Goal: Task Accomplishment & Management: Manage account settings

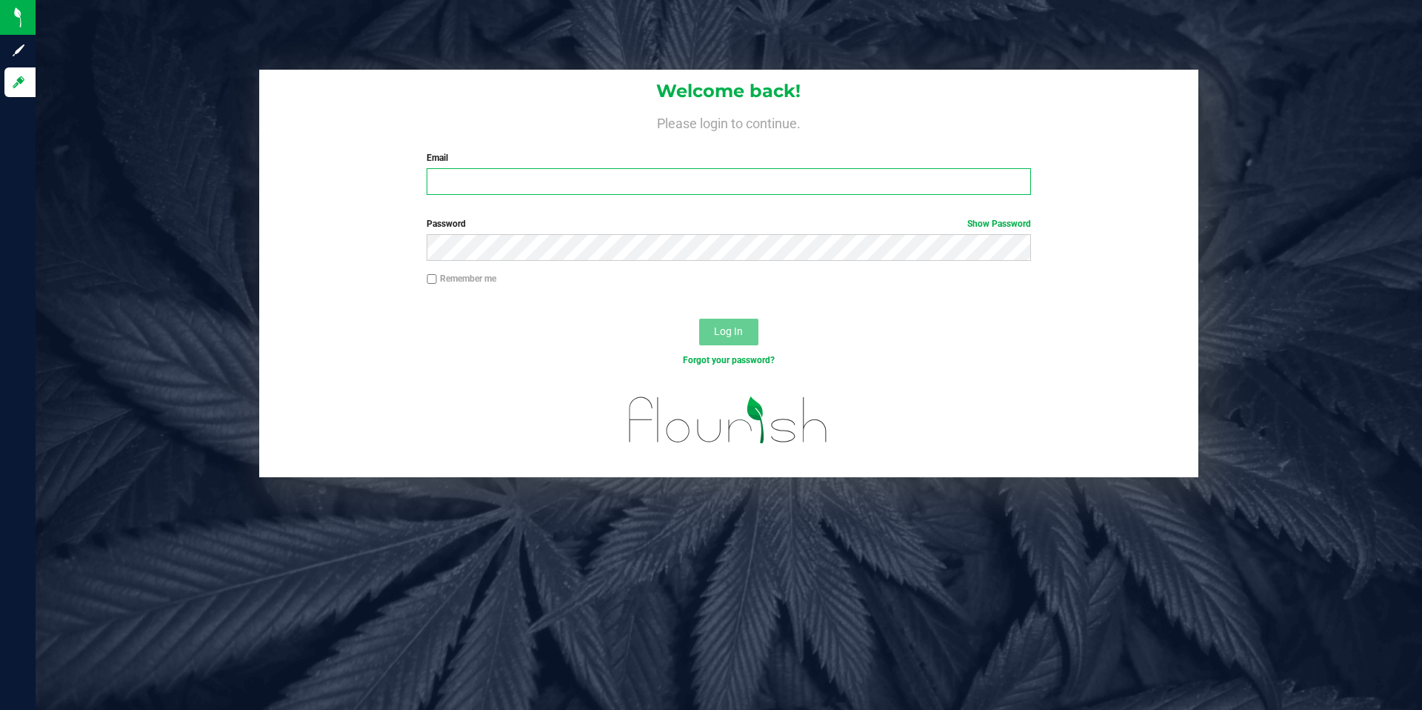
type input "Jasmin@zizzlecannabis.com"
click at [719, 187] on input "Jasmin@zizzlecannabis.com" at bounding box center [729, 181] width 604 height 27
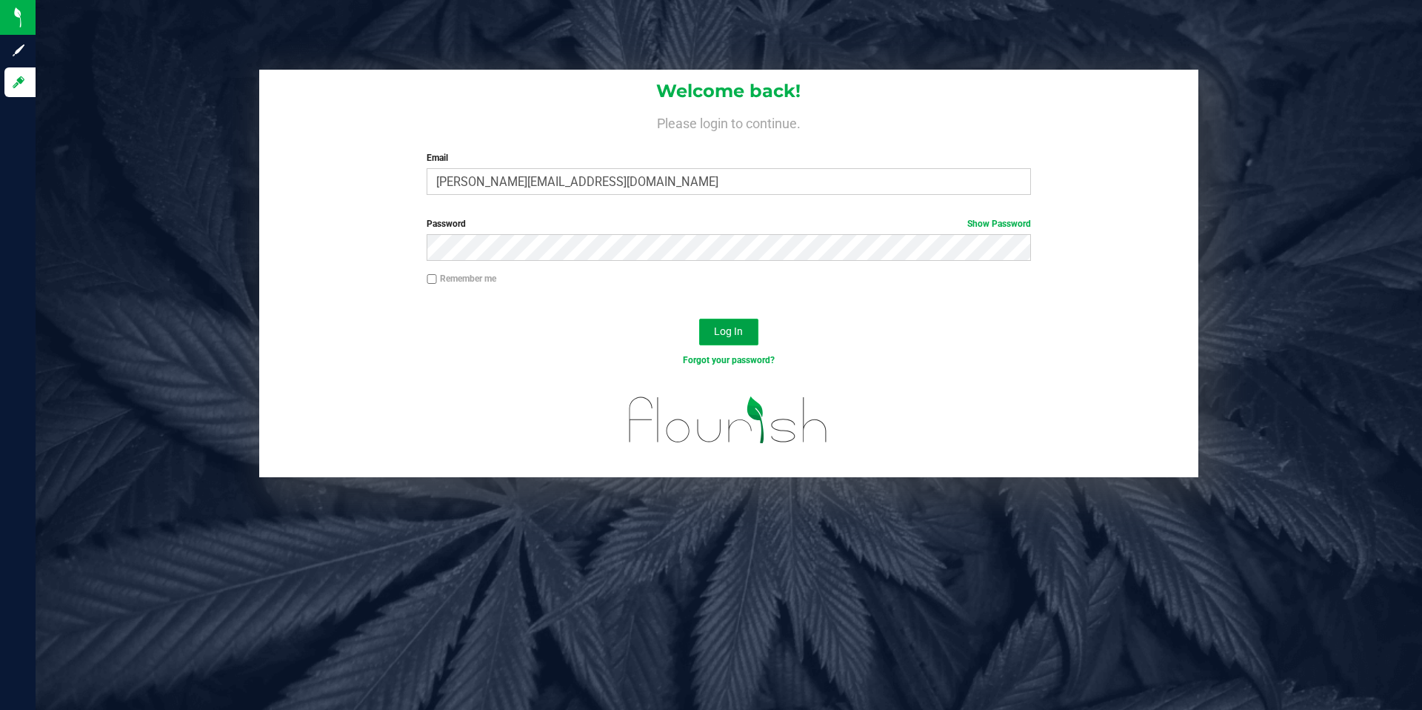
click at [742, 335] on span "Log In" at bounding box center [728, 331] width 29 height 12
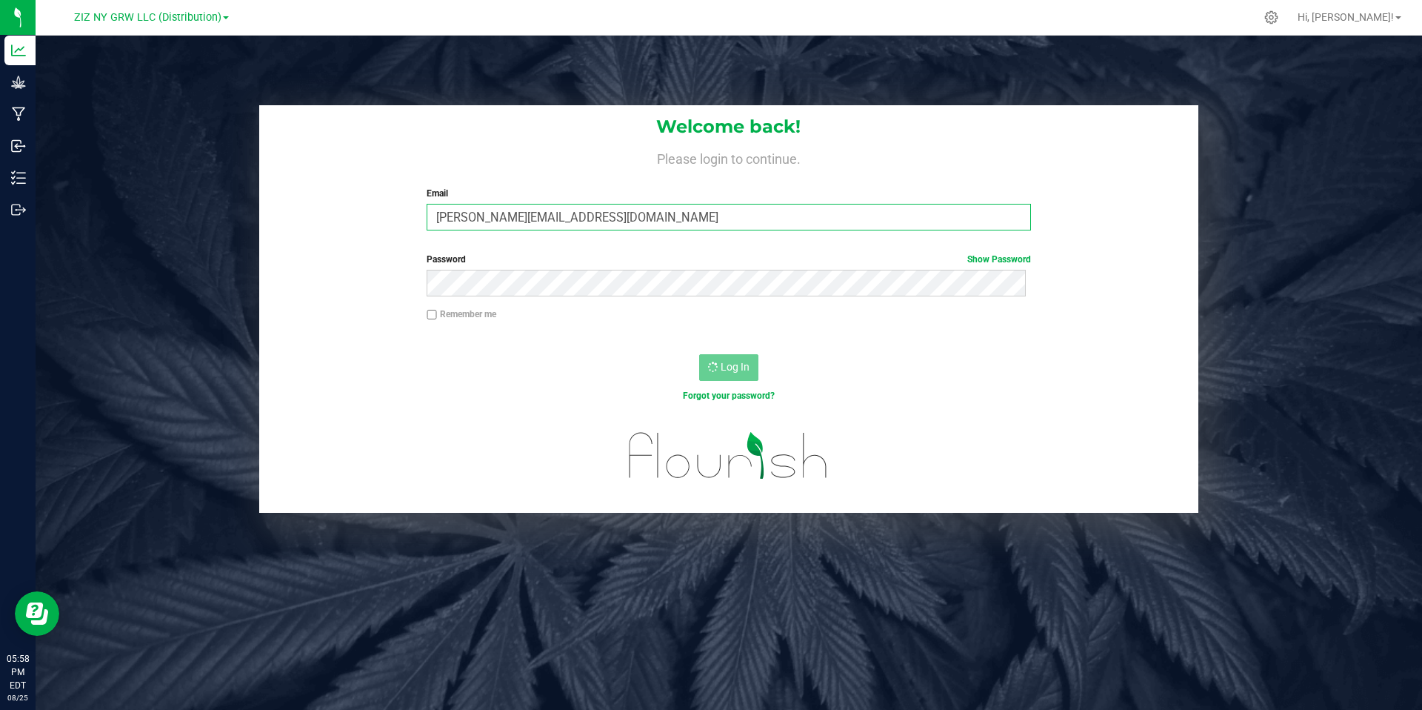
click at [526, 218] on input "Jasmin@zizzlecannabis.com" at bounding box center [729, 217] width 604 height 27
click at [374, 203] on div "Welcome back! Please login to continue. Email Jasmin@zizzlecannabis.com Require…" at bounding box center [728, 173] width 939 height 137
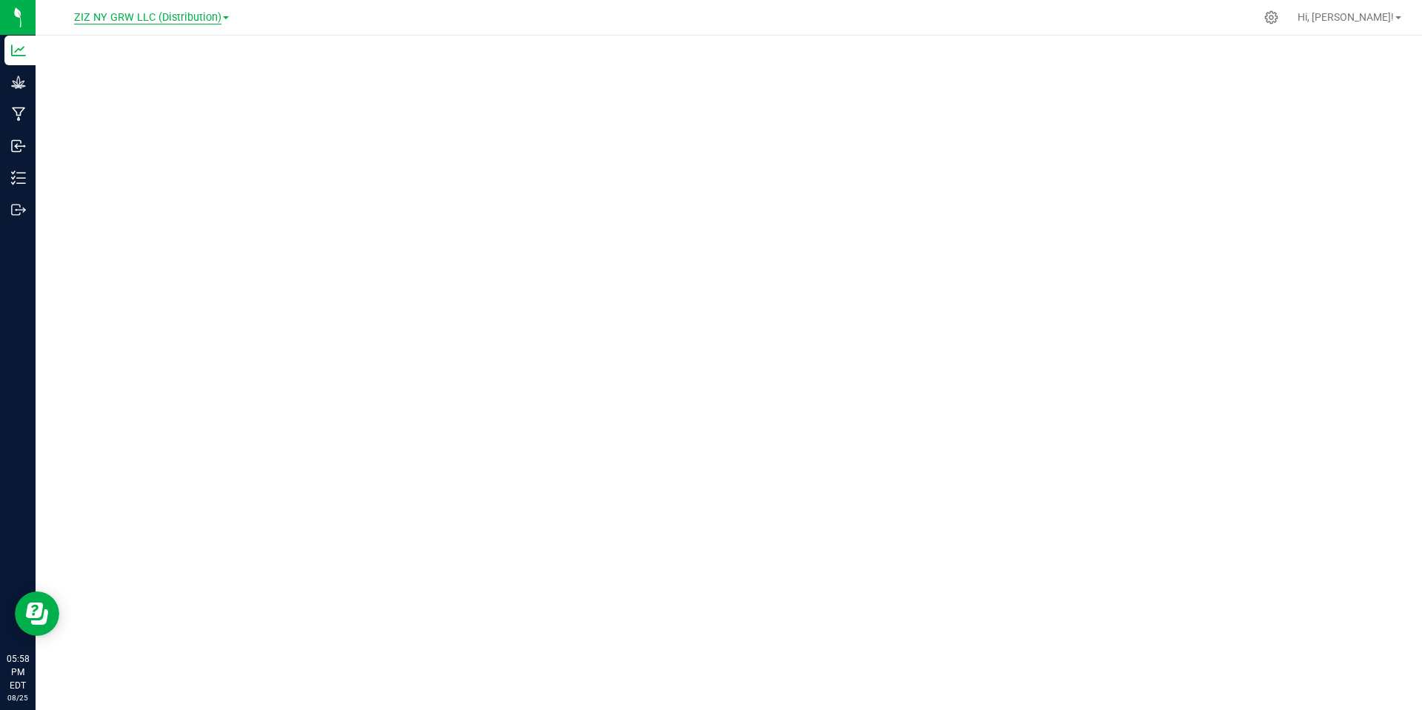
click at [199, 17] on span "ZIZ NY GRW LLC (Distribution)" at bounding box center [147, 17] width 147 height 13
click at [114, 117] on link "Processing" at bounding box center [151, 112] width 216 height 20
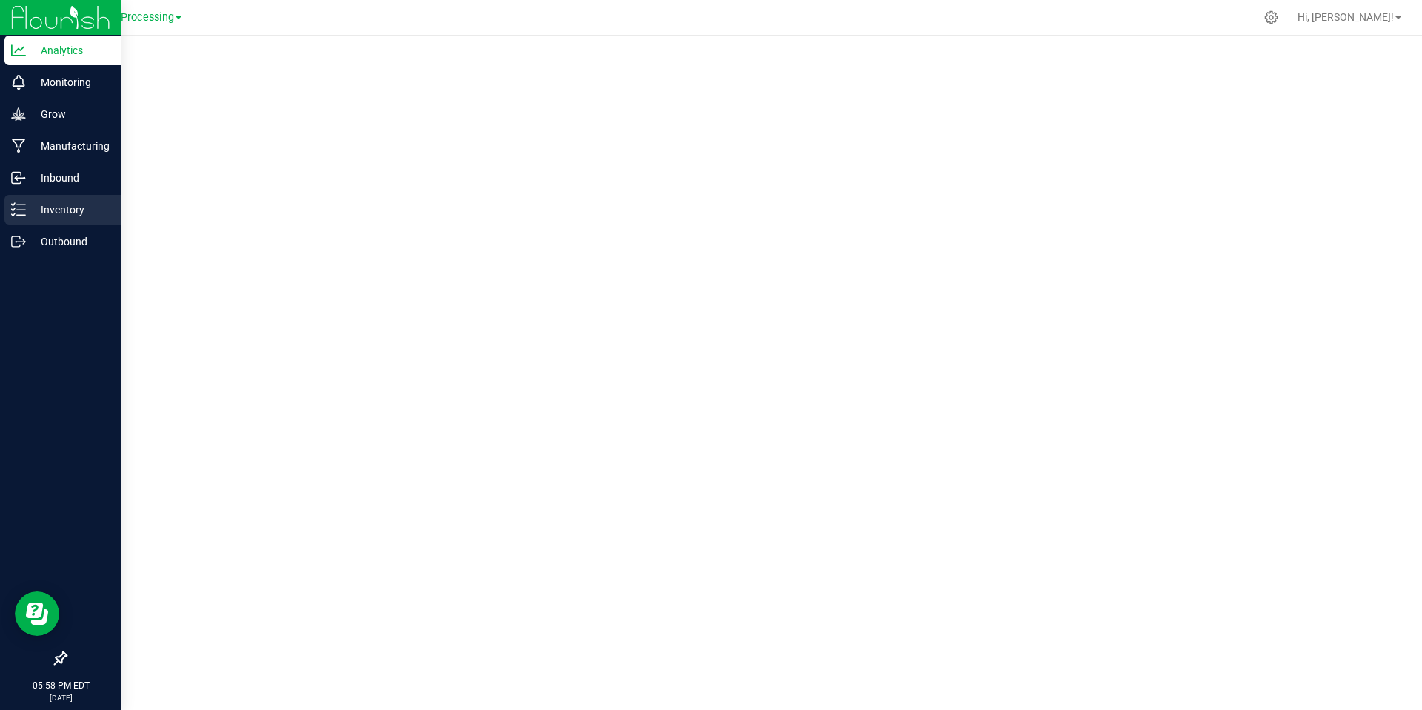
click at [59, 214] on p "Inventory" at bounding box center [70, 210] width 89 height 18
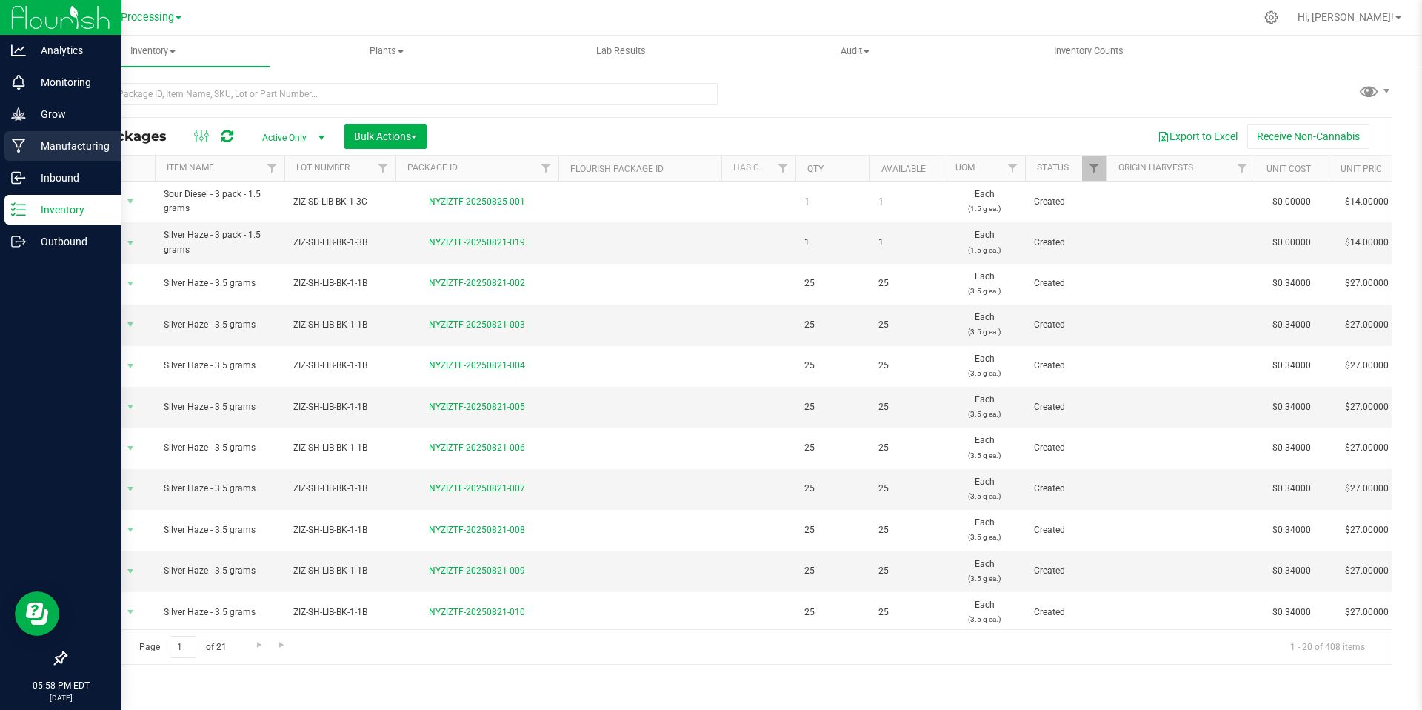
click at [42, 144] on p "Manufacturing" at bounding box center [70, 146] width 89 height 18
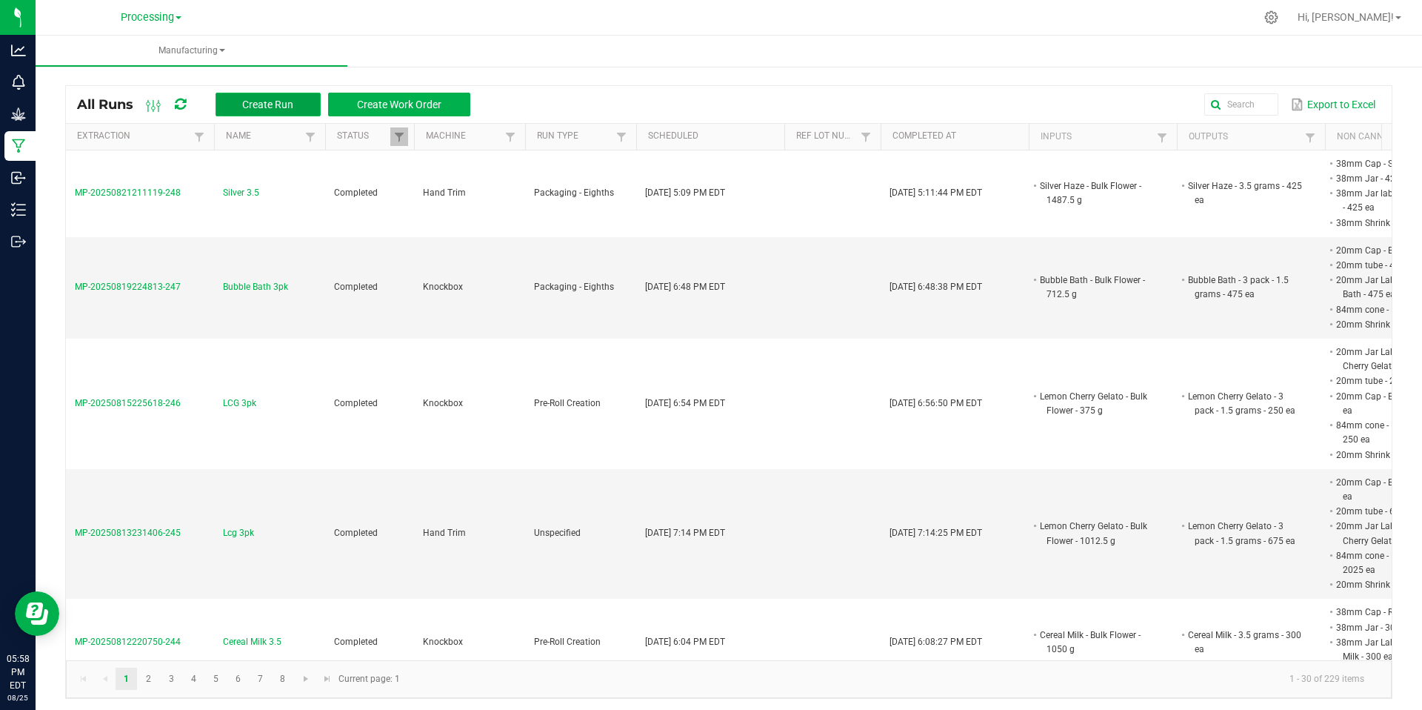
click at [282, 110] on button "Create Run" at bounding box center [268, 105] width 105 height 24
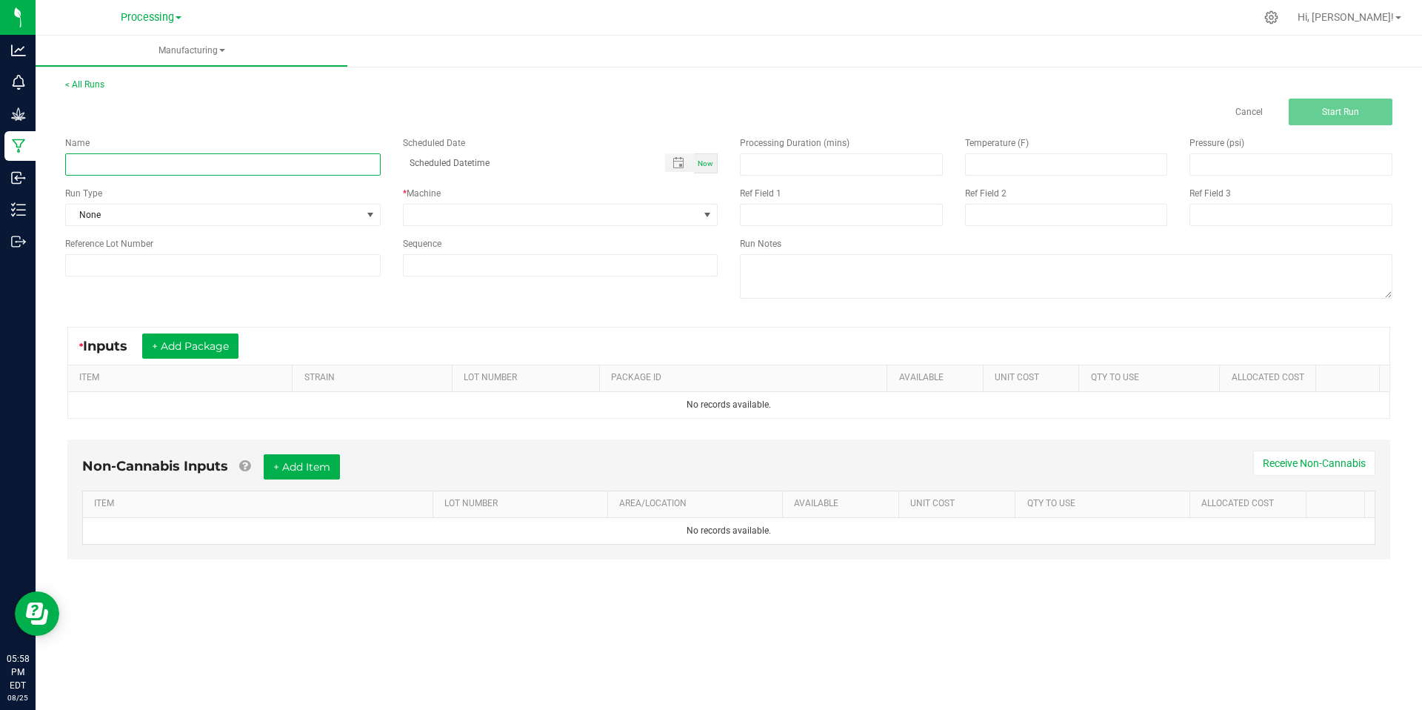
click at [196, 160] on input at bounding box center [223, 164] width 316 height 22
type input "sour 3pk"
click at [256, 224] on span "None" at bounding box center [214, 214] width 296 height 21
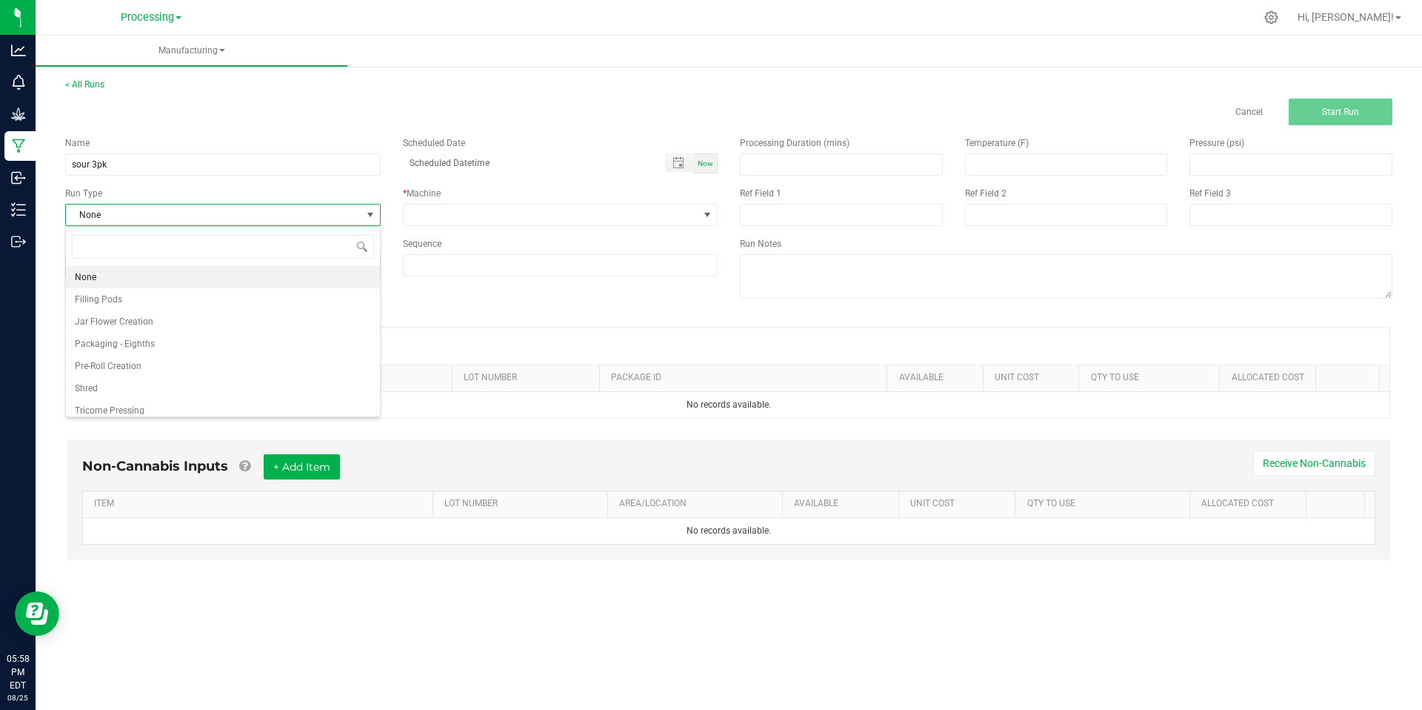
scroll to position [22, 315]
click at [142, 350] on li "Packaging - Eighths" at bounding box center [223, 344] width 314 height 22
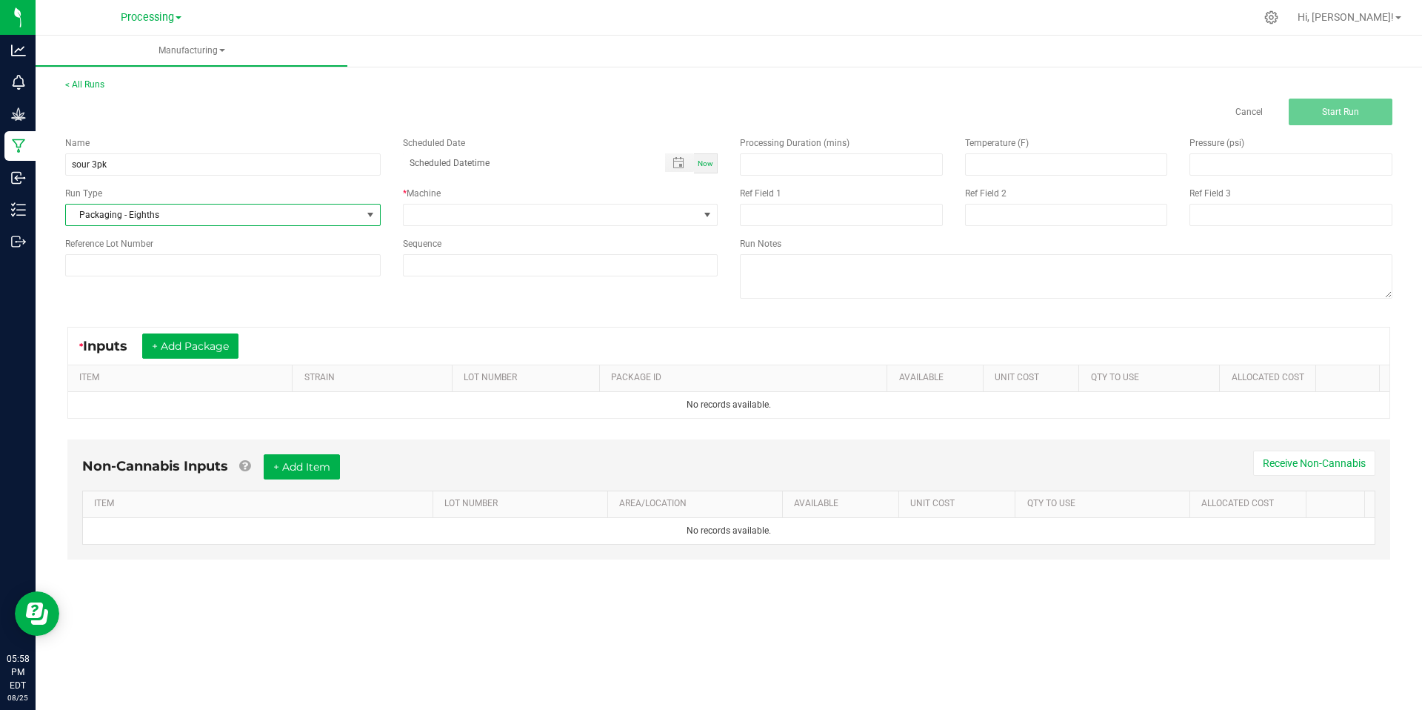
click at [370, 219] on span at bounding box center [371, 215] width 12 height 12
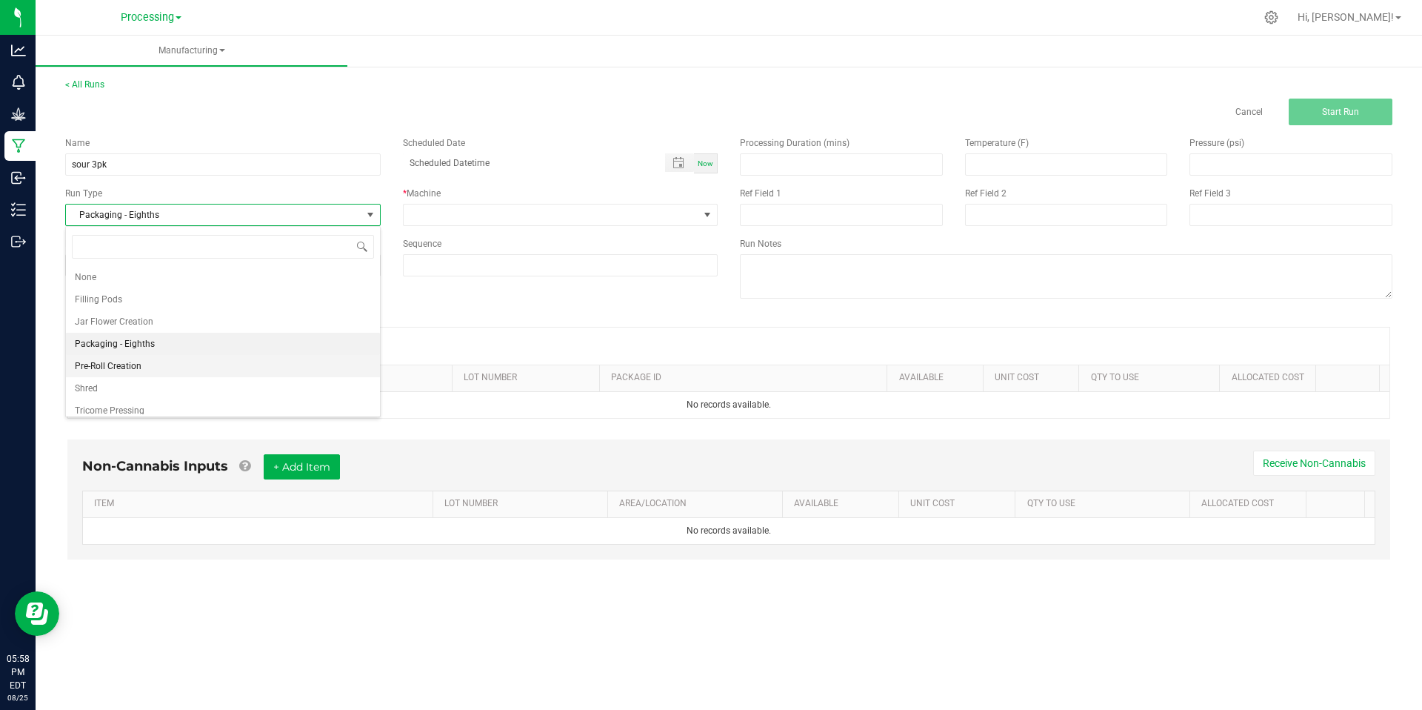
click at [130, 366] on span "Pre-Roll Creation" at bounding box center [108, 366] width 67 height 15
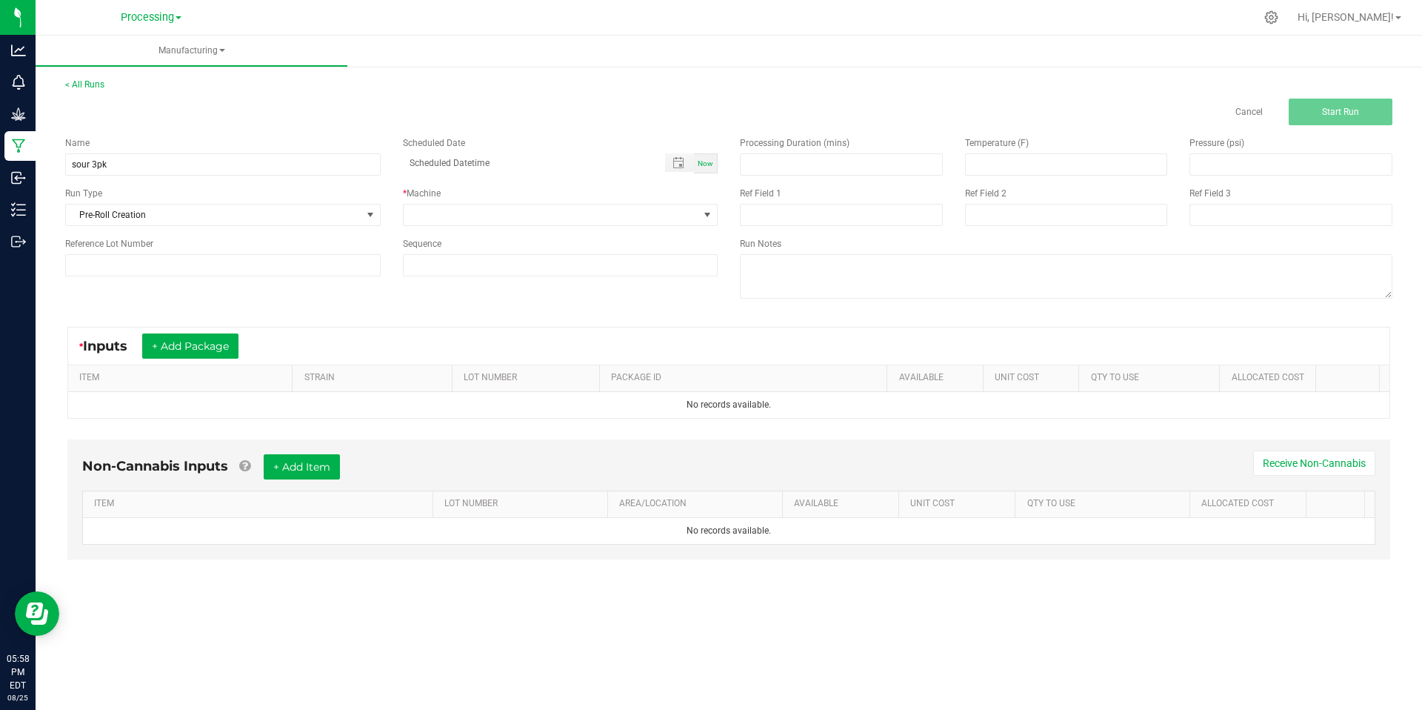
click at [711, 165] on span "Now" at bounding box center [706, 163] width 16 height 8
type input "[DATE] 5:58 PM"
click at [485, 210] on span at bounding box center [552, 214] width 296 height 21
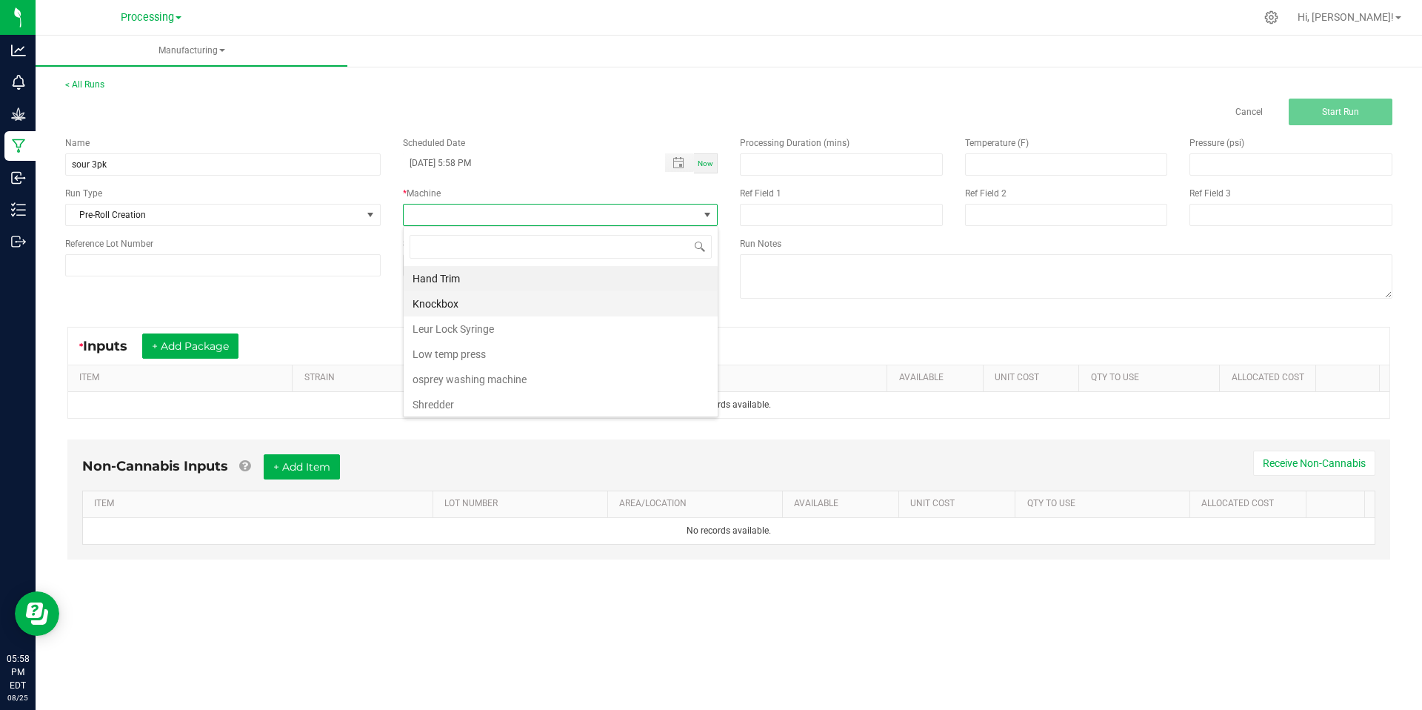
click at [493, 307] on li "Knockbox" at bounding box center [561, 303] width 314 height 25
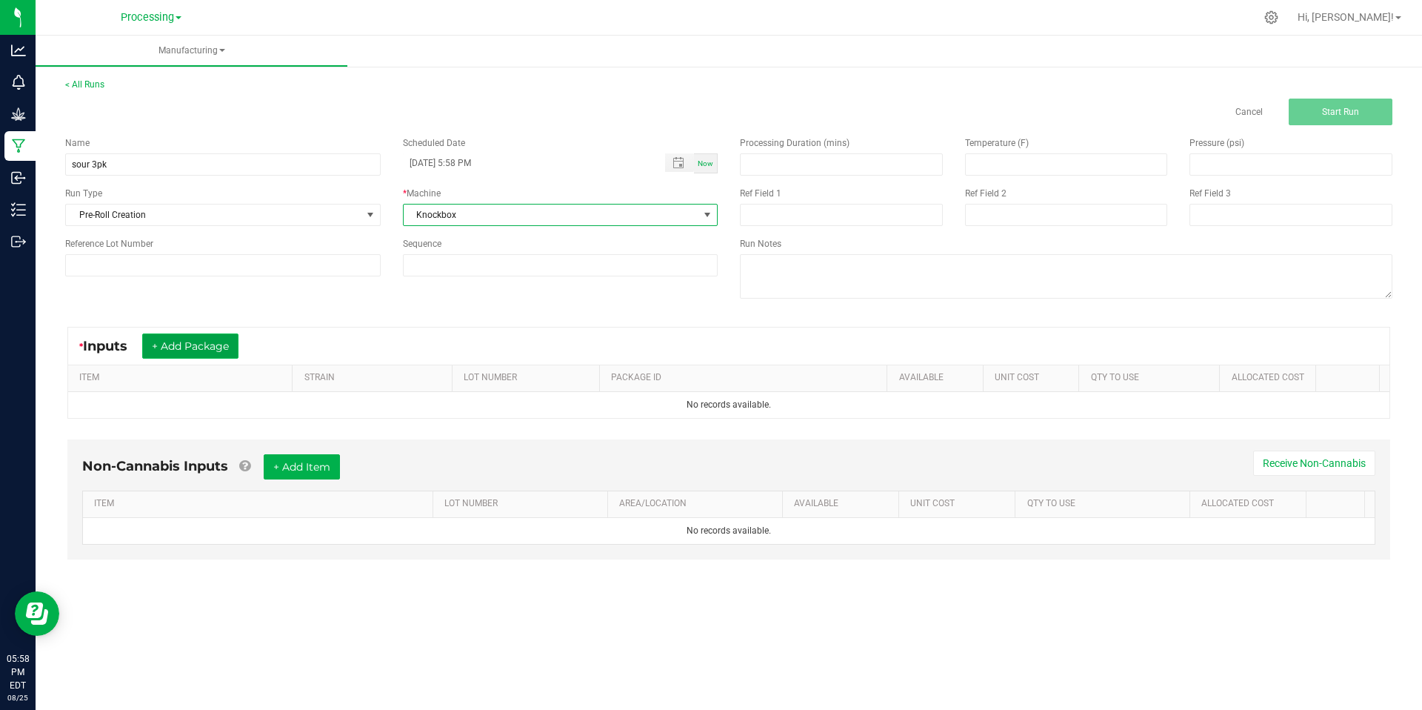
click at [206, 341] on button "+ Add Package" at bounding box center [190, 345] width 96 height 25
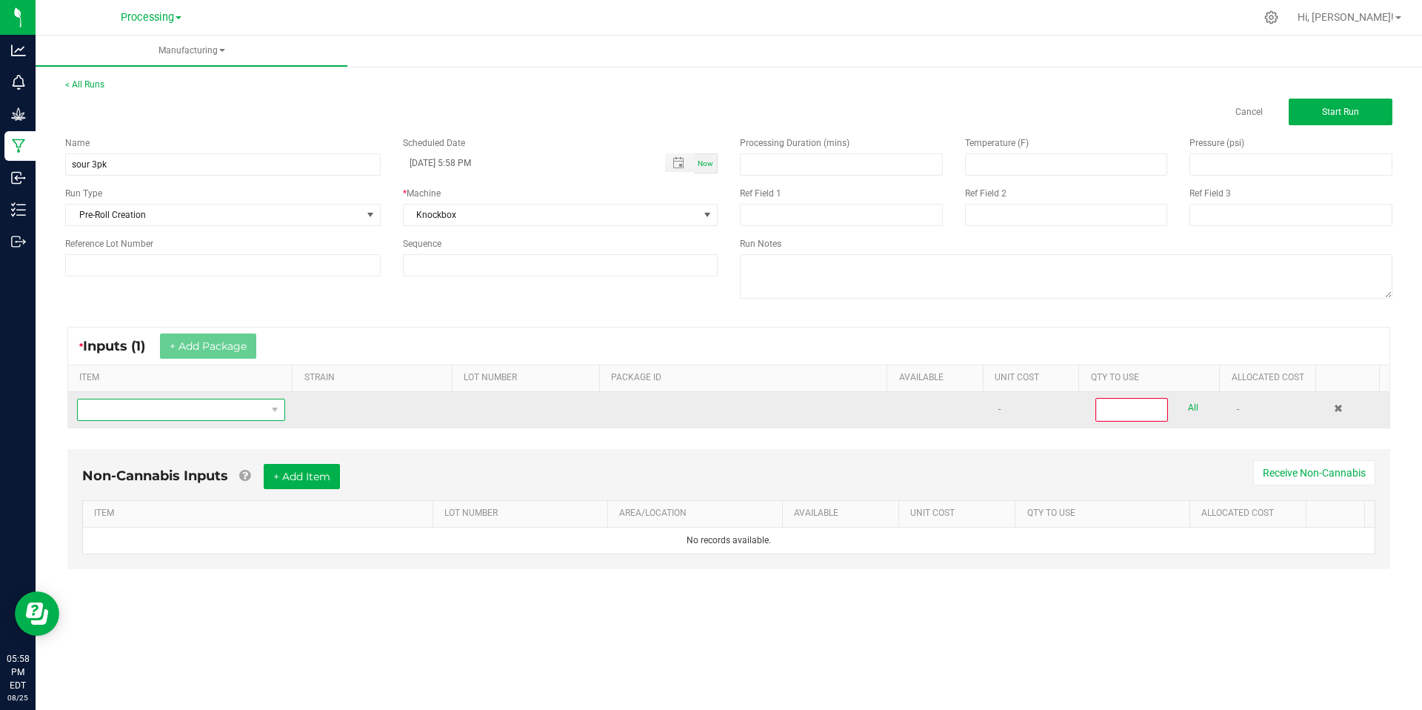
click at [200, 404] on span "NO DATA FOUND" at bounding box center [172, 409] width 188 height 21
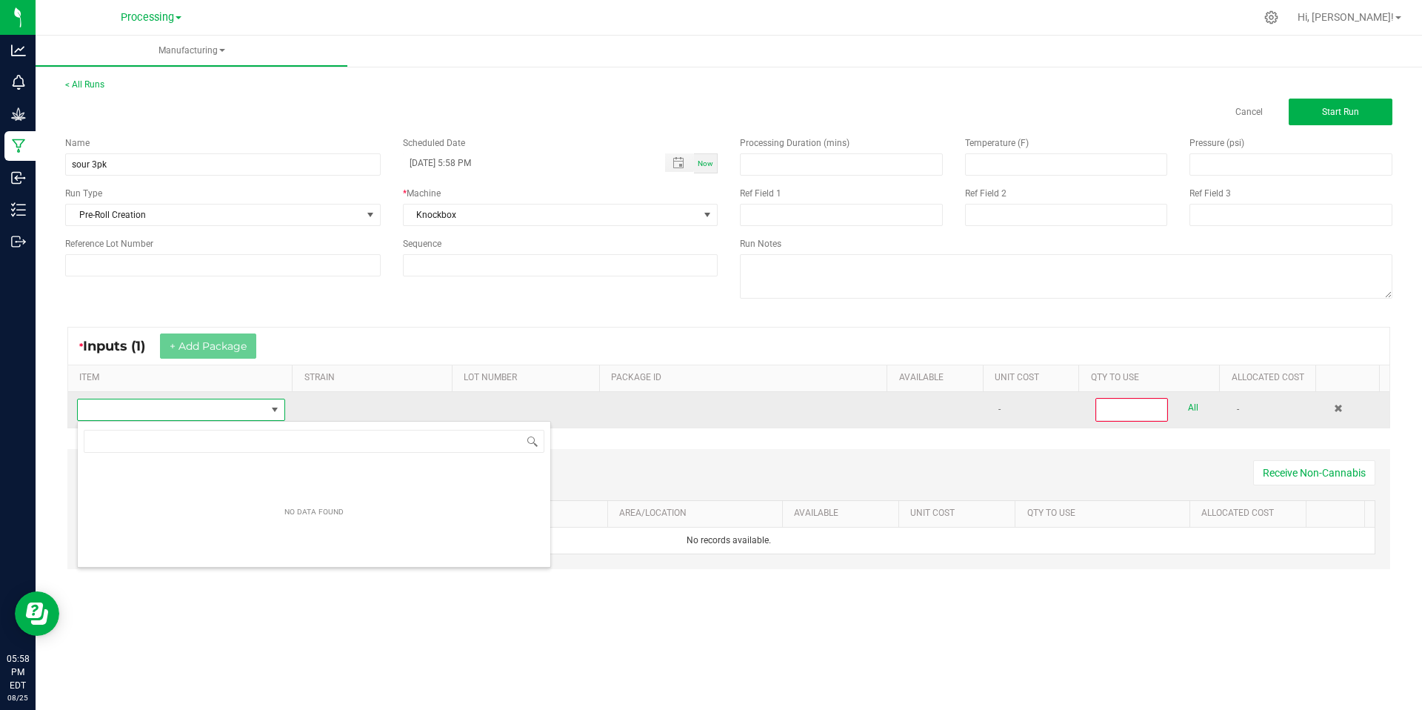
scroll to position [22, 204]
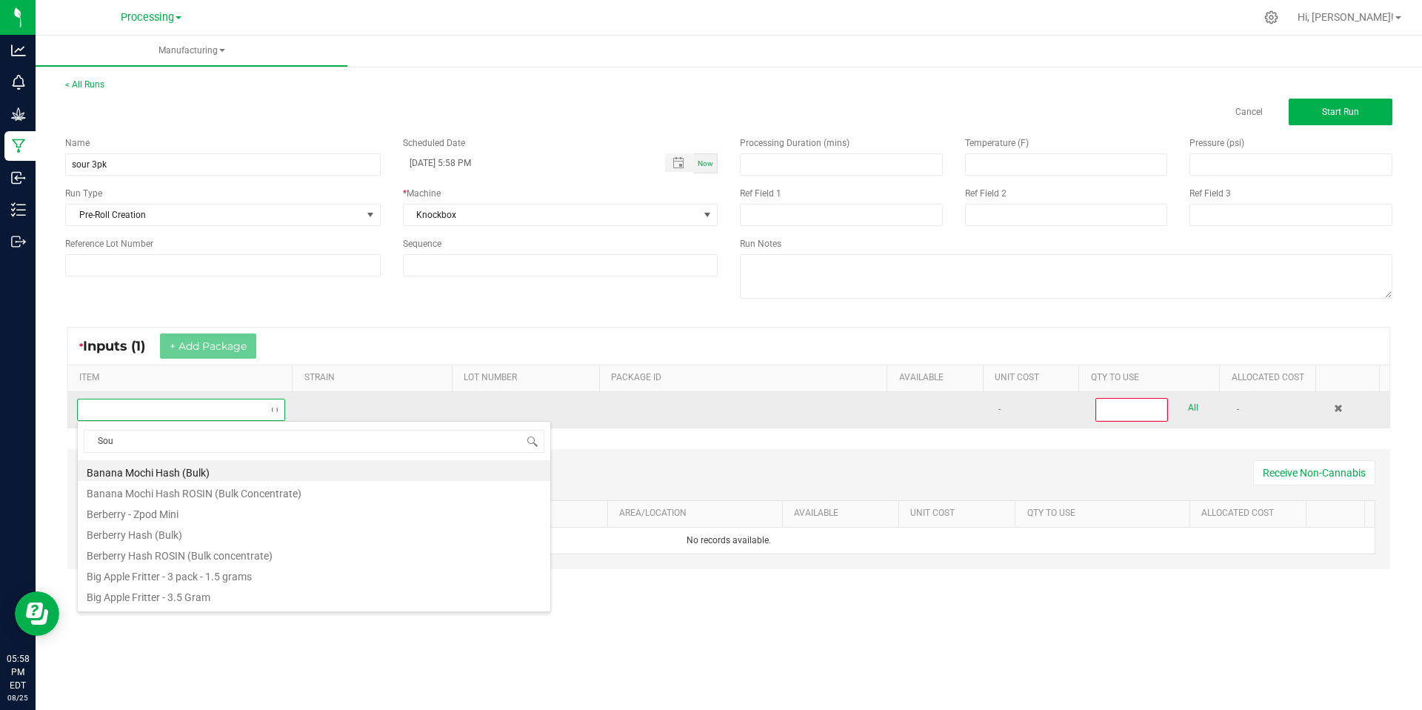
type input "Sour"
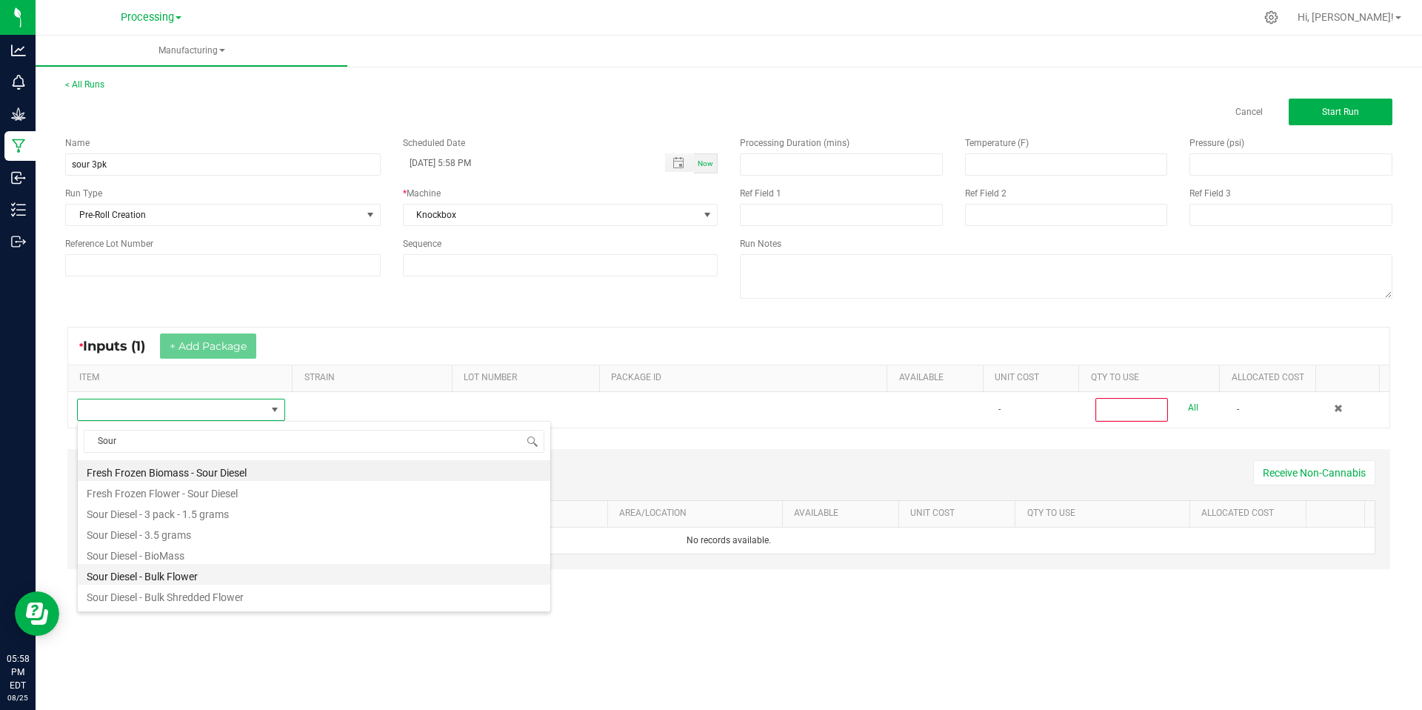
click at [234, 571] on li "Sour Diesel - Bulk Flower" at bounding box center [314, 574] width 473 height 21
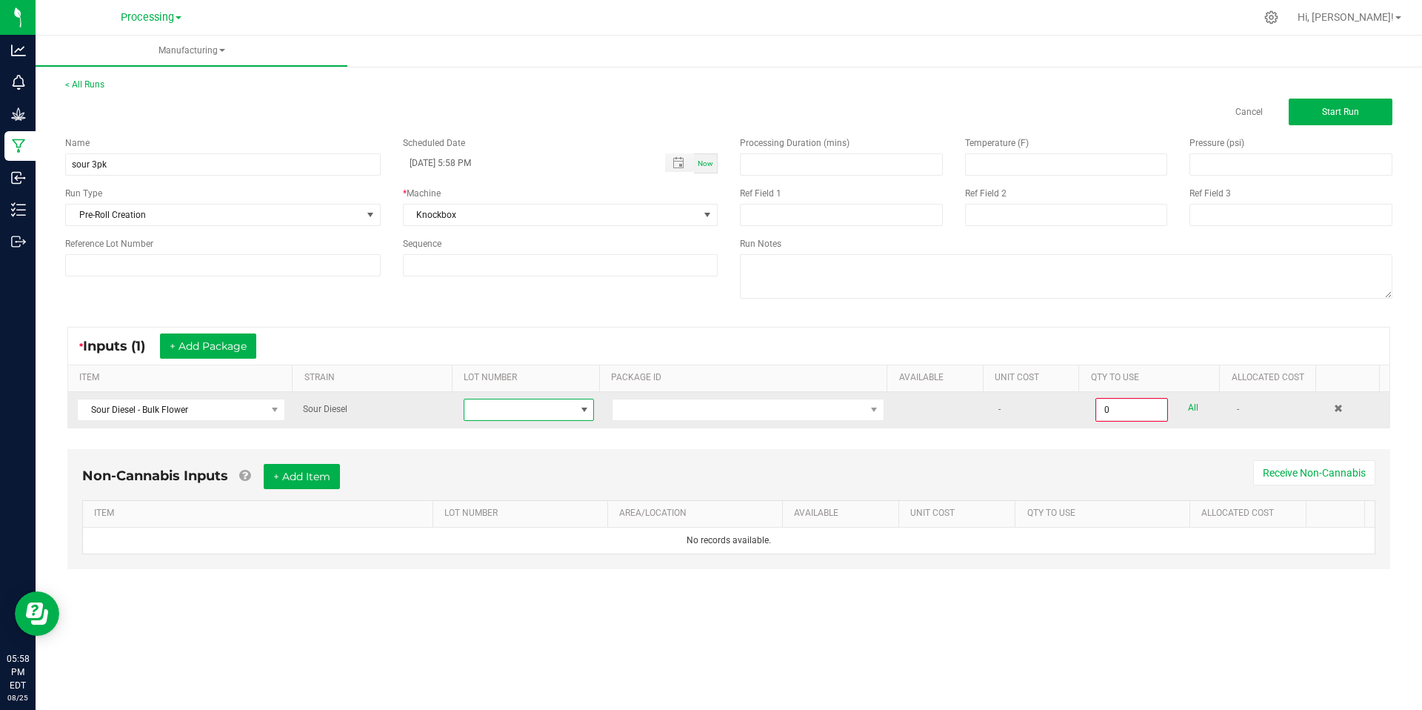
click at [565, 412] on span at bounding box center [520, 409] width 110 height 21
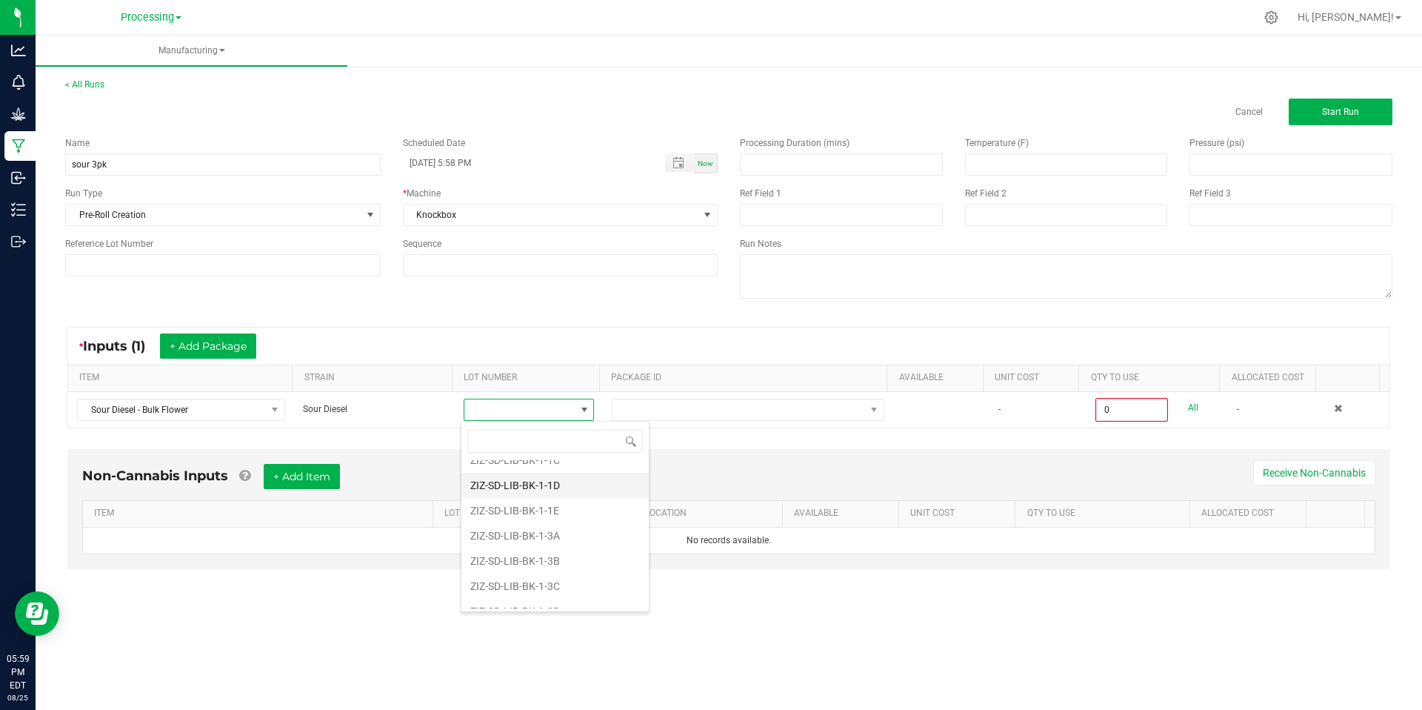
scroll to position [268, 0]
click at [570, 585] on li "ZIZ-SD-LIB-BK-1-3C" at bounding box center [555, 582] width 187 height 25
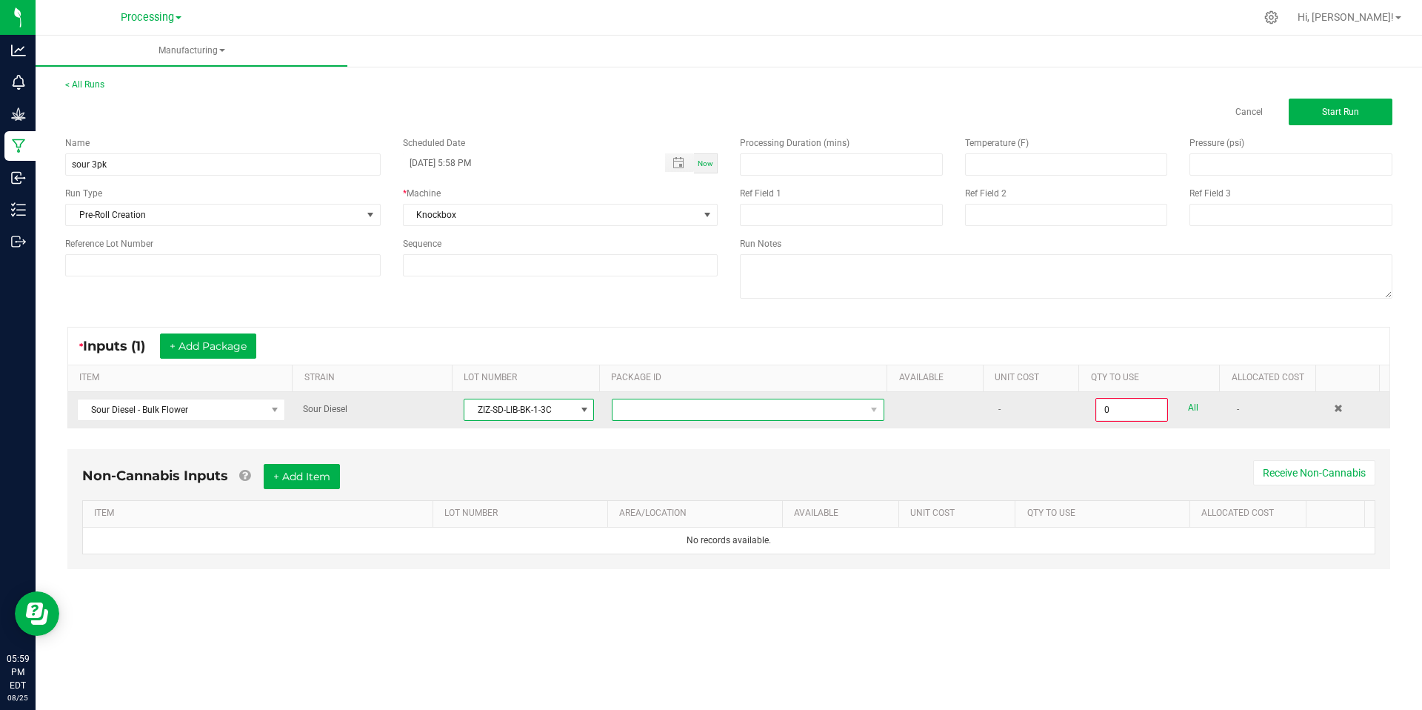
click at [869, 416] on span at bounding box center [874, 409] width 19 height 21
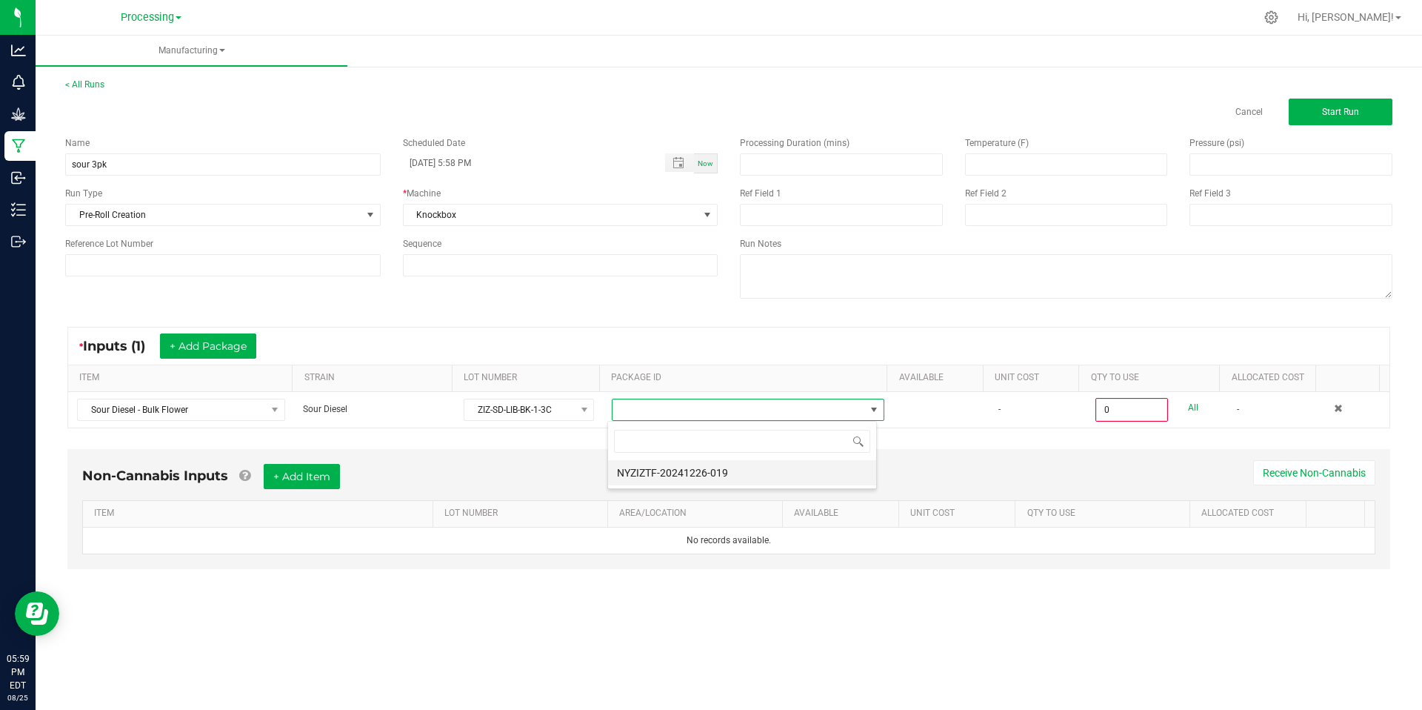
scroll to position [22, 270]
drag, startPoint x: 688, startPoint y: 470, endPoint x: 717, endPoint y: 464, distance: 30.2
click at [689, 470] on li "NYZIZTF-20241226-019" at bounding box center [742, 472] width 268 height 25
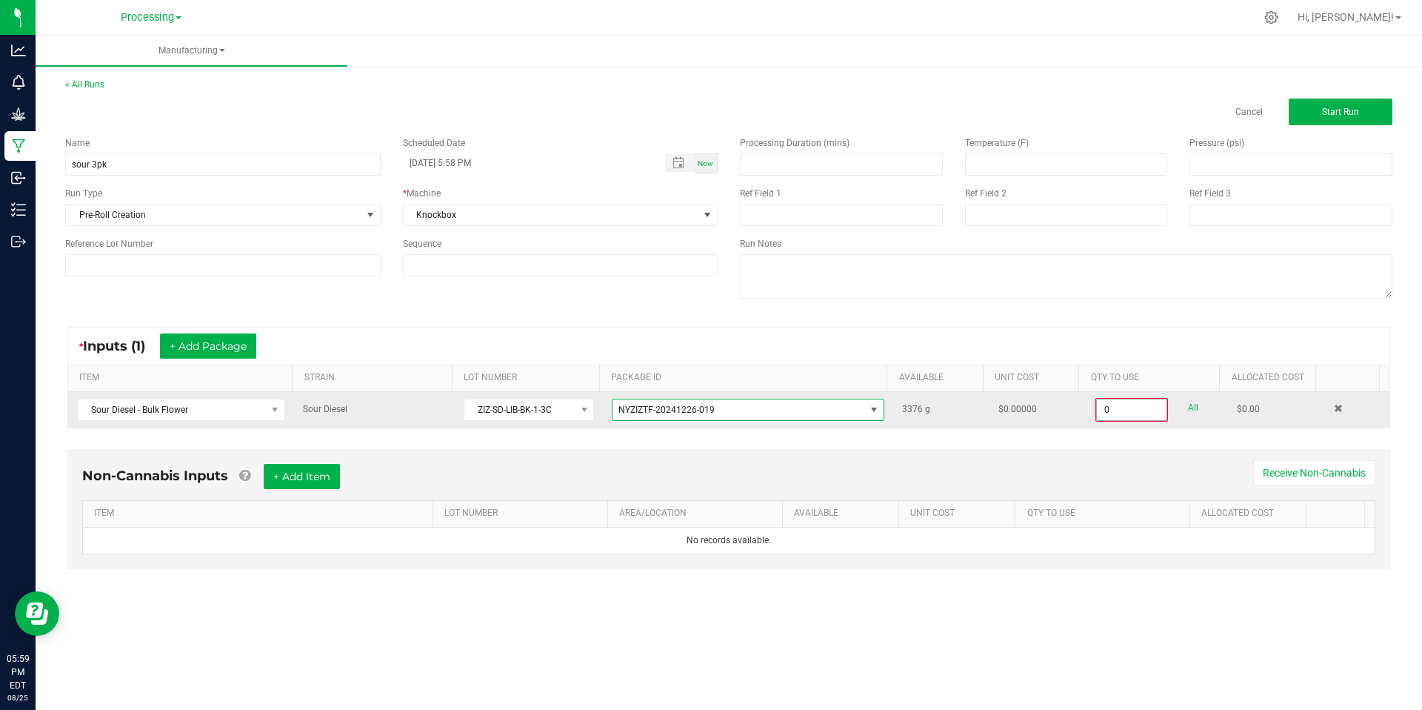
click at [1123, 415] on input "0" at bounding box center [1132, 409] width 70 height 21
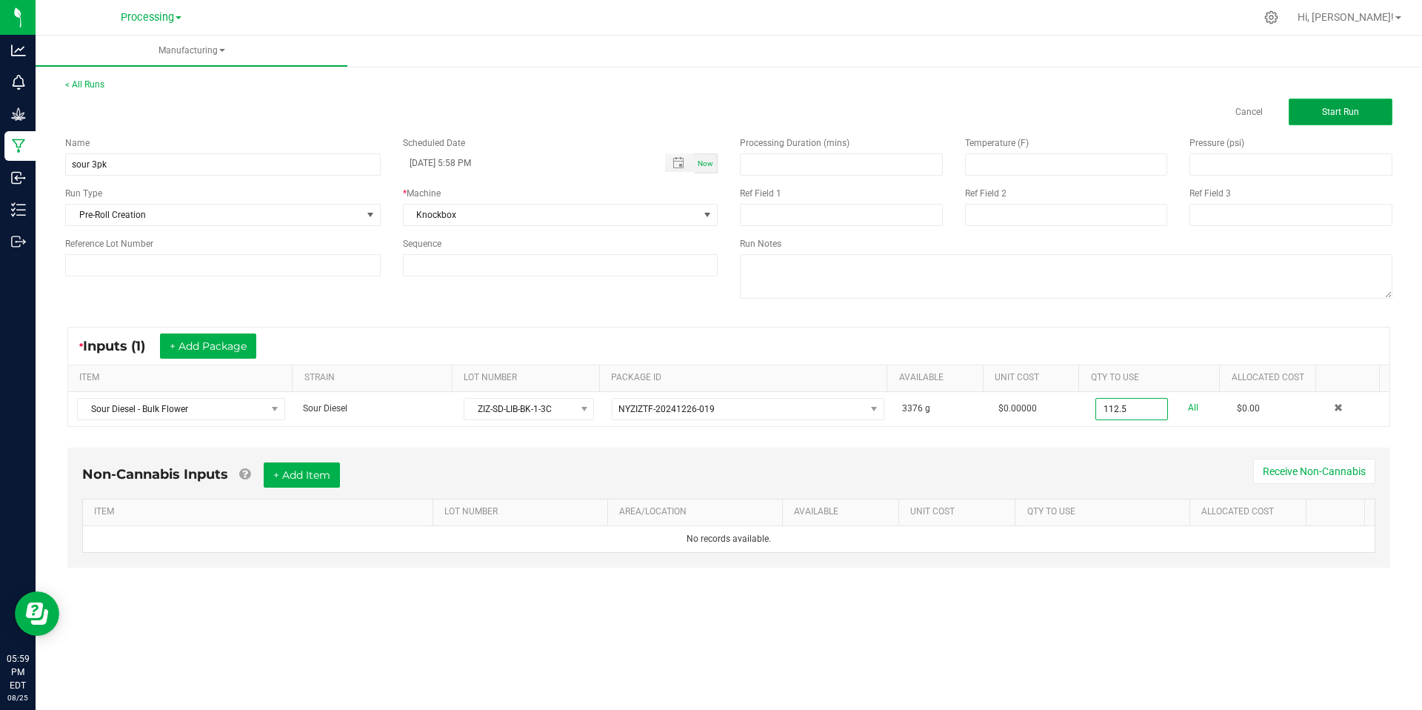
type input "112.5000 g"
click at [1357, 108] on span "Start Run" at bounding box center [1340, 112] width 37 height 10
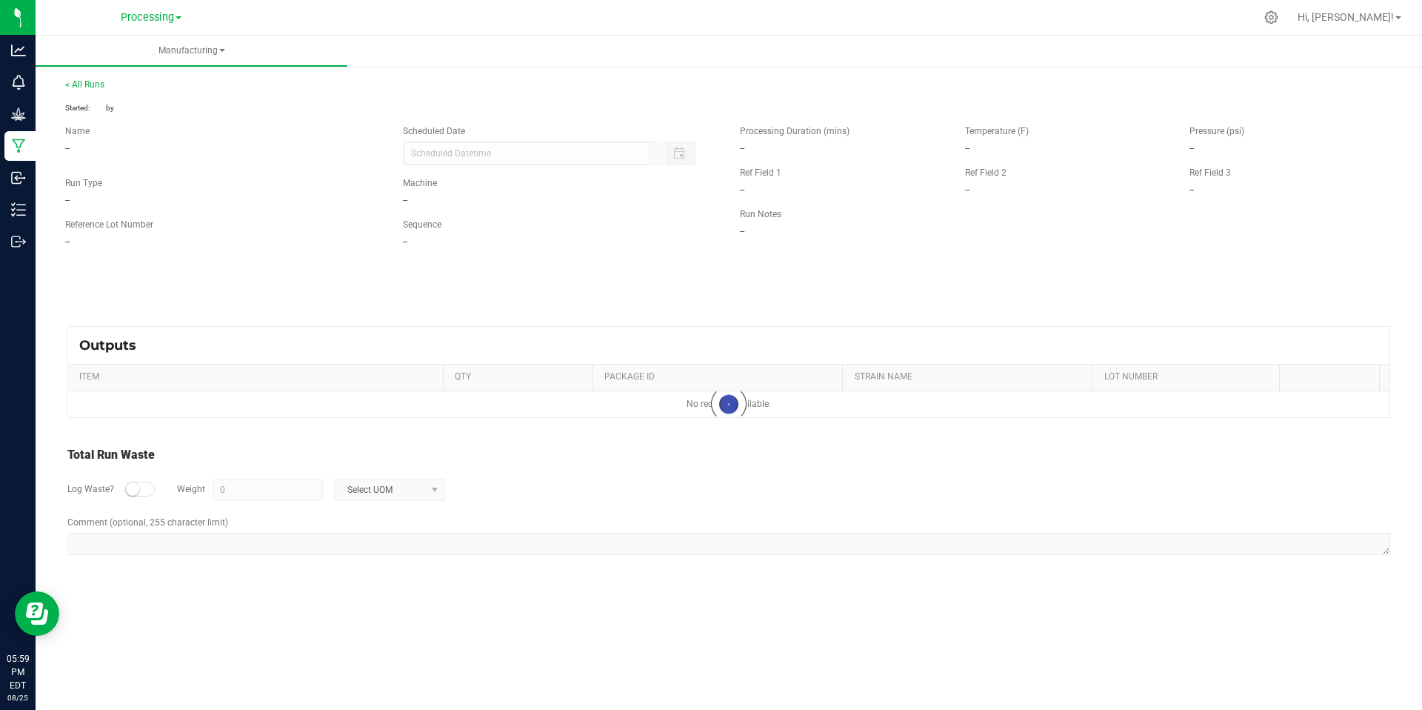
type input "[DATE] 5:58 PM"
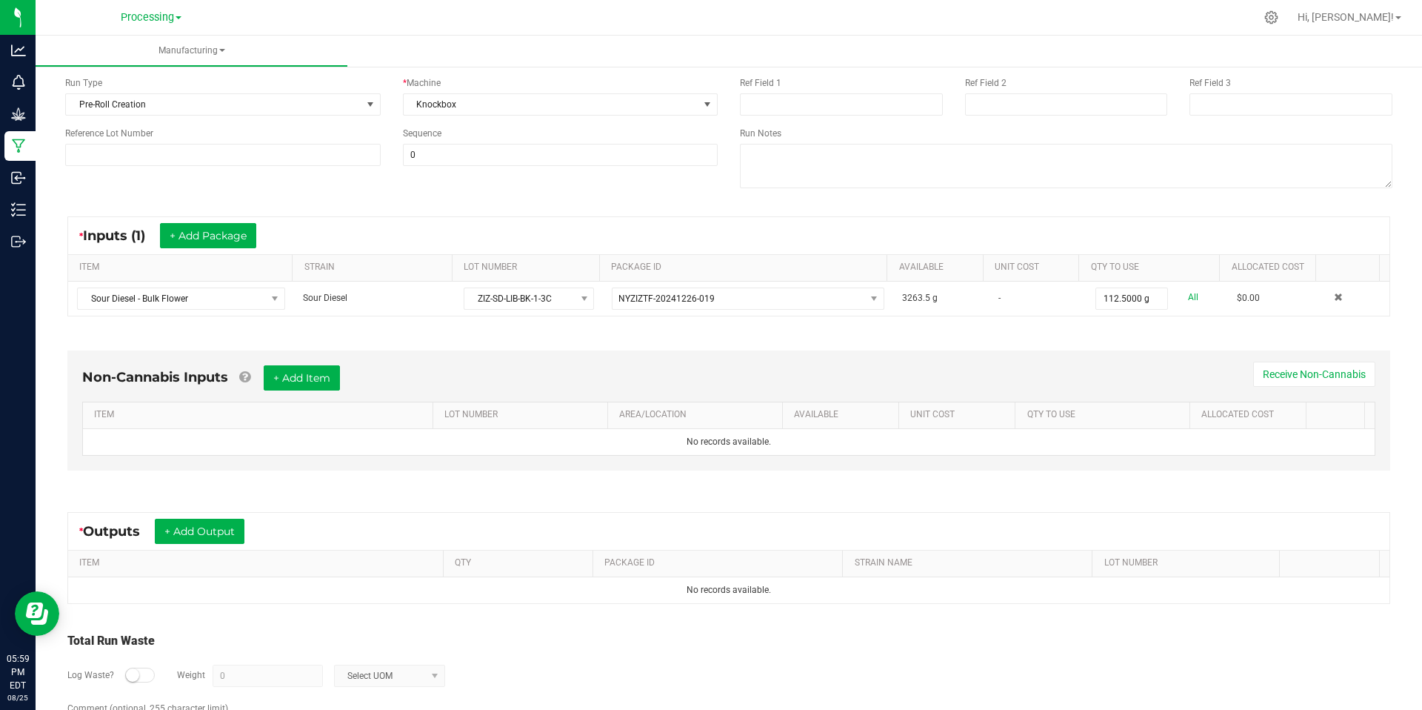
scroll to position [133, 0]
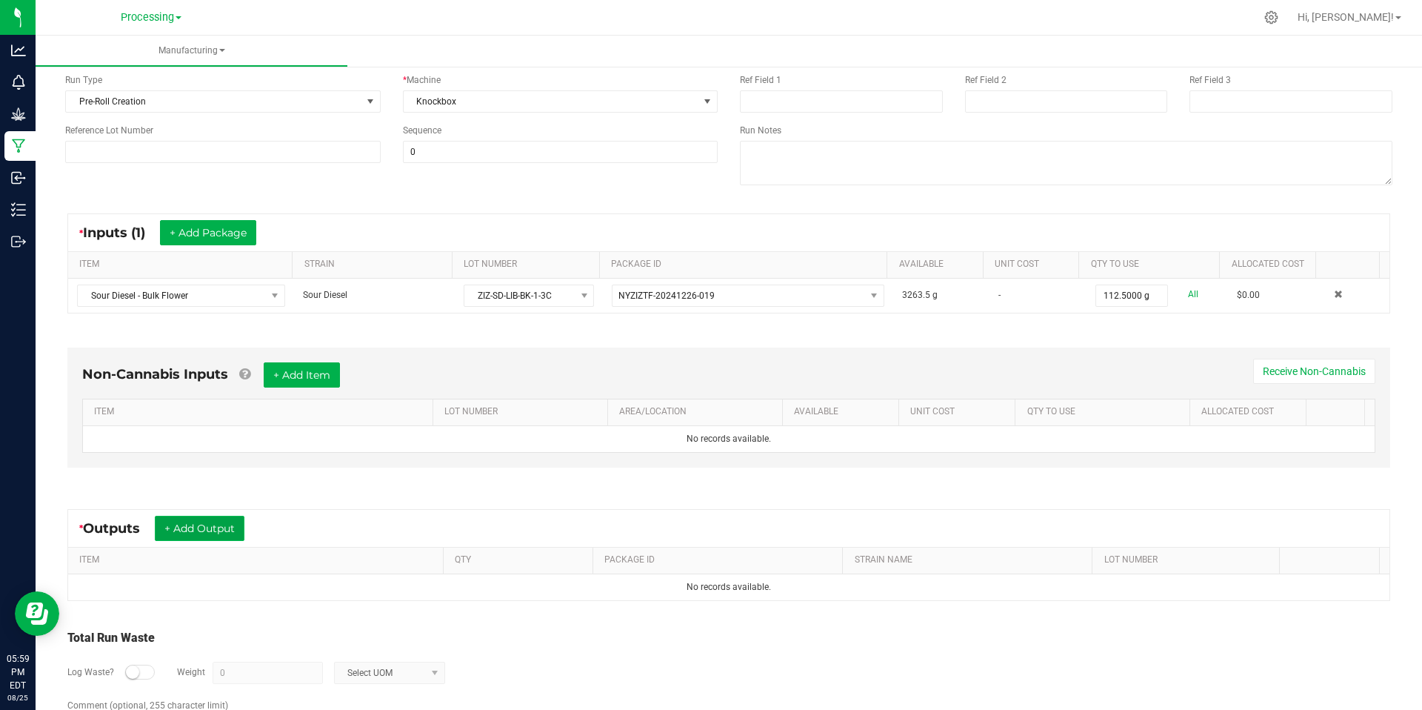
click at [236, 535] on button "+ Add Output" at bounding box center [200, 528] width 90 height 25
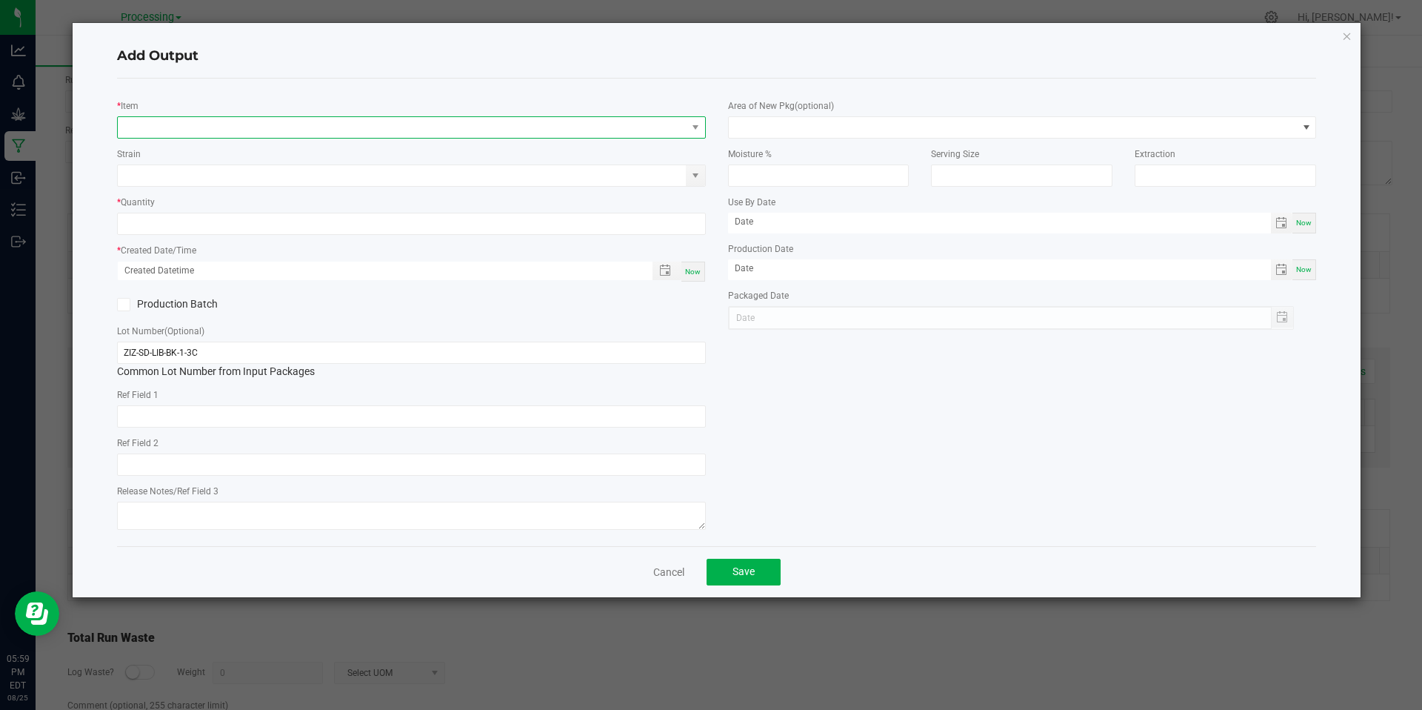
click at [453, 130] on span "NO DATA FOUND" at bounding box center [402, 127] width 569 height 21
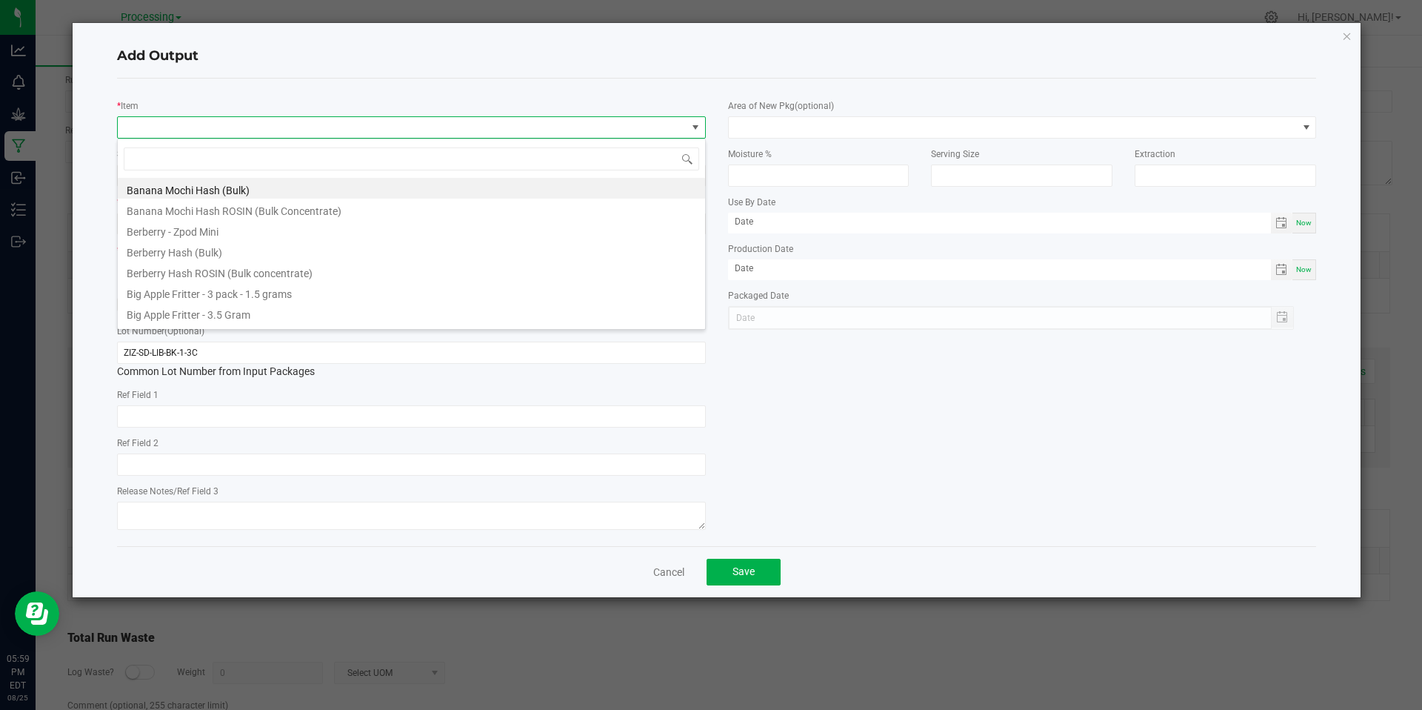
scroll to position [22, 589]
type input "sour"
click at [264, 237] on li "Sour Diesel - 3 pack - 1.5 grams" at bounding box center [412, 229] width 588 height 21
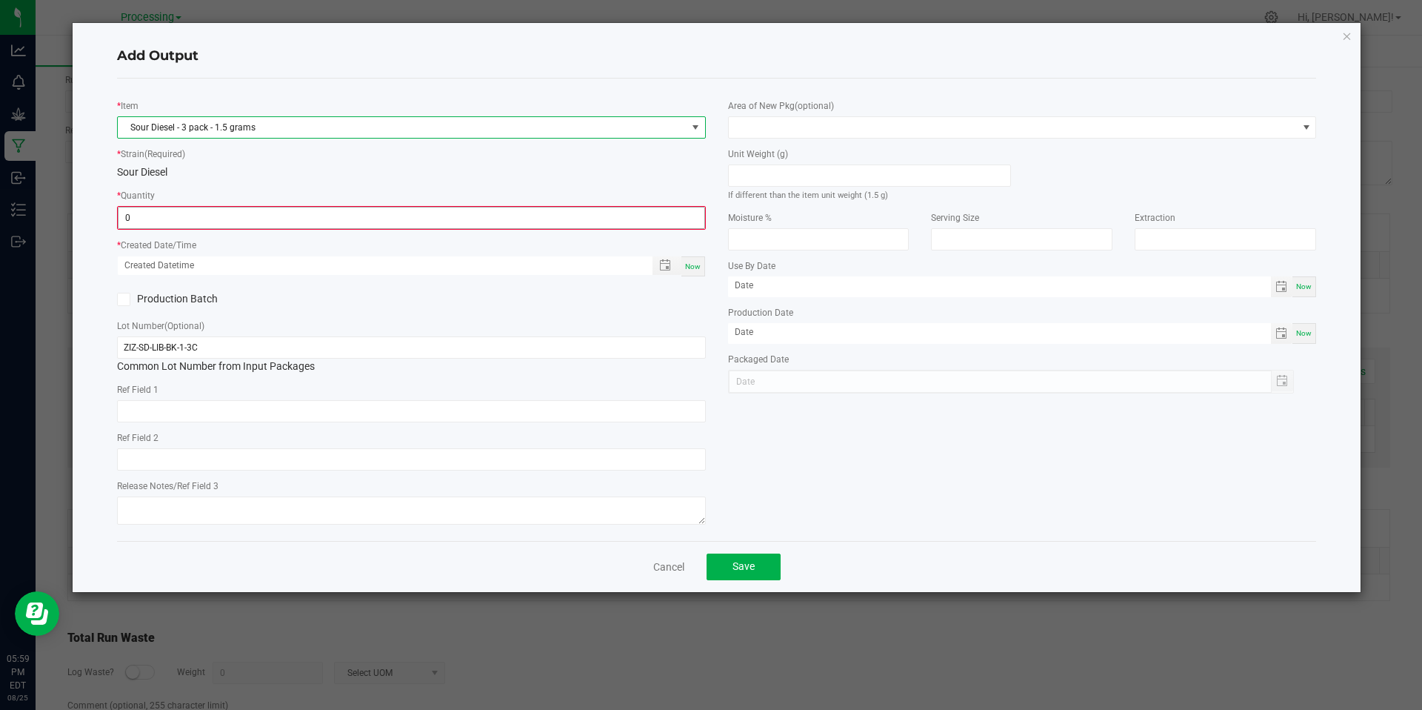
click at [276, 213] on input "0" at bounding box center [412, 217] width 586 height 21
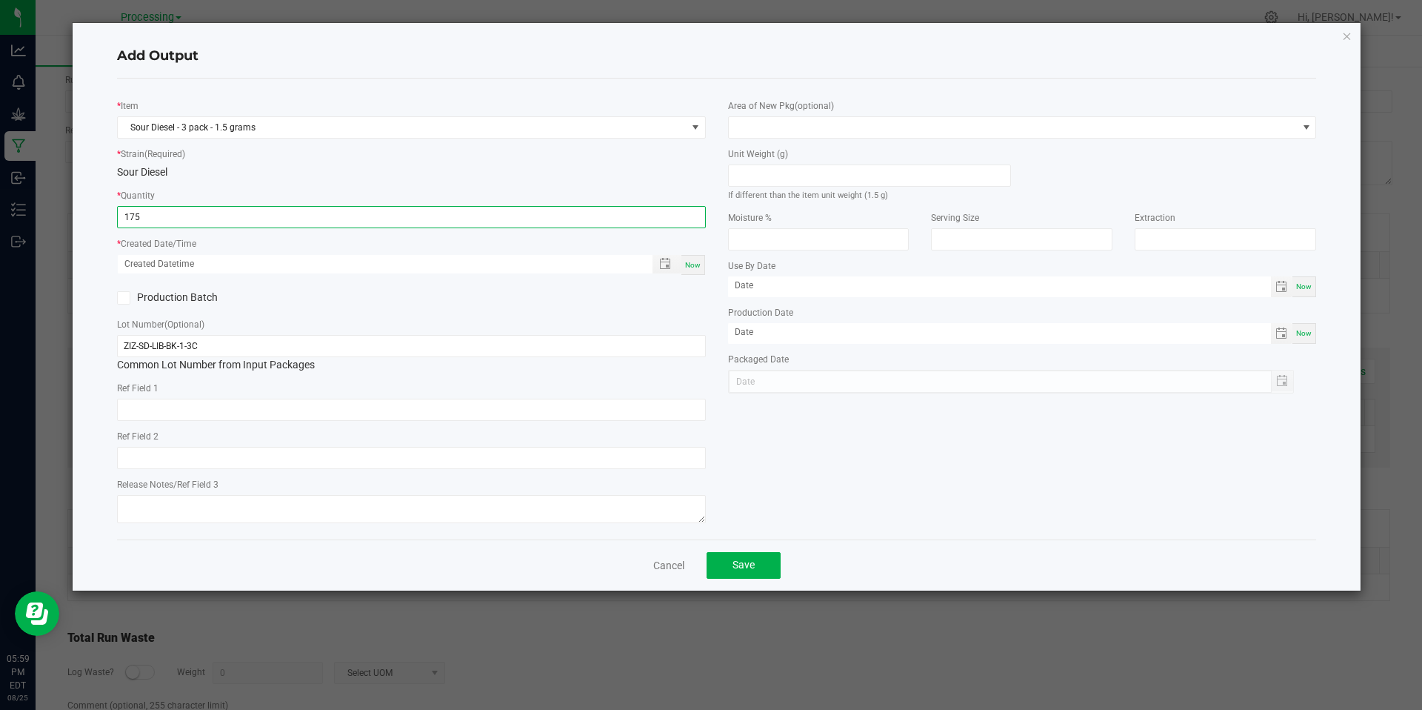
type input "175 ea"
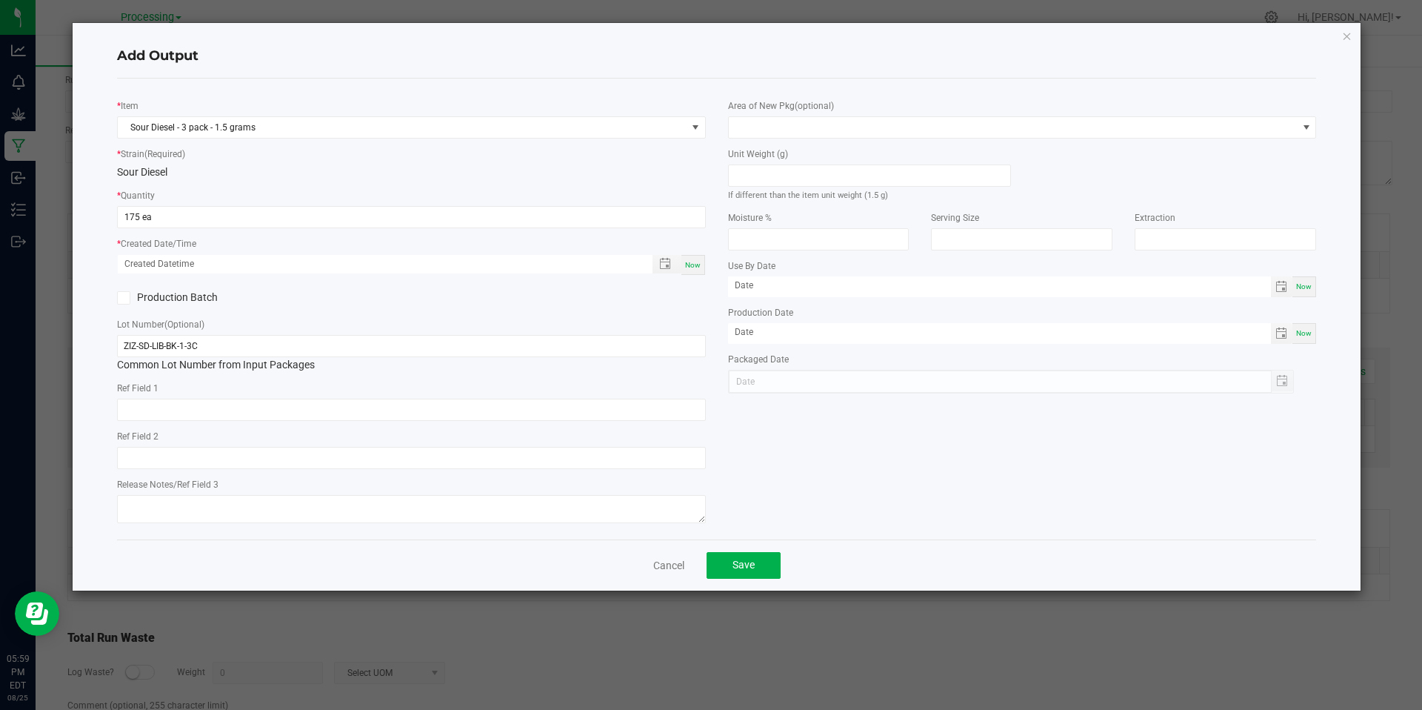
drag, startPoint x: 699, startPoint y: 264, endPoint x: 688, endPoint y: 263, distance: 11.1
click at [698, 264] on span "Now" at bounding box center [693, 265] width 16 height 8
type input "[DATE] 5:59 PM"
type input "[DATE]"
click at [839, 140] on div "Unit Weight (g) If different than the item unit weight (1.5 g)" at bounding box center [869, 171] width 305 height 64
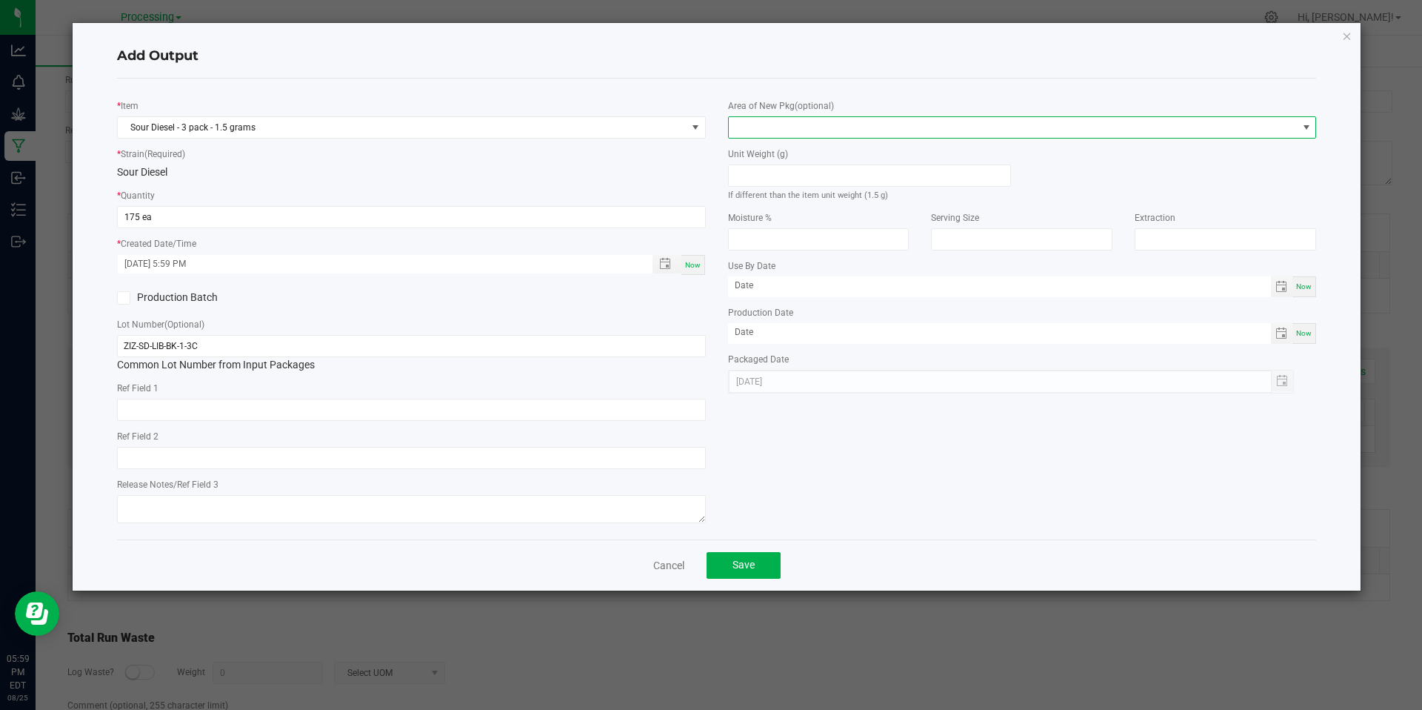
click at [853, 133] on span at bounding box center [1013, 127] width 569 height 21
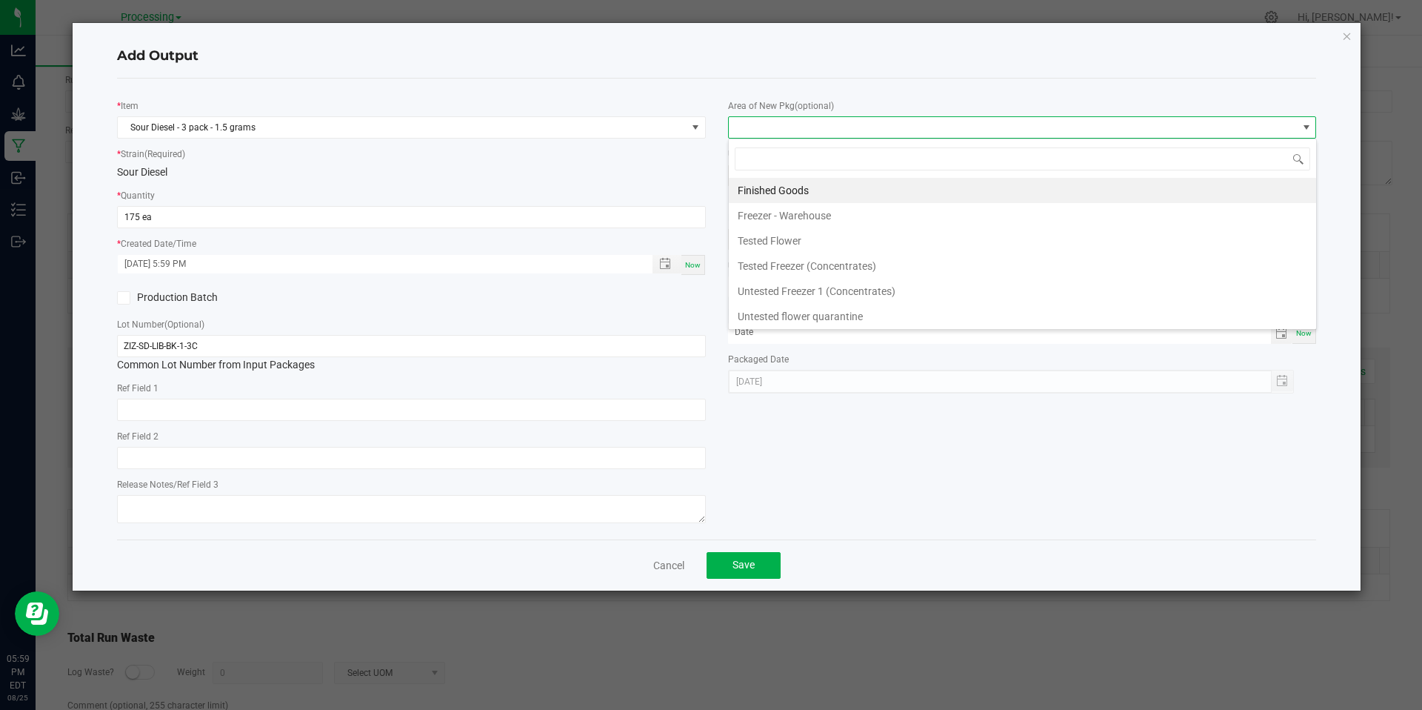
drag, startPoint x: 810, startPoint y: 196, endPoint x: 813, endPoint y: 188, distance: 8.7
click at [811, 196] on li "Finished Goods" at bounding box center [1023, 190] width 588 height 25
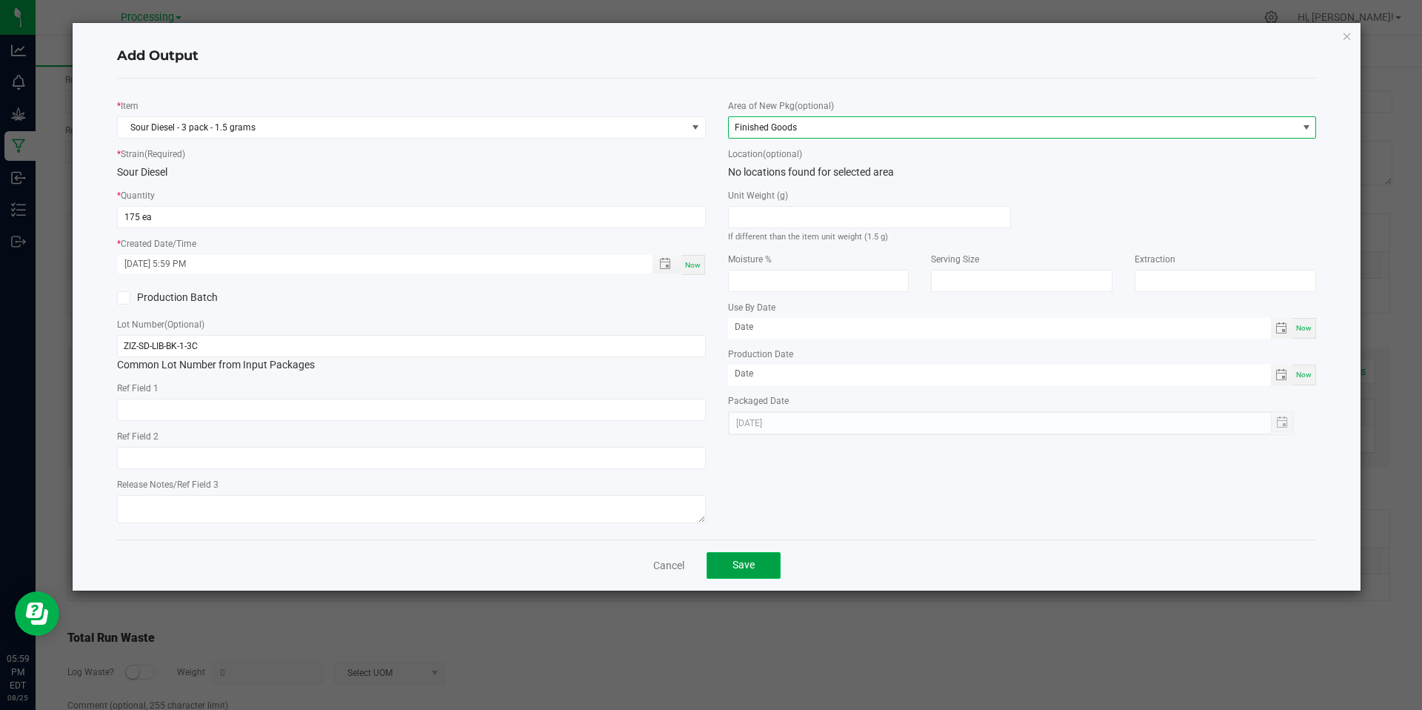
click at [753, 565] on span "Save" at bounding box center [744, 565] width 22 height 12
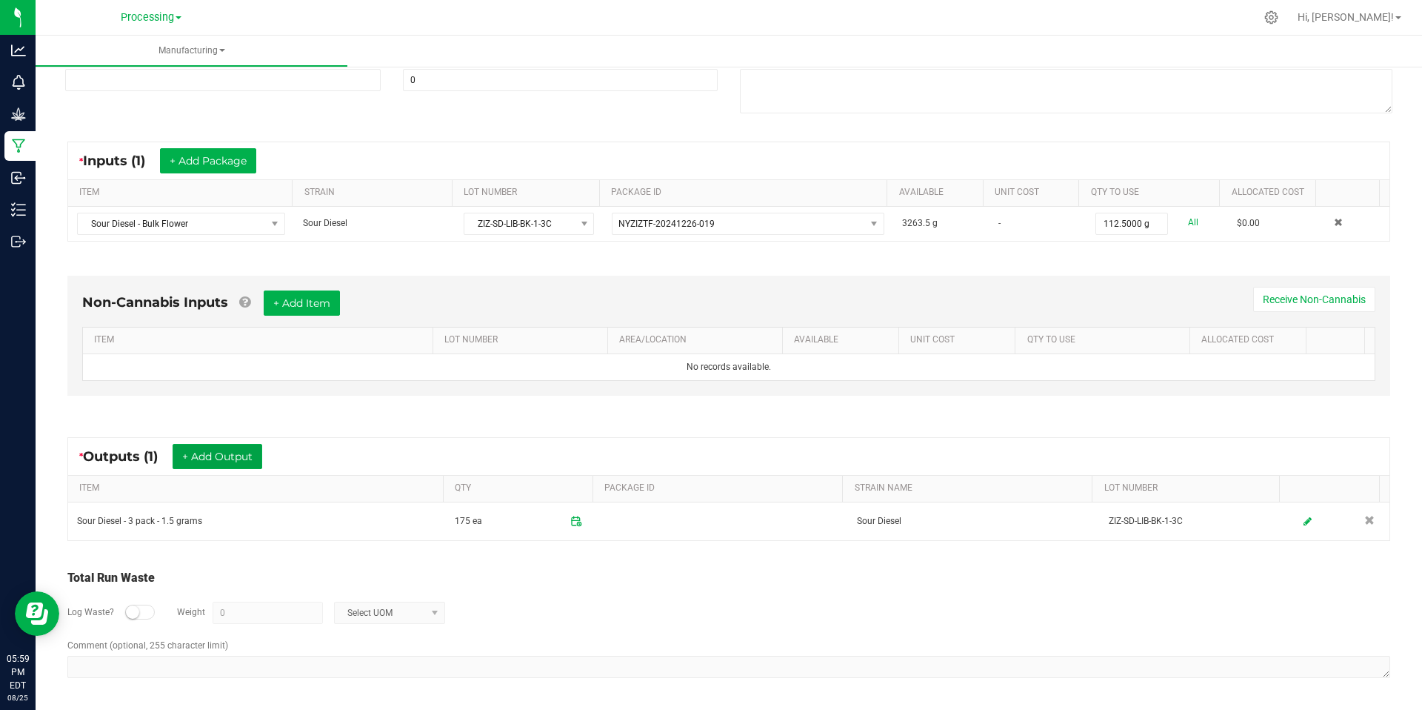
scroll to position [0, 0]
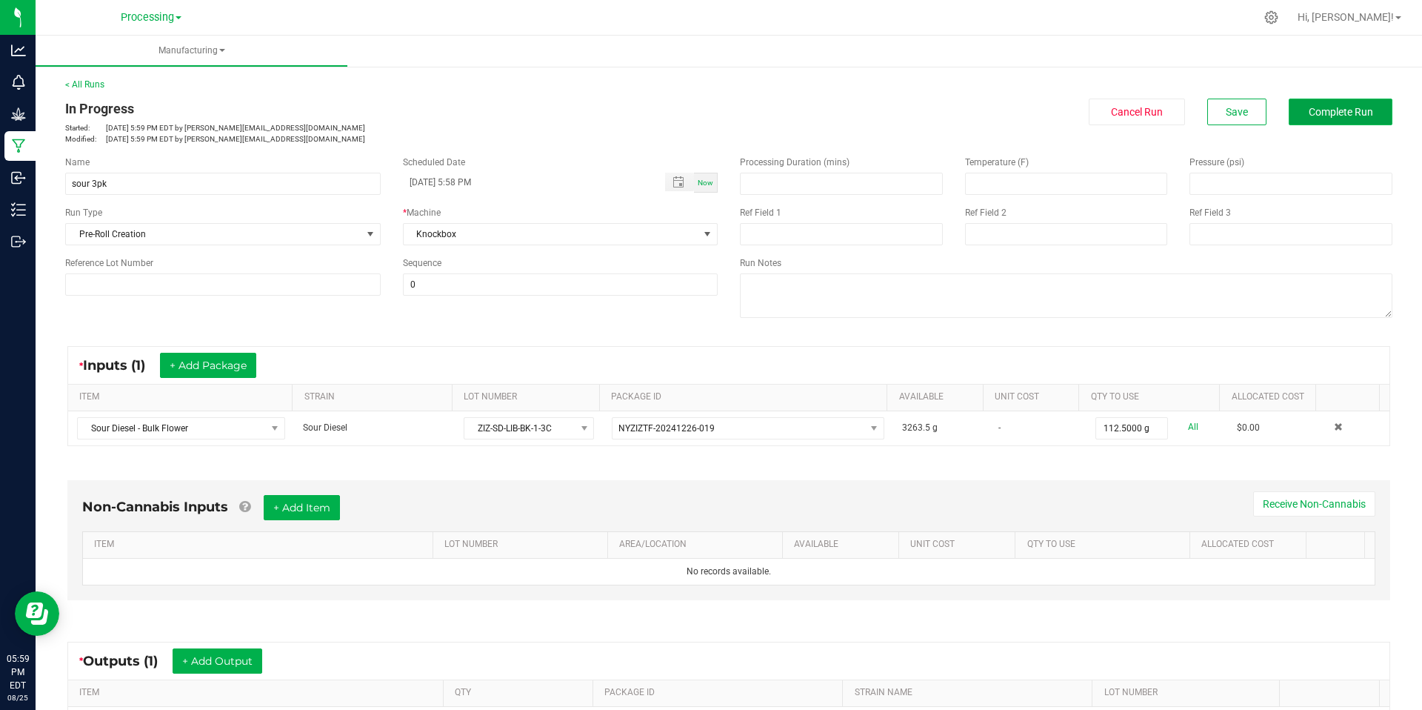
click at [1322, 116] on span "Complete Run" at bounding box center [1341, 112] width 64 height 12
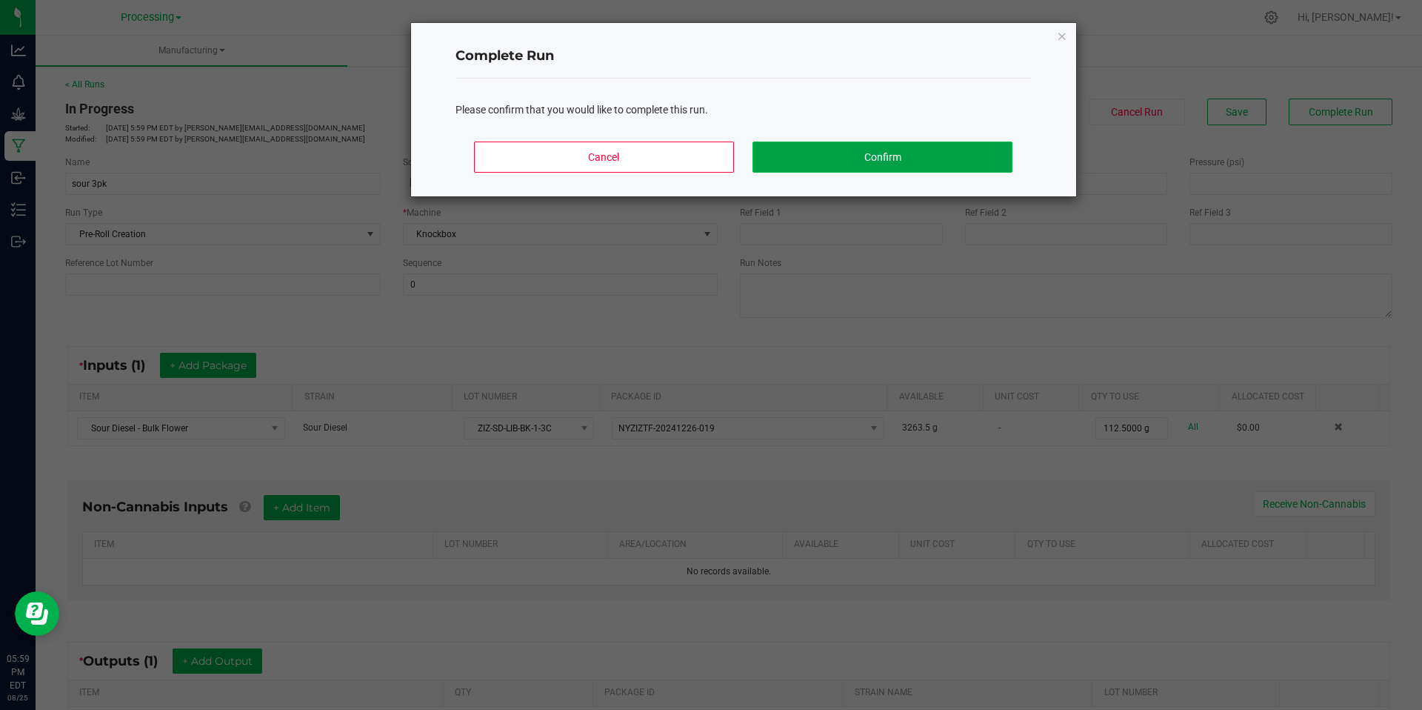
click at [919, 156] on button "Confirm" at bounding box center [882, 157] width 259 height 31
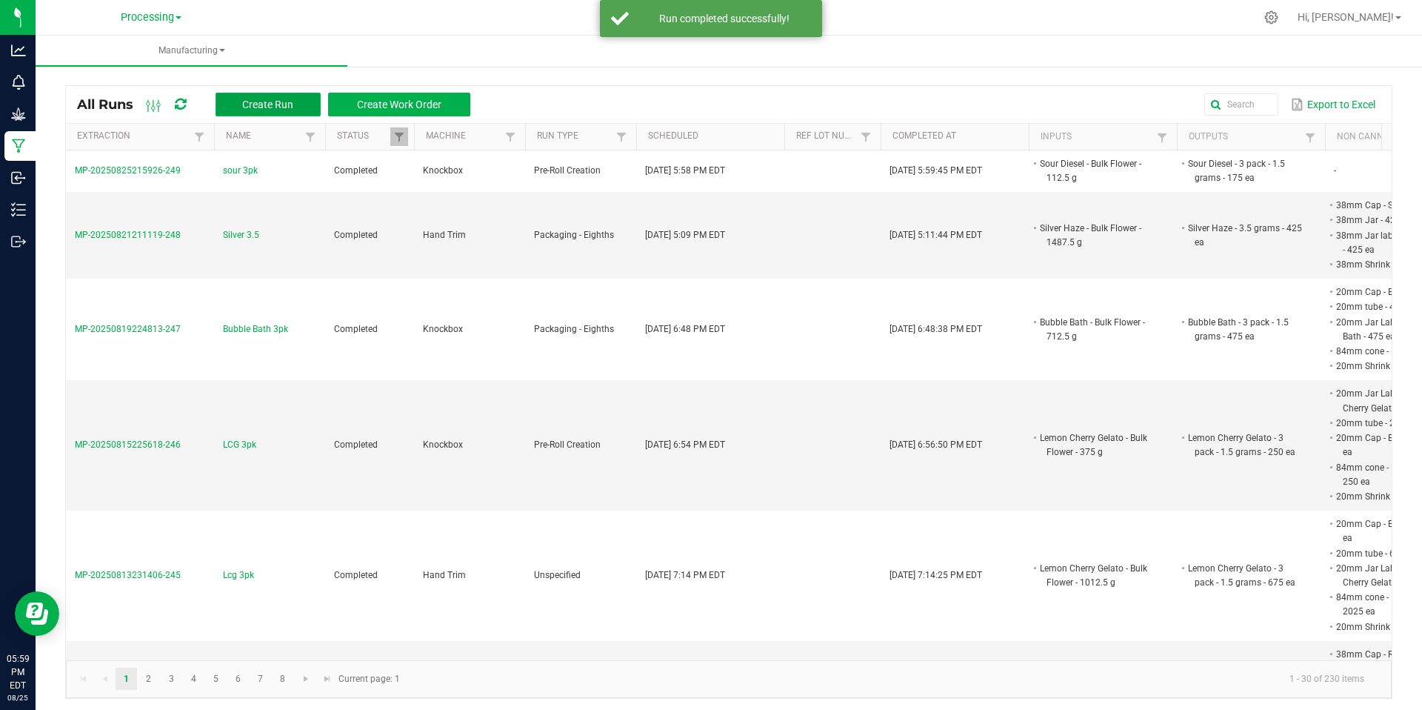
click at [236, 104] on button "Create Run" at bounding box center [268, 105] width 105 height 24
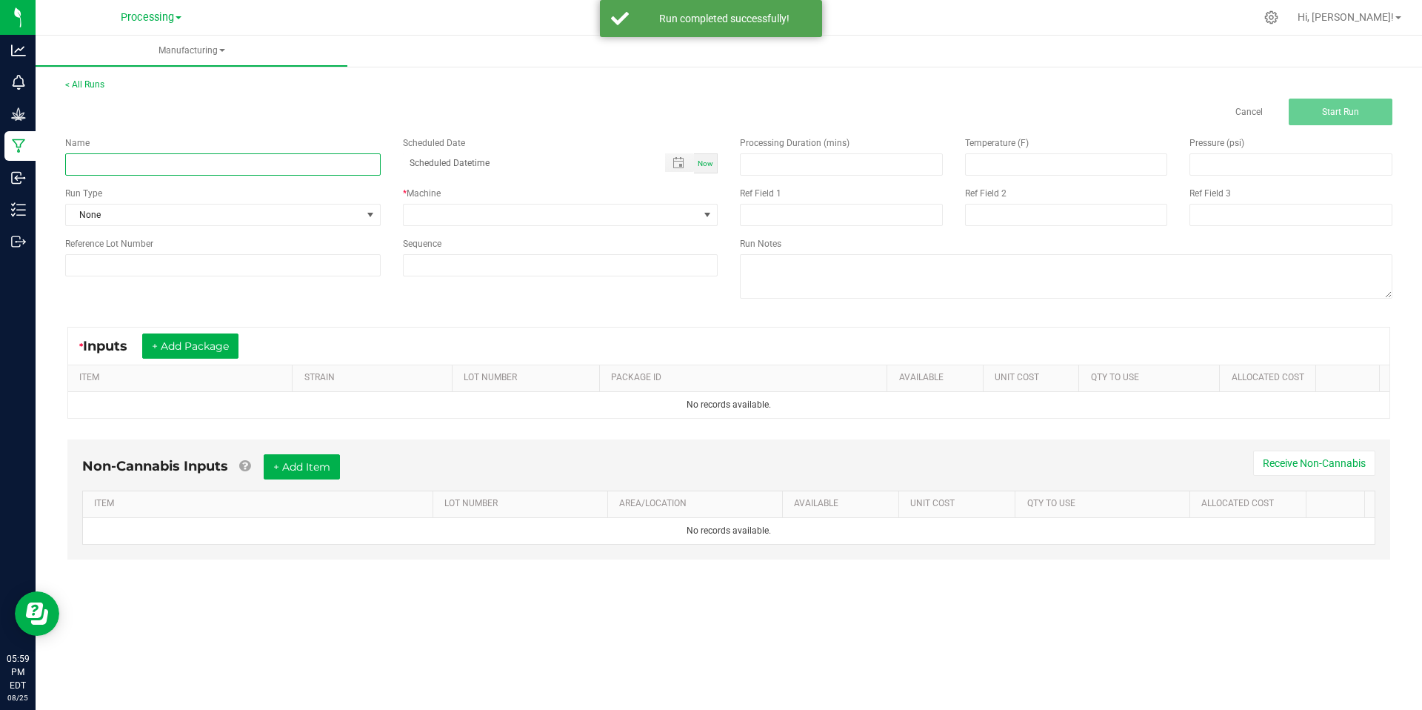
click at [367, 170] on input at bounding box center [223, 164] width 316 height 22
type input "zzzlato 3.5"
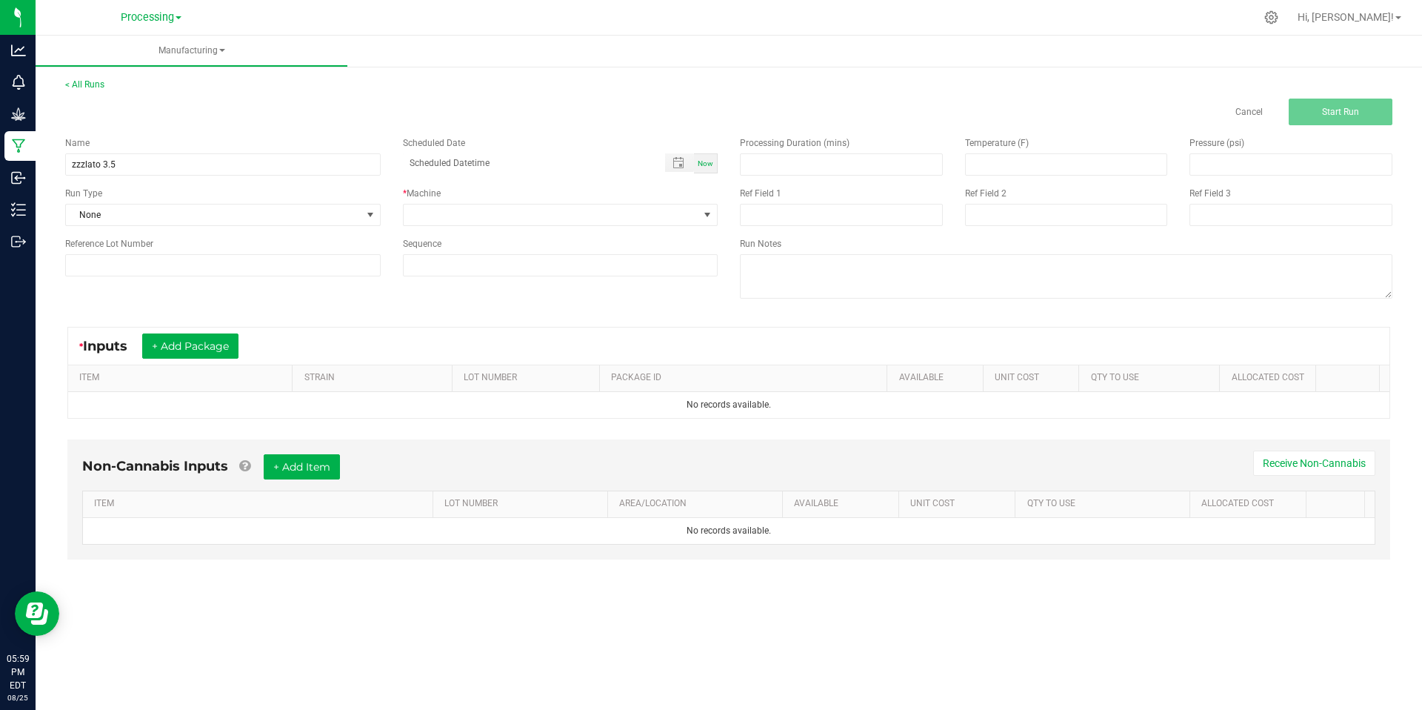
click at [717, 170] on div "Now" at bounding box center [706, 163] width 24 height 20
type input "[DATE] 5:59 PM"
click at [307, 219] on span "None" at bounding box center [214, 214] width 296 height 21
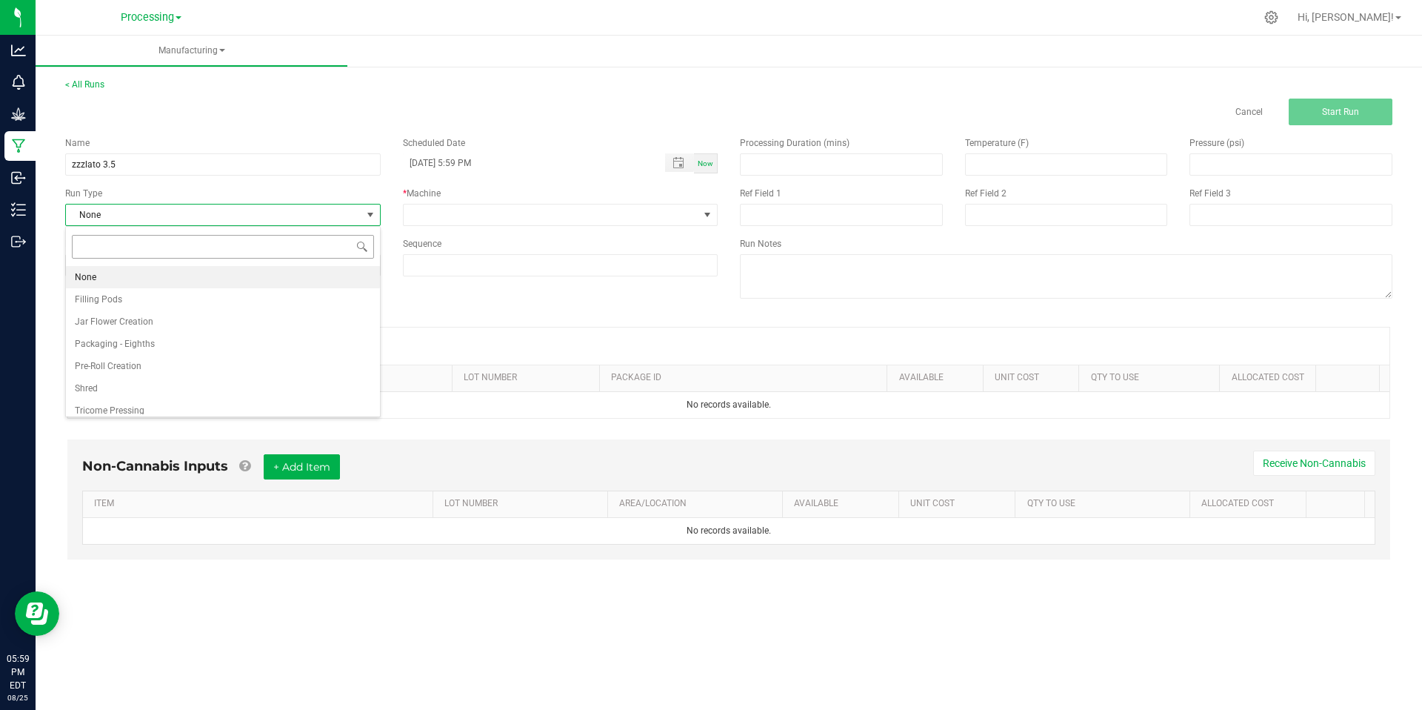
scroll to position [22, 315]
click at [230, 320] on li "Jar Flower Creation" at bounding box center [223, 321] width 314 height 22
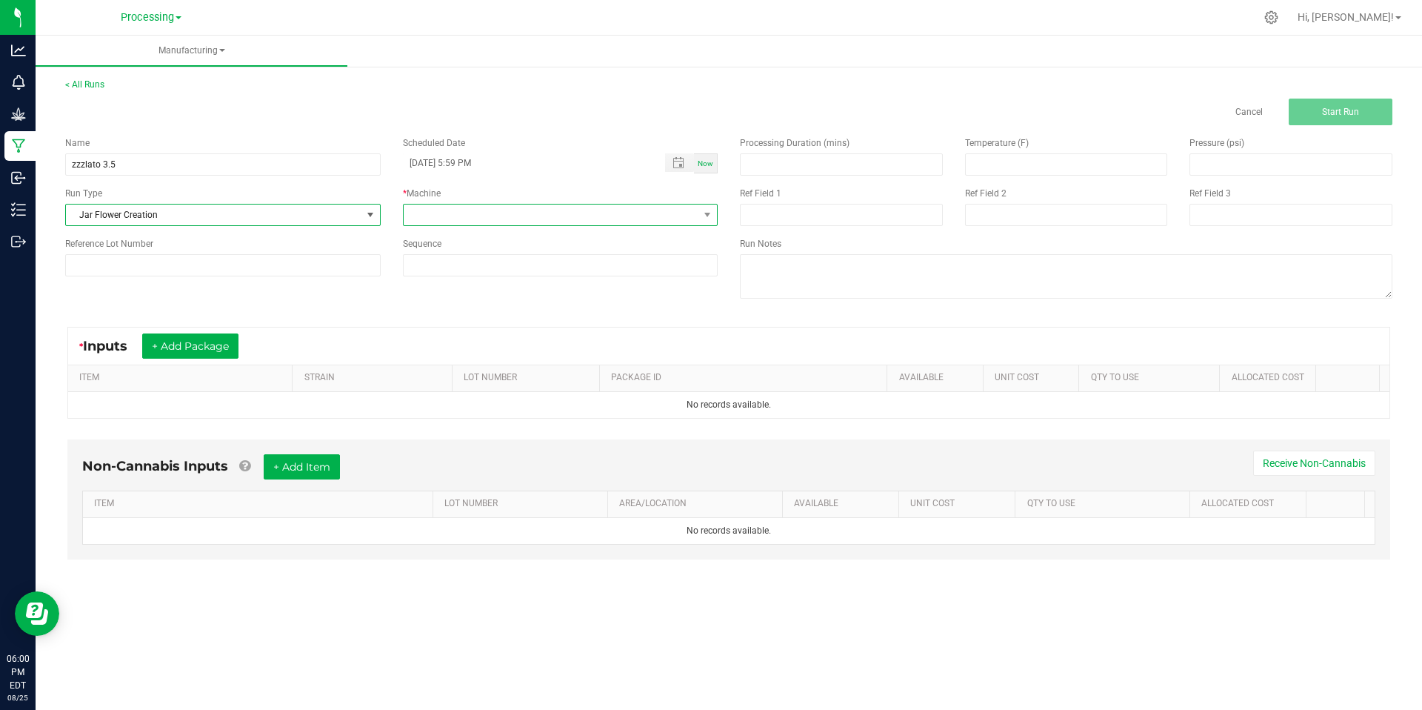
click at [559, 213] on span at bounding box center [552, 214] width 296 height 21
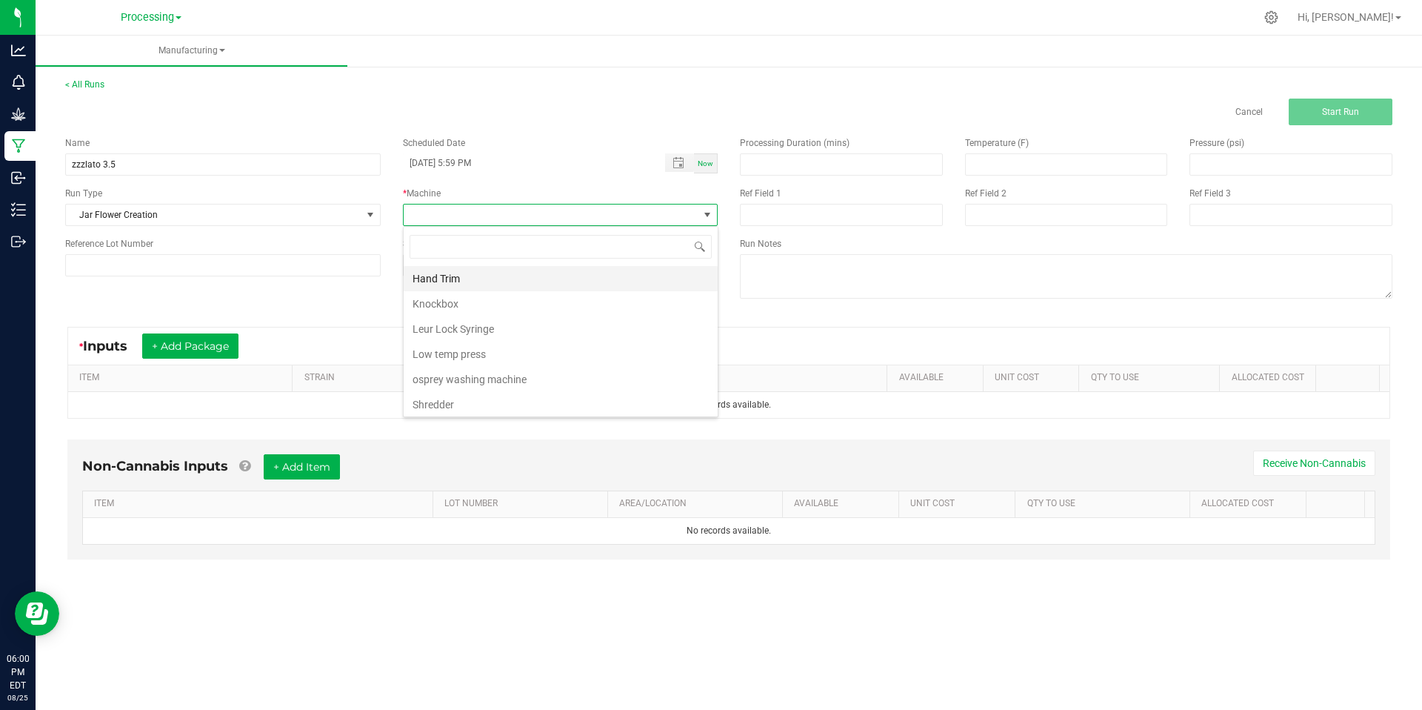
click at [488, 282] on li "Hand Trim" at bounding box center [561, 278] width 314 height 25
click at [178, 353] on button "+ Add Package" at bounding box center [190, 345] width 96 height 25
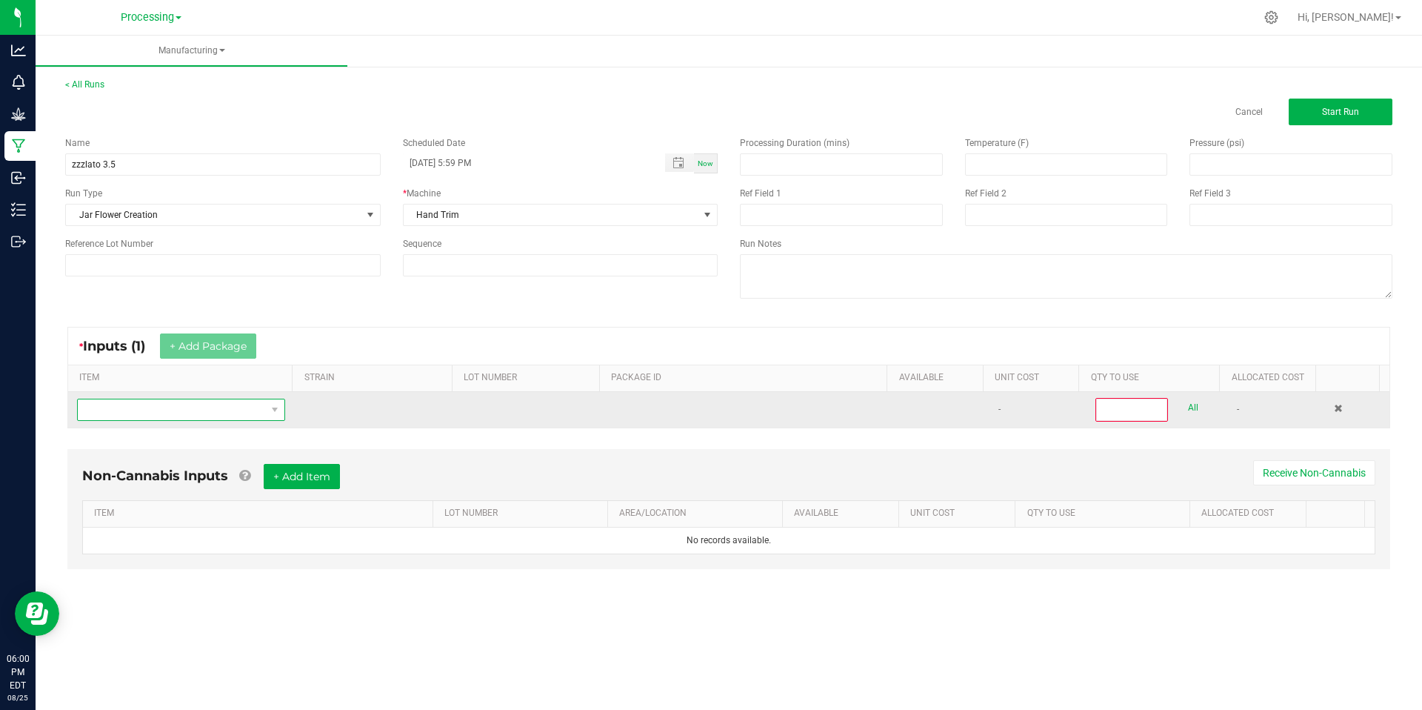
click at [194, 407] on span "NO DATA FOUND" at bounding box center [172, 409] width 188 height 21
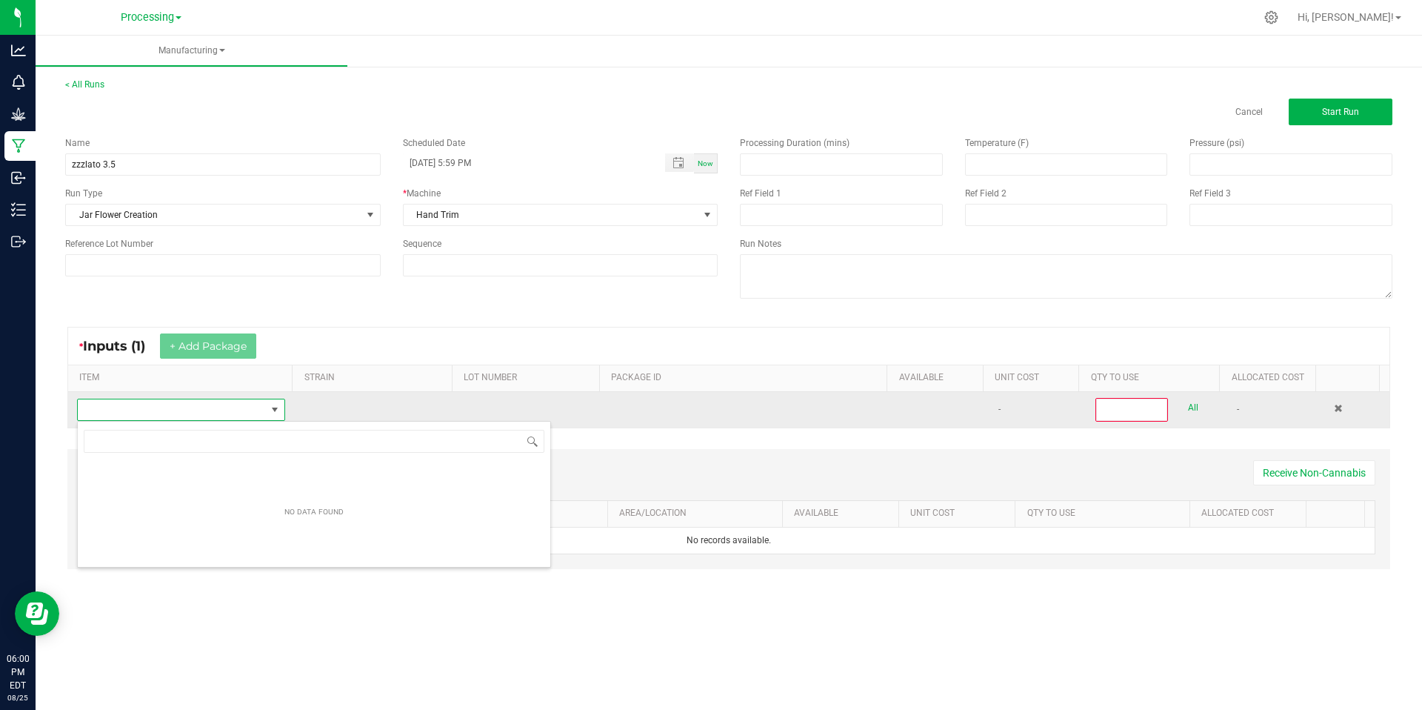
scroll to position [22, 204]
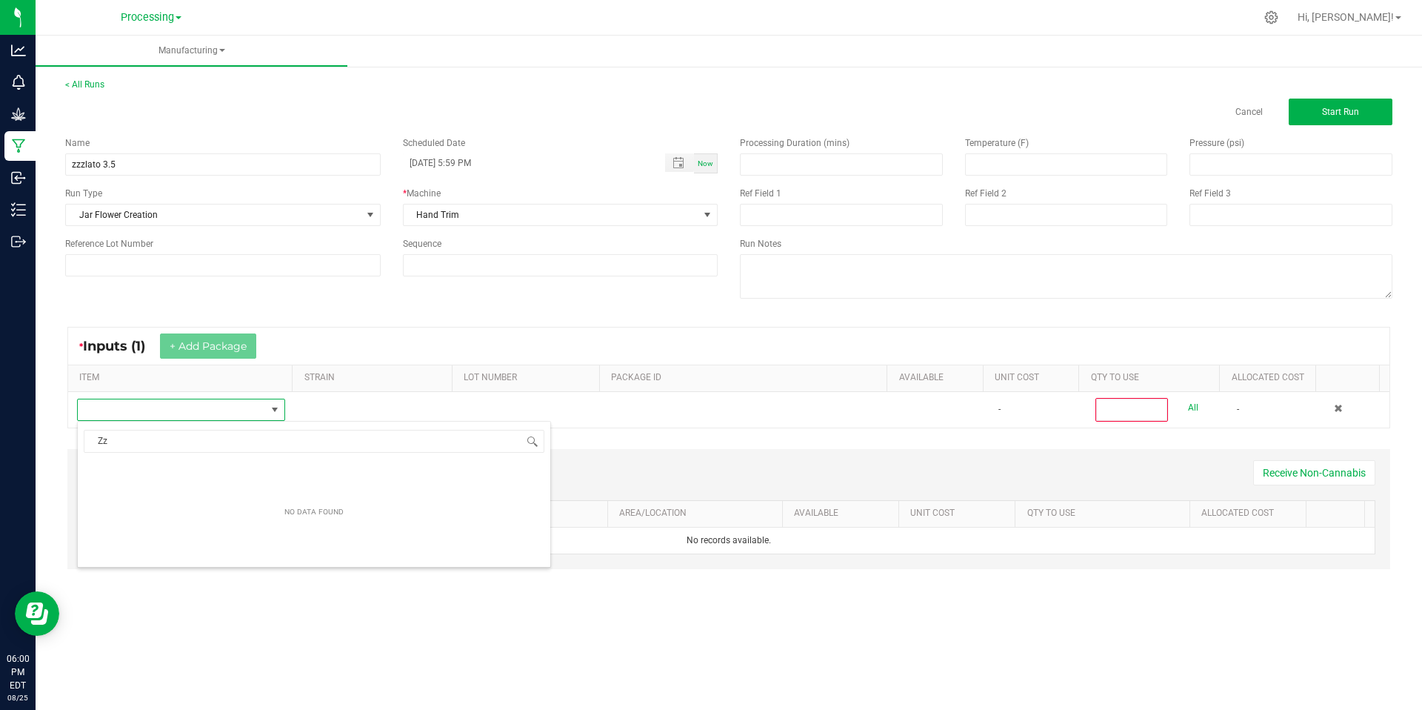
type input "Z"
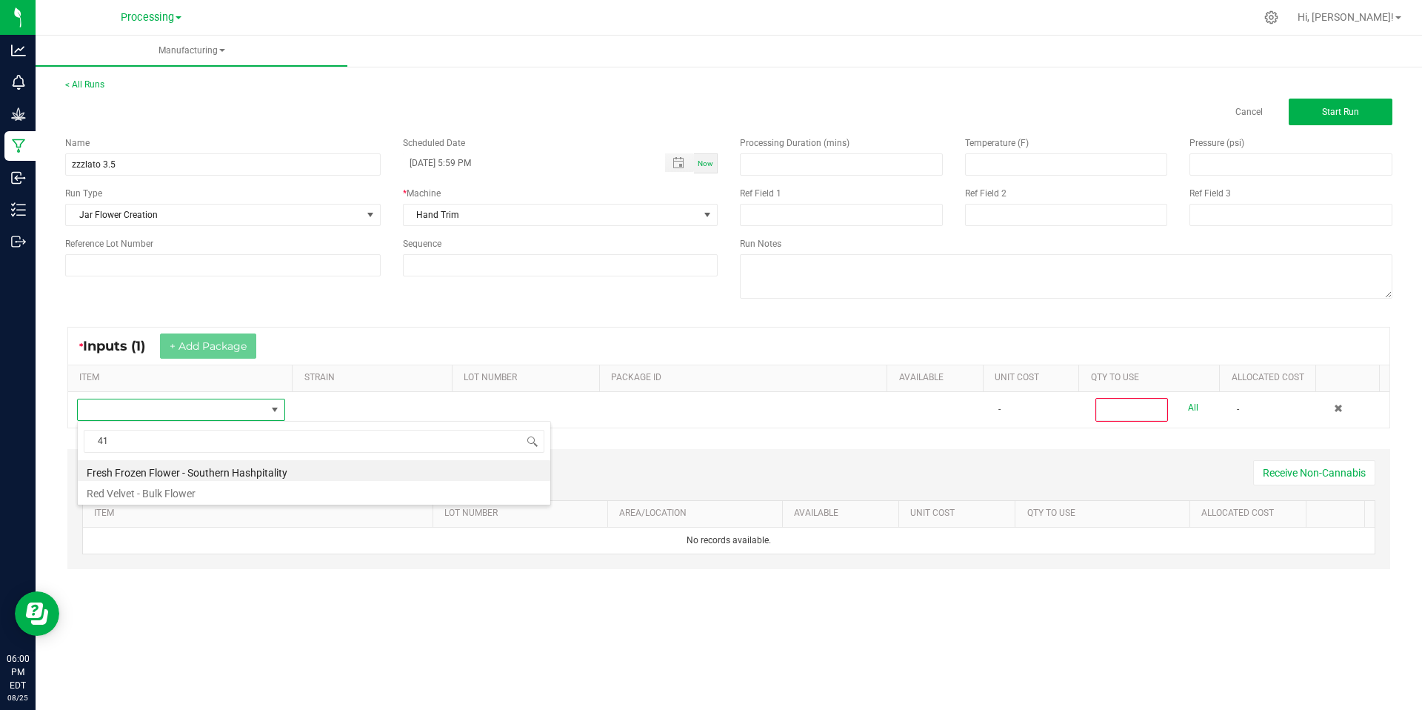
type input "4"
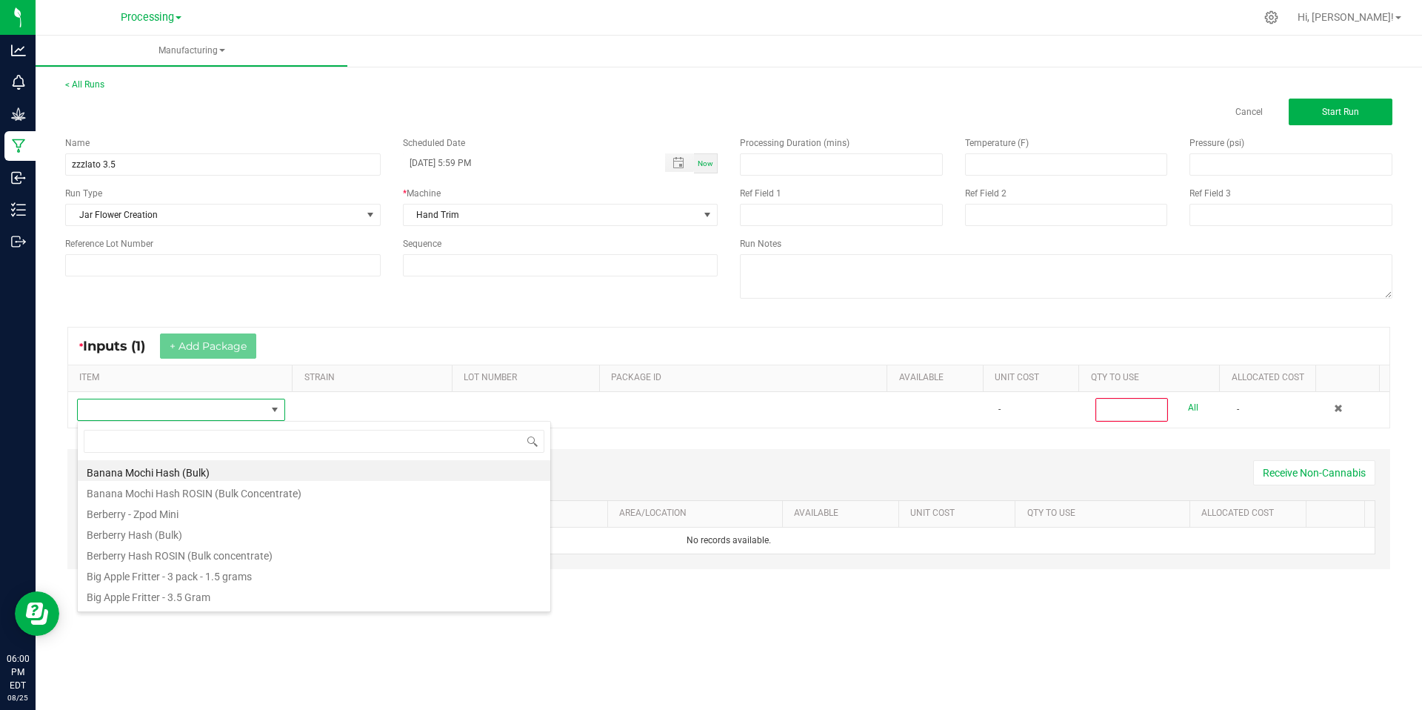
type input "Z"
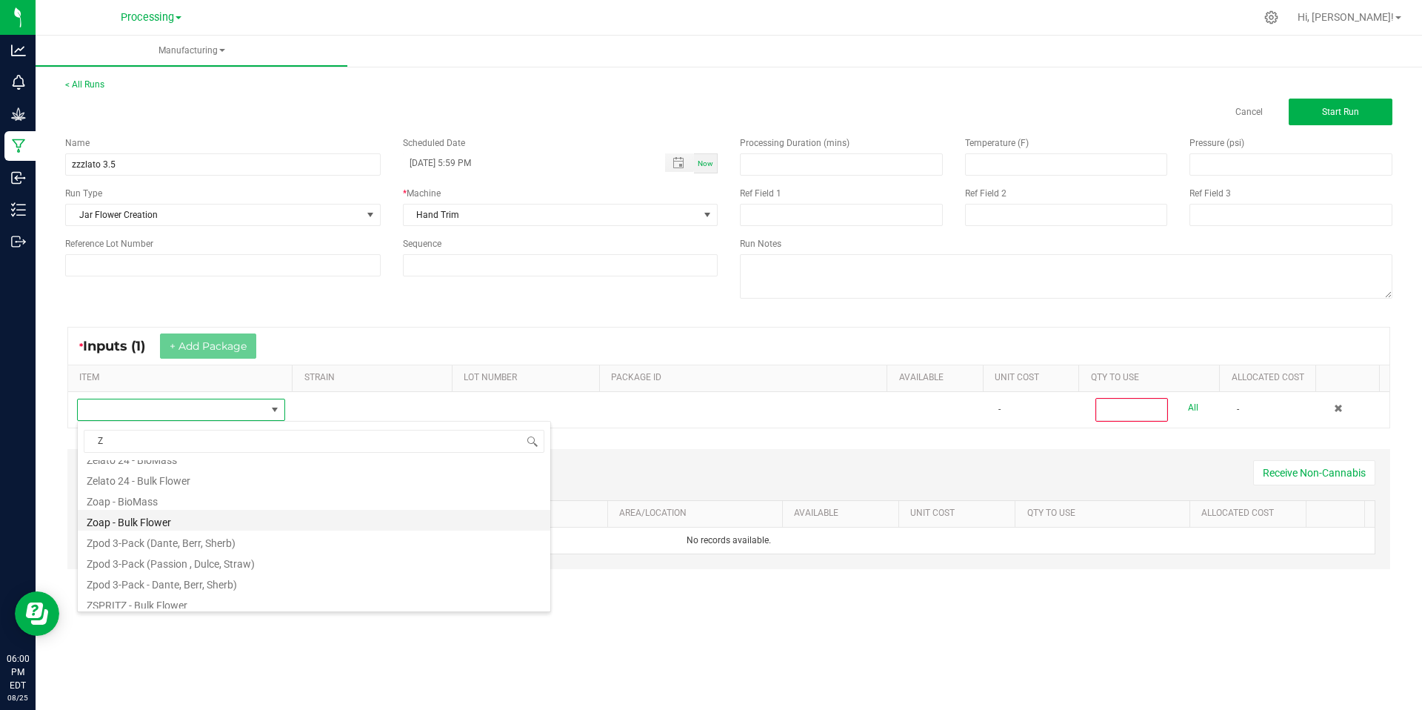
scroll to position [862, 0]
click at [184, 482] on li "Zelato 24 - Bulk Flower" at bounding box center [314, 479] width 473 height 21
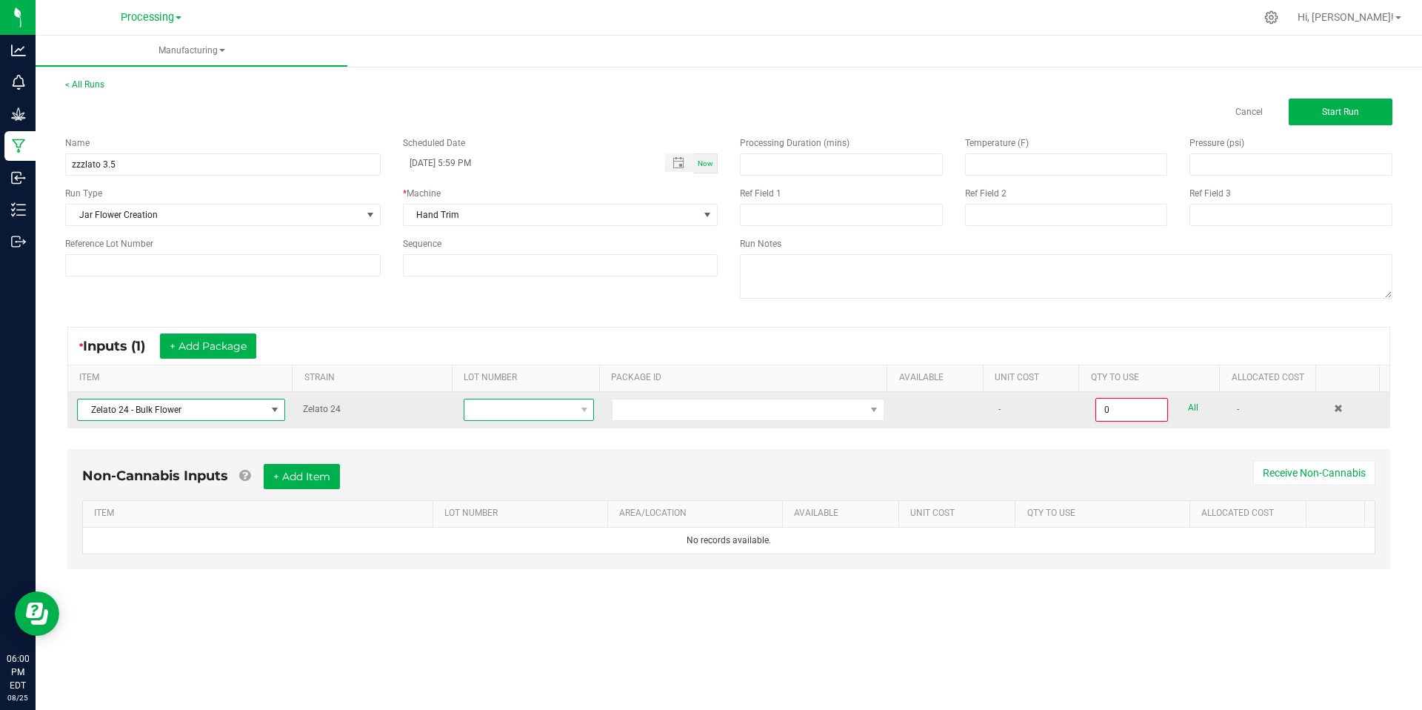
click at [541, 416] on span at bounding box center [520, 409] width 110 height 21
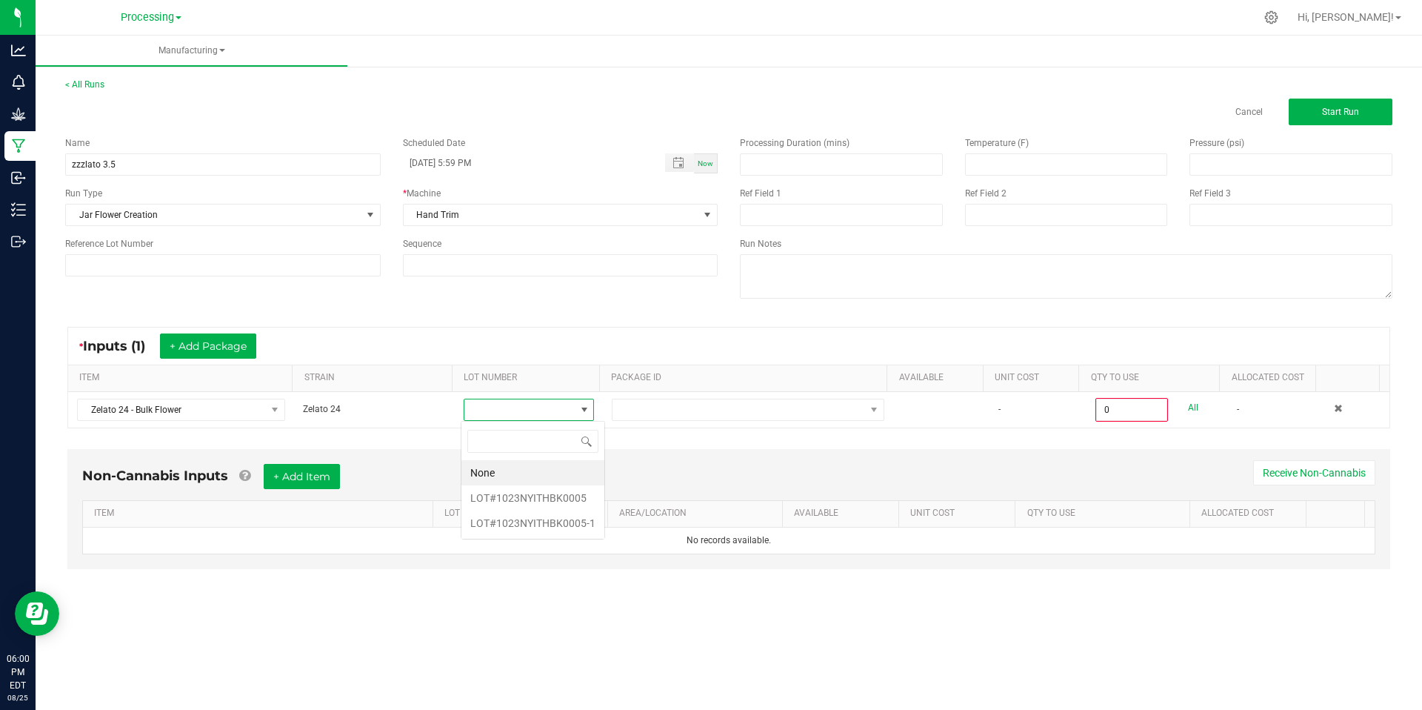
scroll to position [22, 130]
click at [530, 519] on li "LOT#1023NYITHBK0005-1" at bounding box center [533, 522] width 143 height 25
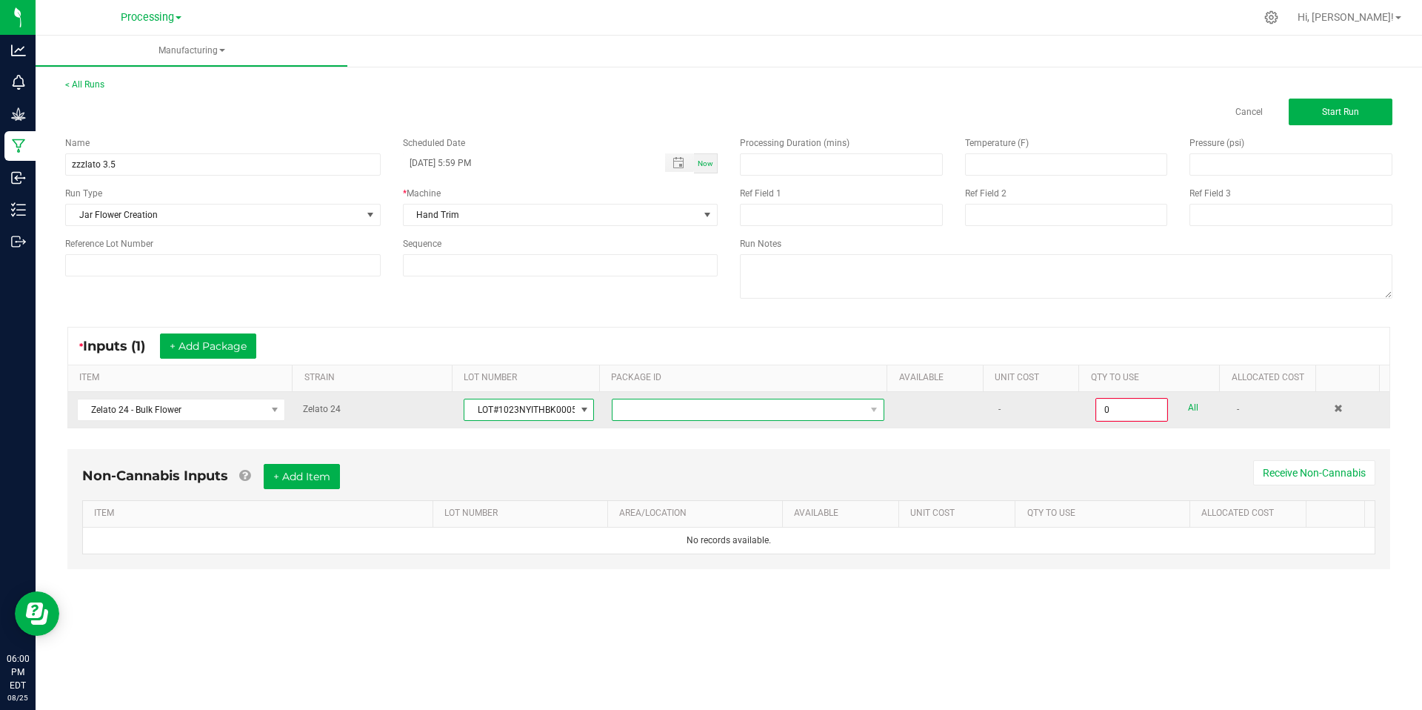
click at [684, 412] on span at bounding box center [739, 409] width 253 height 21
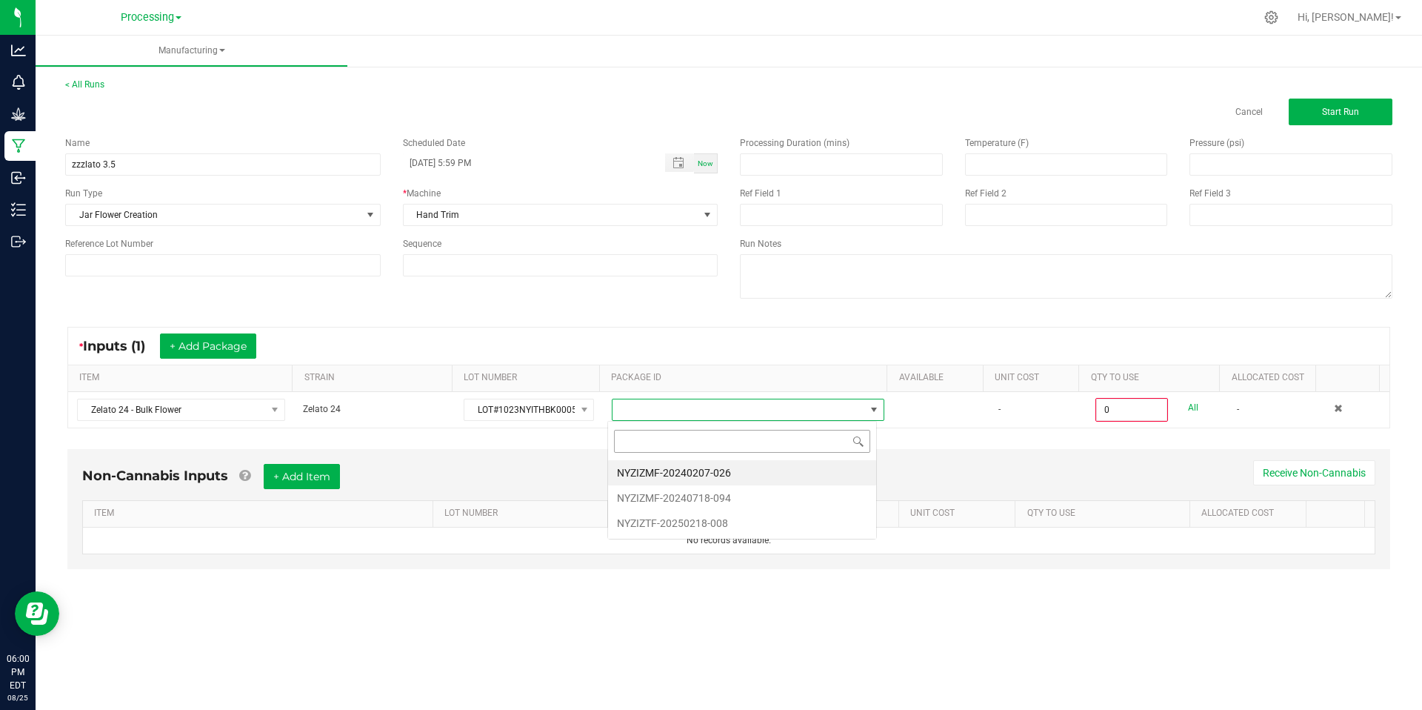
scroll to position [22, 270]
click at [667, 471] on li "NYZIZMF-20240207-026" at bounding box center [742, 472] width 268 height 25
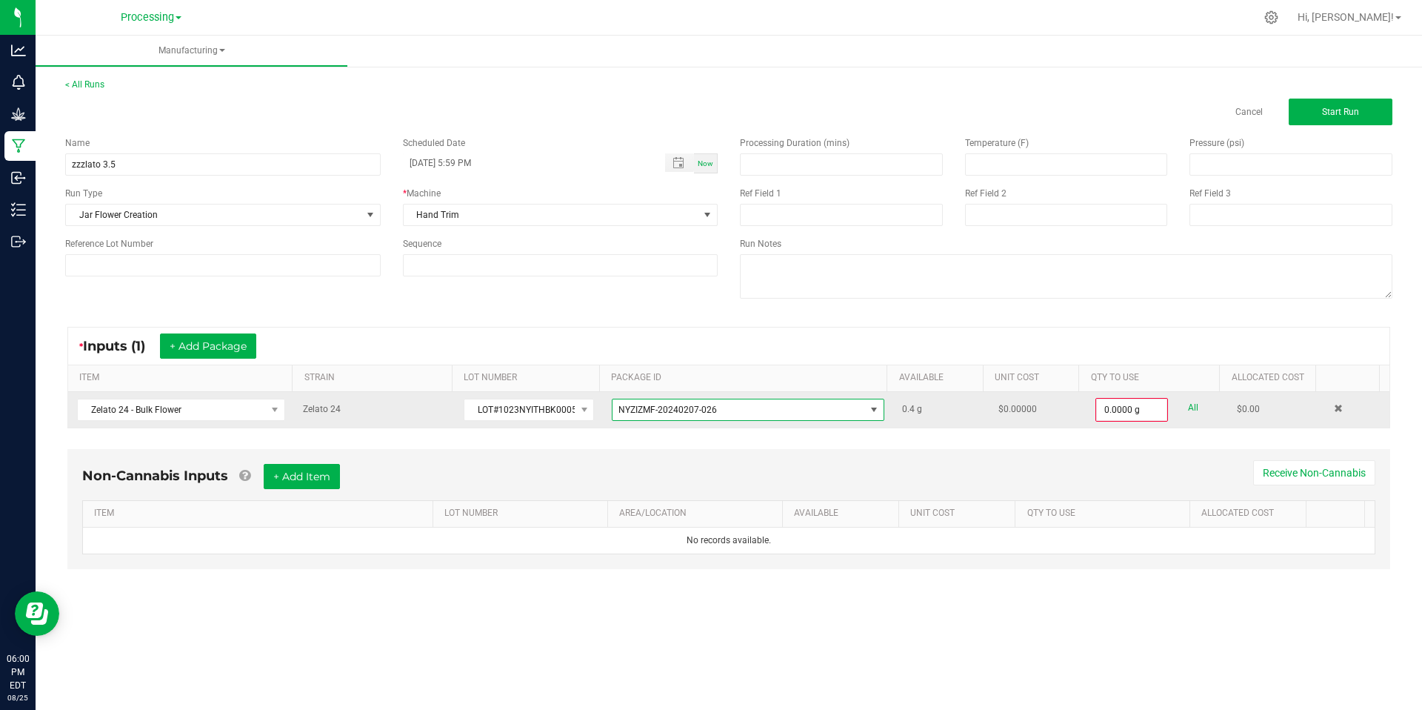
click at [748, 412] on span "NYZIZMF-20240207-026" at bounding box center [739, 409] width 253 height 21
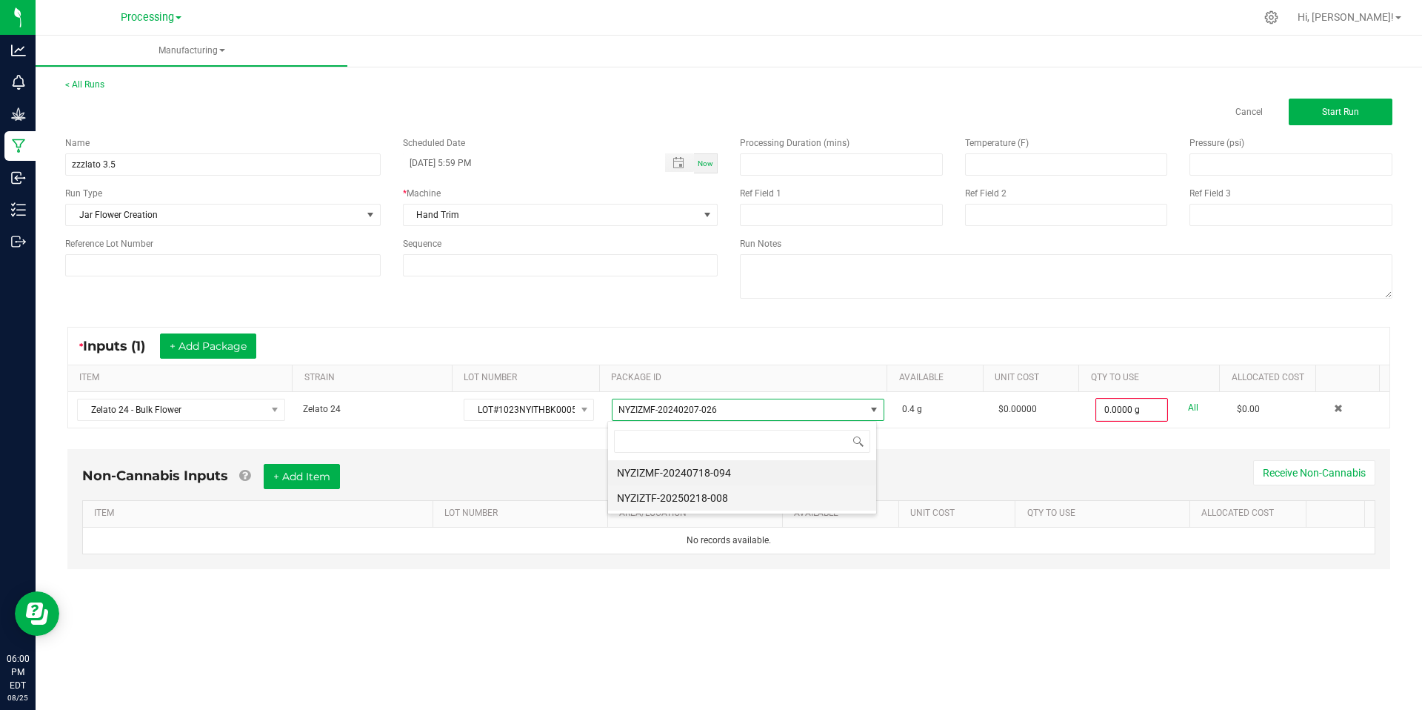
click at [636, 491] on li "NYZIZTF-20250218-008" at bounding box center [742, 497] width 268 height 25
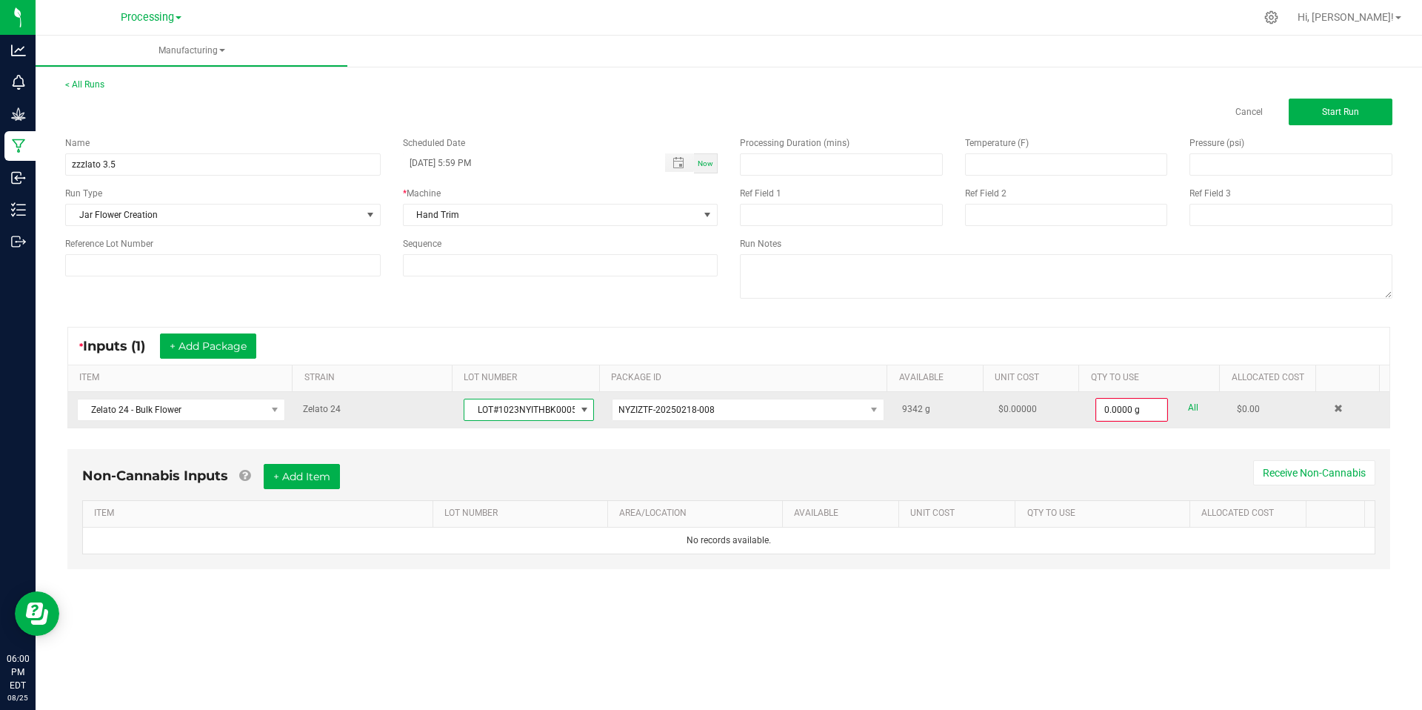
click at [588, 408] on span at bounding box center [584, 409] width 19 height 21
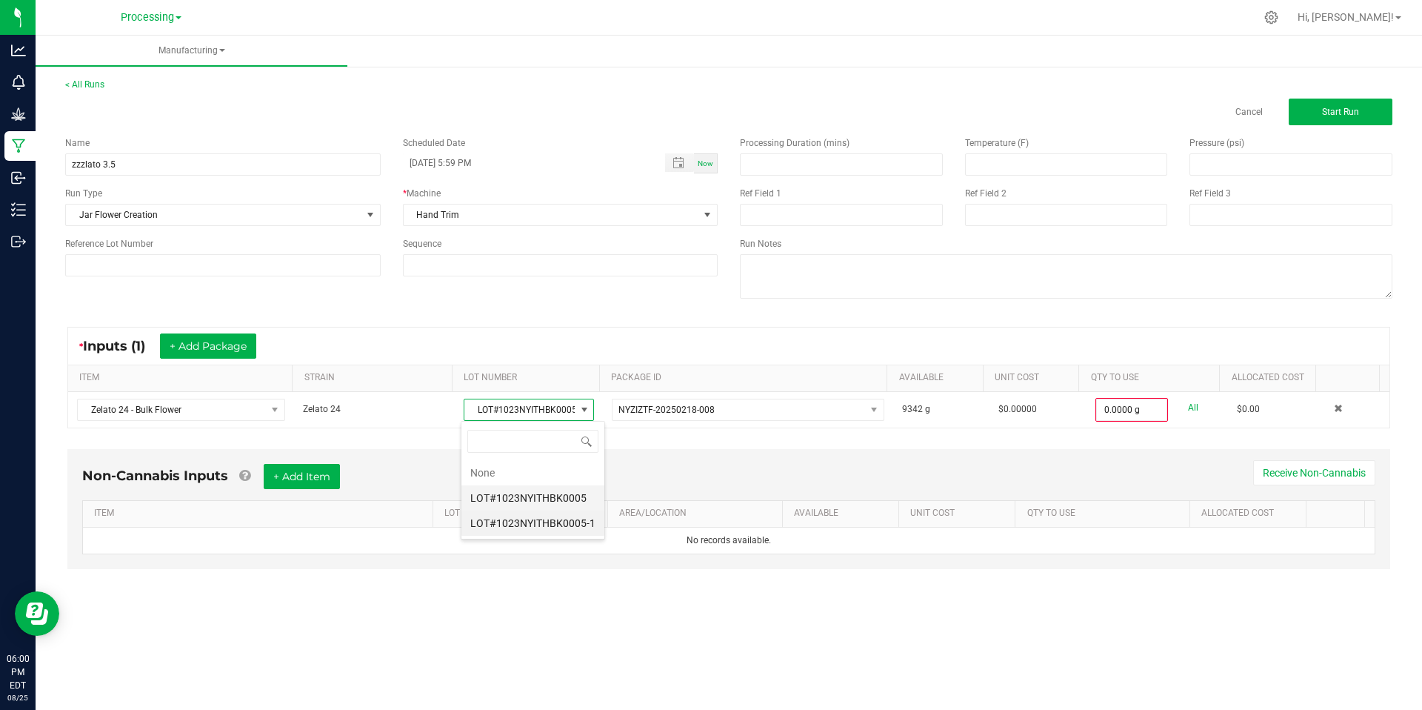
scroll to position [22, 130]
click at [565, 497] on li "LOT#1023NYITHBK0005" at bounding box center [533, 497] width 143 height 25
click at [1311, 116] on button "Start Run" at bounding box center [1341, 112] width 104 height 27
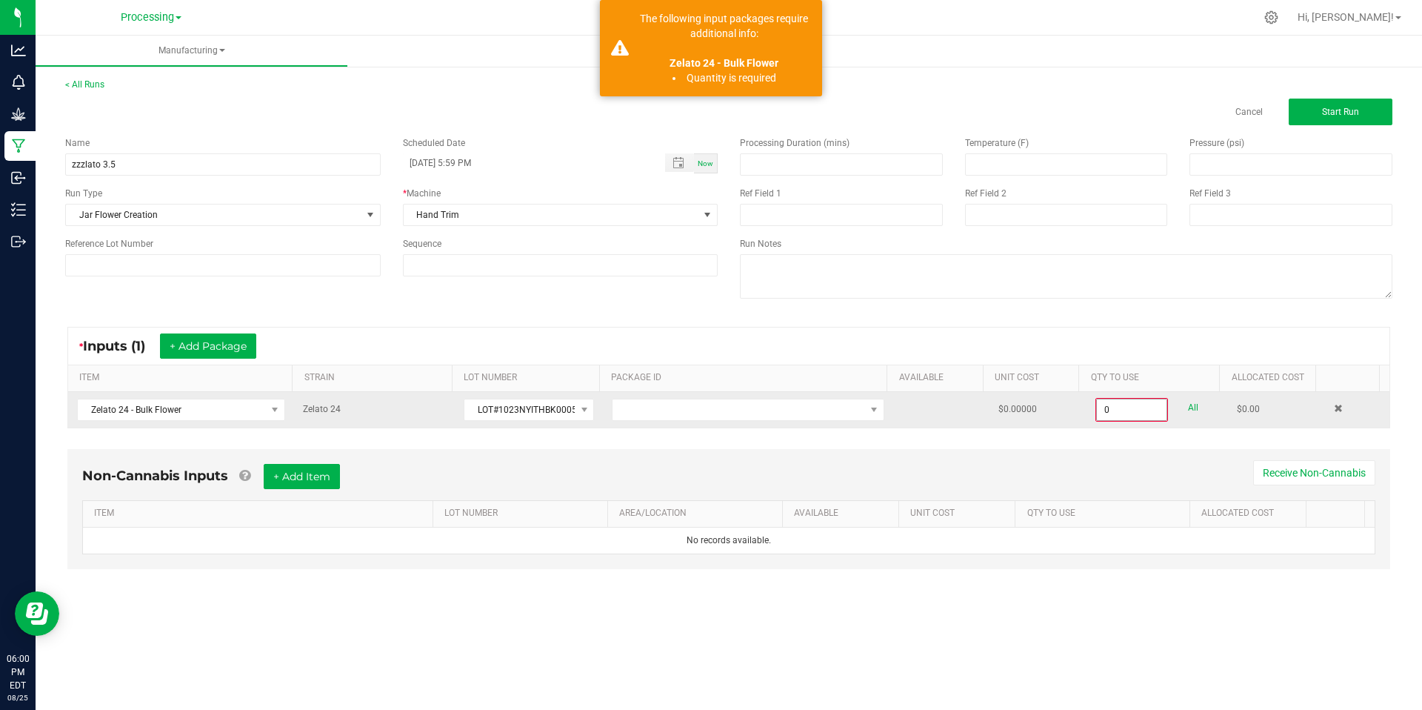
click at [1136, 407] on input "0" at bounding box center [1132, 409] width 70 height 21
type input "0.0000 g"
click at [816, 403] on span at bounding box center [739, 409] width 253 height 21
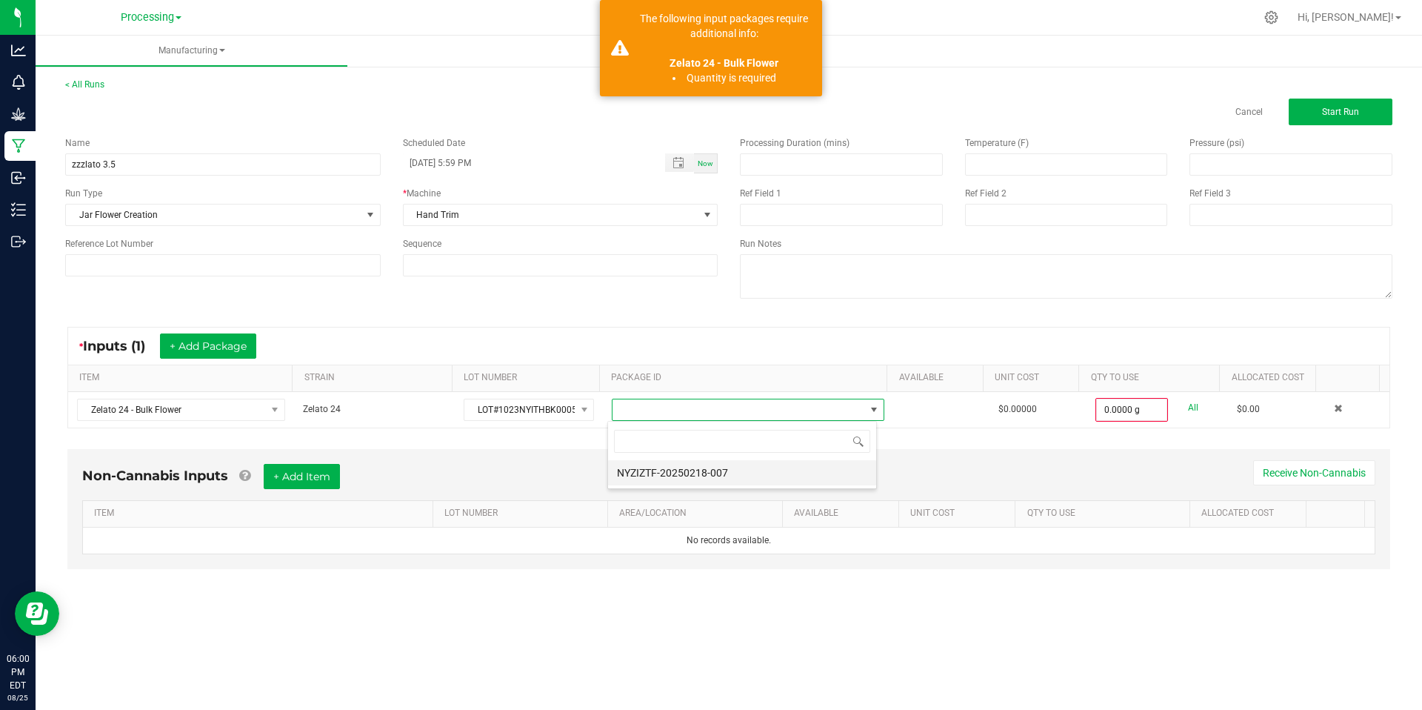
click at [700, 468] on li "NYZIZTF-20250218-007" at bounding box center [742, 472] width 268 height 25
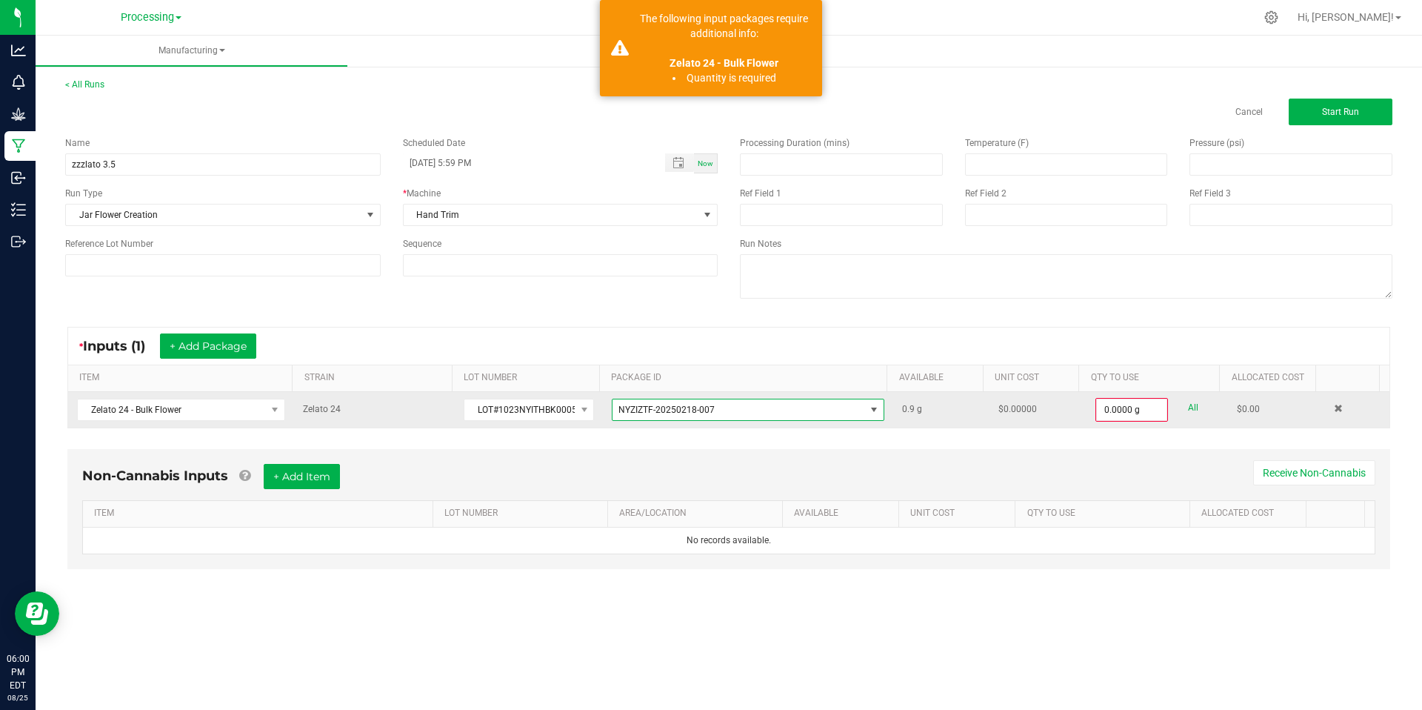
click at [853, 406] on span "NYZIZTF-20250218-007" at bounding box center [739, 409] width 253 height 21
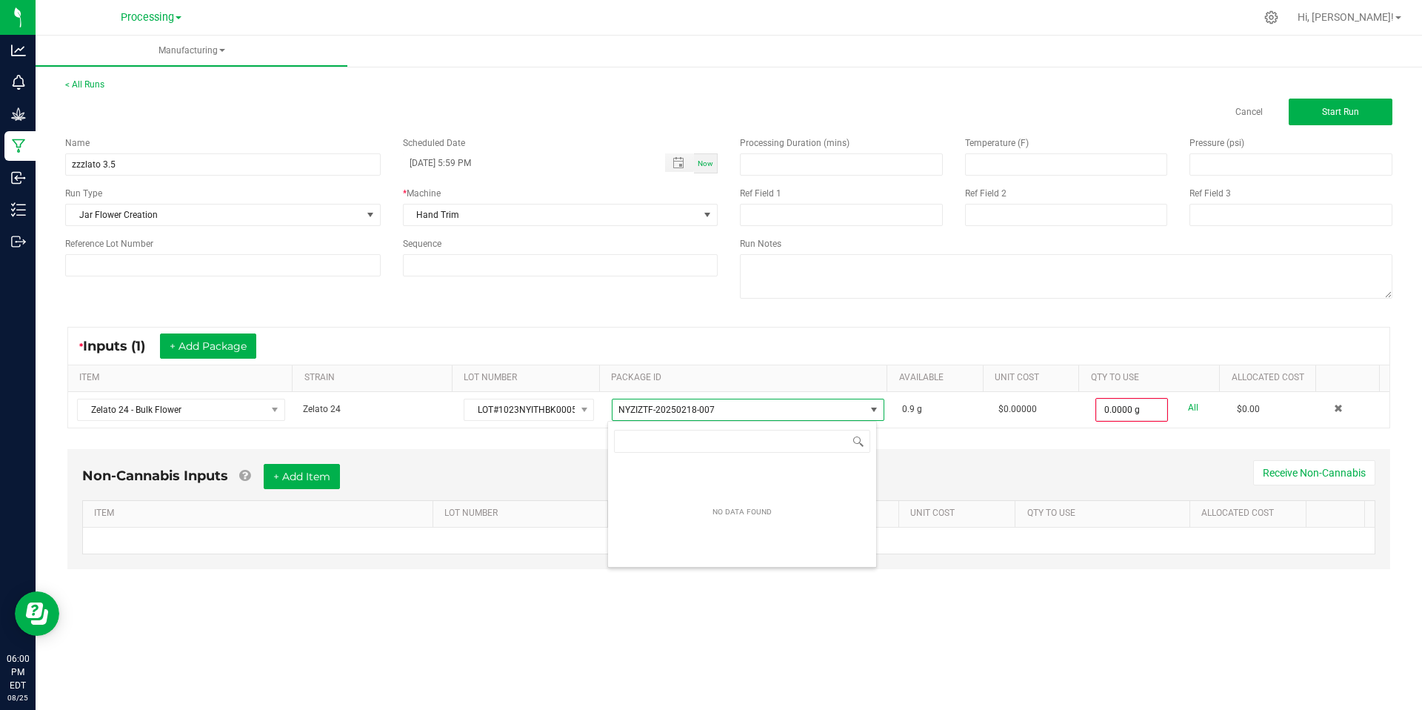
drag, startPoint x: 848, startPoint y: 419, endPoint x: 820, endPoint y: 459, distance: 49.5
click at [819, 461] on div "NO DATA FOUND" at bounding box center [742, 512] width 268 height 104
click at [535, 470] on div "Non-Cannabis Inputs + Add Item Receive Non-Cannabis" at bounding box center [729, 482] width 1294 height 36
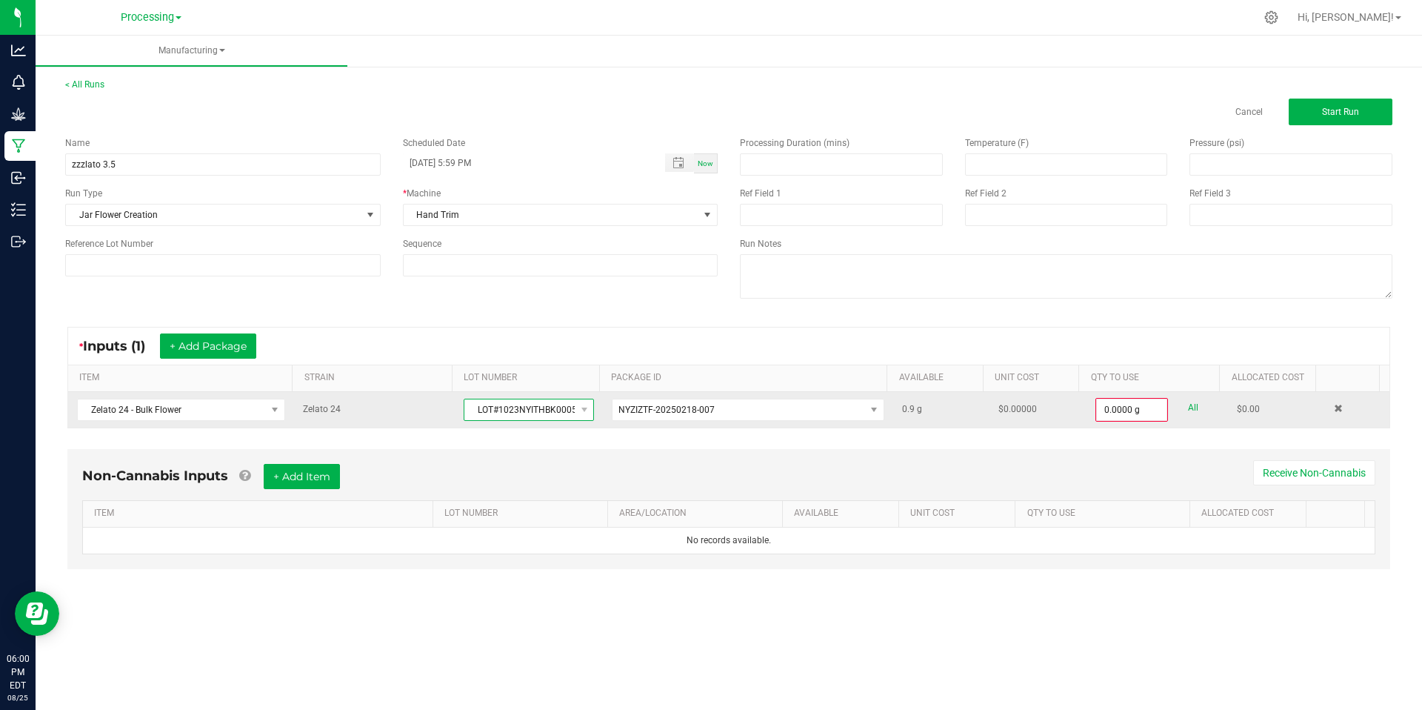
click at [575, 405] on span at bounding box center [584, 409] width 19 height 21
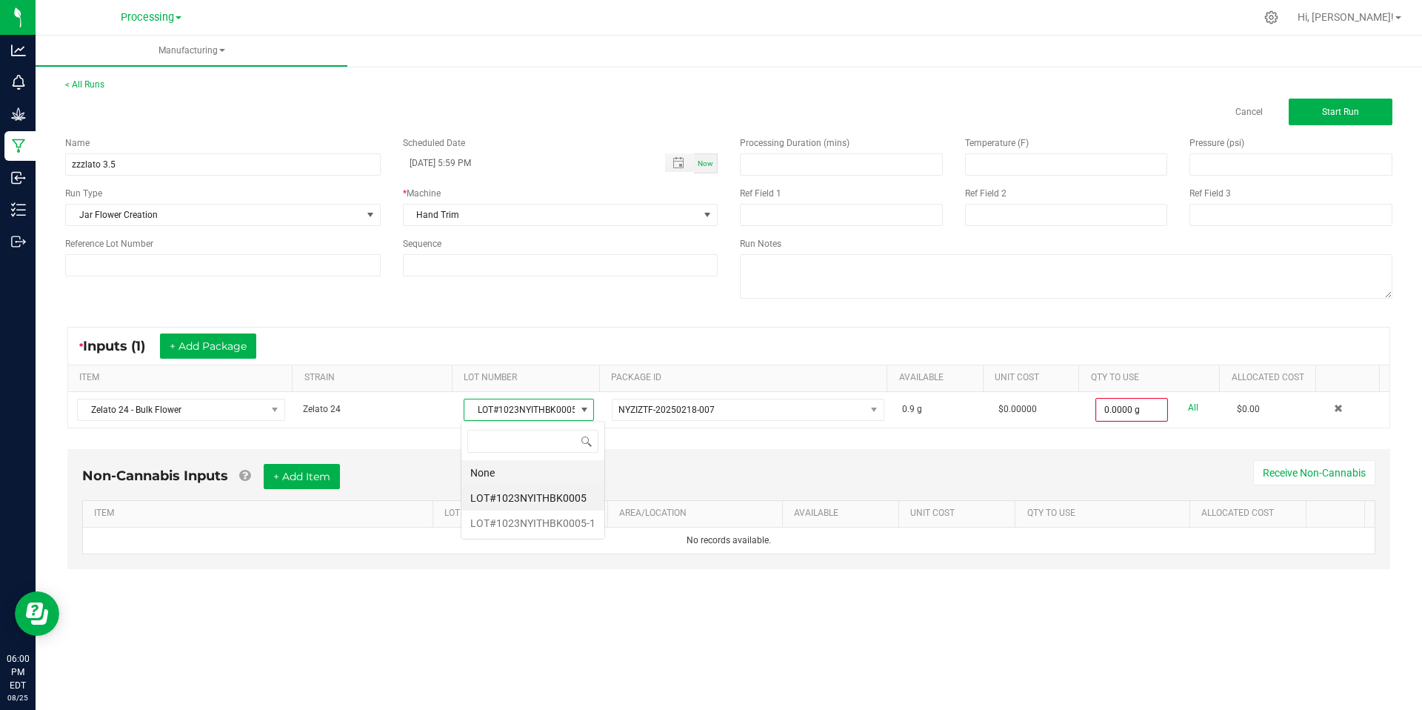
scroll to position [22, 130]
click at [562, 491] on li "LOT#1023NYITHBK0005" at bounding box center [533, 497] width 143 height 25
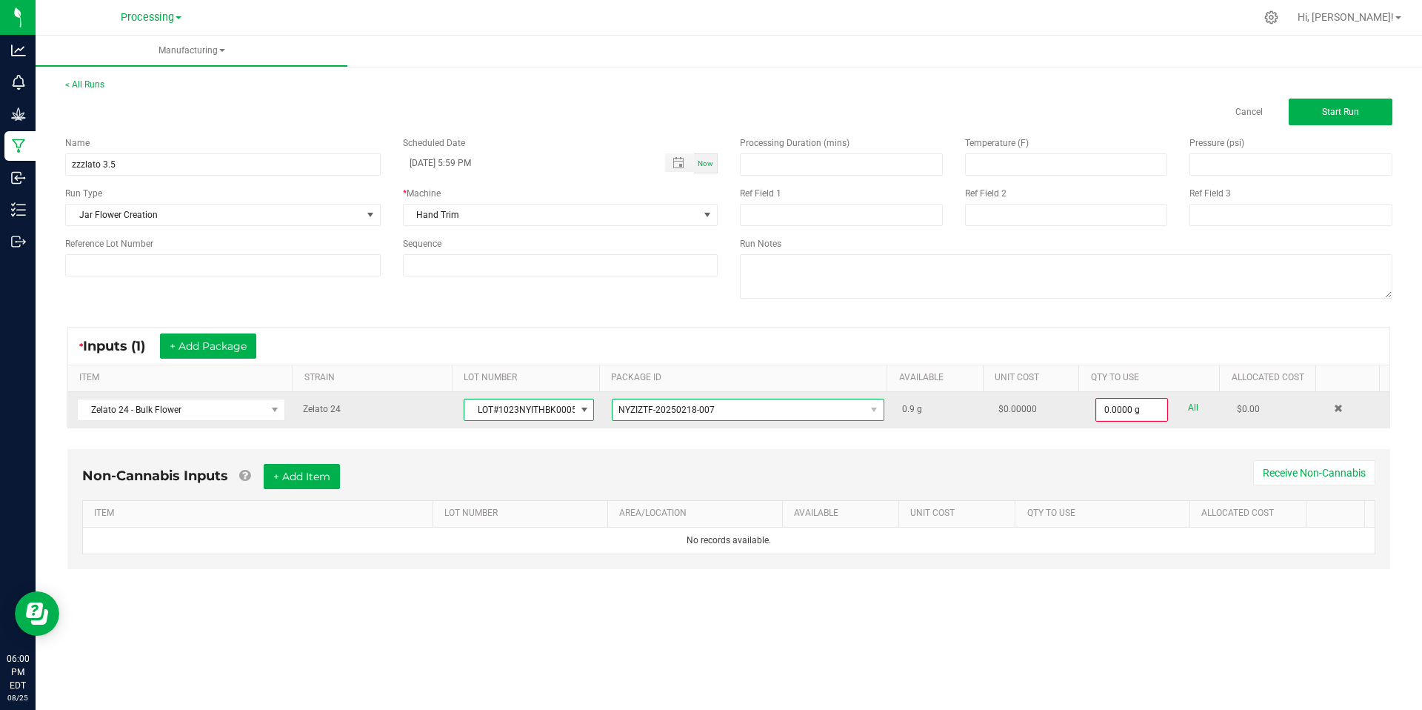
click at [701, 399] on span "NYZIZTF-20250218-007" at bounding box center [748, 410] width 273 height 22
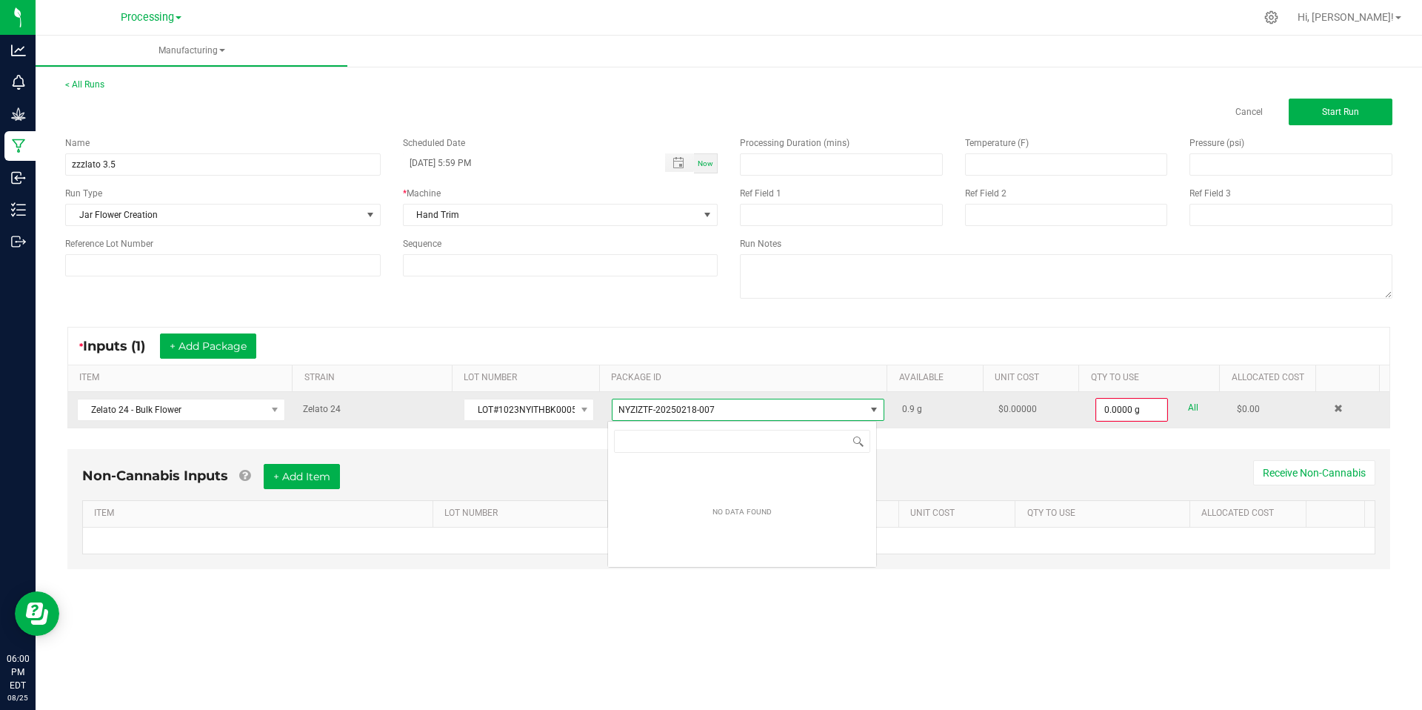
scroll to position [22, 270]
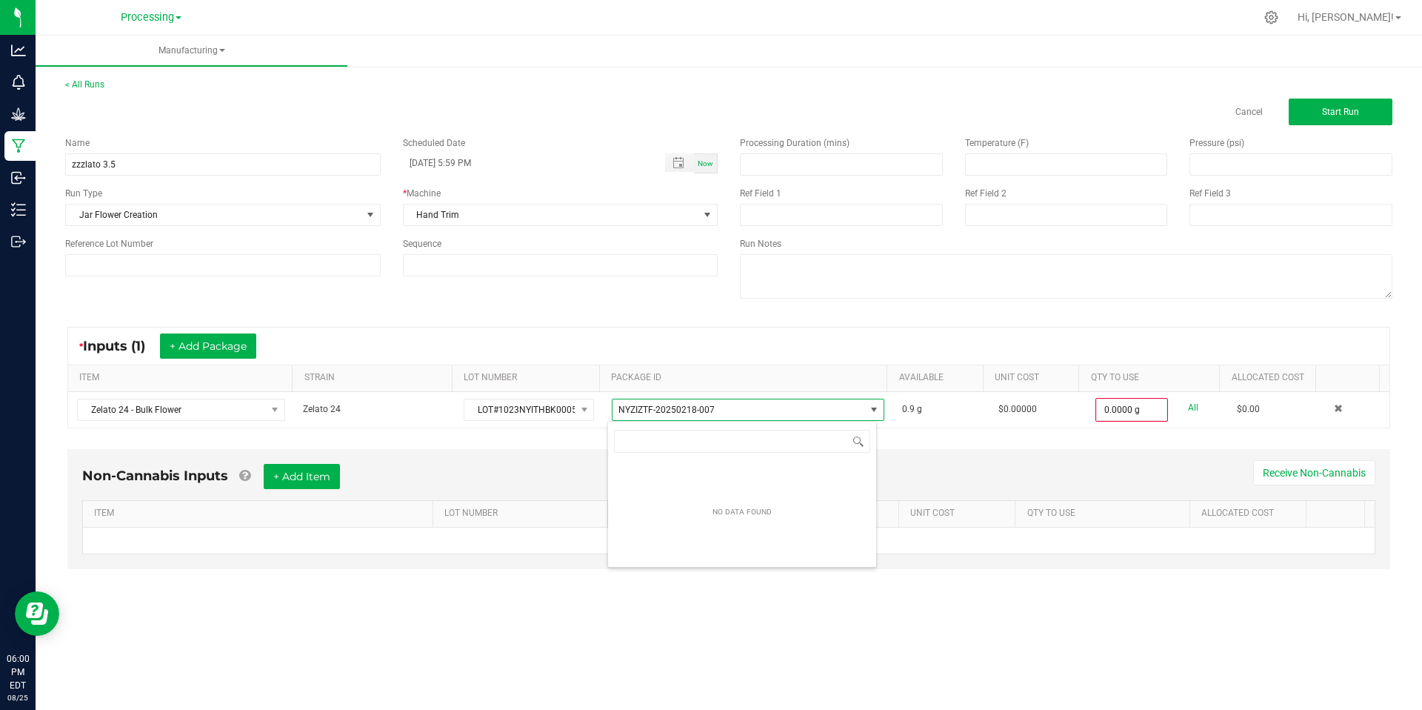
drag, startPoint x: 524, startPoint y: 462, endPoint x: 540, endPoint y: 450, distance: 19.7
click at [526, 460] on div "Non-Cannabis Inputs + Add Item Receive Non-Cannabis ITEM LOT NUMBER AREA/LOCATI…" at bounding box center [728, 509] width 1323 height 120
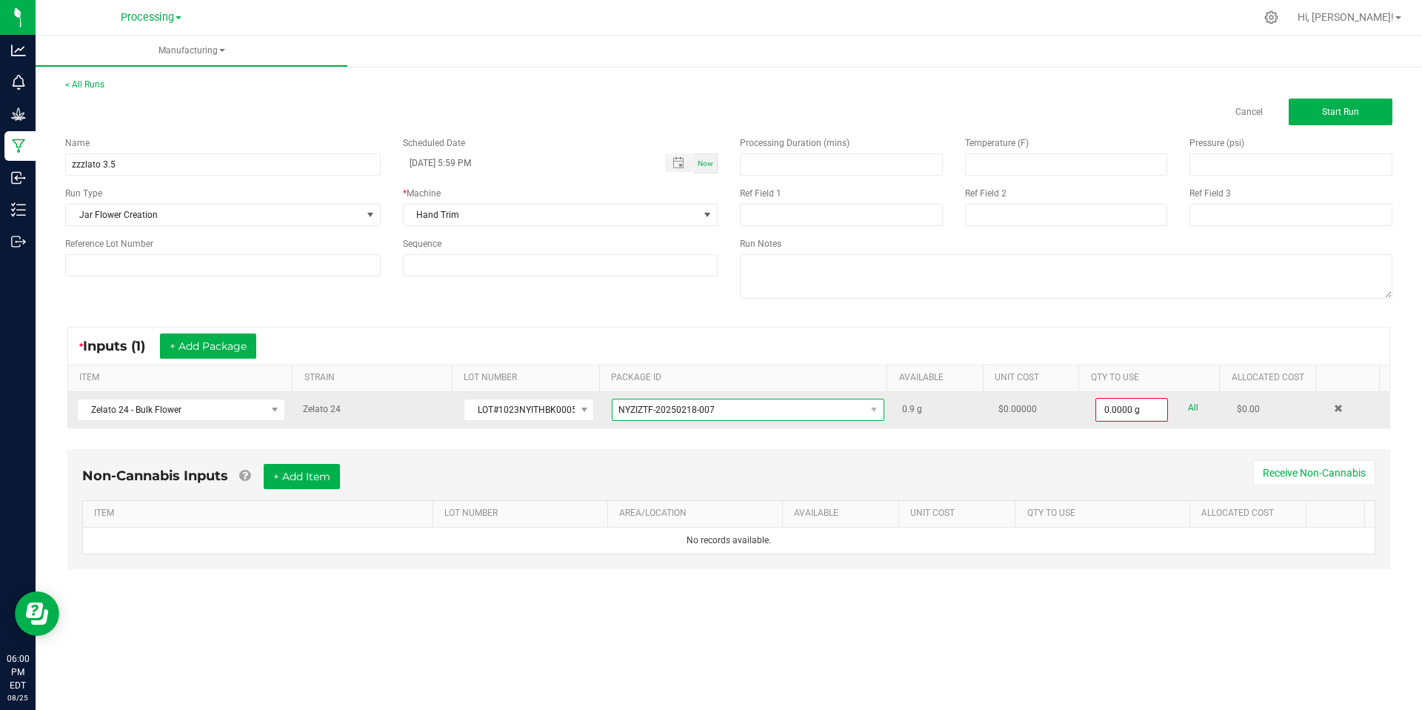
click at [640, 410] on span "NYZIZTF-20250218-007" at bounding box center [667, 410] width 96 height 10
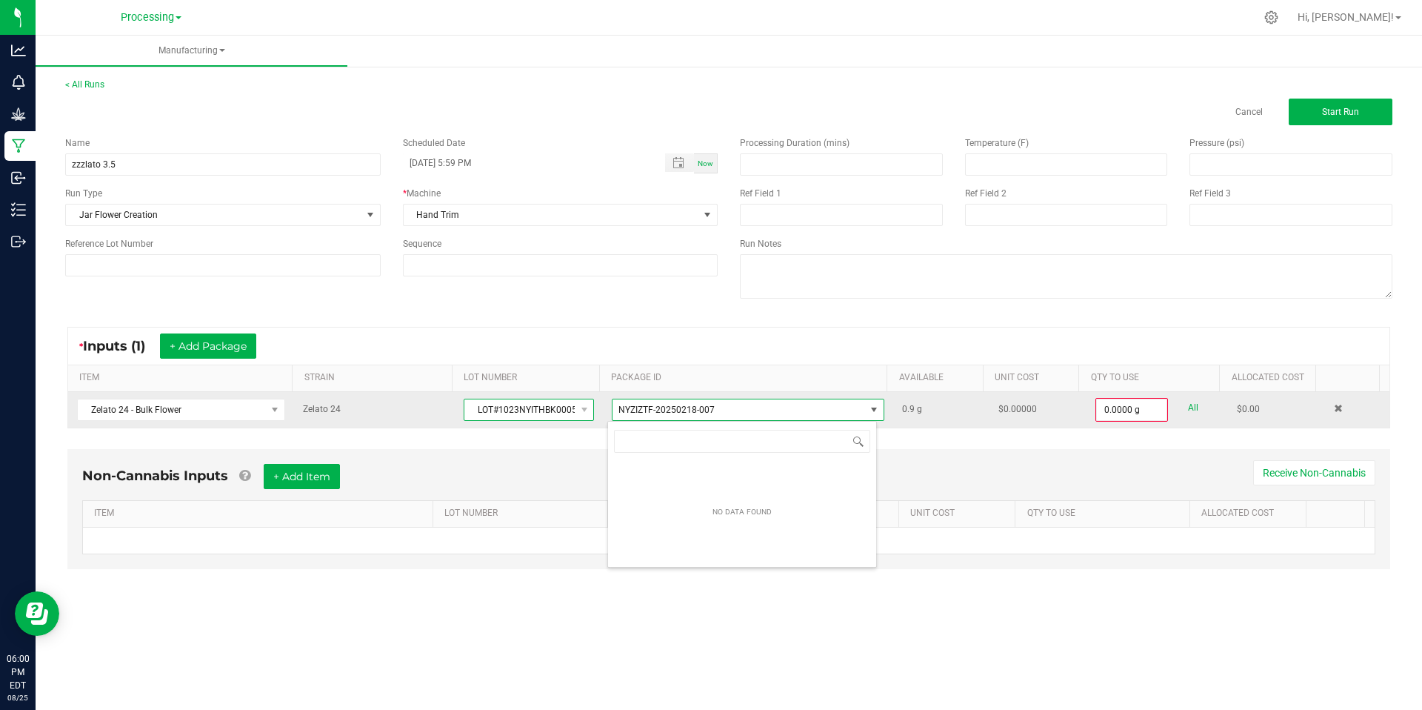
click at [559, 414] on span "LOT#1023NYITHBK0005" at bounding box center [520, 409] width 110 height 21
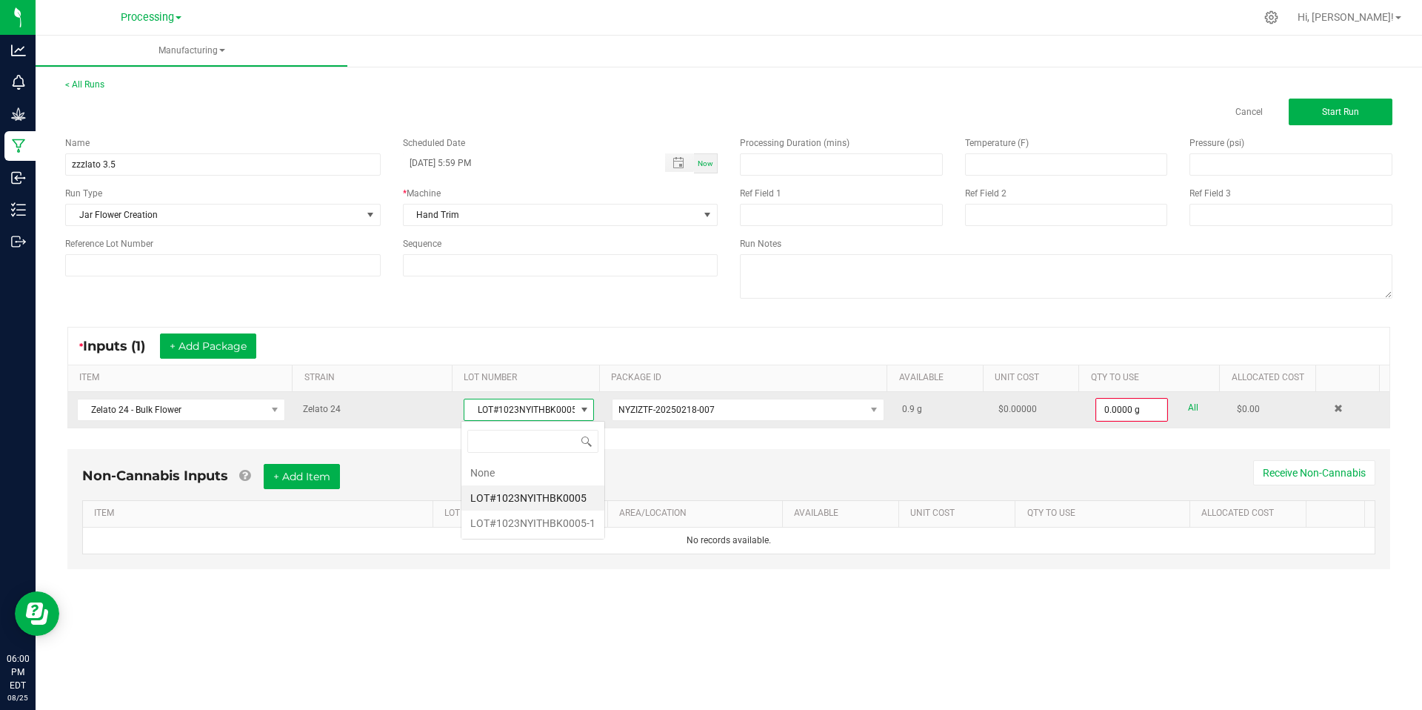
scroll to position [22, 130]
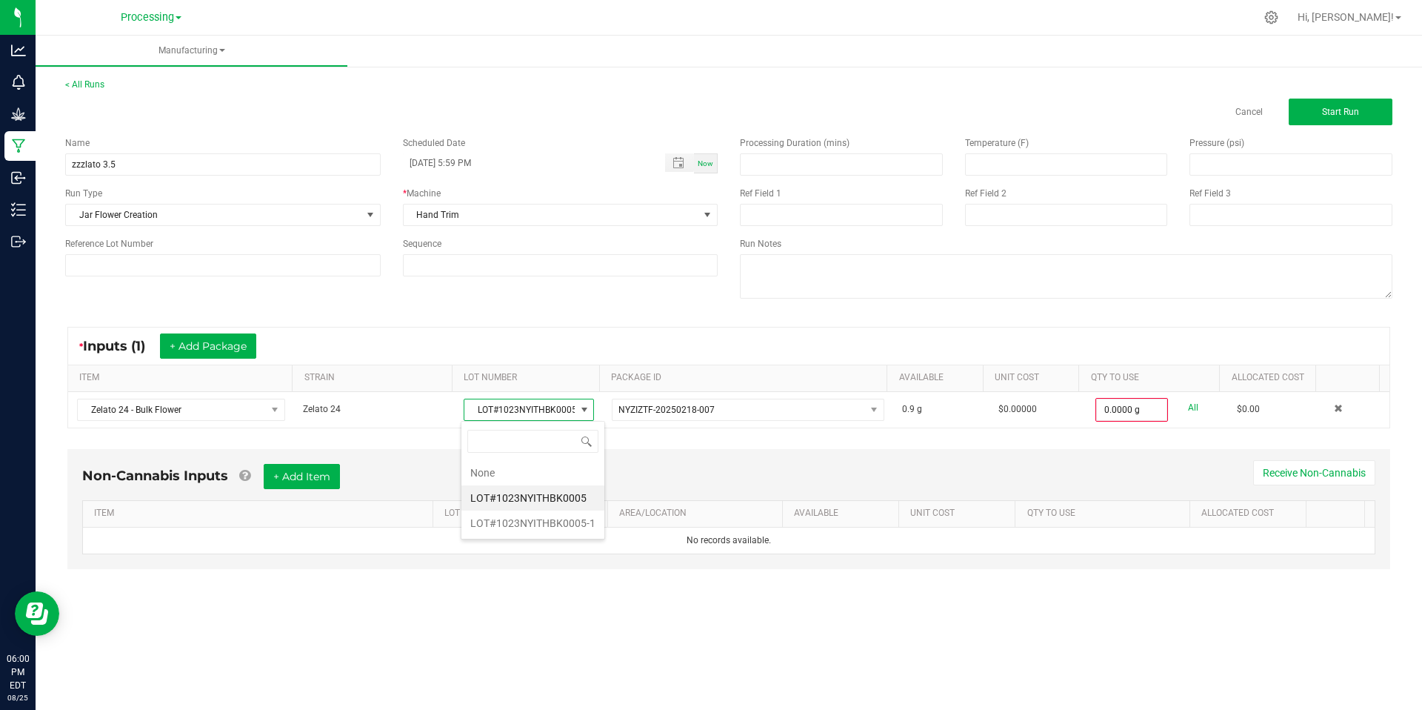
drag, startPoint x: 636, startPoint y: 473, endPoint x: 646, endPoint y: 471, distance: 10.6
click at [636, 473] on div "Non-Cannabis Inputs + Add Item Receive Non-Cannabis" at bounding box center [729, 482] width 1294 height 36
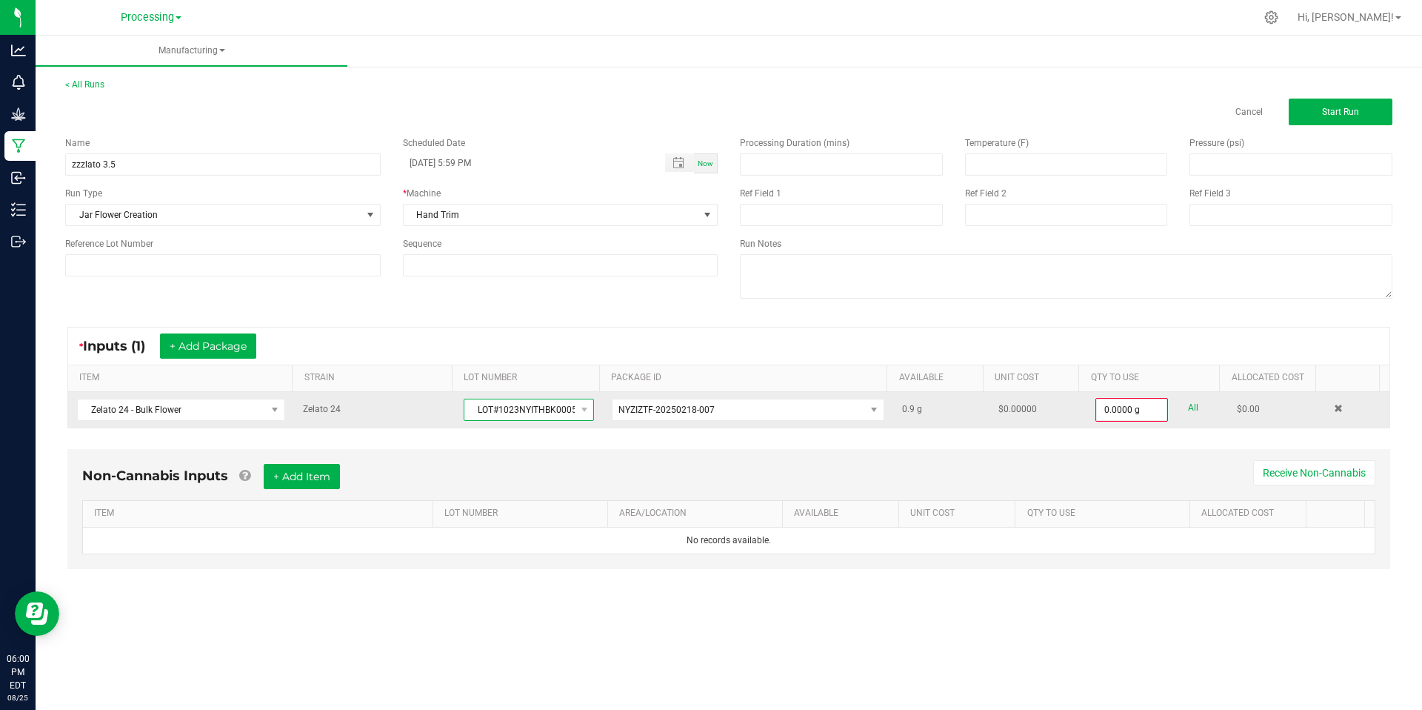
click at [553, 413] on span "LOT#1023NYITHBK0005" at bounding box center [520, 409] width 110 height 21
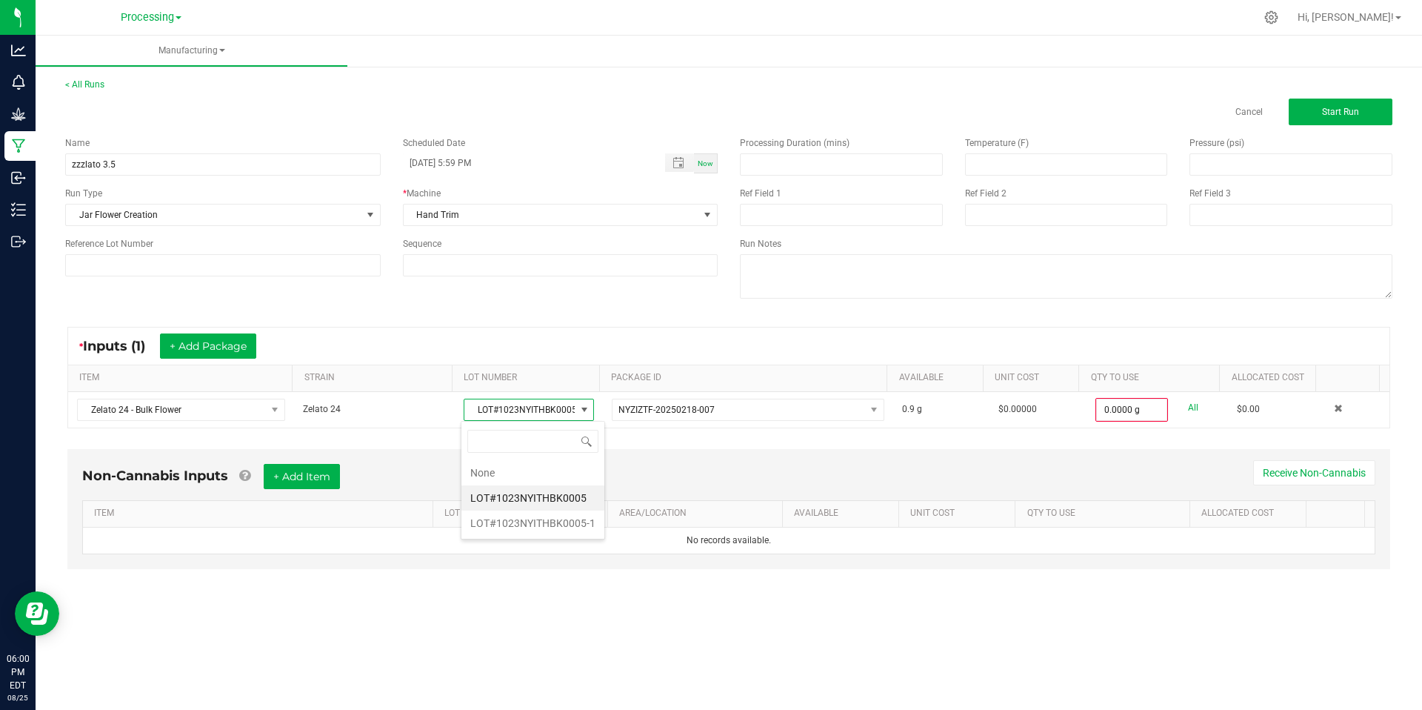
click at [548, 524] on li "LOT#1023NYITHBK0005-1" at bounding box center [533, 522] width 143 height 25
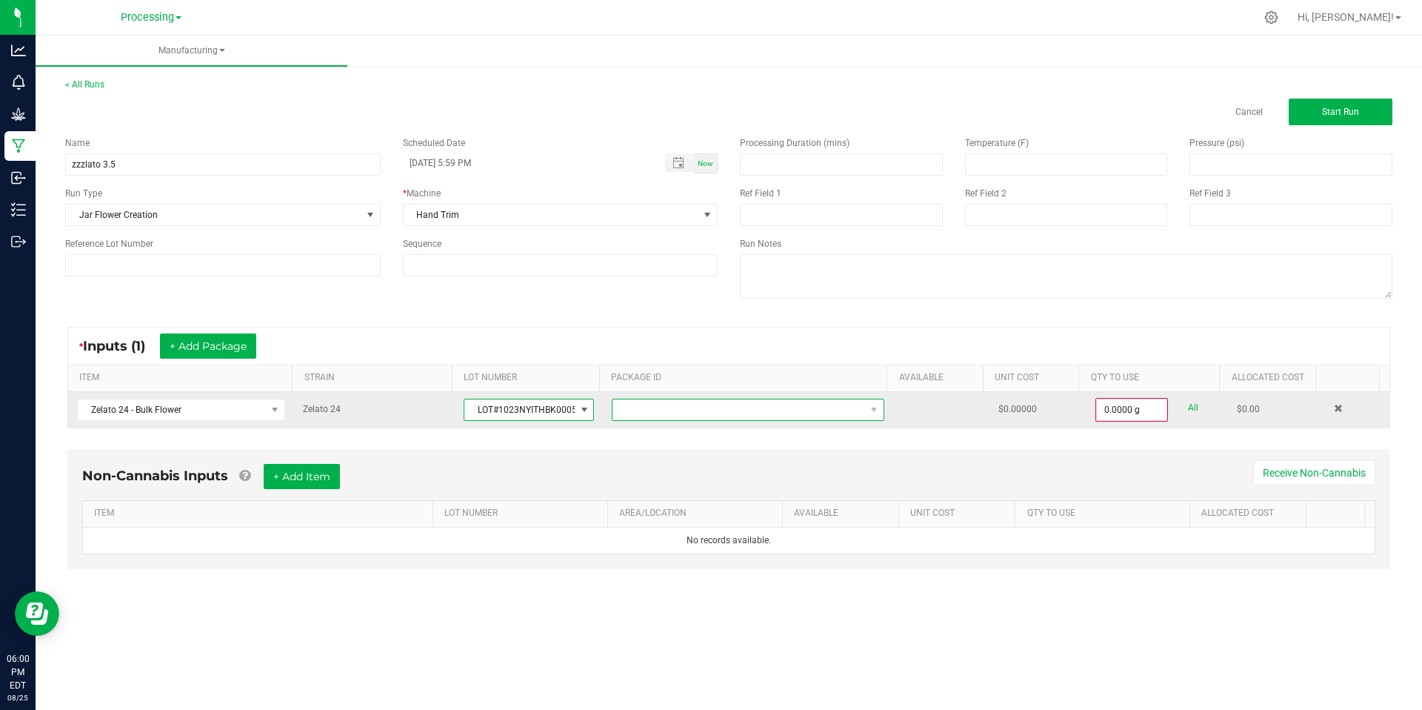
click at [724, 412] on span at bounding box center [739, 409] width 253 height 21
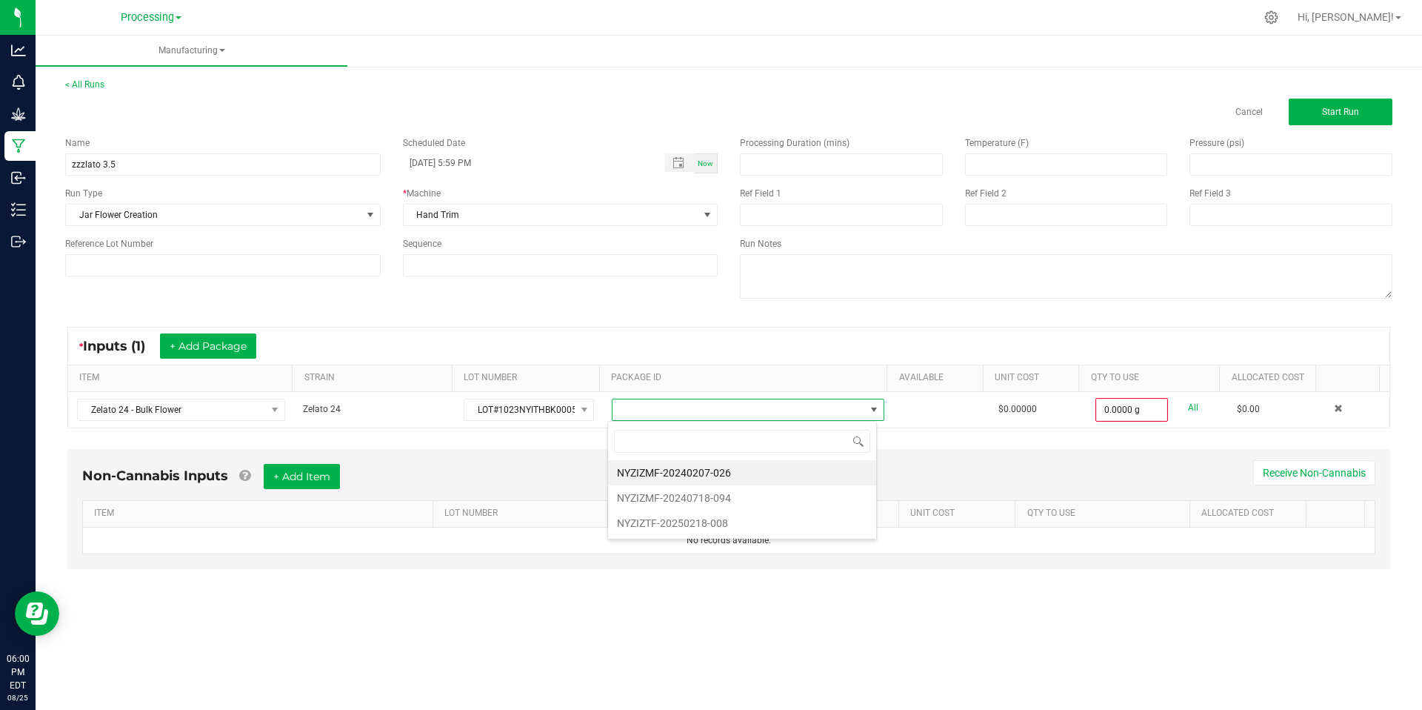
drag, startPoint x: 709, startPoint y: 496, endPoint x: 713, endPoint y: 483, distance: 13.1
click at [709, 496] on li "NYZIZMF-20240718-094" at bounding box center [742, 497] width 268 height 25
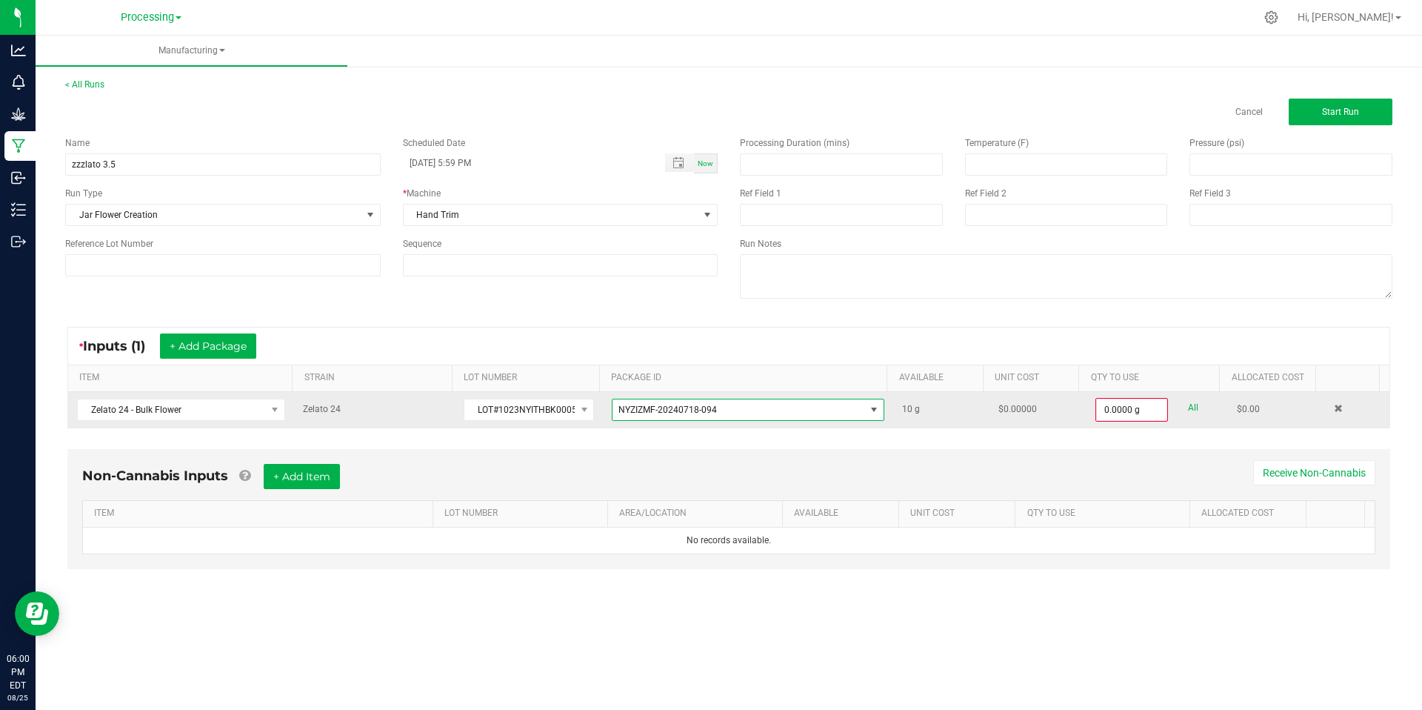
click at [825, 412] on span "NYZIZMF-20240718-094" at bounding box center [739, 409] width 253 height 21
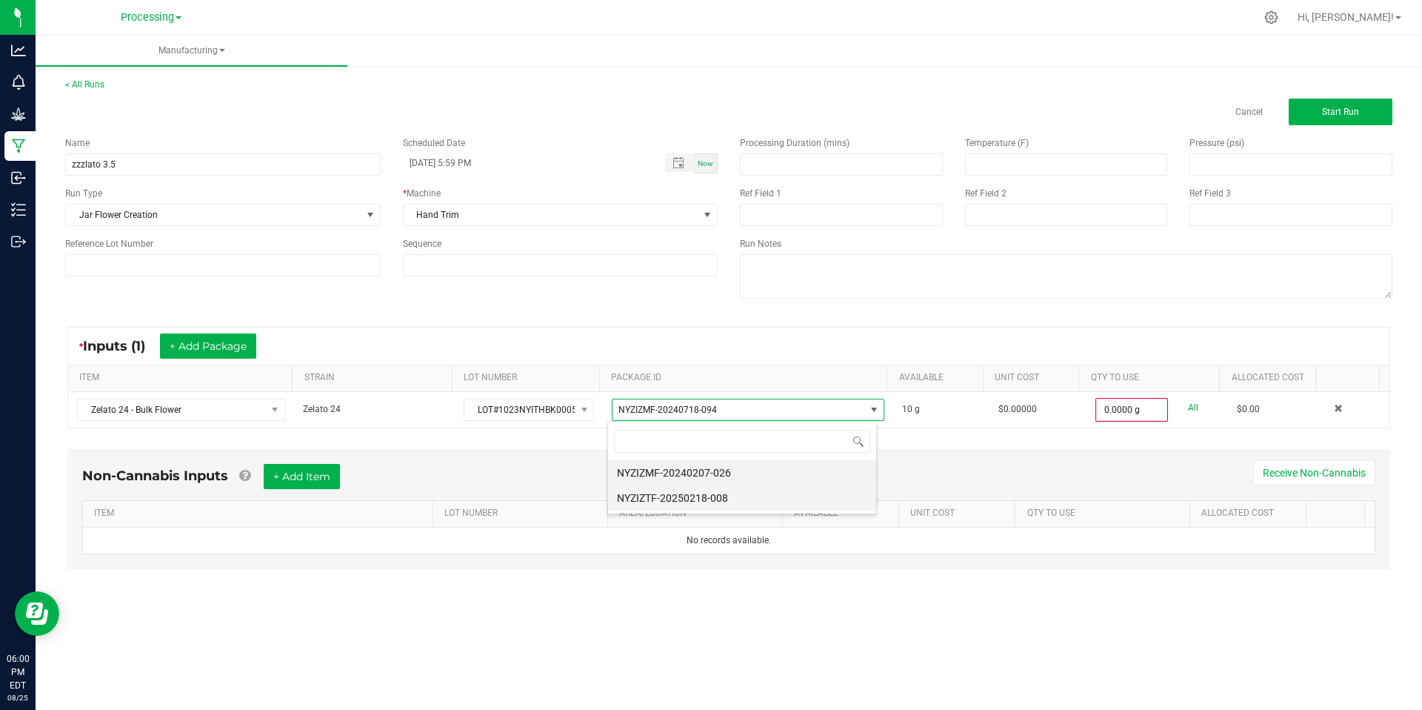
click at [694, 496] on li "NYZIZTF-20250218-008" at bounding box center [742, 497] width 268 height 25
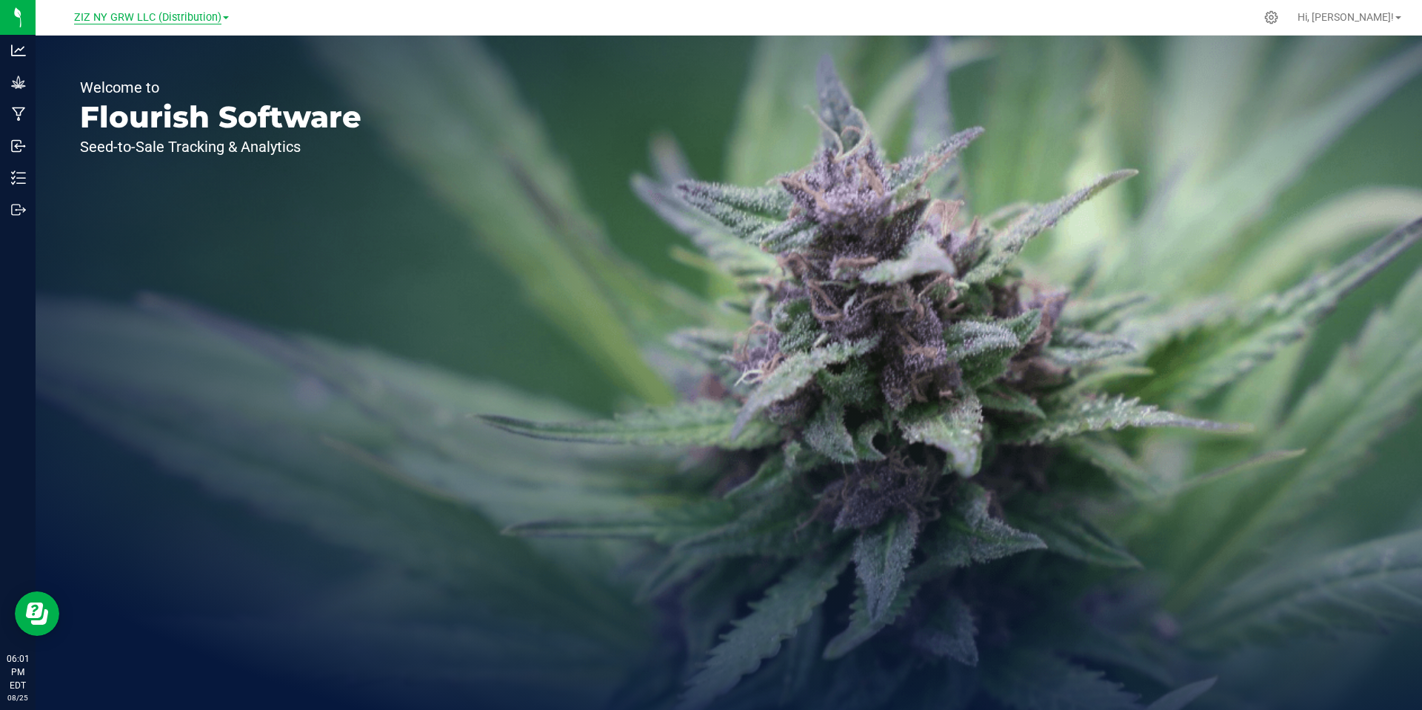
click at [201, 19] on span "ZIZ NY GRW LLC (Distribution)" at bounding box center [147, 17] width 147 height 13
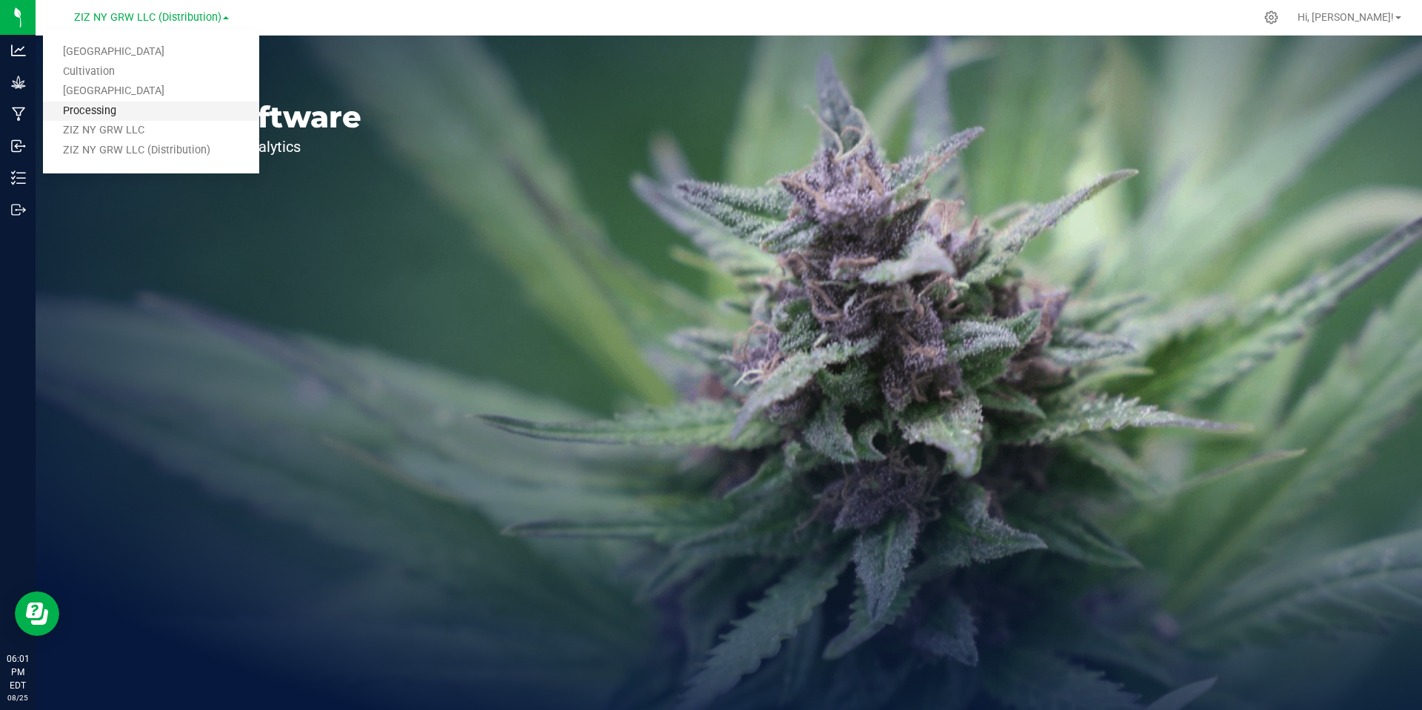
click at [130, 115] on link "Processing" at bounding box center [151, 112] width 216 height 20
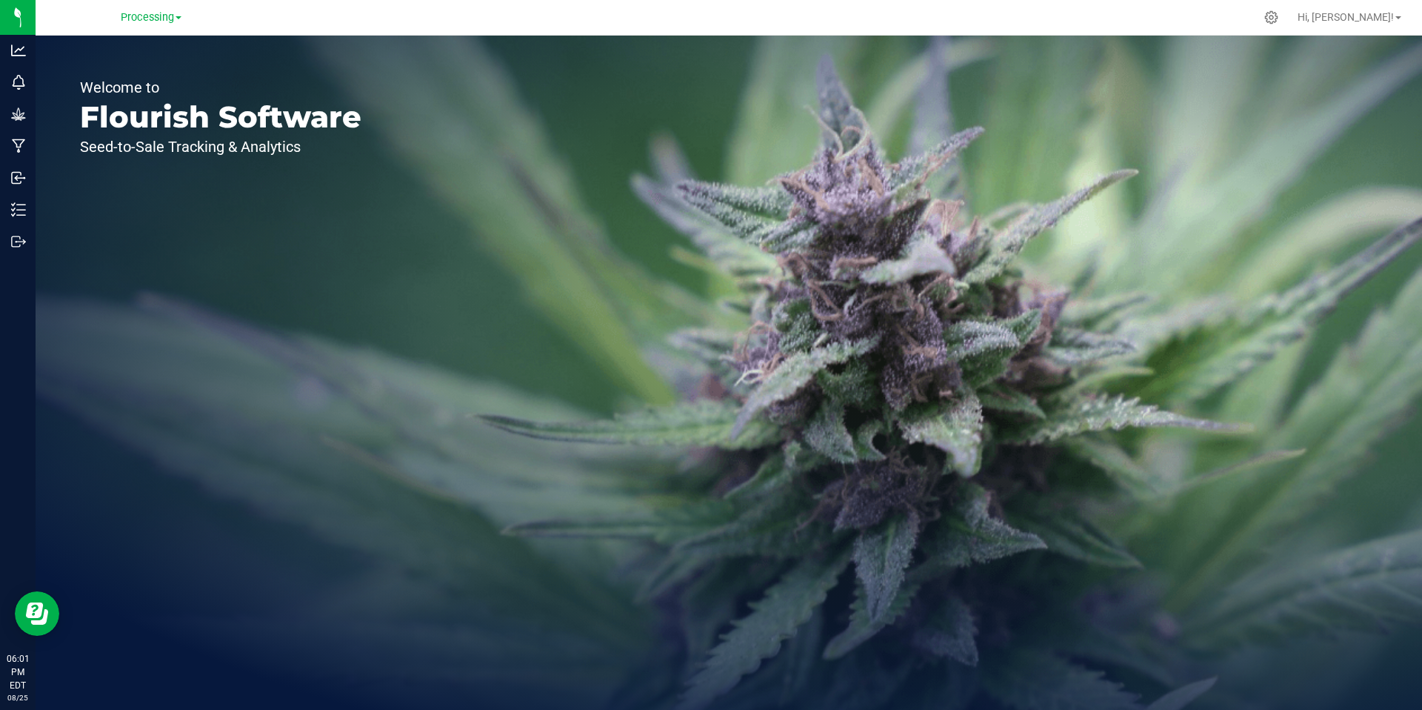
click at [179, 20] on link "Processing" at bounding box center [151, 17] width 61 height 14
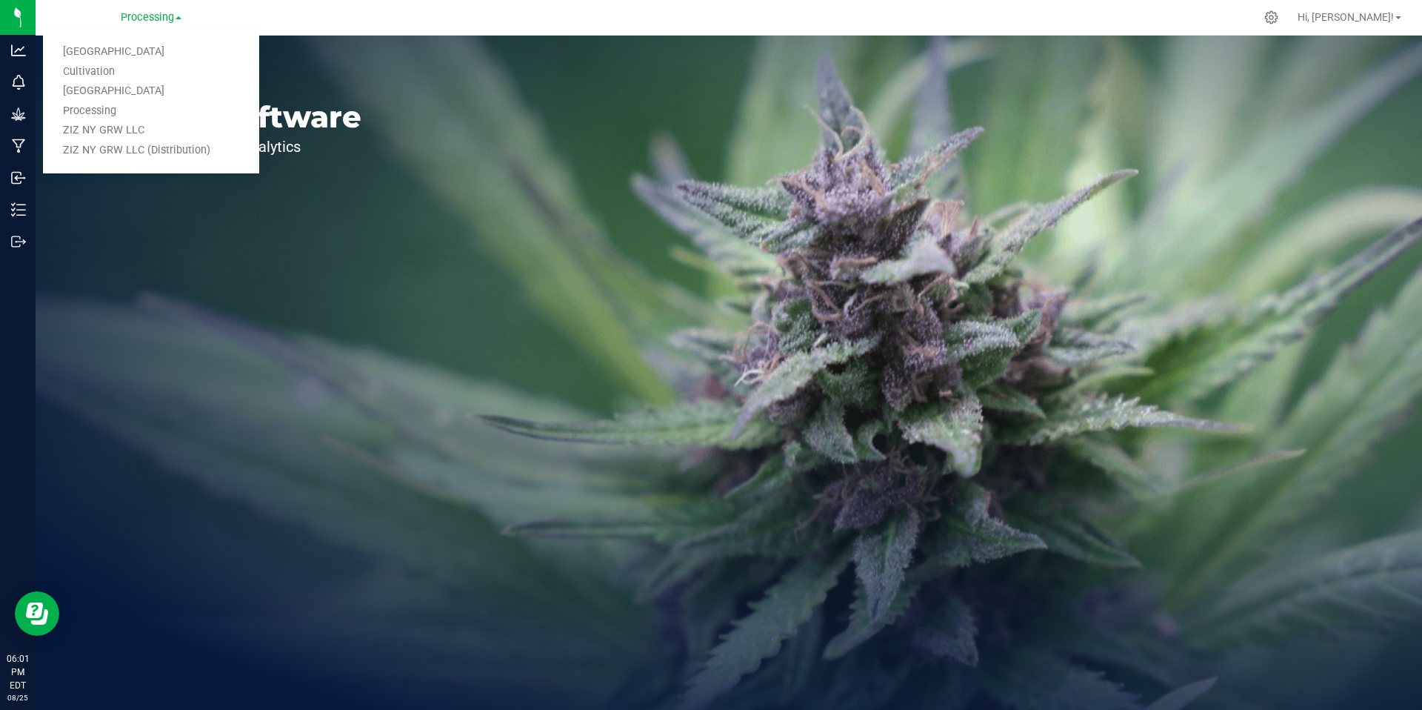
click at [140, 155] on link "ZIZ NY GRW LLC (Distribution)" at bounding box center [151, 151] width 216 height 20
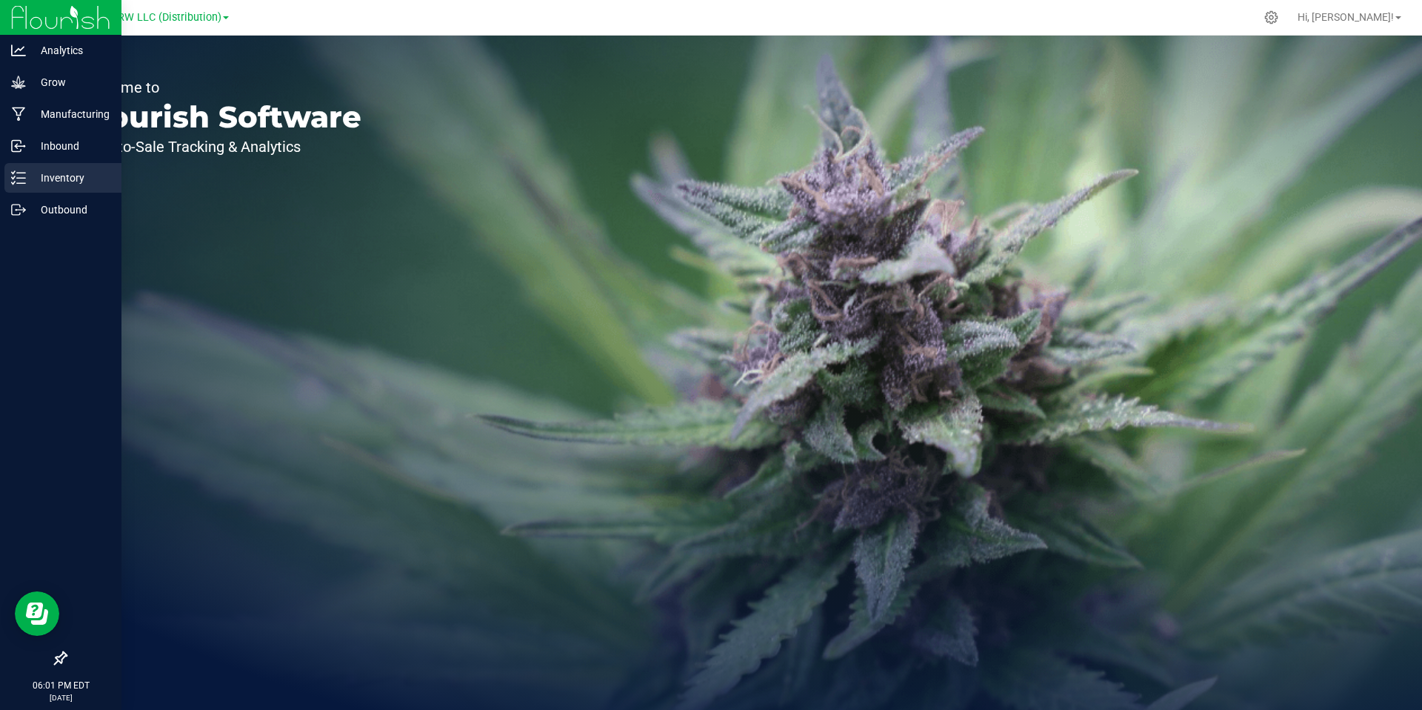
click at [43, 184] on p "Inventory" at bounding box center [70, 178] width 89 height 18
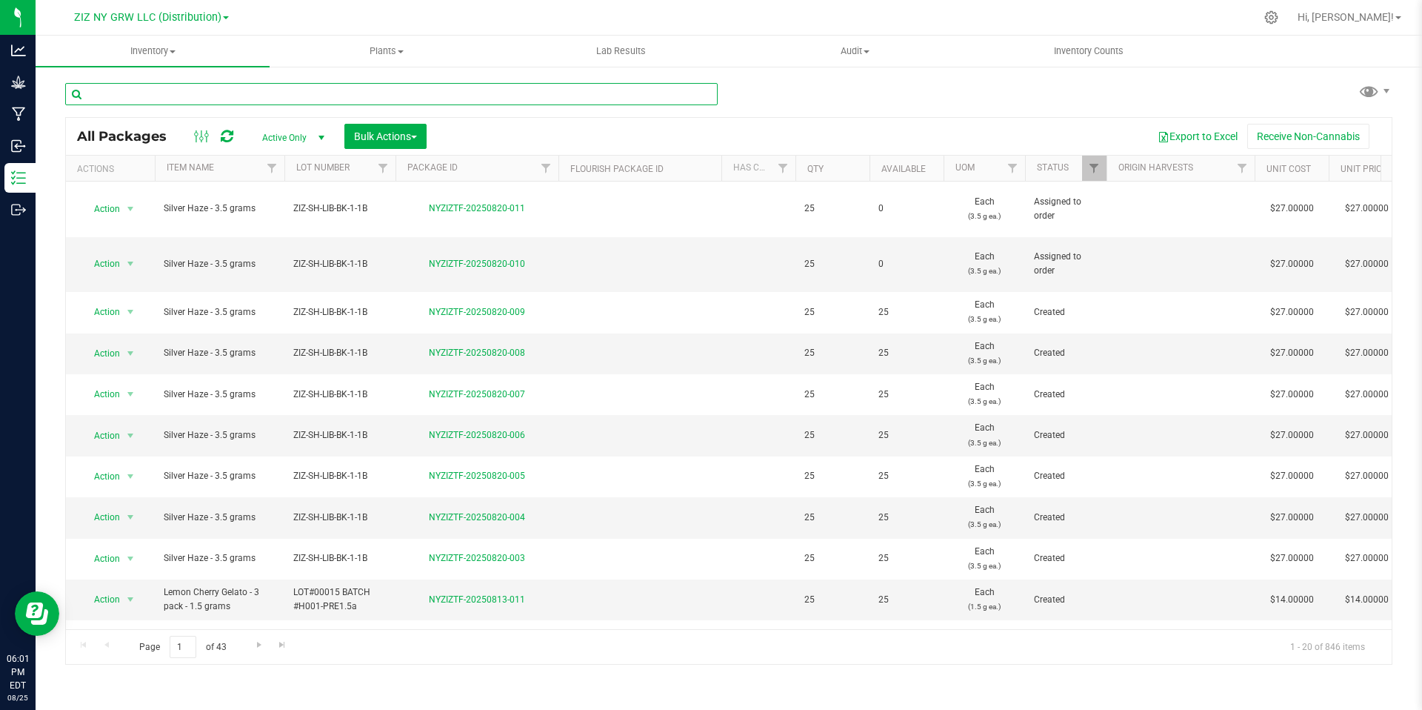
click at [308, 95] on input "text" at bounding box center [391, 94] width 653 height 22
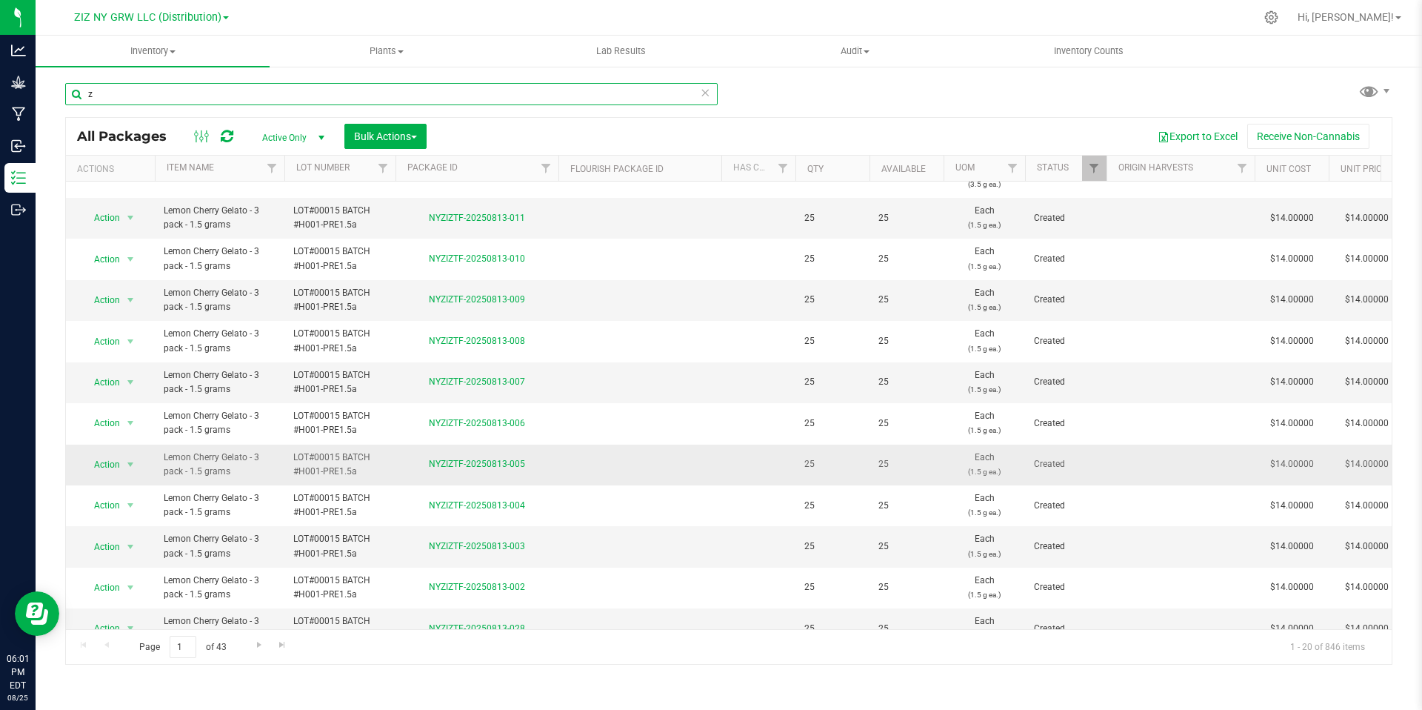
scroll to position [384, 0]
type input "z"
click at [257, 645] on span "Go to the next page" at bounding box center [259, 645] width 12 height 12
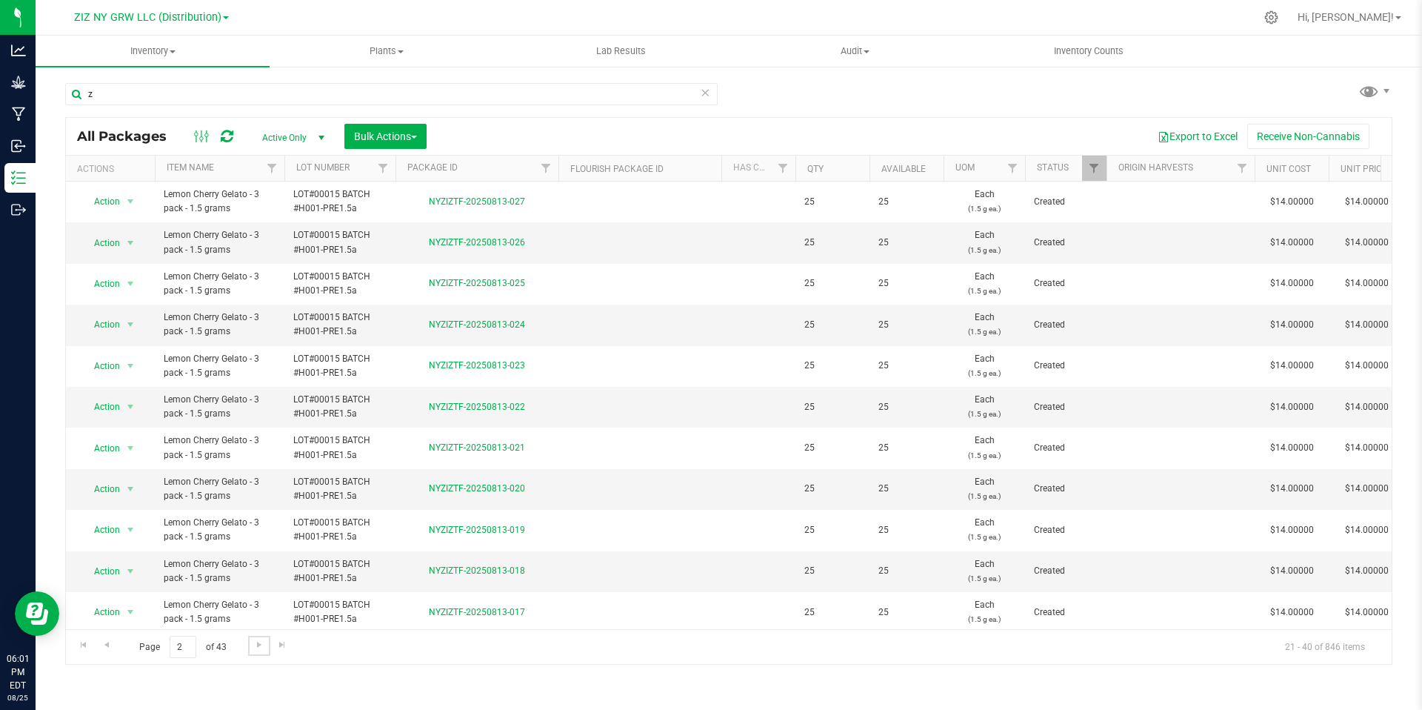
scroll to position [384, 0]
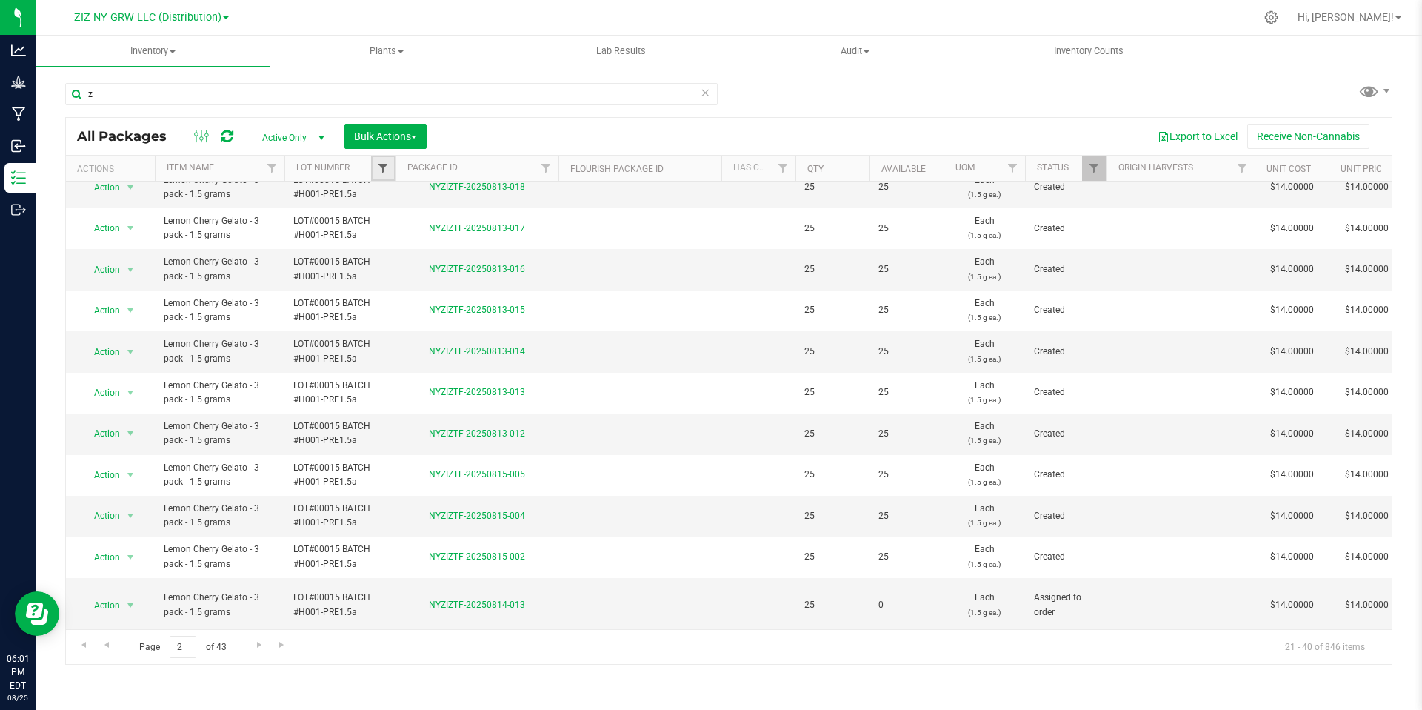
click at [382, 166] on span "Filter" at bounding box center [383, 168] width 12 height 12
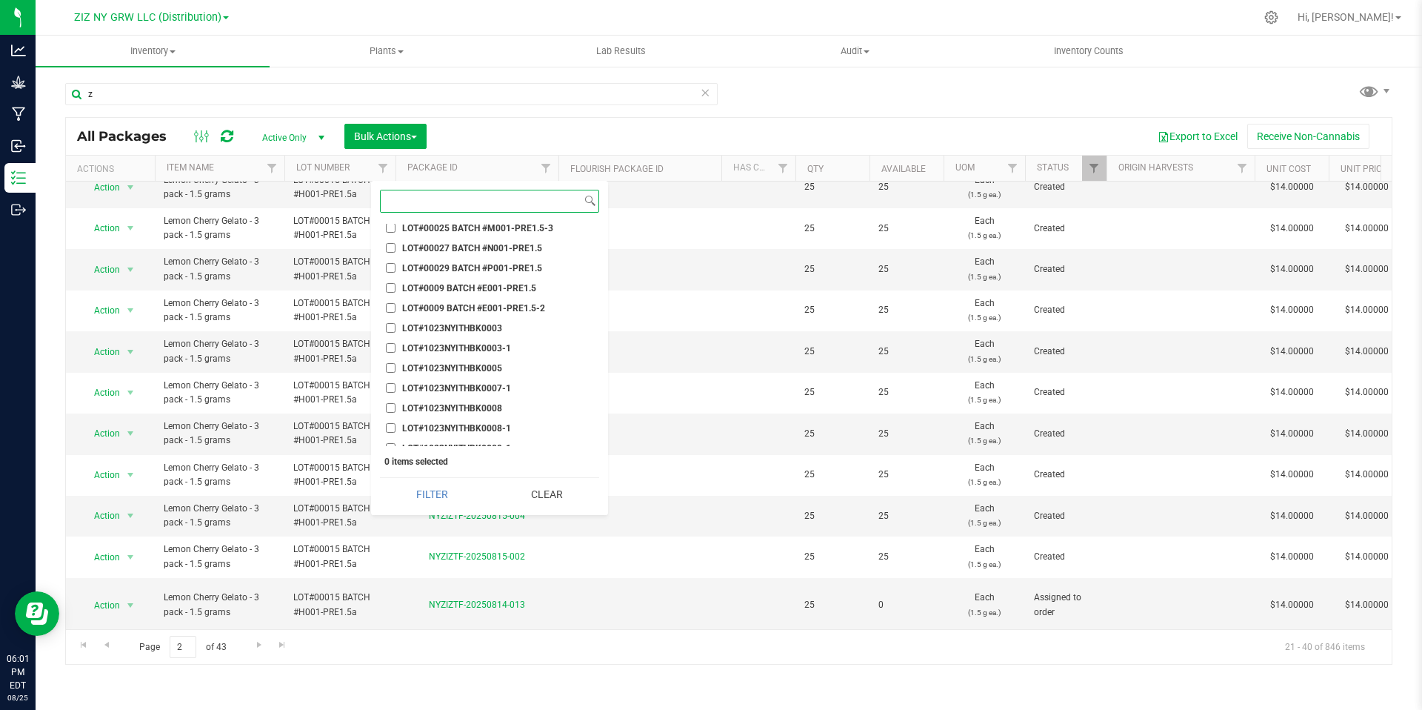
scroll to position [505, 0]
click at [493, 368] on span "LOT#1023NYITHBK0005" at bounding box center [452, 366] width 100 height 9
click at [396, 368] on input "LOT#1023NYITHBK0005" at bounding box center [391, 367] width 10 height 10
checkbox input "true"
click at [437, 490] on button "Filter" at bounding box center [432, 494] width 104 height 33
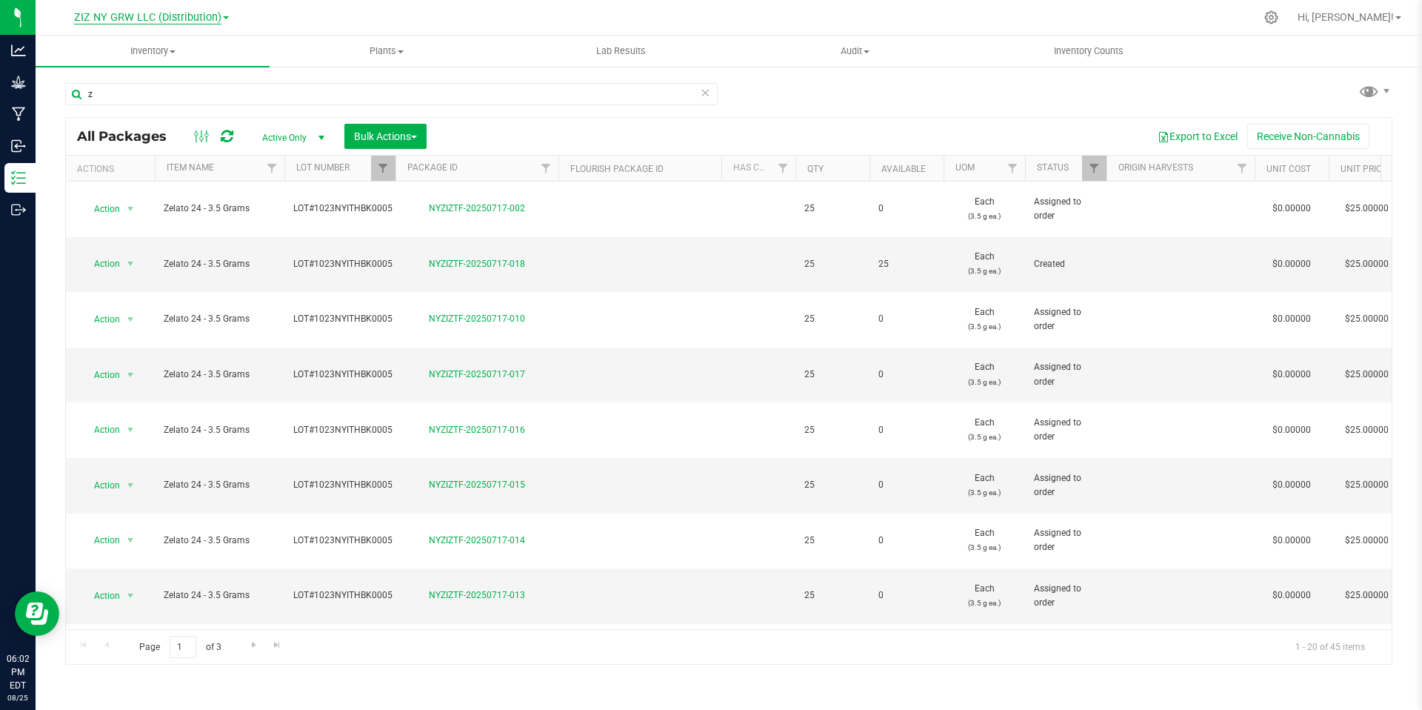
click at [213, 17] on span "ZIZ NY GRW LLC (Distribution)" at bounding box center [147, 17] width 147 height 13
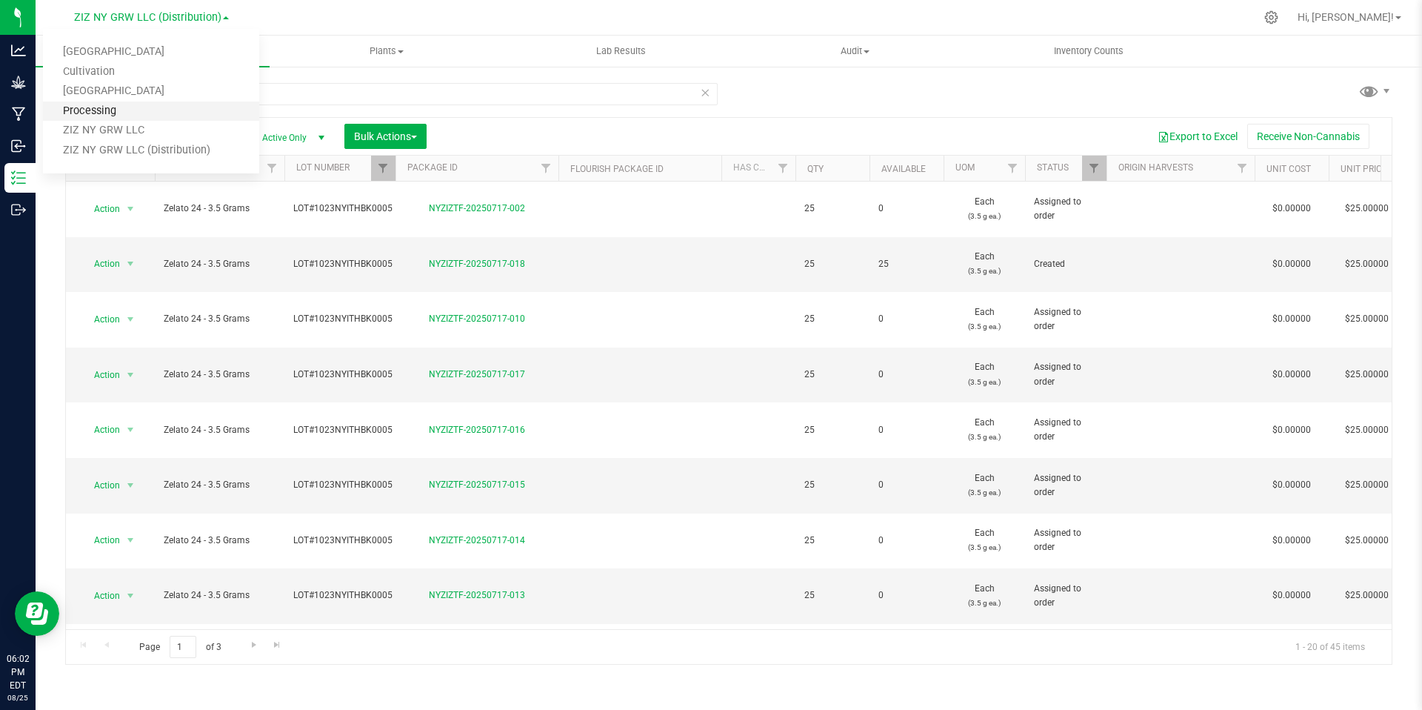
click at [188, 110] on link "Processing" at bounding box center [151, 112] width 216 height 20
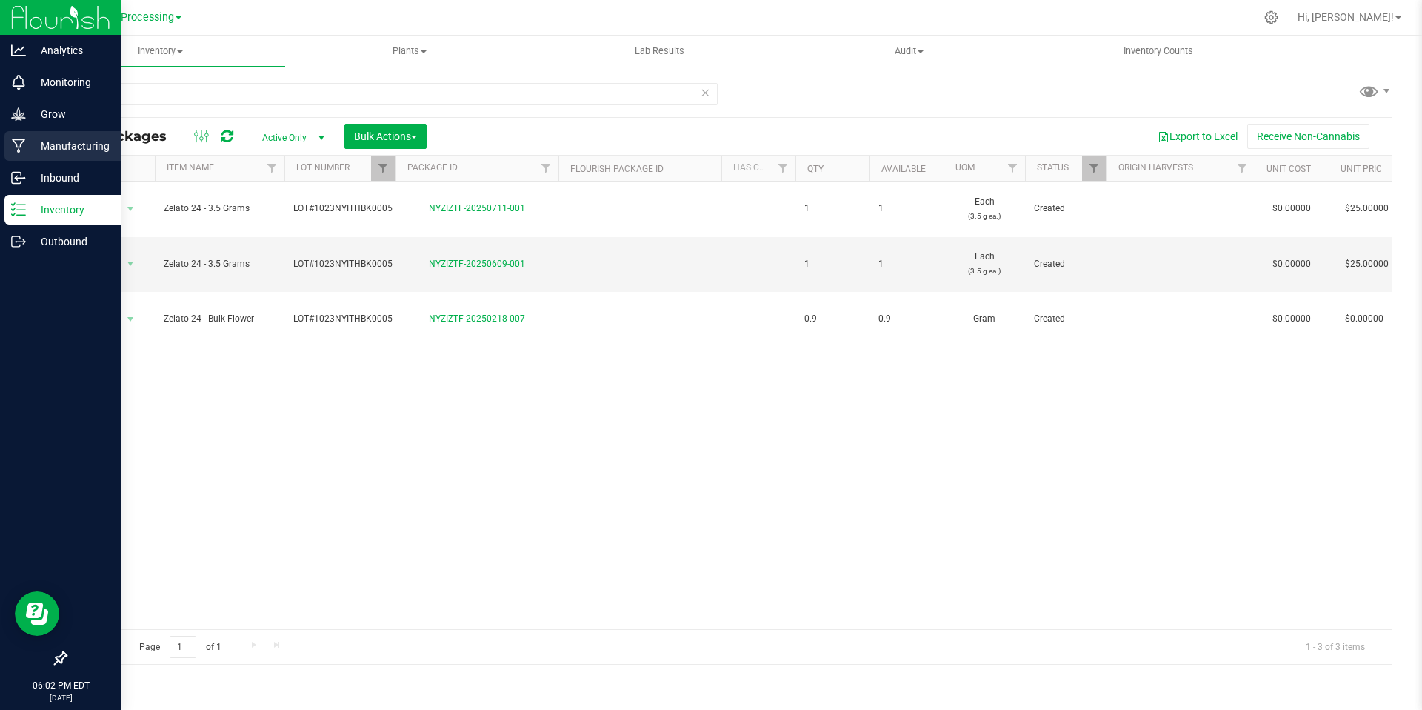
click at [31, 153] on p "Manufacturing" at bounding box center [70, 146] width 89 height 18
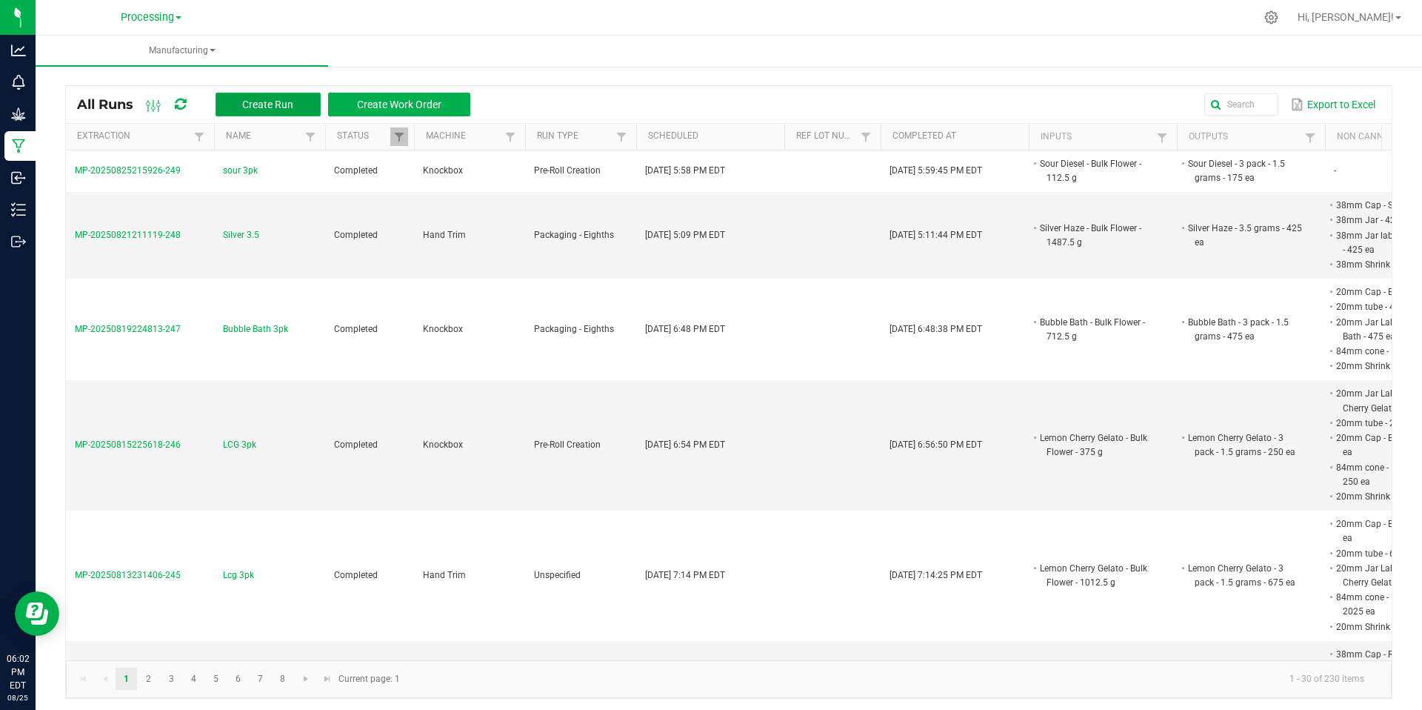
click at [306, 99] on button "Create Run" at bounding box center [268, 105] width 105 height 24
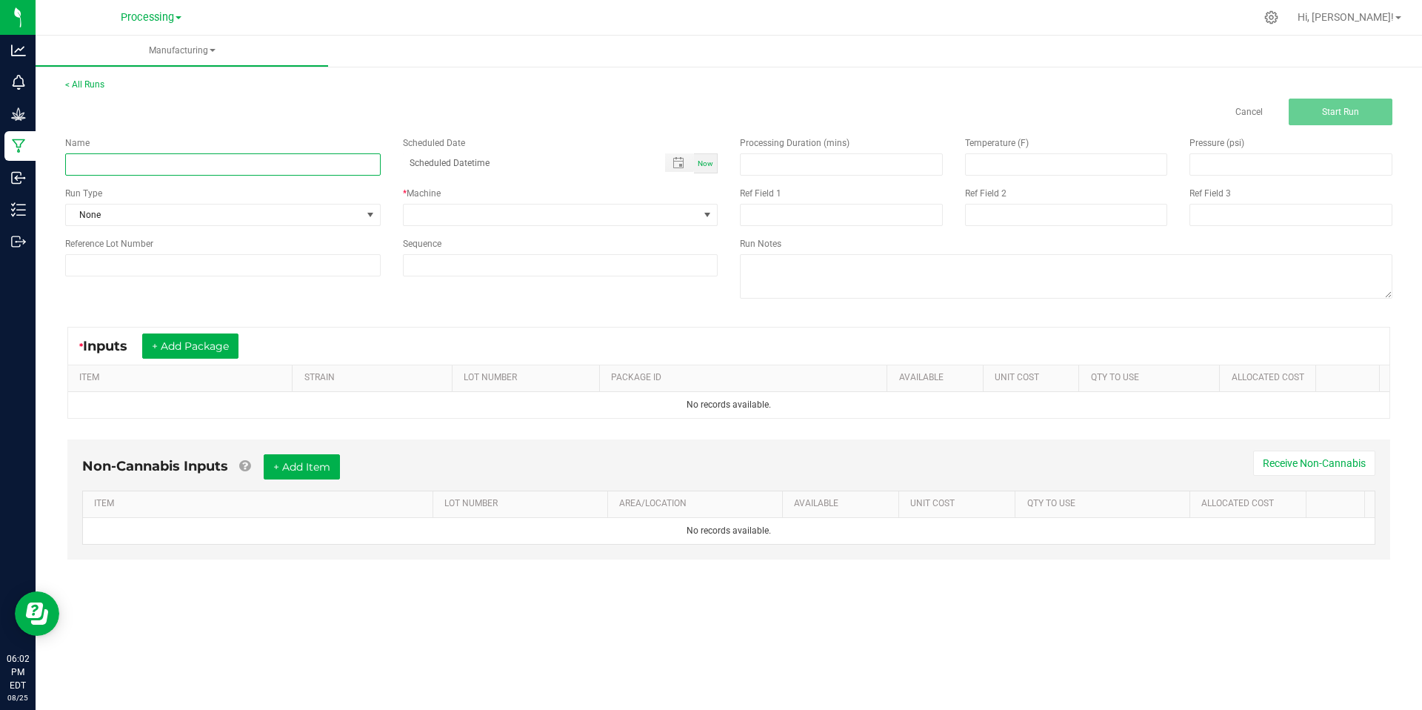
click at [249, 161] on input at bounding box center [223, 164] width 316 height 22
type input "silver 3pk"
click at [336, 213] on span "None" at bounding box center [214, 214] width 296 height 21
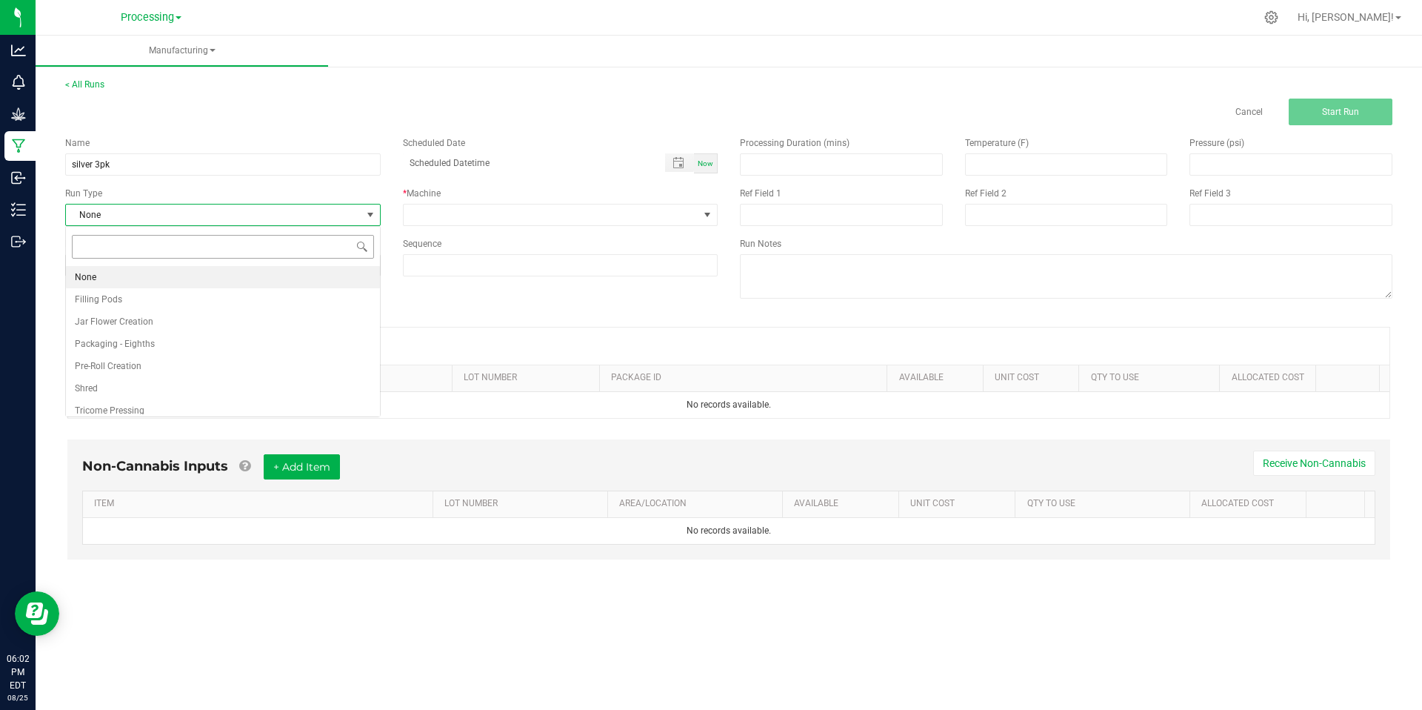
scroll to position [22, 315]
click at [190, 344] on li "Packaging - Eighths" at bounding box center [223, 344] width 314 height 22
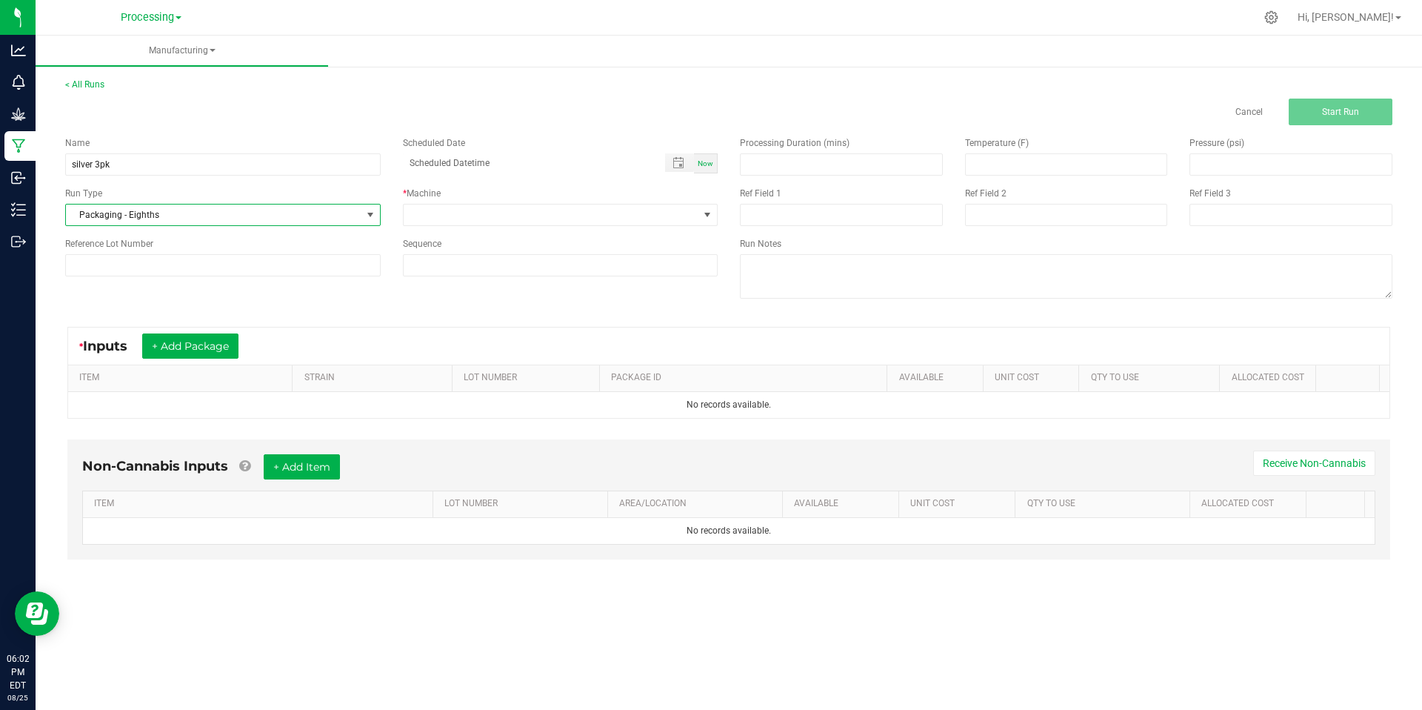
click at [296, 227] on div "Name silver 3pk Scheduled Date Now Run Type Packaging - Eighths * Machine Refer…" at bounding box center [391, 206] width 675 height 162
click at [300, 221] on span "Packaging - Eighths" at bounding box center [214, 214] width 296 height 21
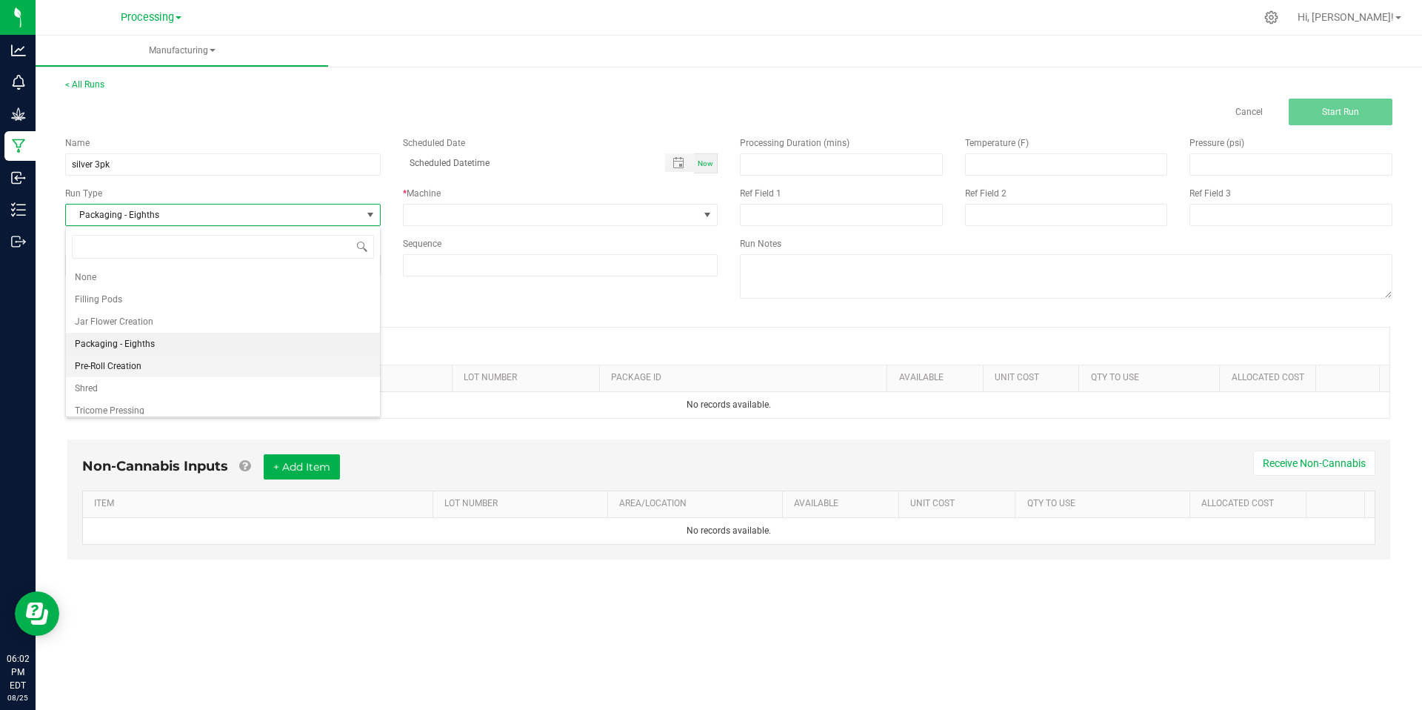
click at [224, 362] on li "Pre-Roll Creation" at bounding box center [223, 366] width 314 height 22
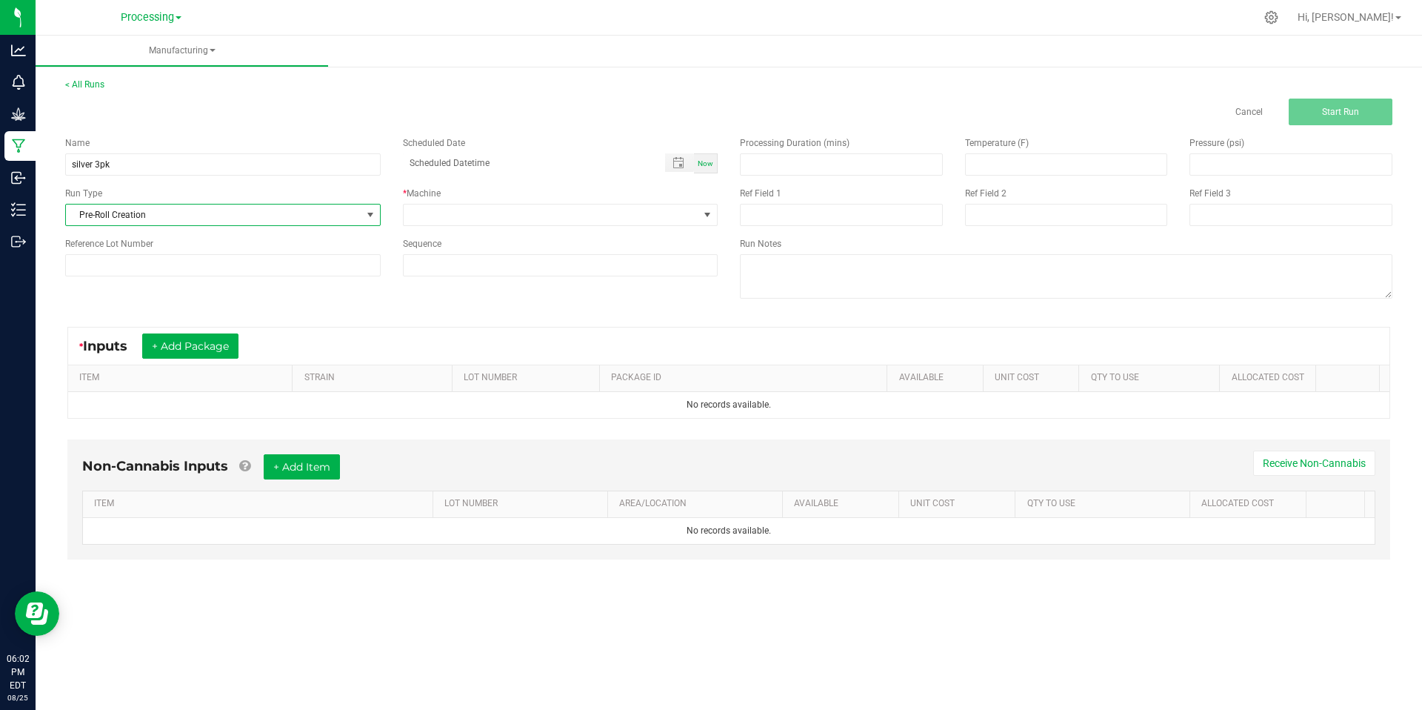
click at [708, 167] on div "Now" at bounding box center [706, 163] width 24 height 20
type input "08/25/2025 6:02 PM"
click at [580, 204] on span at bounding box center [552, 214] width 296 height 21
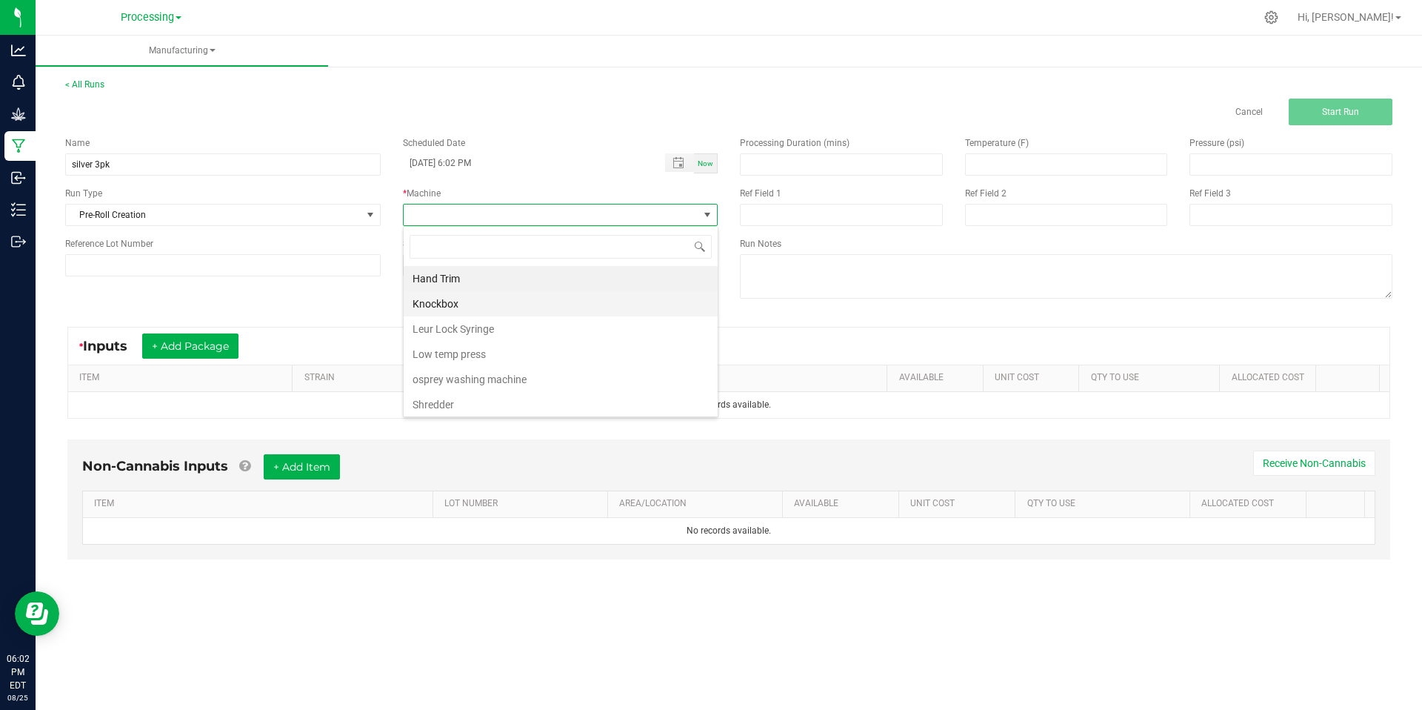
click at [558, 307] on li "Knockbox" at bounding box center [561, 303] width 314 height 25
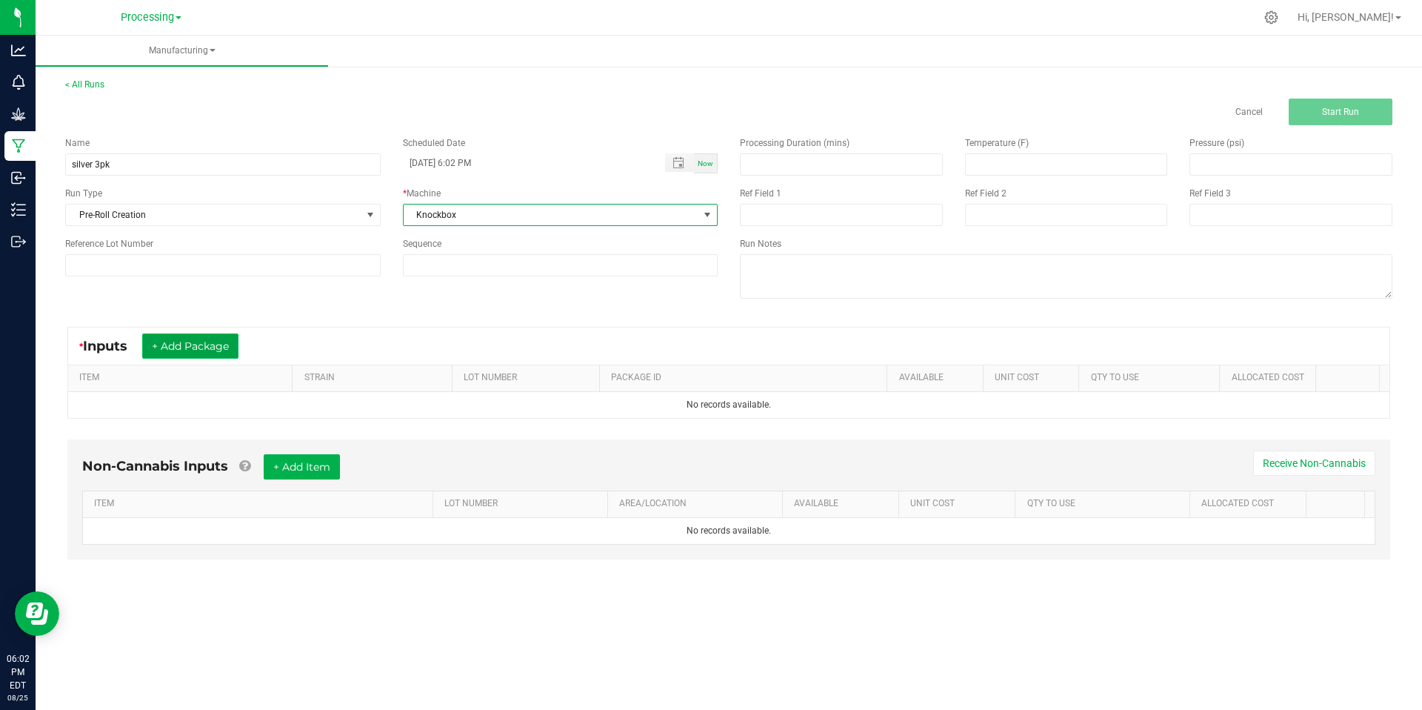
click at [224, 340] on button "+ Add Package" at bounding box center [190, 345] width 96 height 25
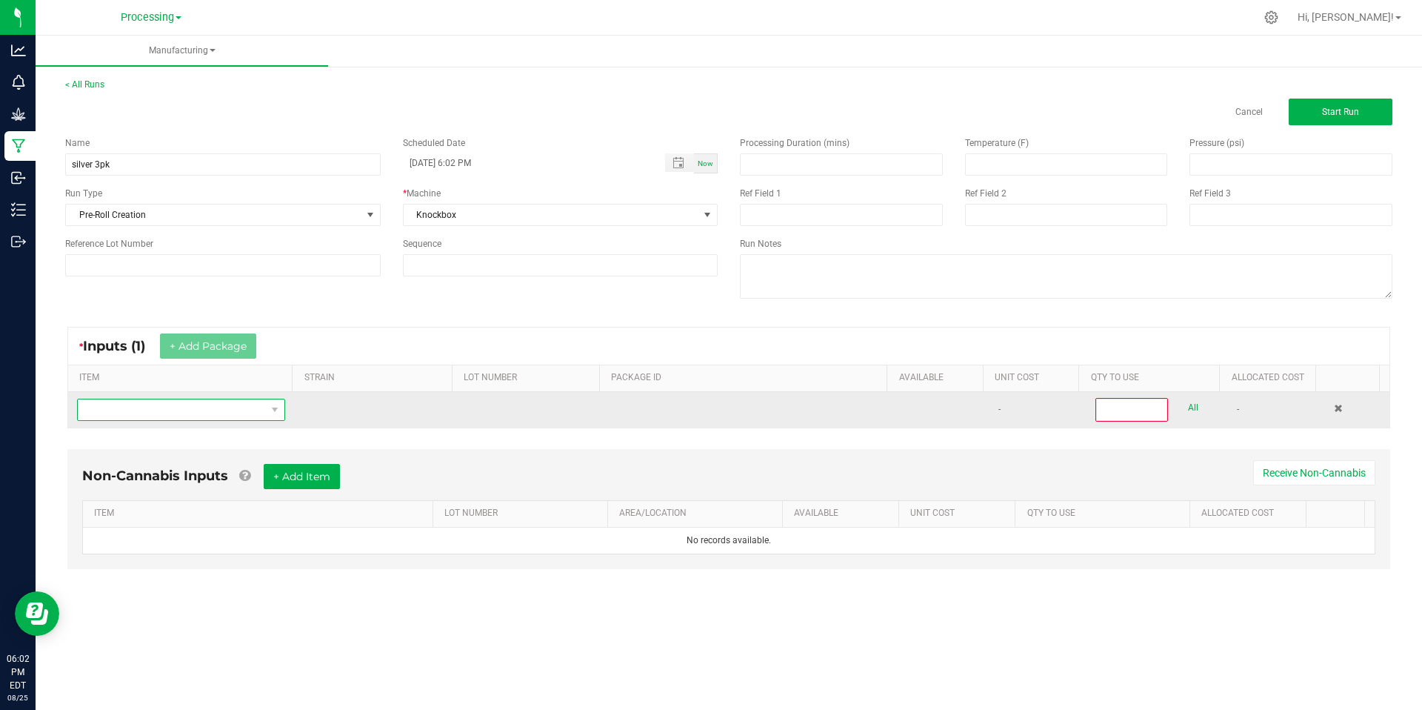
click at [202, 413] on span "NO DATA FOUND" at bounding box center [172, 409] width 188 height 21
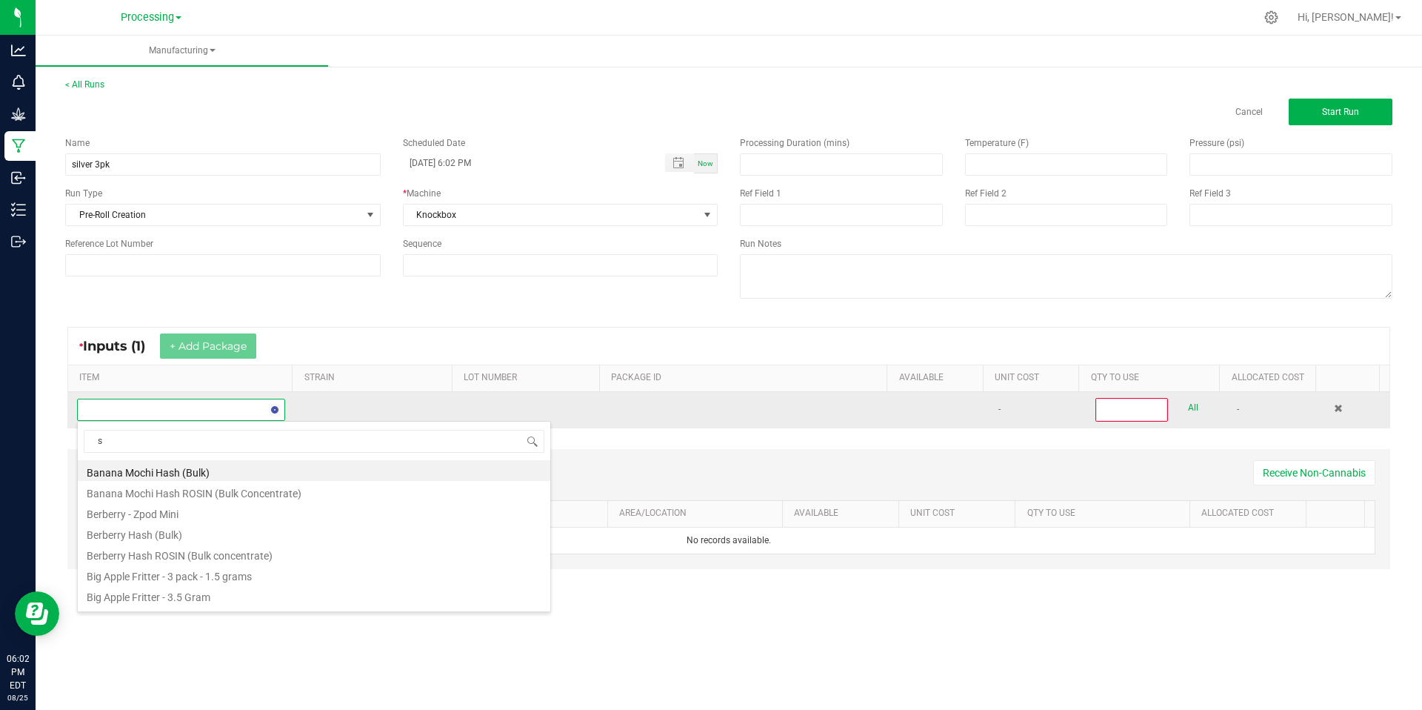
scroll to position [22, 204]
type input "silver"
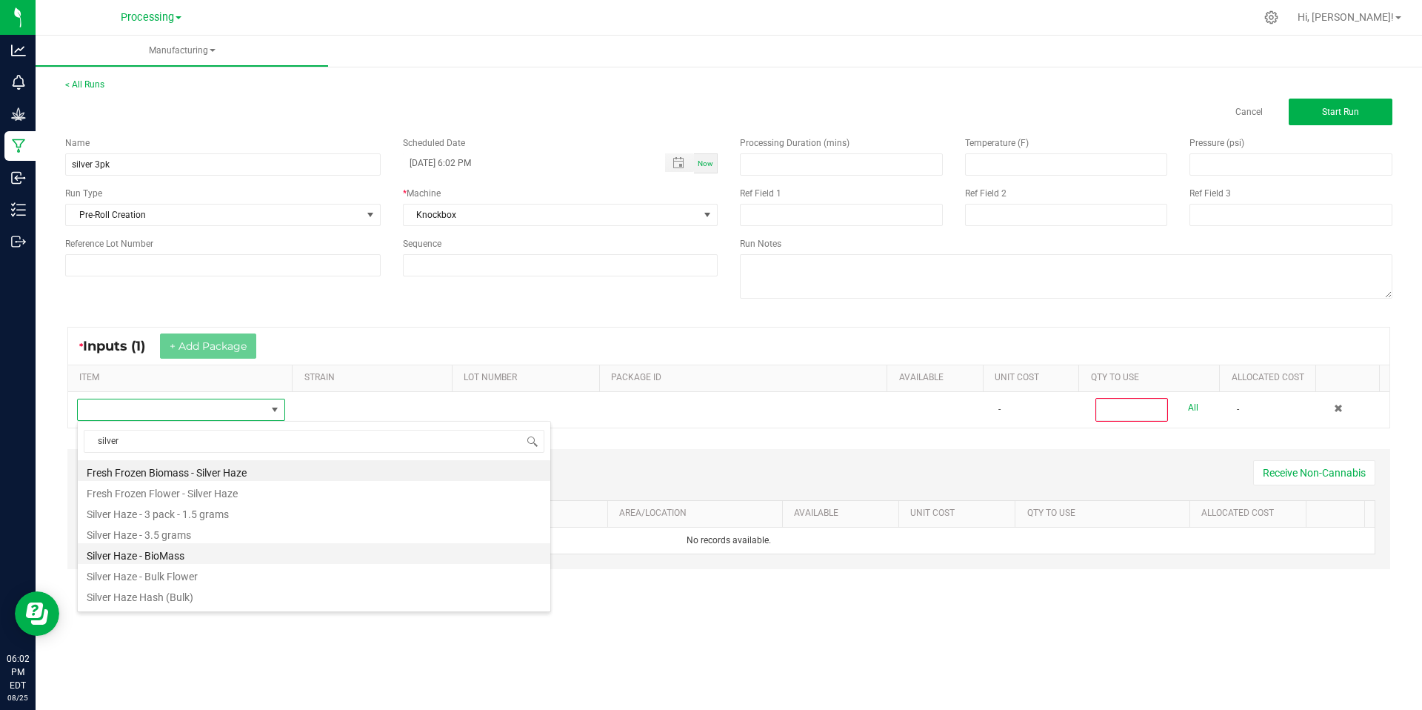
click at [227, 551] on li "Silver Haze - BioMass" at bounding box center [314, 553] width 473 height 21
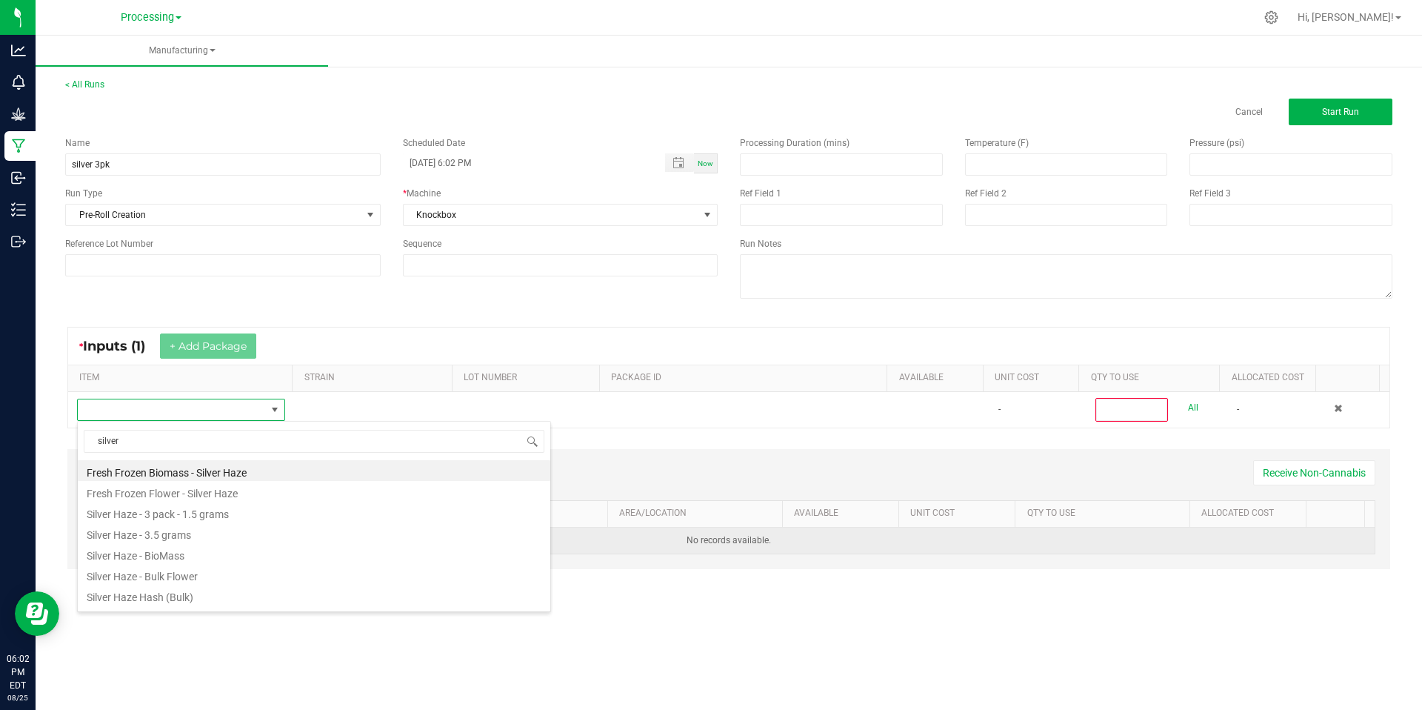
type input "0"
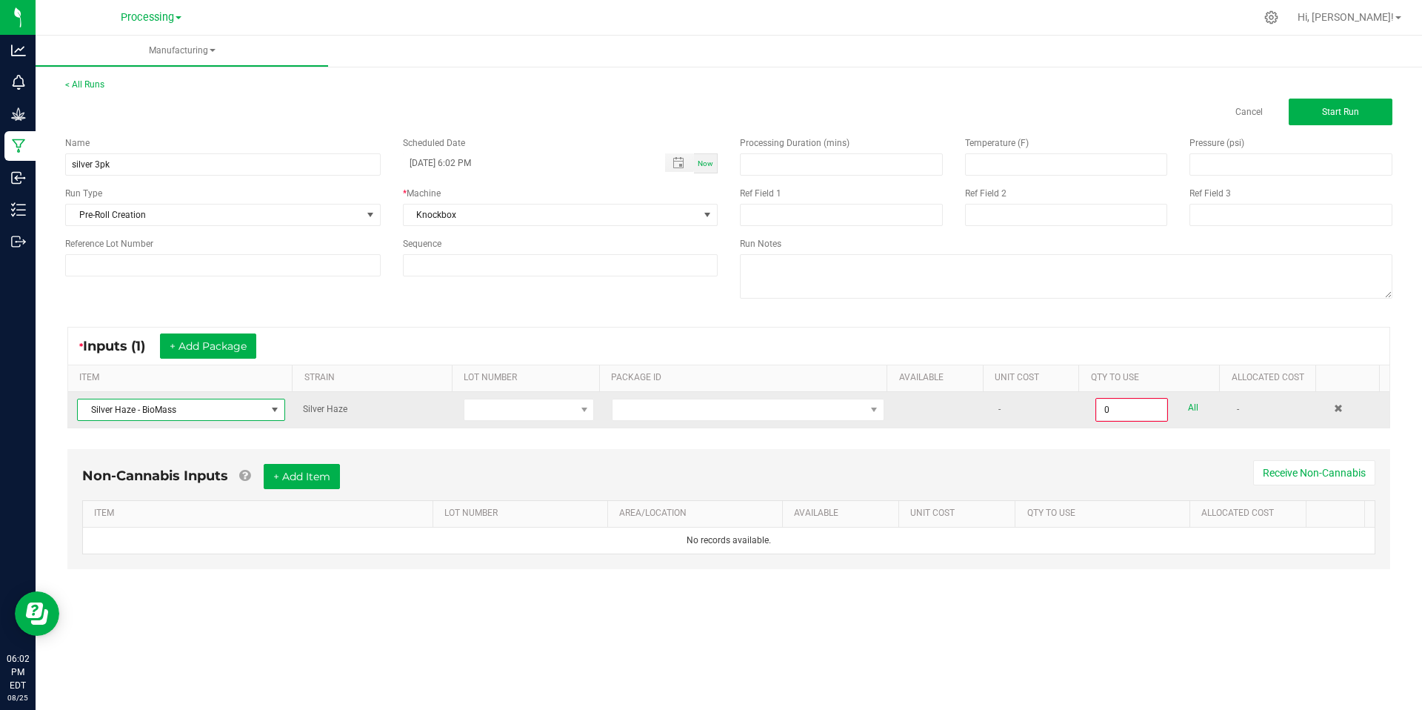
click at [261, 399] on span "Silver Haze - BioMass" at bounding box center [172, 409] width 188 height 21
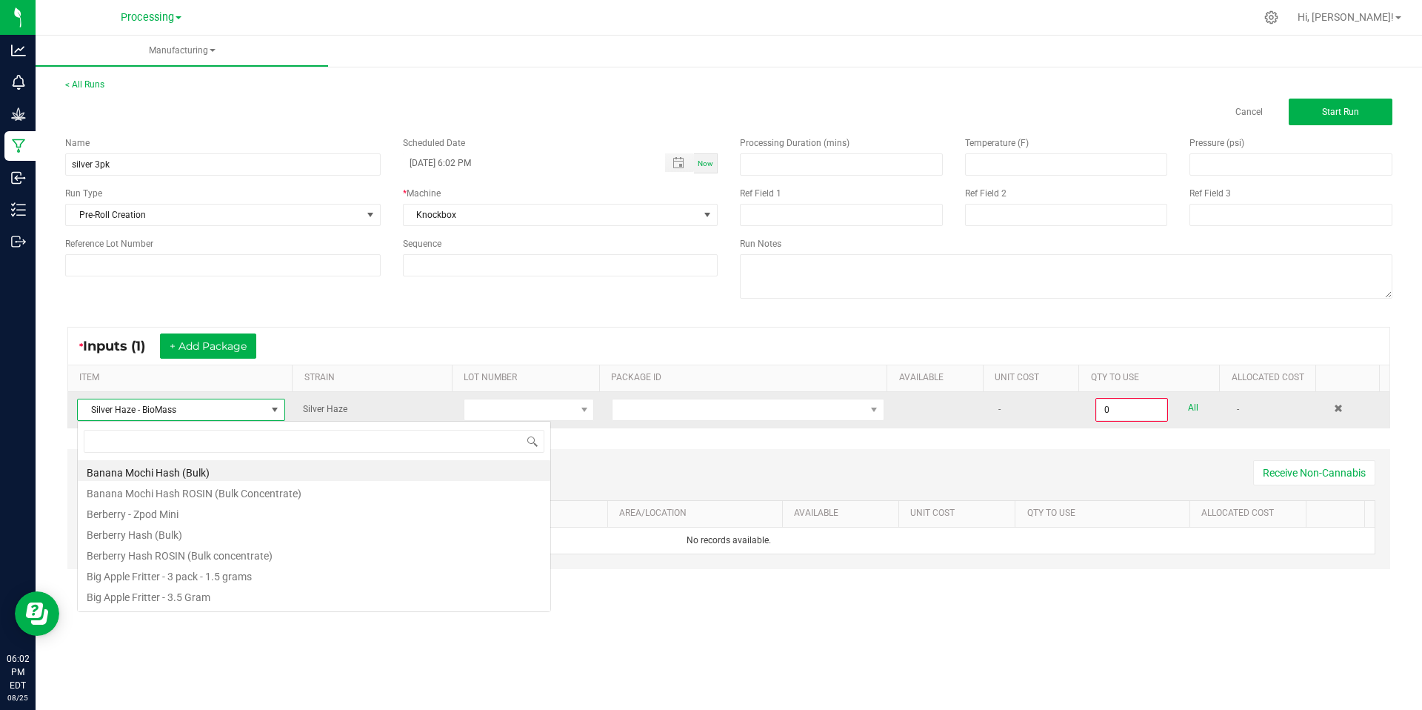
scroll to position [22, 206]
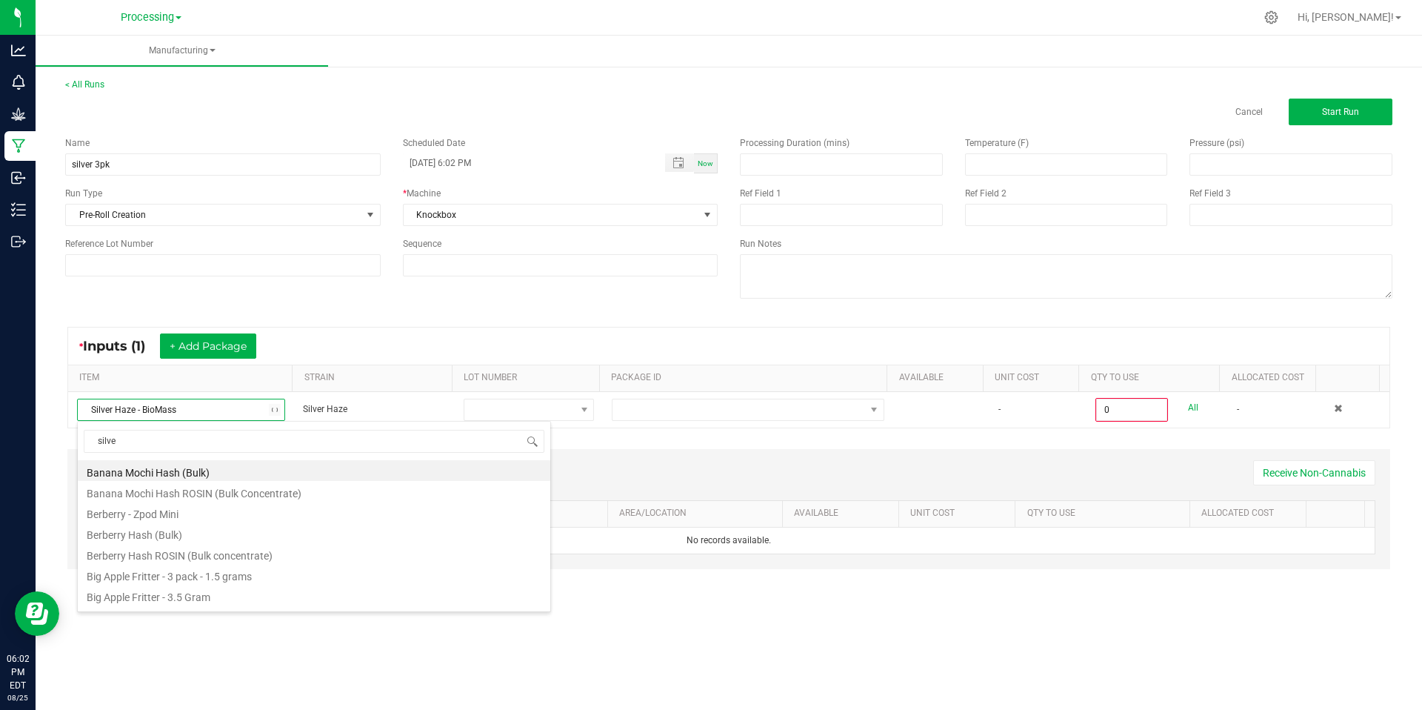
type input "silver"
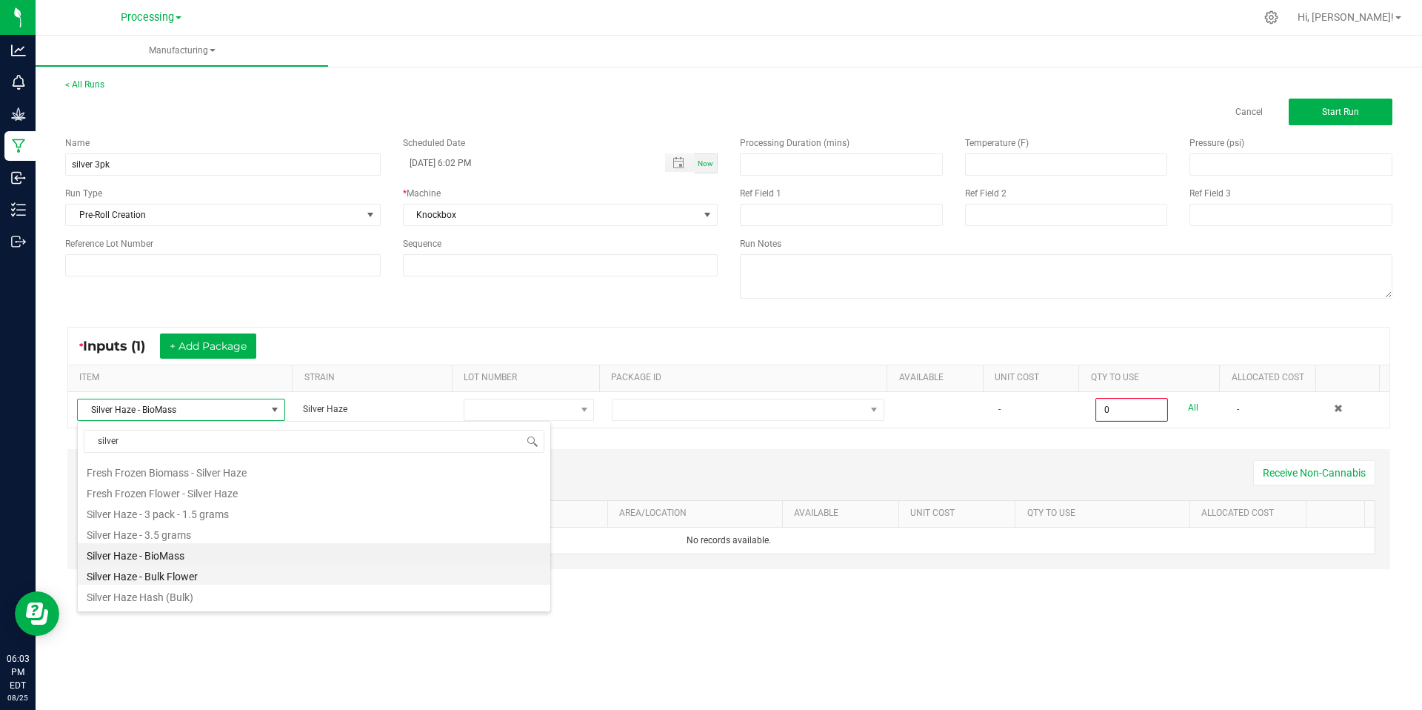
click at [244, 573] on li "Silver Haze - Bulk Flower" at bounding box center [314, 574] width 473 height 21
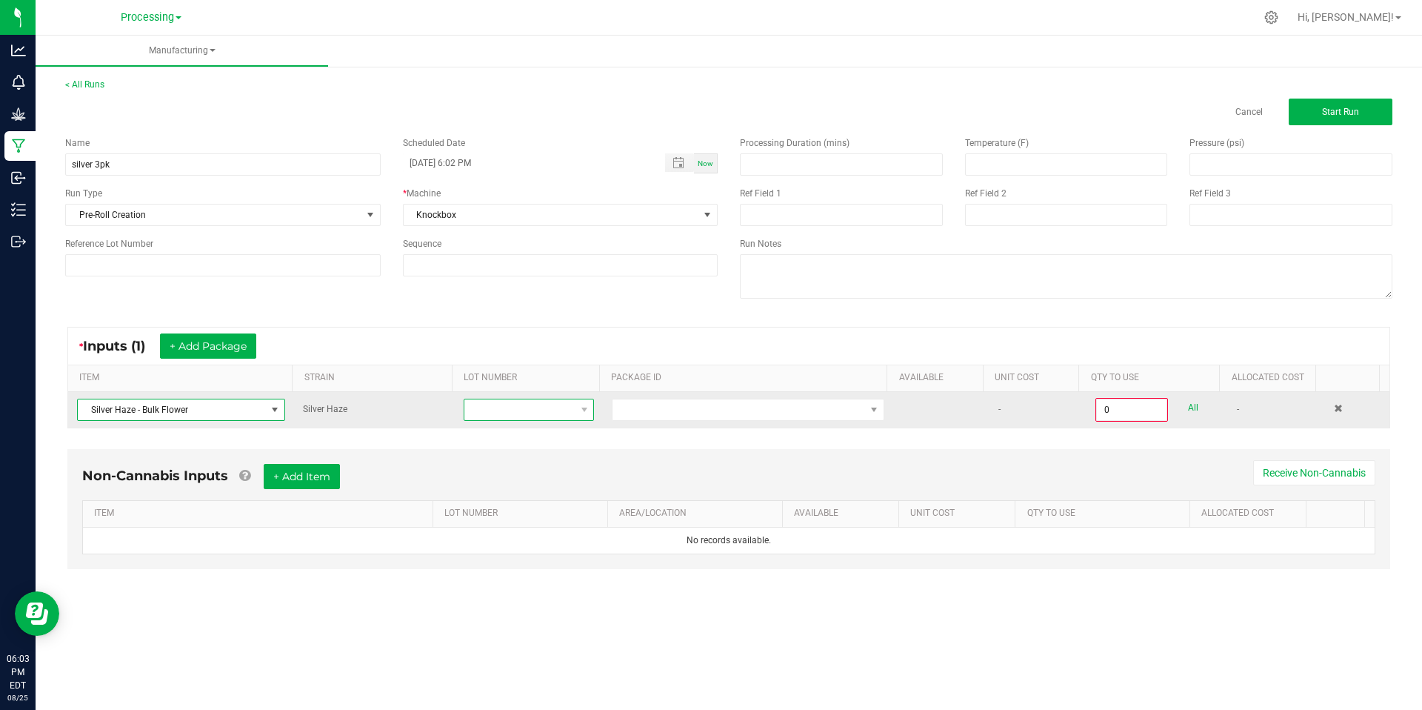
click at [546, 408] on span at bounding box center [520, 409] width 110 height 21
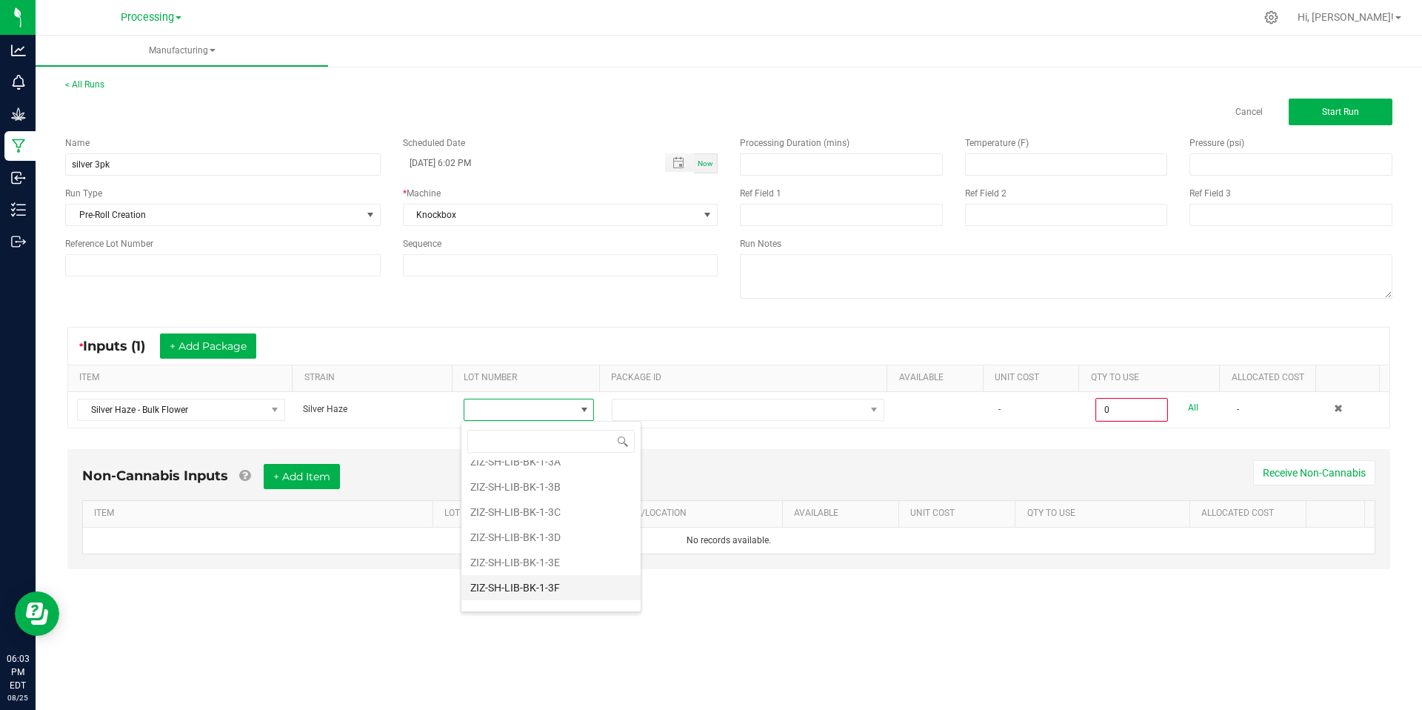
scroll to position [259, 0]
click at [596, 498] on li "ZIZ-SH-LIB-BK-1-3B" at bounding box center [551, 490] width 179 height 25
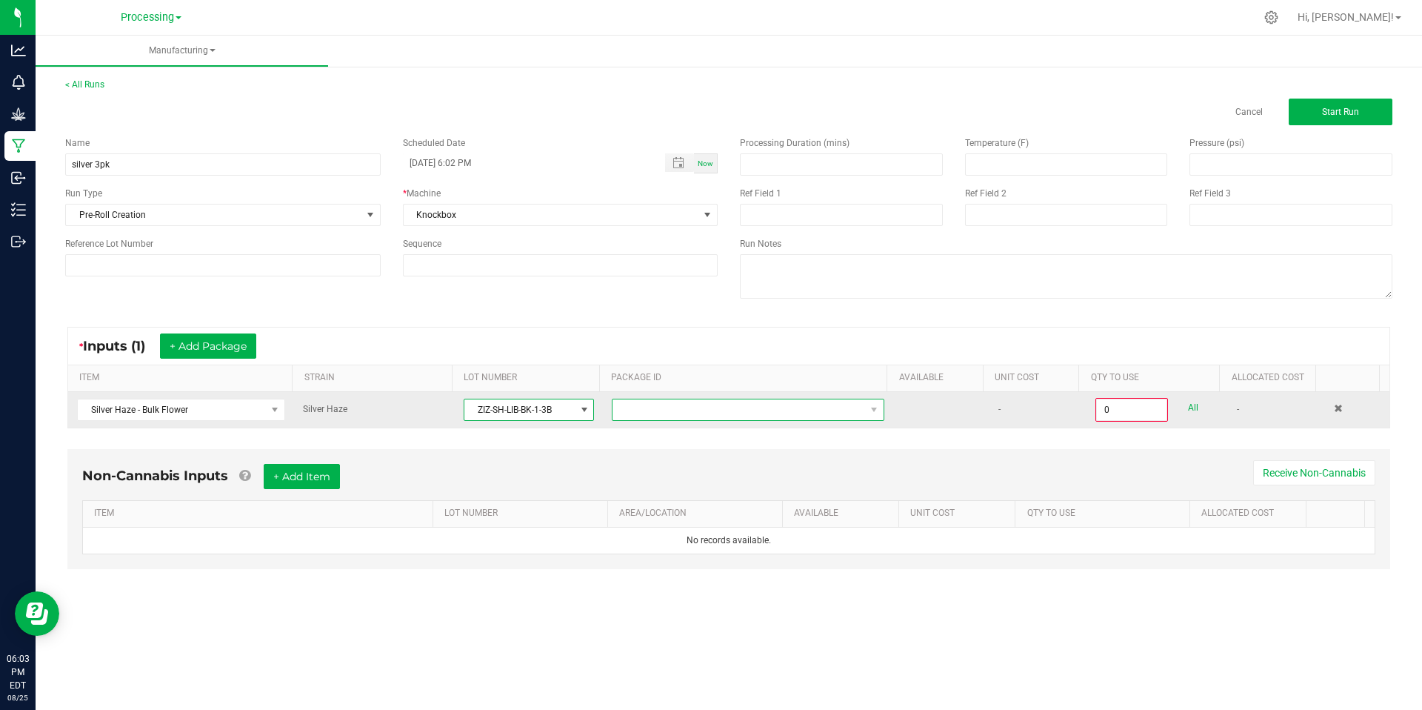
click at [653, 407] on span at bounding box center [739, 409] width 253 height 21
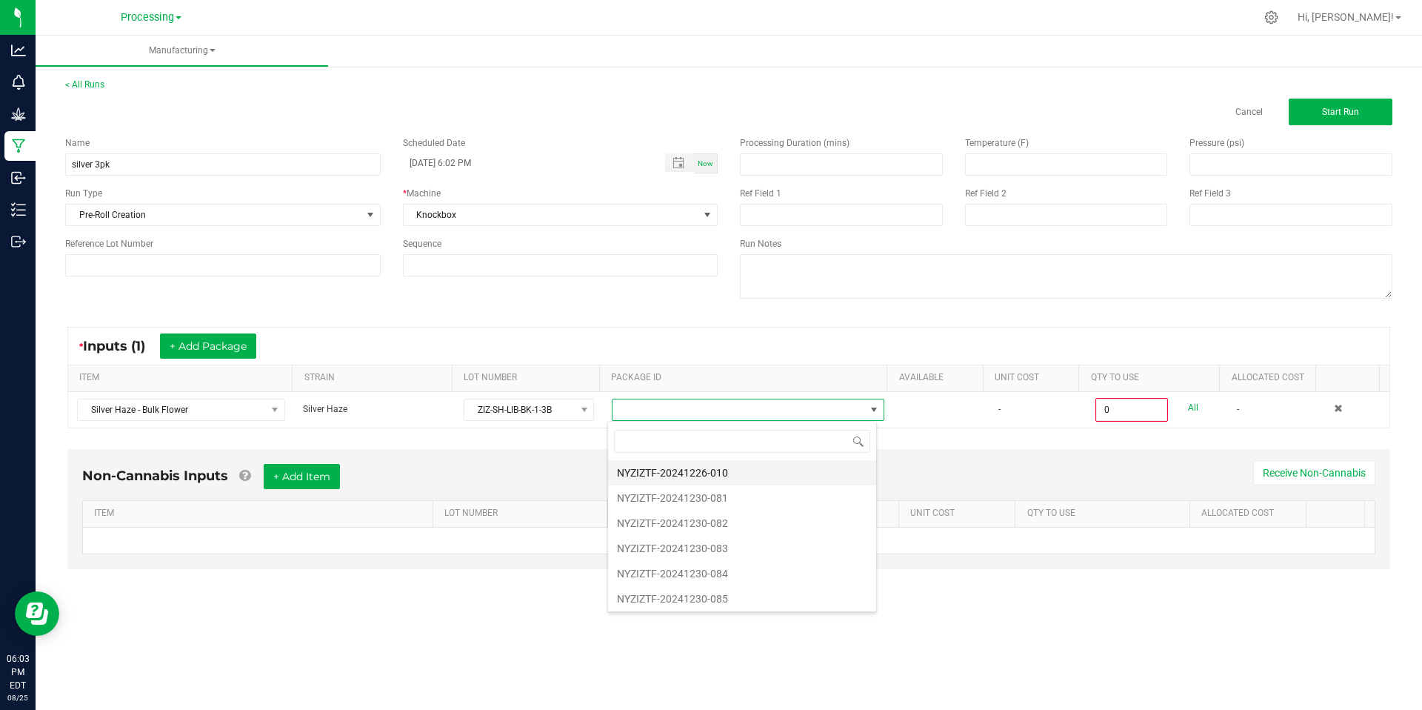
scroll to position [22, 270]
click at [633, 467] on li "NYZIZTF-20241226-010" at bounding box center [742, 472] width 268 height 25
type input "0.0000 g"
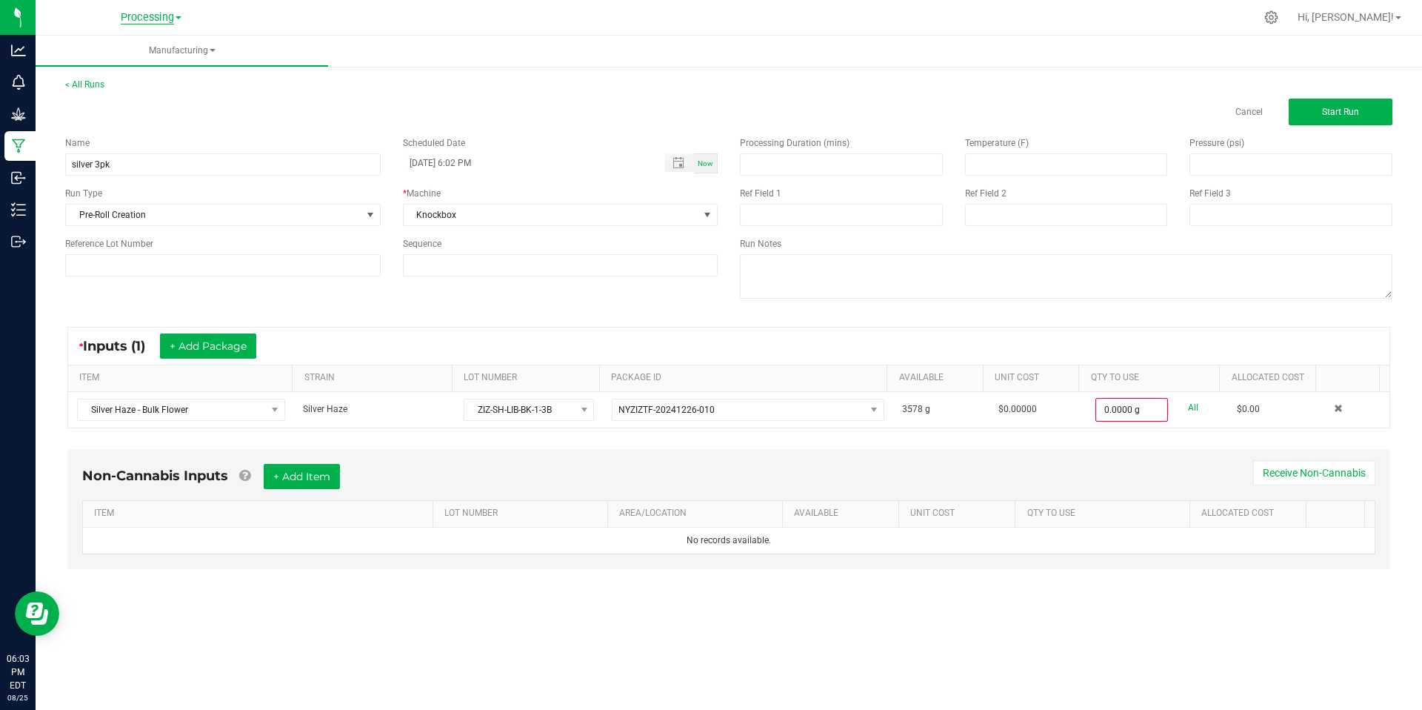
click at [145, 15] on span "Processing" at bounding box center [147, 17] width 53 height 13
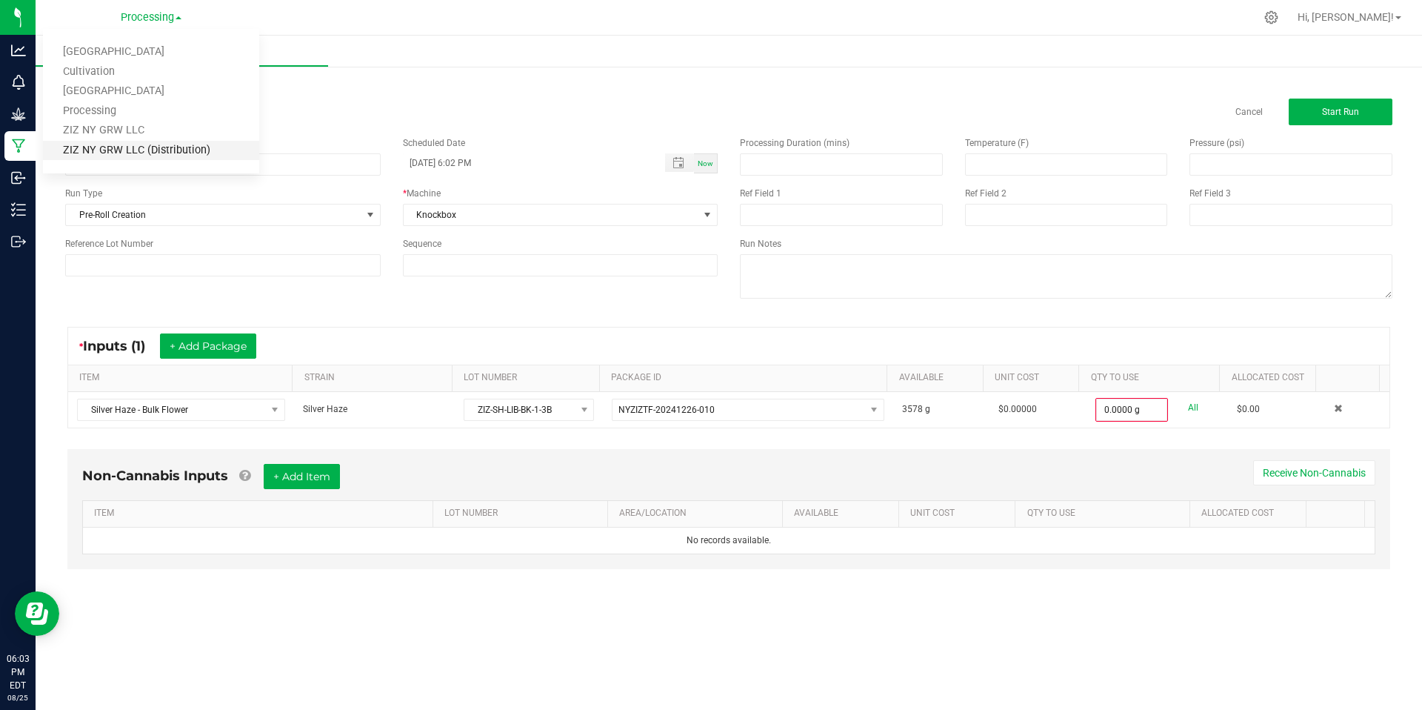
click at [139, 154] on link "ZIZ NY GRW LLC (Distribution)" at bounding box center [151, 151] width 216 height 20
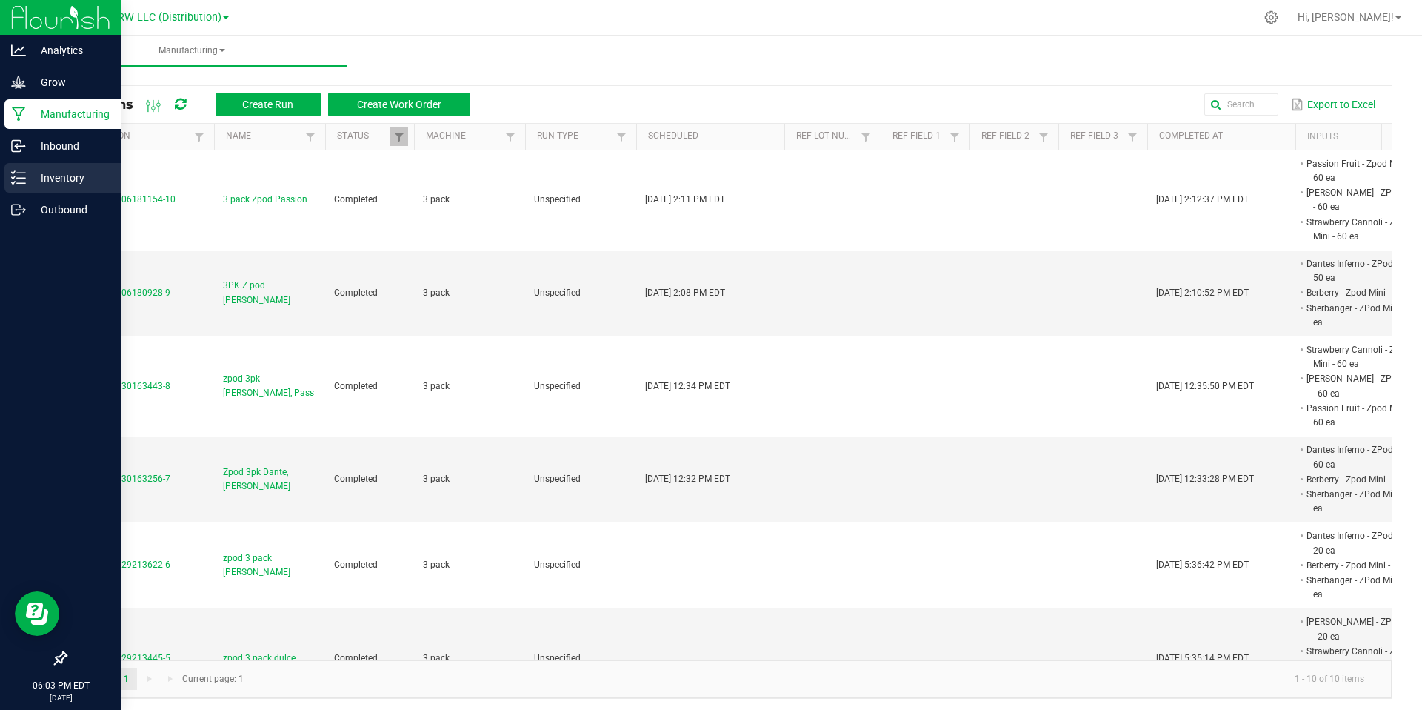
click at [100, 184] on p "Inventory" at bounding box center [70, 178] width 89 height 18
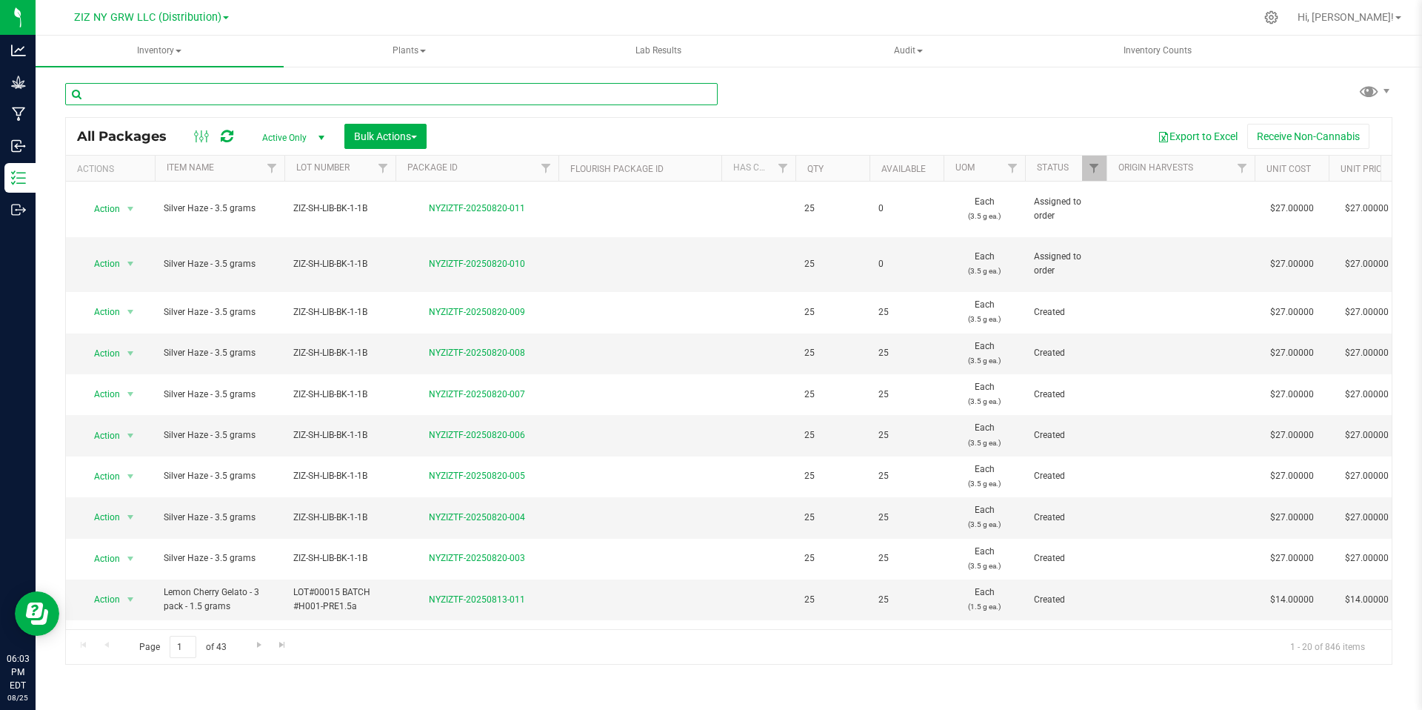
click at [224, 94] on input "text" at bounding box center [391, 94] width 653 height 22
type input "s"
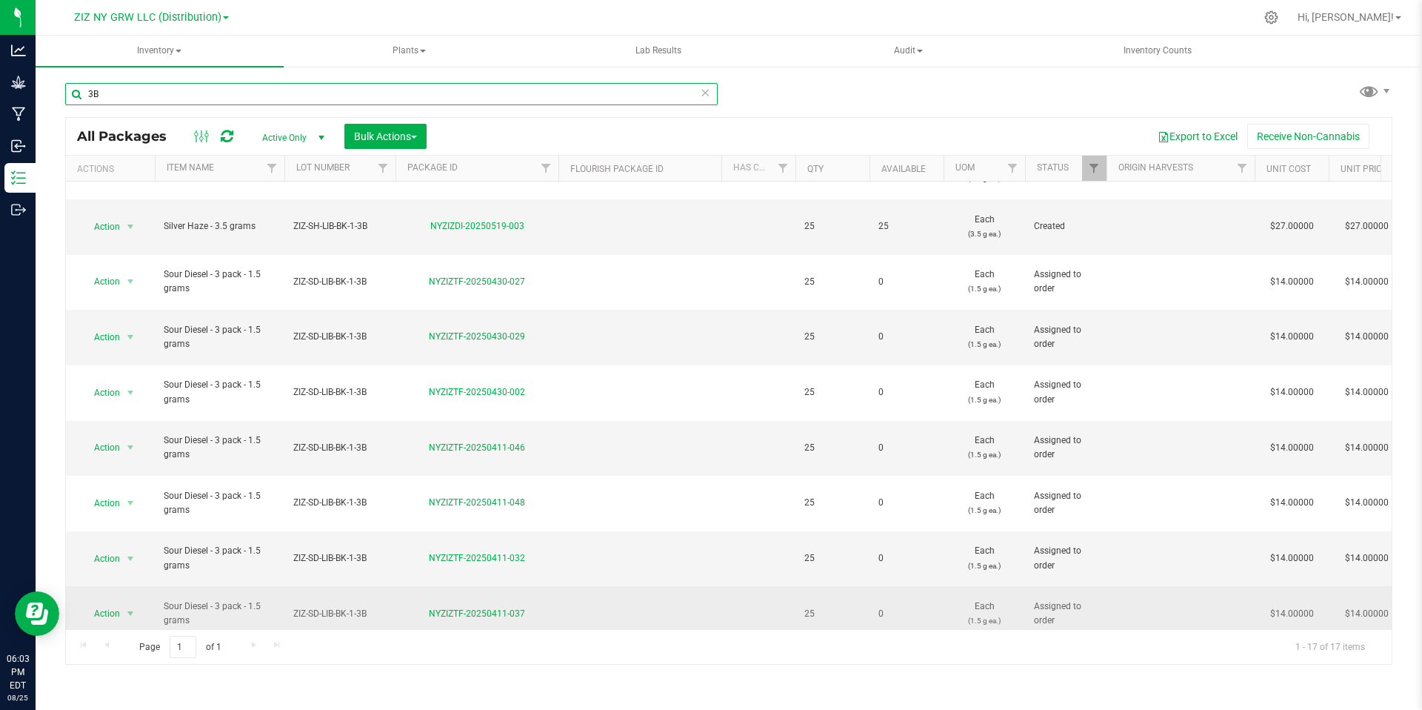
scroll to position [261, 0]
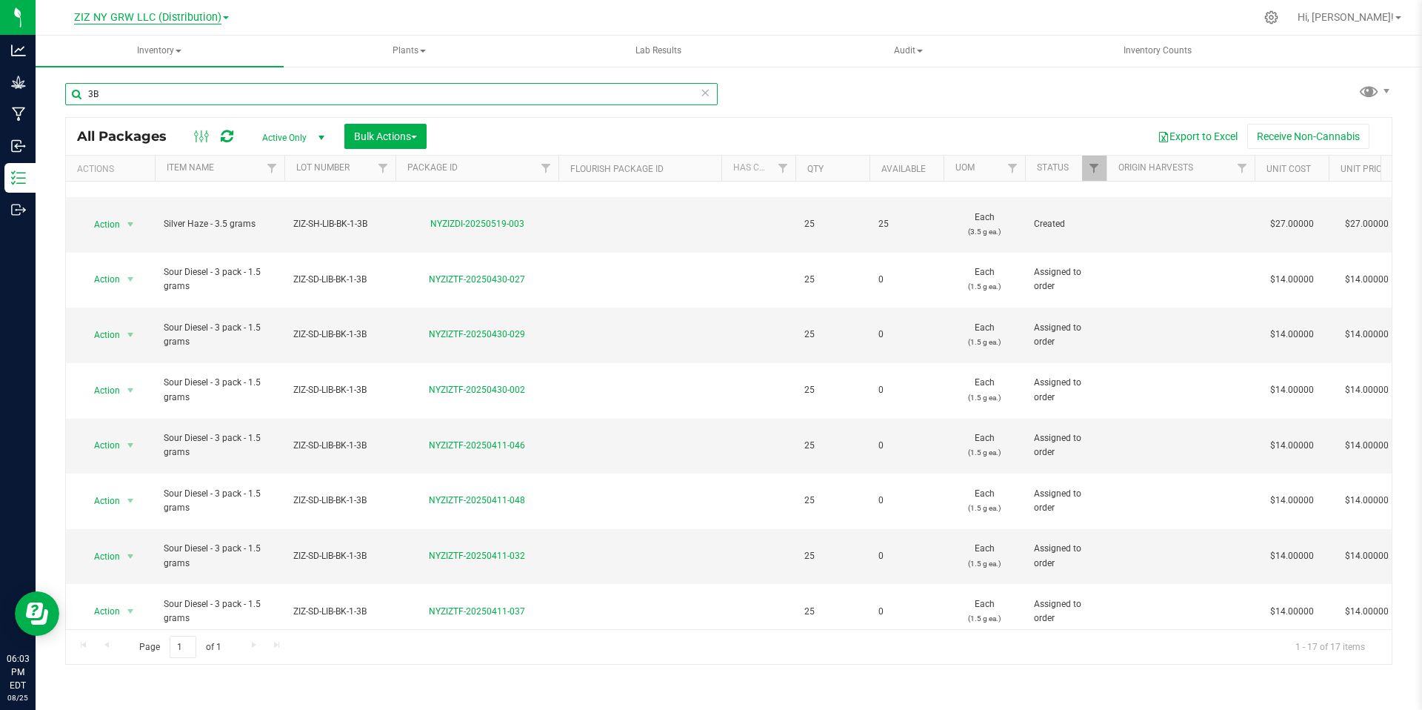
type input "3B"
click at [170, 21] on span "ZIZ NY GRW LLC (Distribution)" at bounding box center [147, 17] width 147 height 13
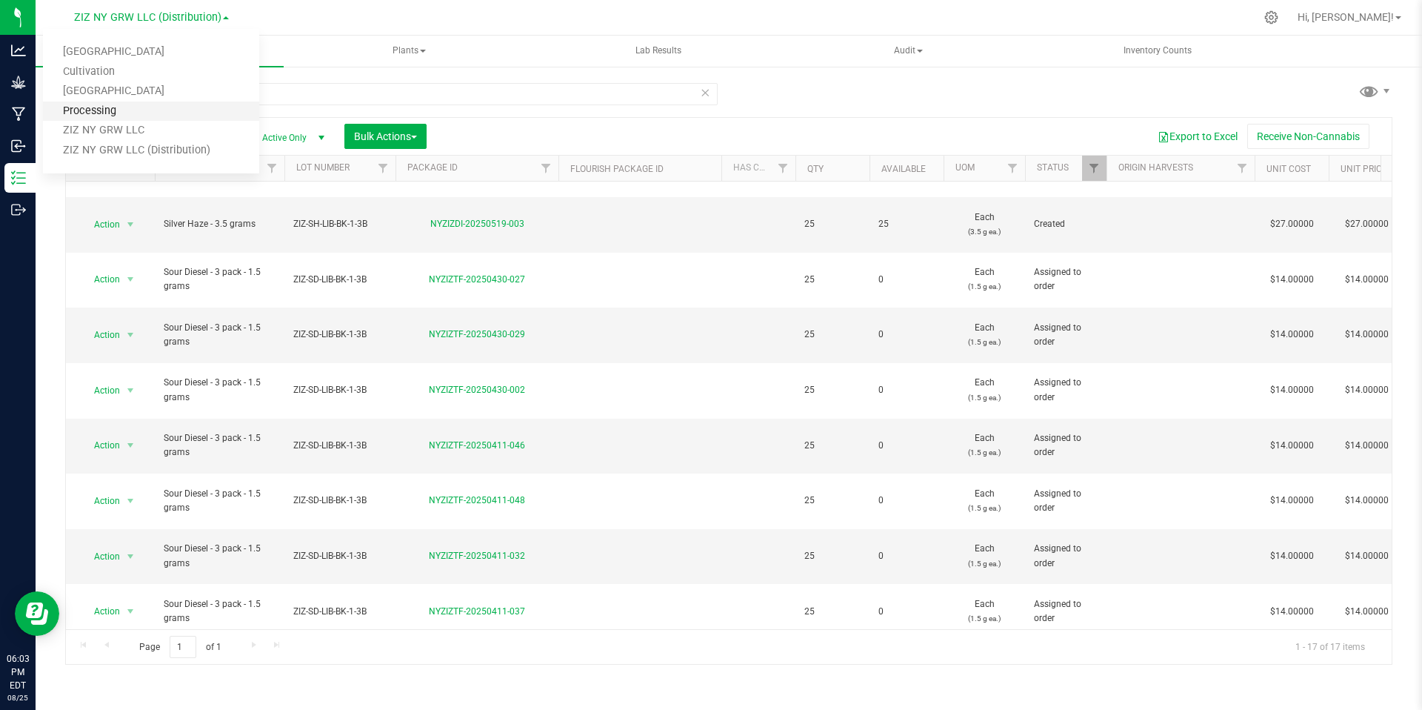
click at [184, 111] on link "Processing" at bounding box center [151, 112] width 216 height 20
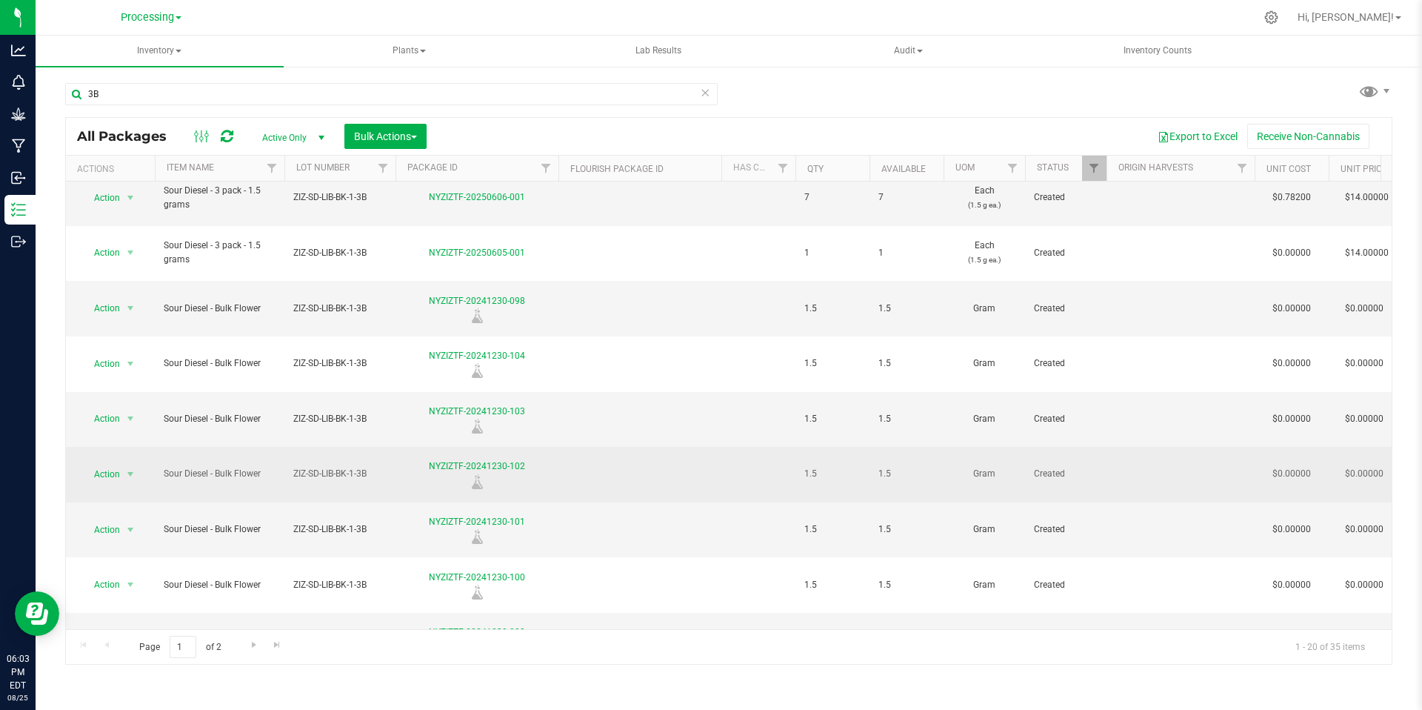
scroll to position [390, 0]
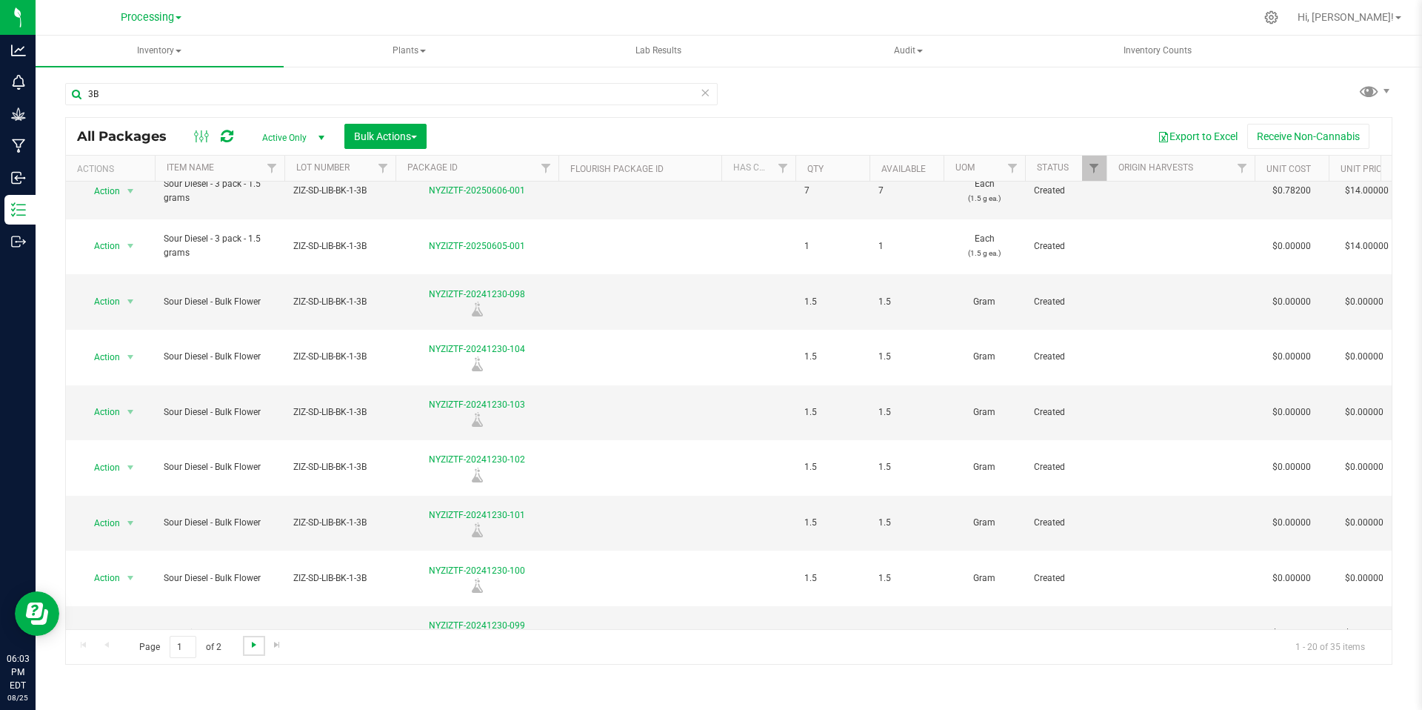
click at [257, 645] on span "Go to the next page" at bounding box center [254, 645] width 12 height 12
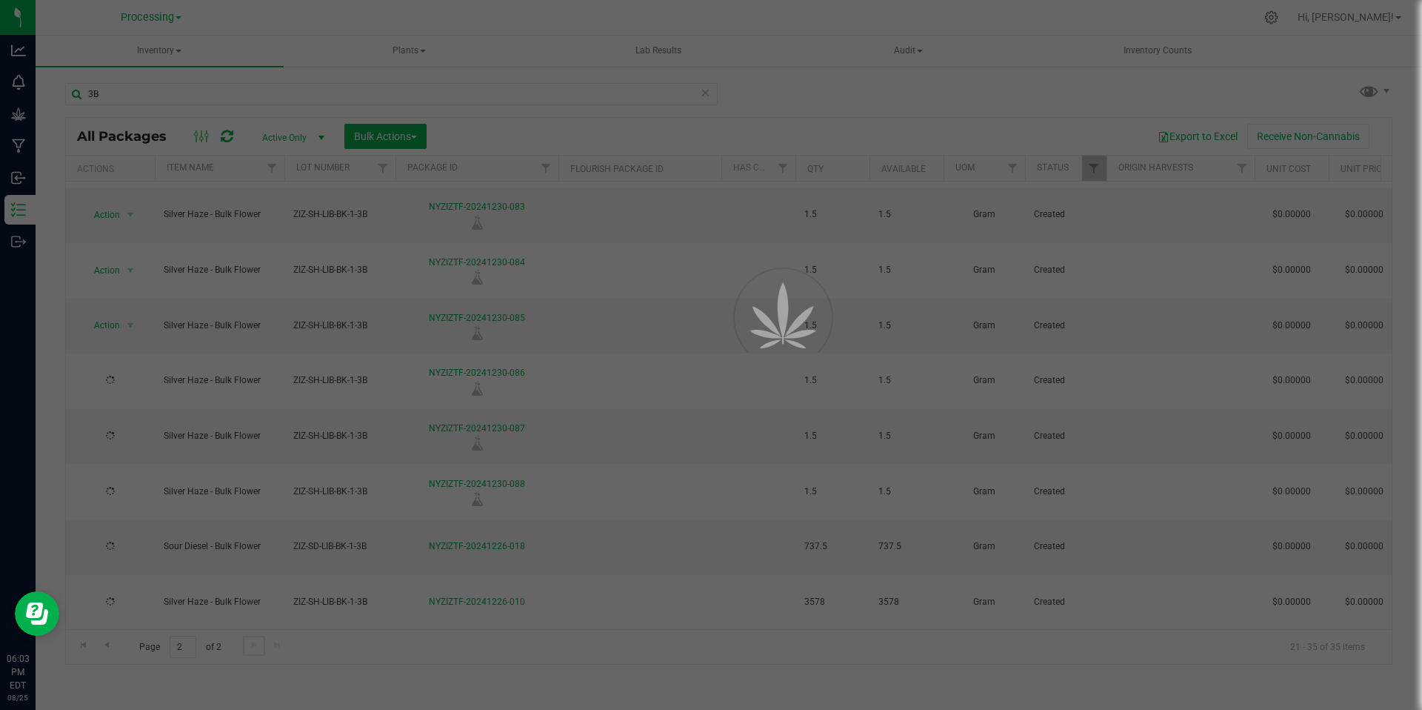
scroll to position [0, 0]
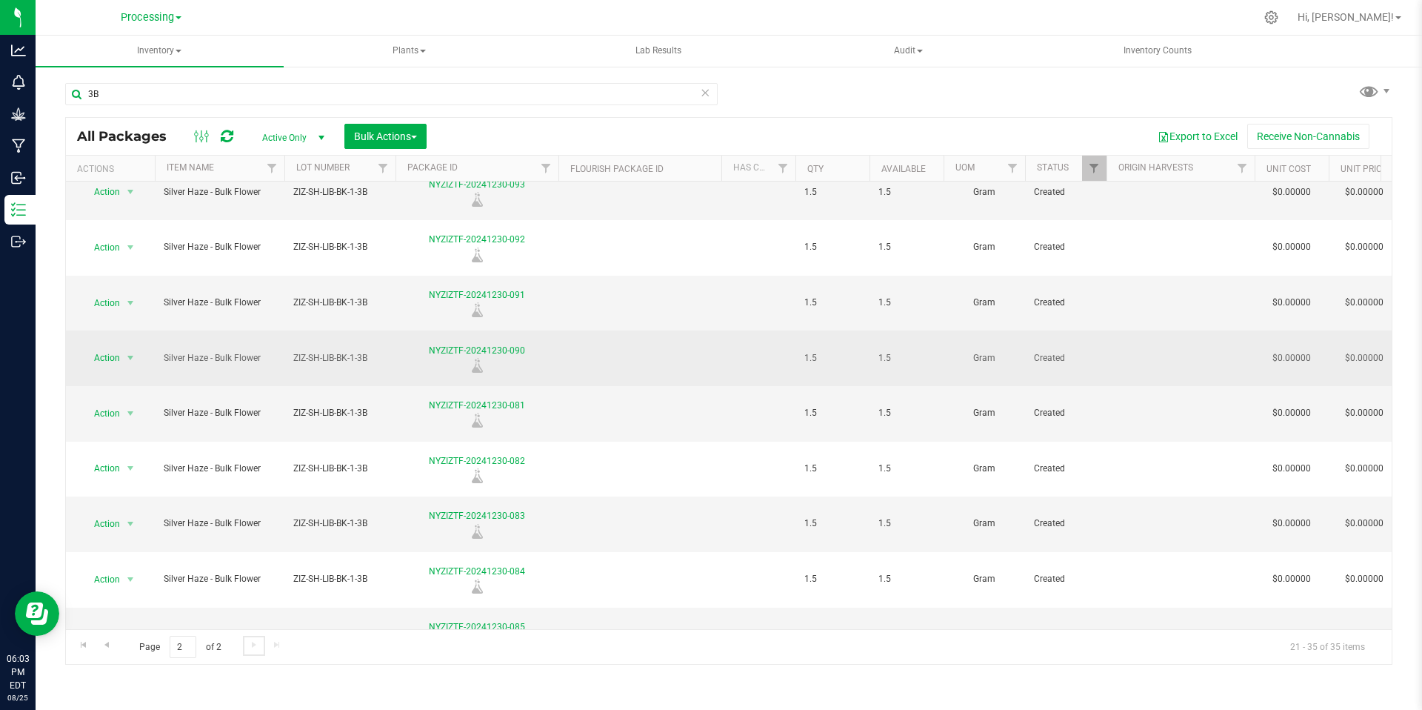
scroll to position [174, 0]
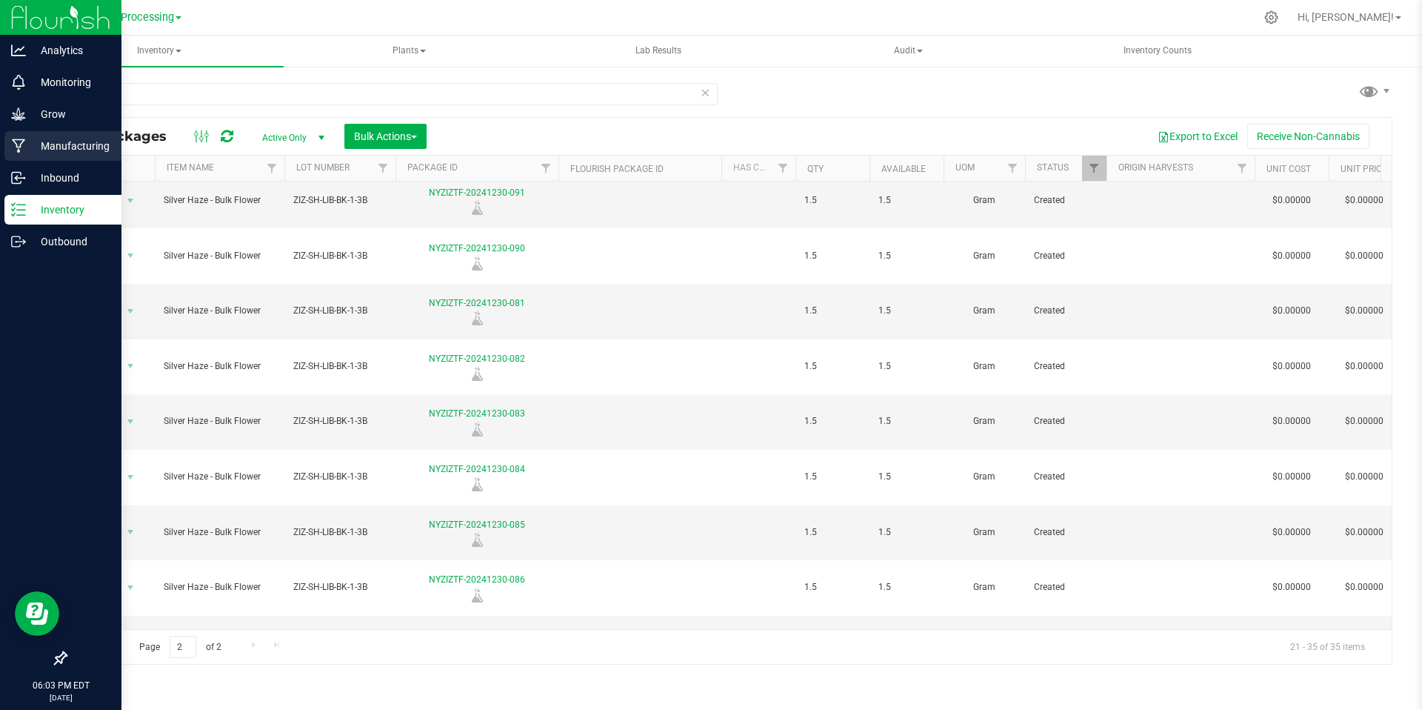
click at [24, 150] on icon at bounding box center [19, 146] width 14 height 15
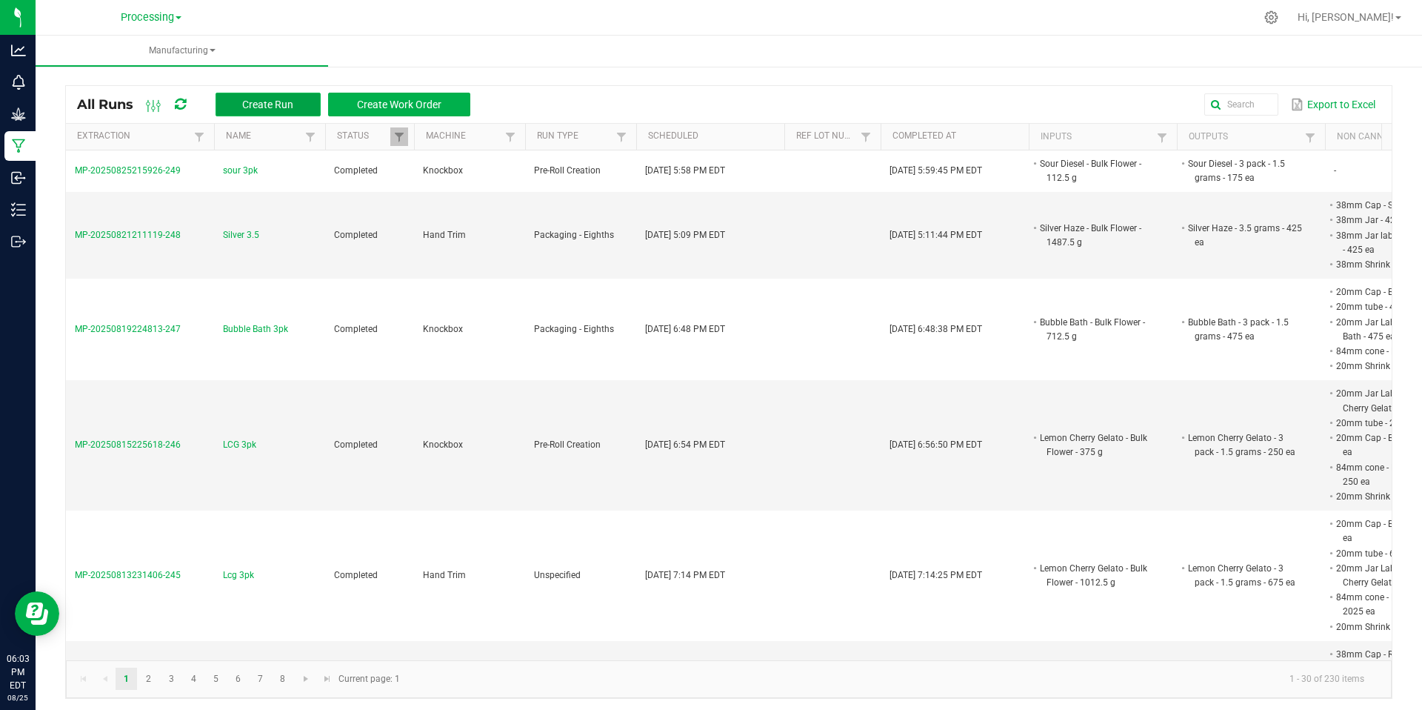
click at [303, 107] on button "Create Run" at bounding box center [268, 105] width 105 height 24
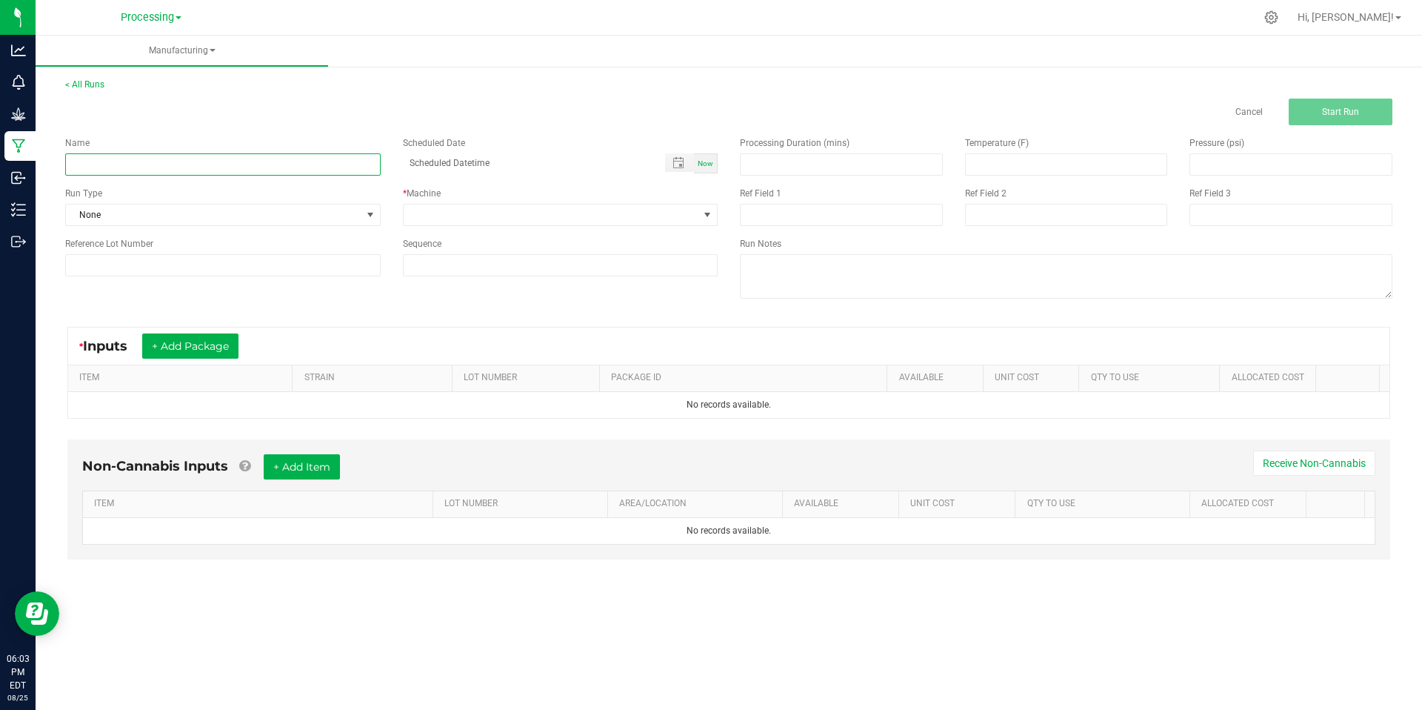
click at [265, 159] on input at bounding box center [223, 164] width 316 height 22
type input "silver 3pk"
click at [192, 218] on span "None" at bounding box center [214, 214] width 296 height 21
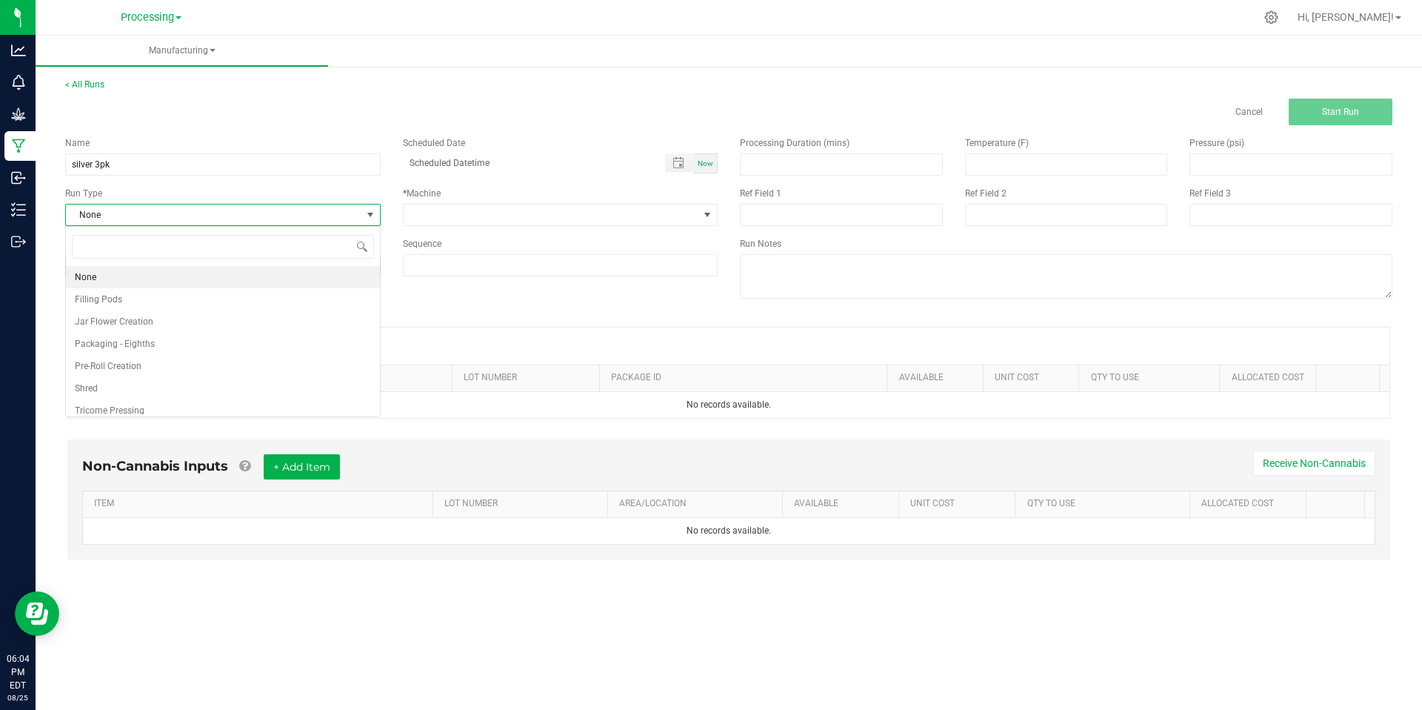
scroll to position [22, 315]
click at [200, 364] on li "Pre-Roll Creation" at bounding box center [223, 366] width 314 height 22
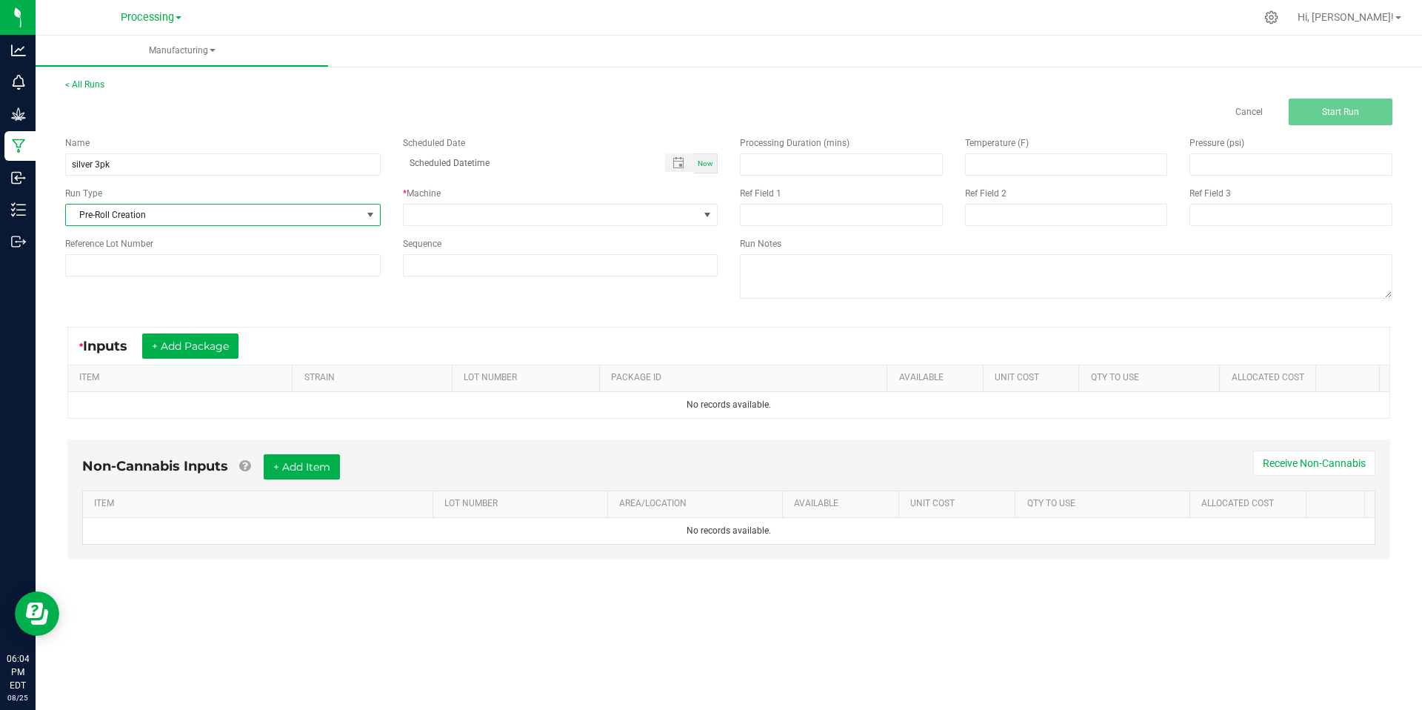
click at [705, 164] on span "Now" at bounding box center [706, 163] width 16 height 8
type input "08/25/2025 6:04 PM"
click at [459, 216] on span at bounding box center [552, 214] width 296 height 21
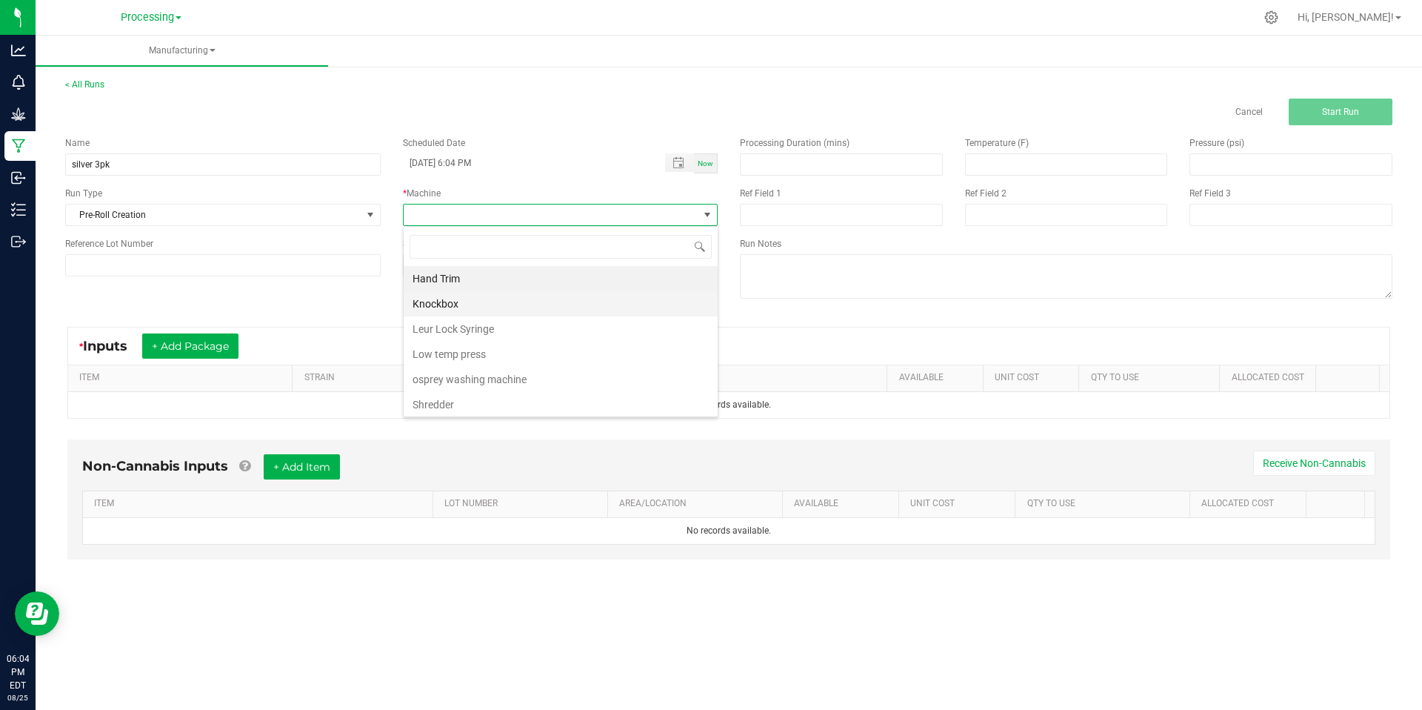
click at [442, 305] on li "Knockbox" at bounding box center [561, 303] width 314 height 25
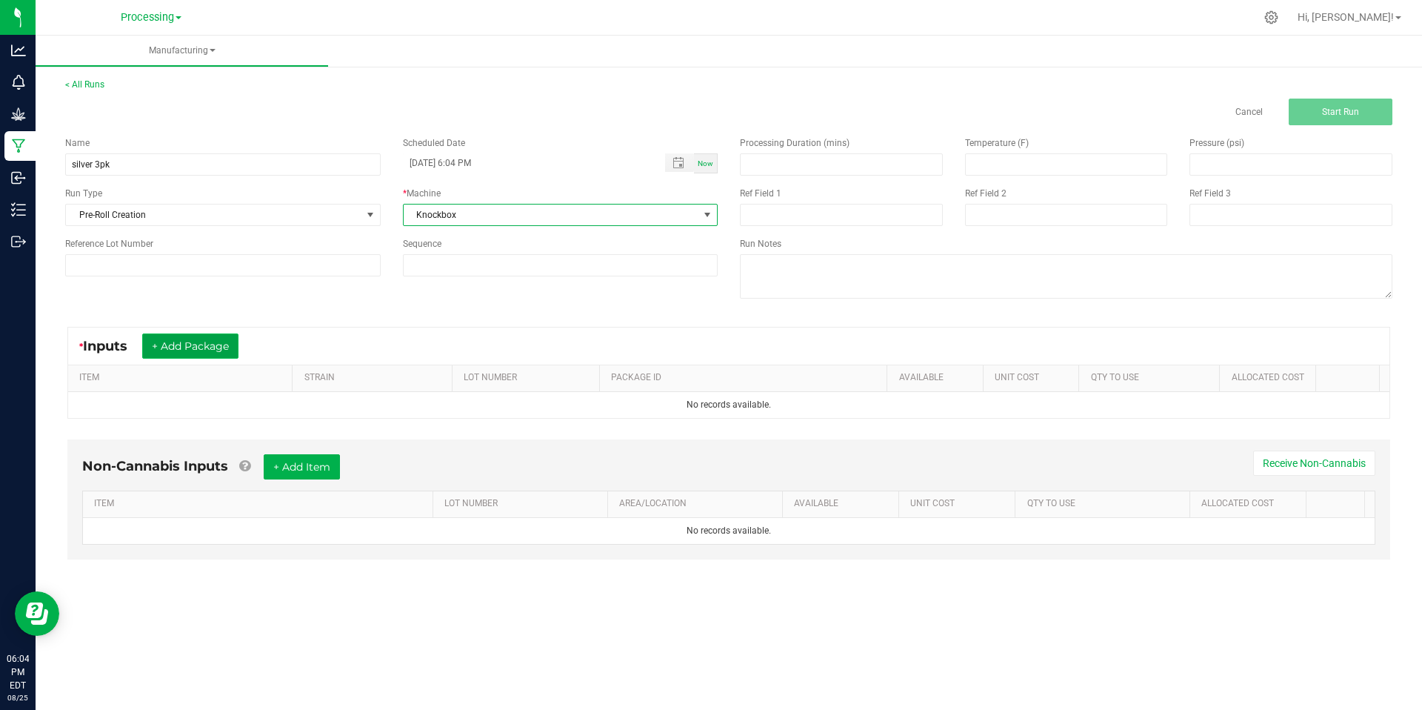
click at [190, 350] on button "+ Add Package" at bounding box center [190, 345] width 96 height 25
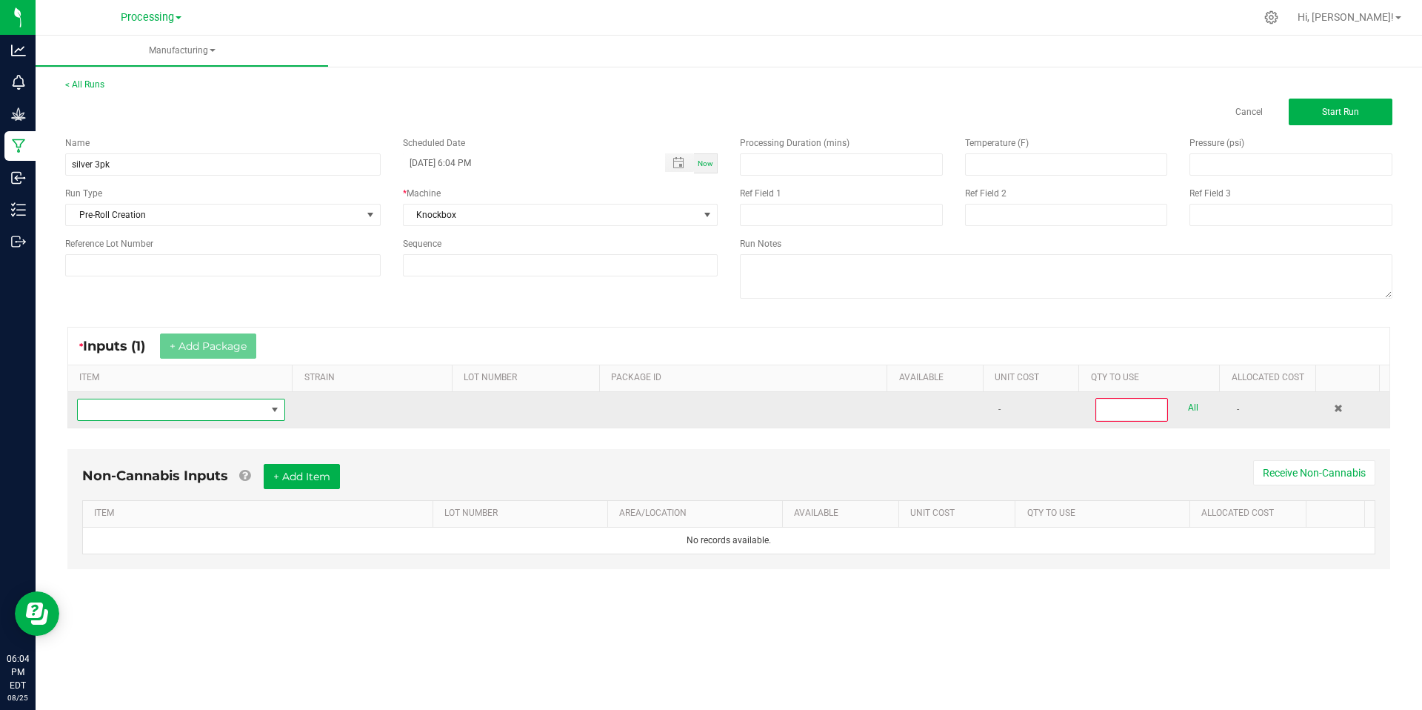
click at [219, 419] on span "NO DATA FOUND" at bounding box center [172, 409] width 188 height 21
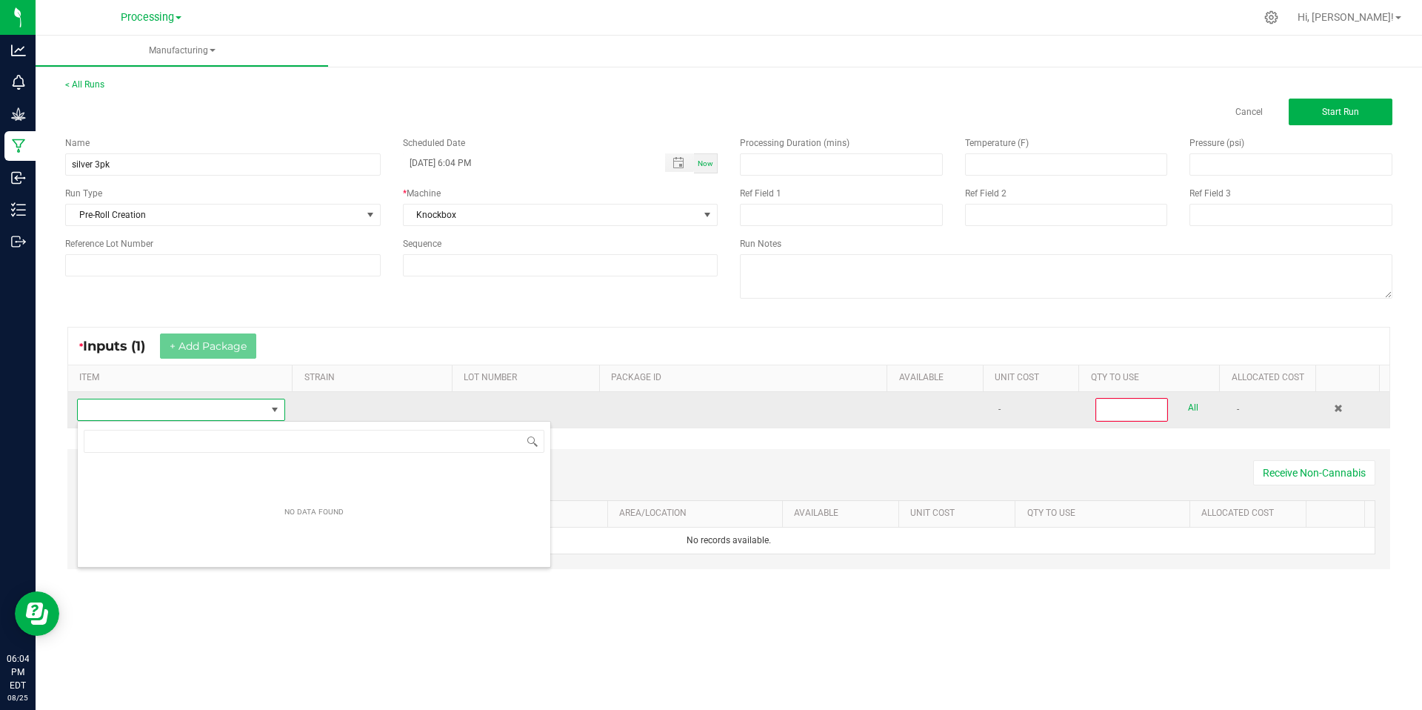
scroll to position [22, 204]
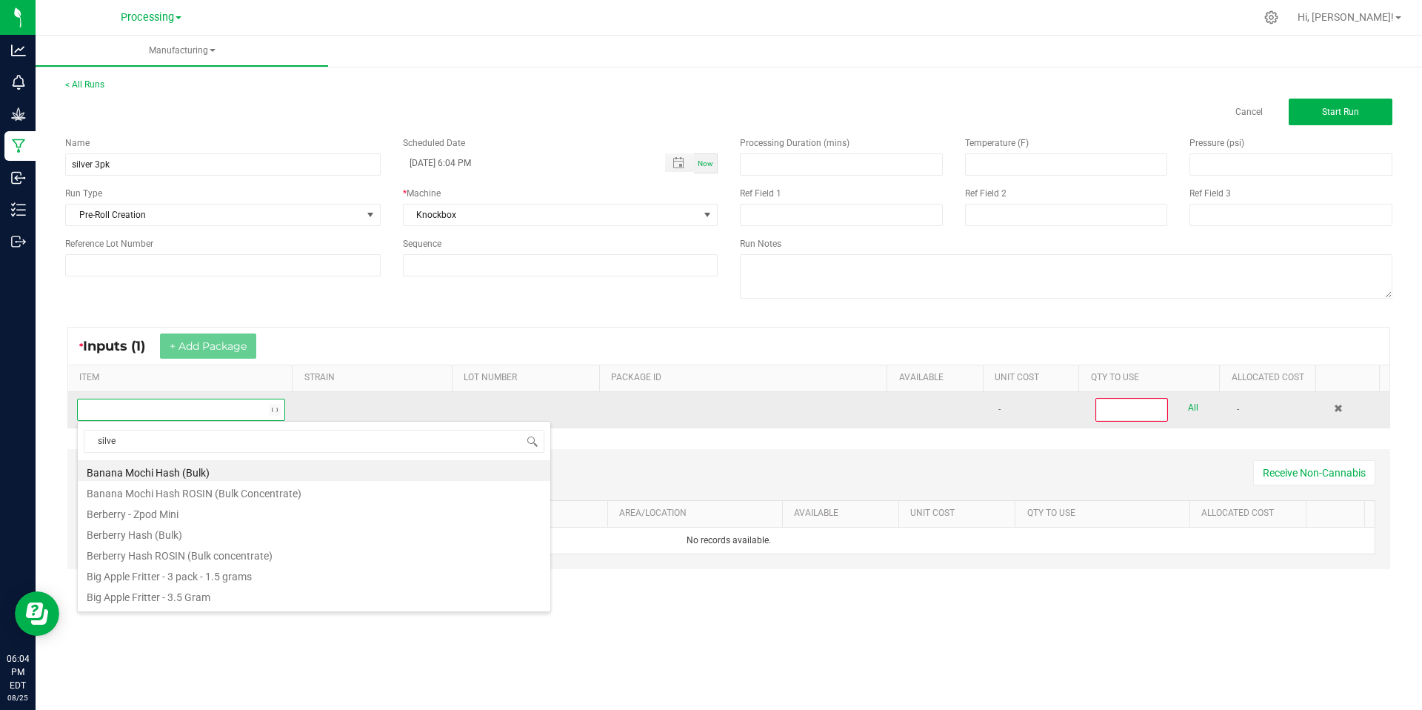
type input "silver"
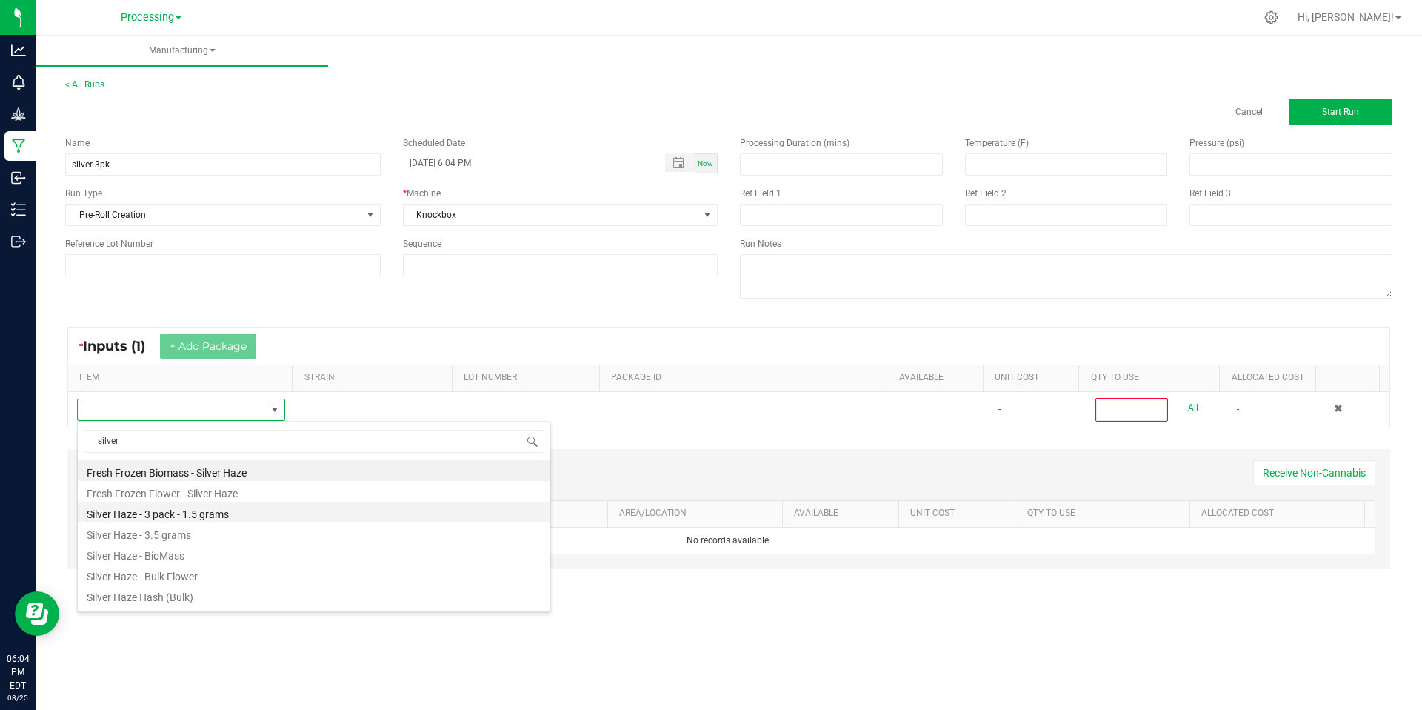
click at [288, 512] on li "Silver Haze - 3 pack - 1.5 grams" at bounding box center [314, 512] width 473 height 21
type input "0"
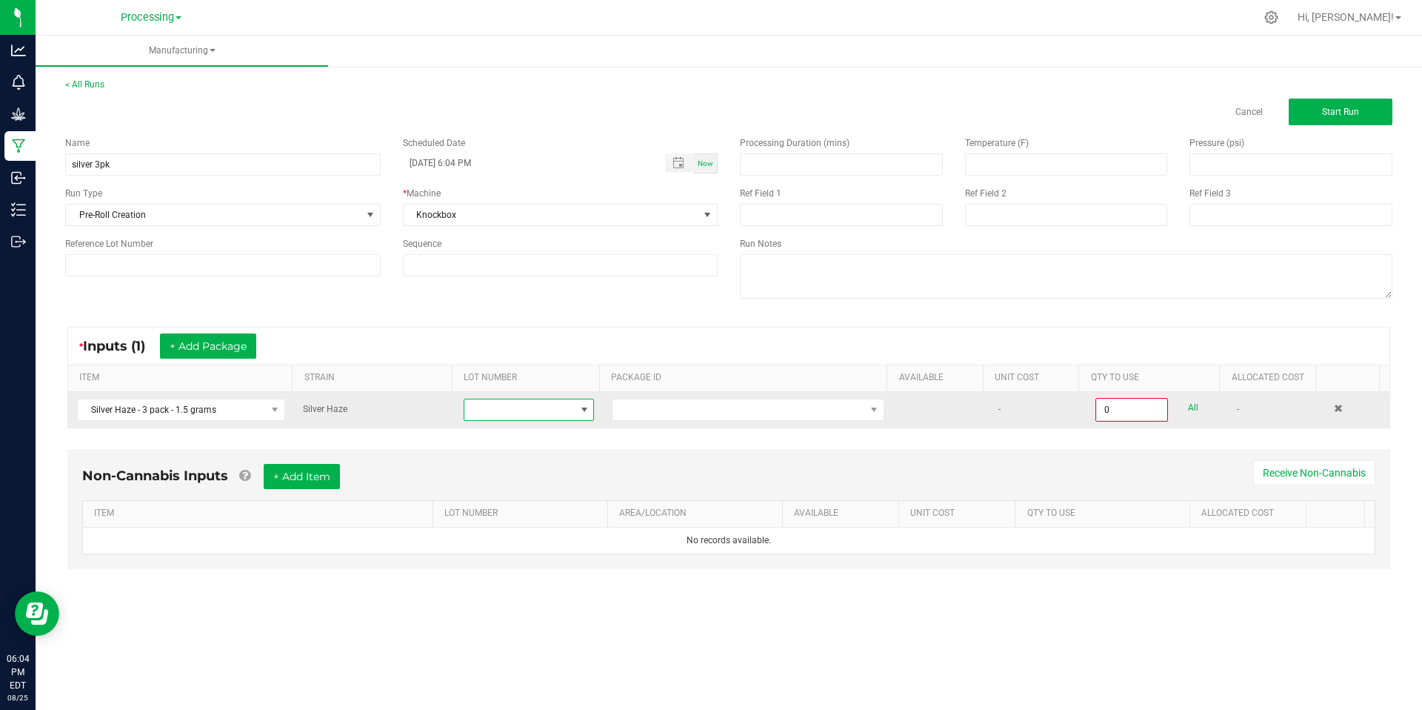
click at [547, 412] on span at bounding box center [520, 409] width 110 height 21
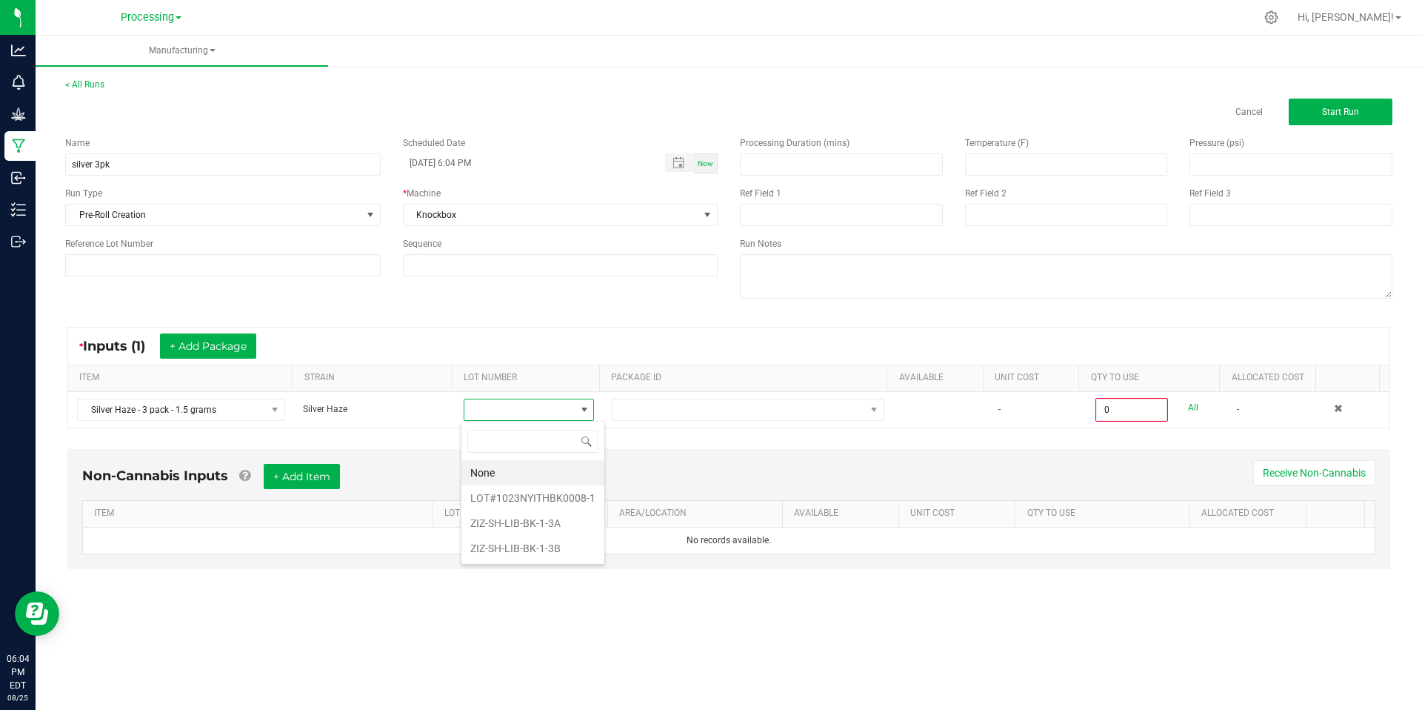
scroll to position [22, 130]
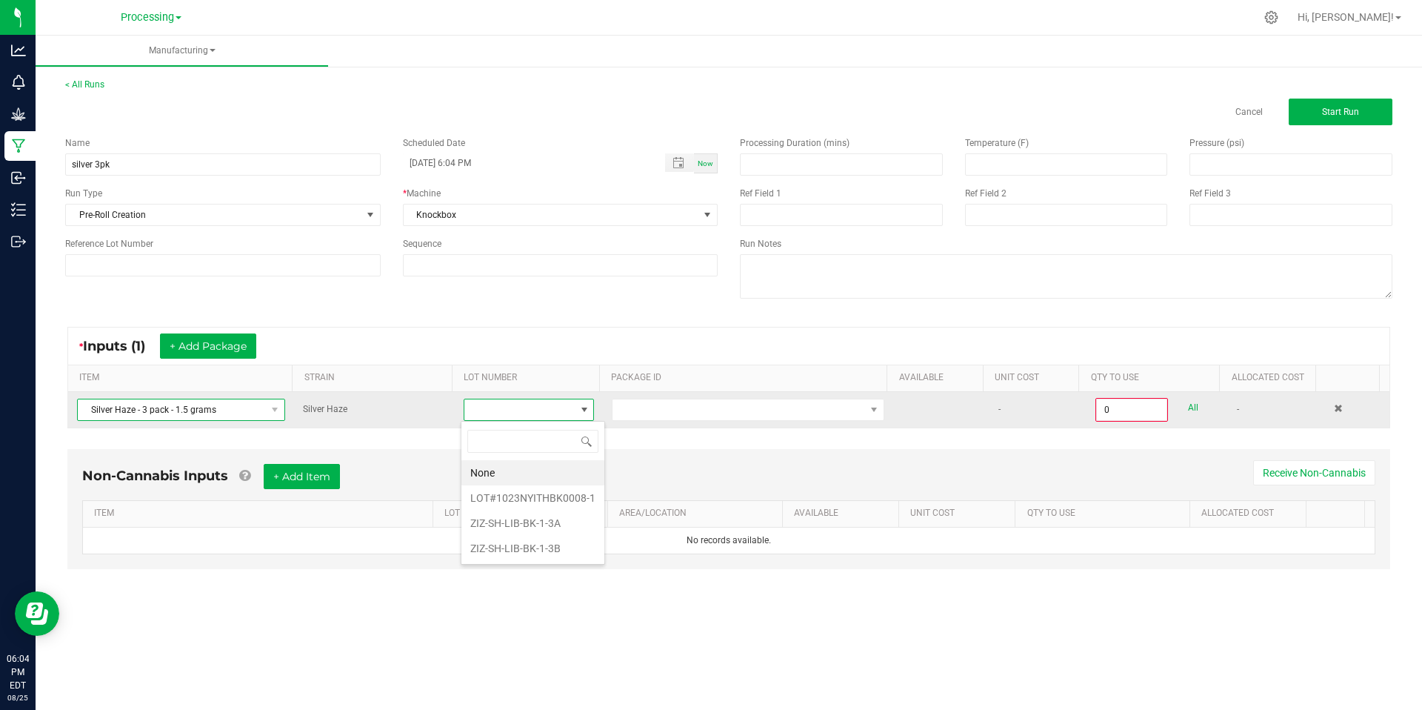
click at [252, 411] on span "Silver Haze - 3 pack - 1.5 grams" at bounding box center [172, 409] width 188 height 21
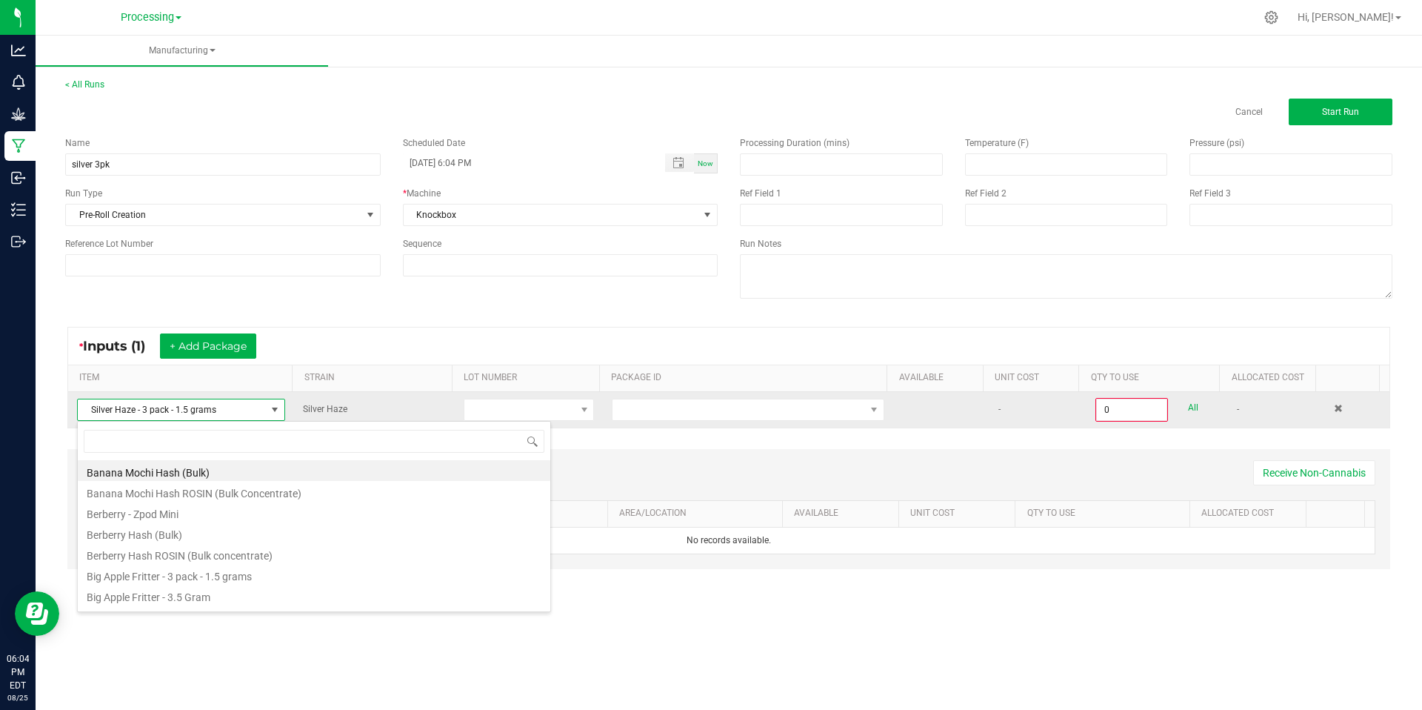
scroll to position [22, 206]
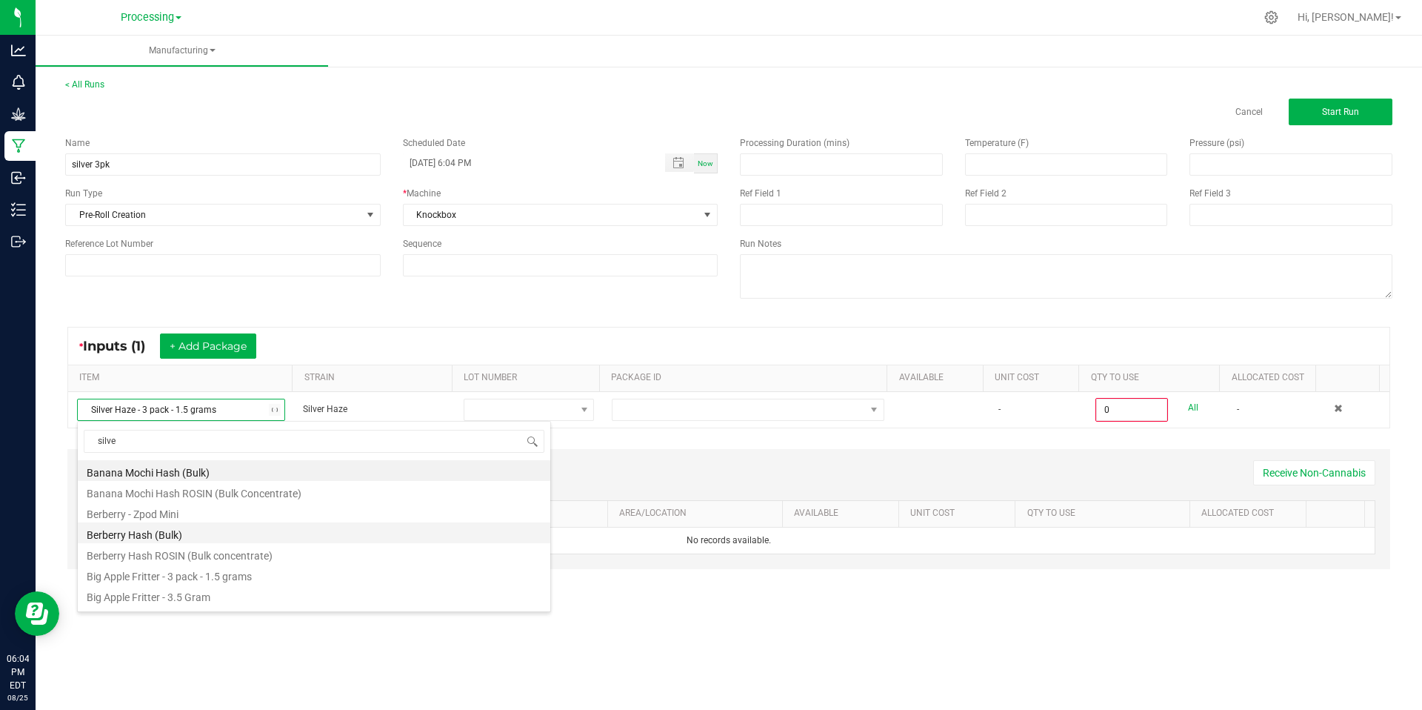
type input "silver"
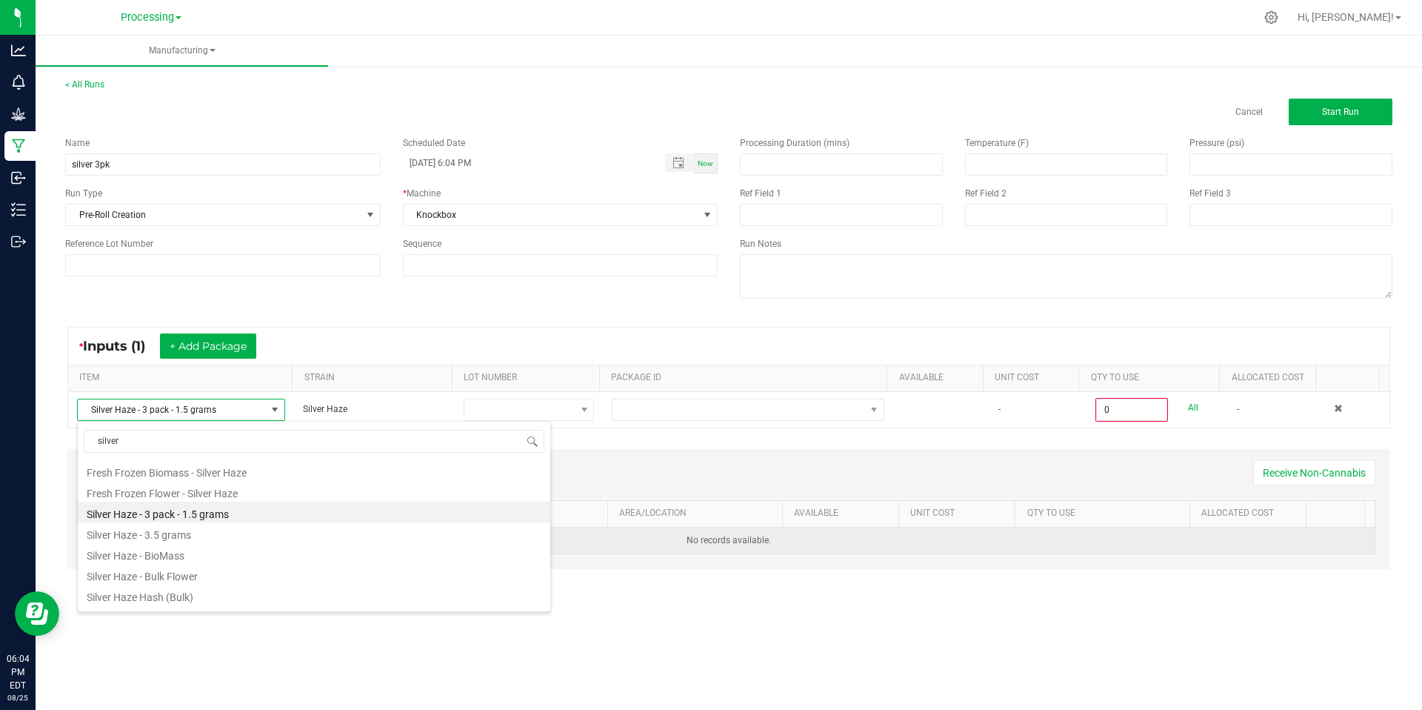
click at [271, 538] on li "Silver Haze - 3.5 grams" at bounding box center [314, 532] width 473 height 21
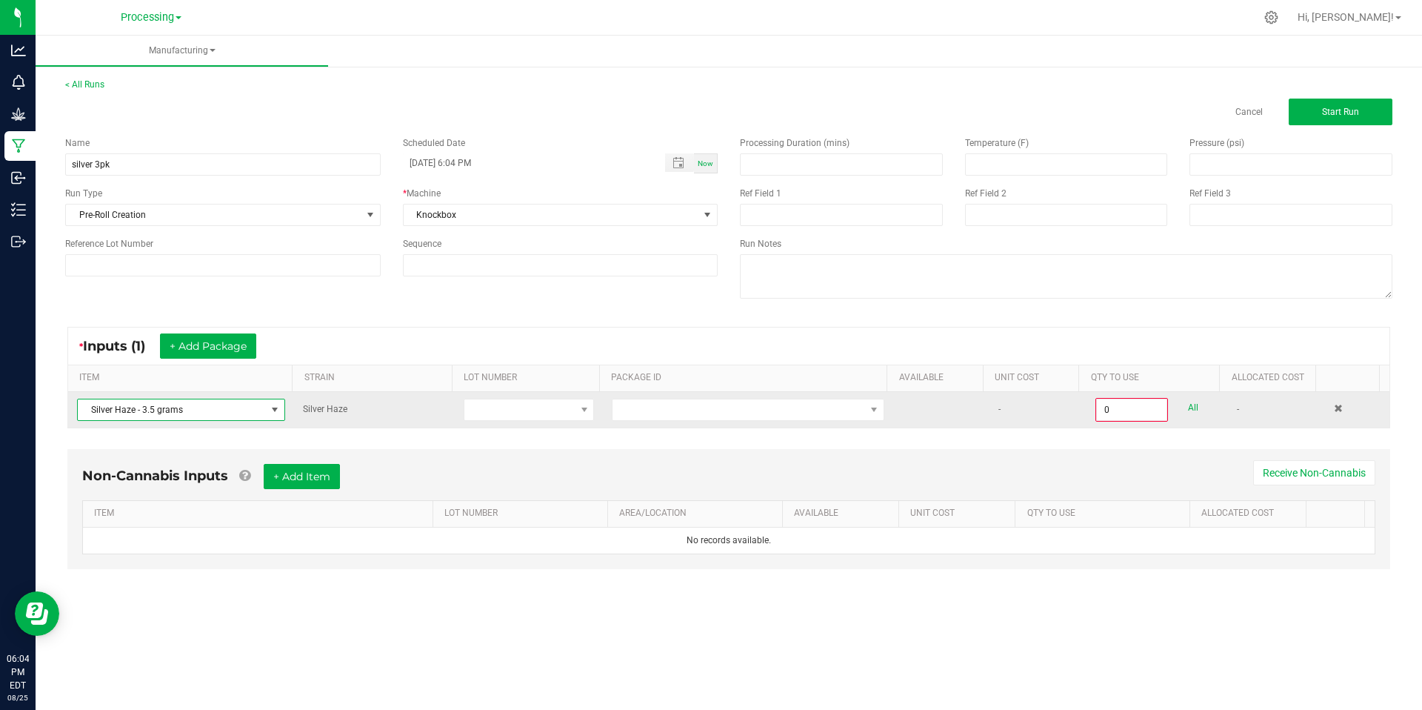
click at [250, 414] on span "Silver Haze - 3.5 grams" at bounding box center [172, 409] width 188 height 21
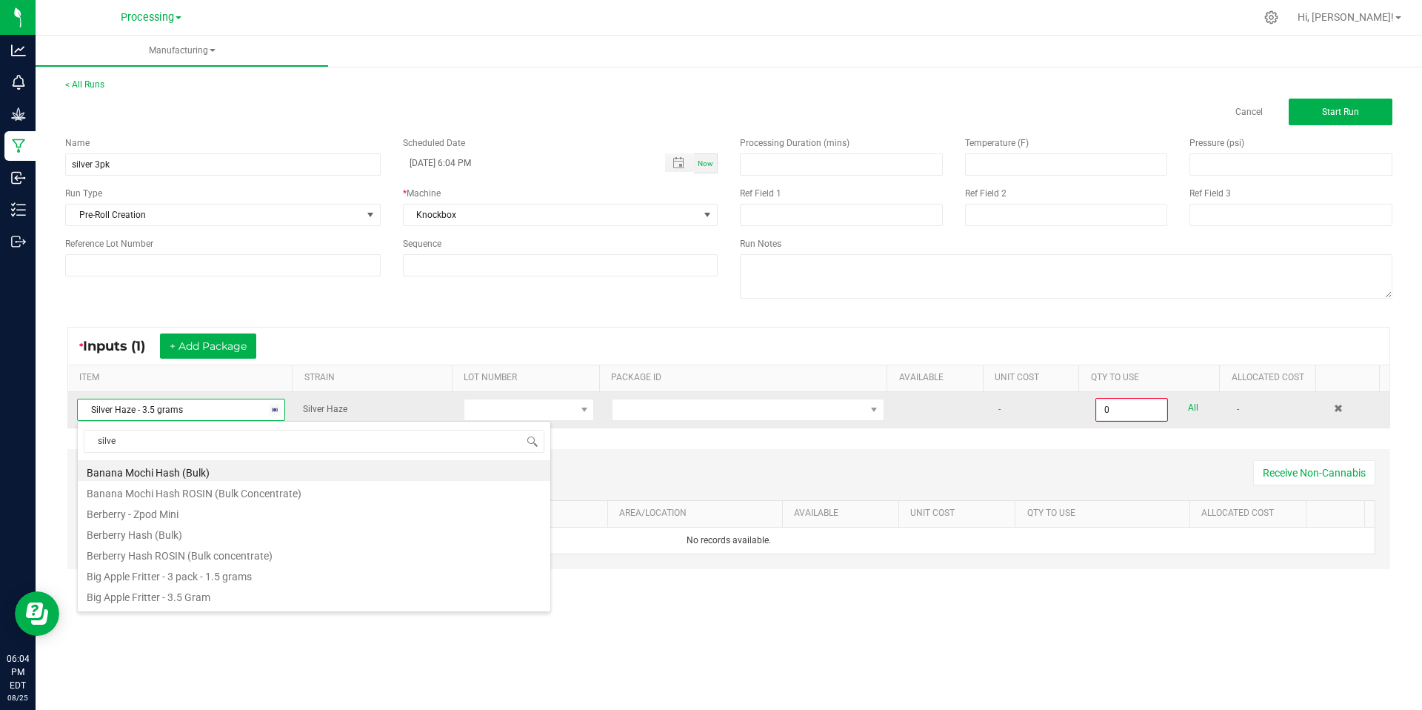
type input "silver"
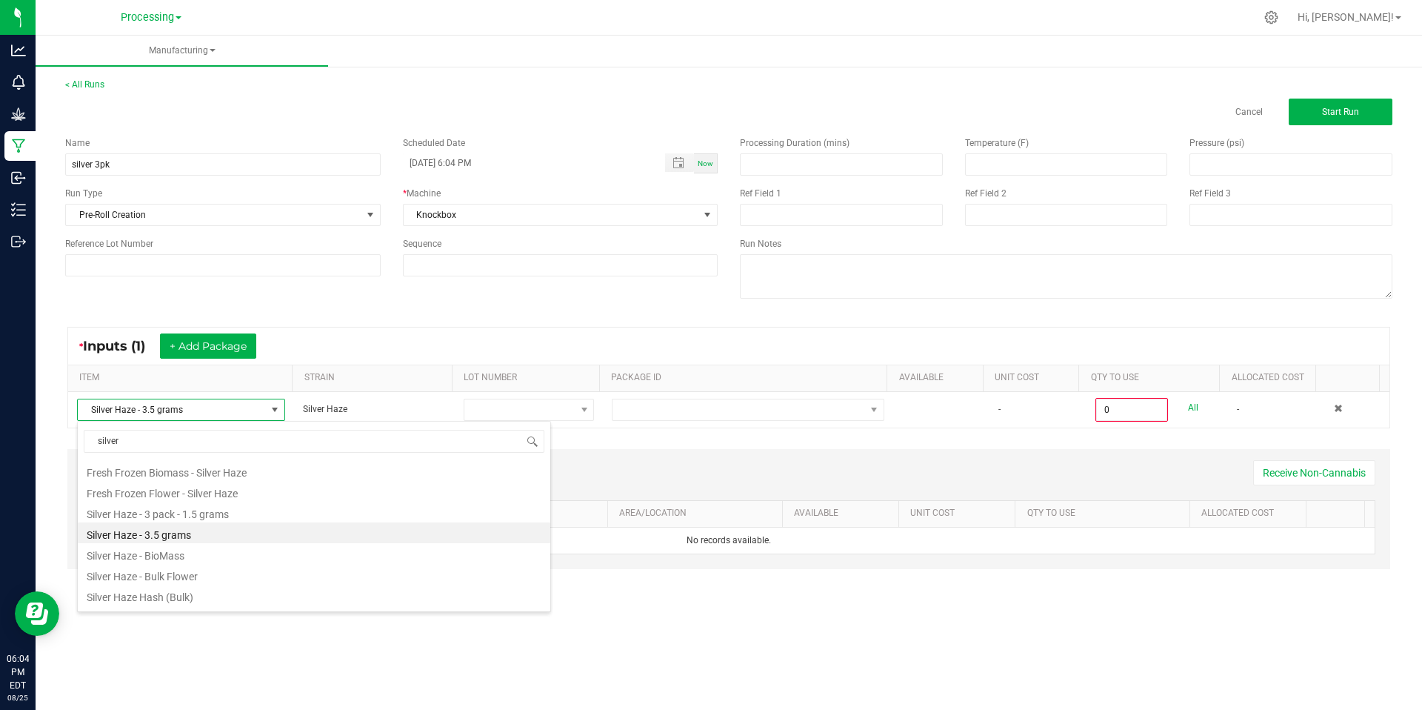
click at [193, 582] on li "Silver Haze - Bulk Flower" at bounding box center [314, 574] width 473 height 21
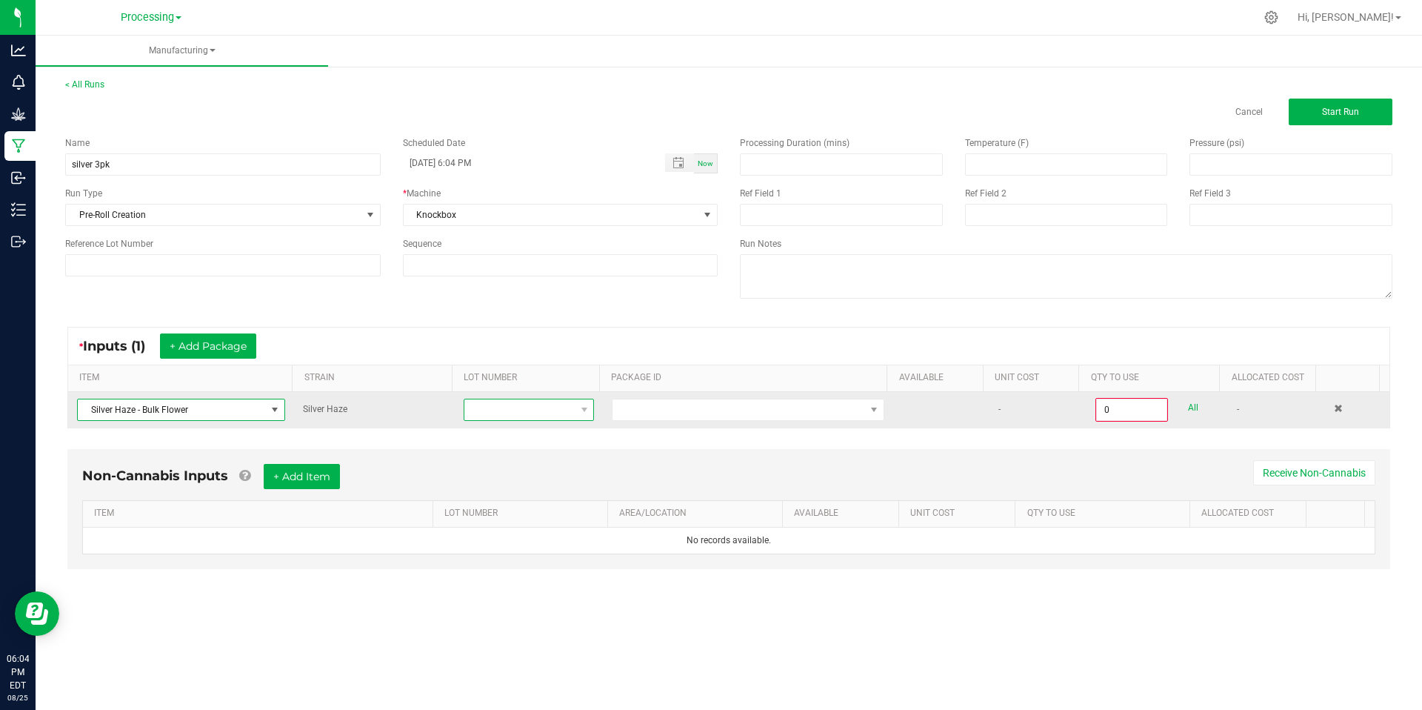
click at [510, 412] on span at bounding box center [520, 409] width 110 height 21
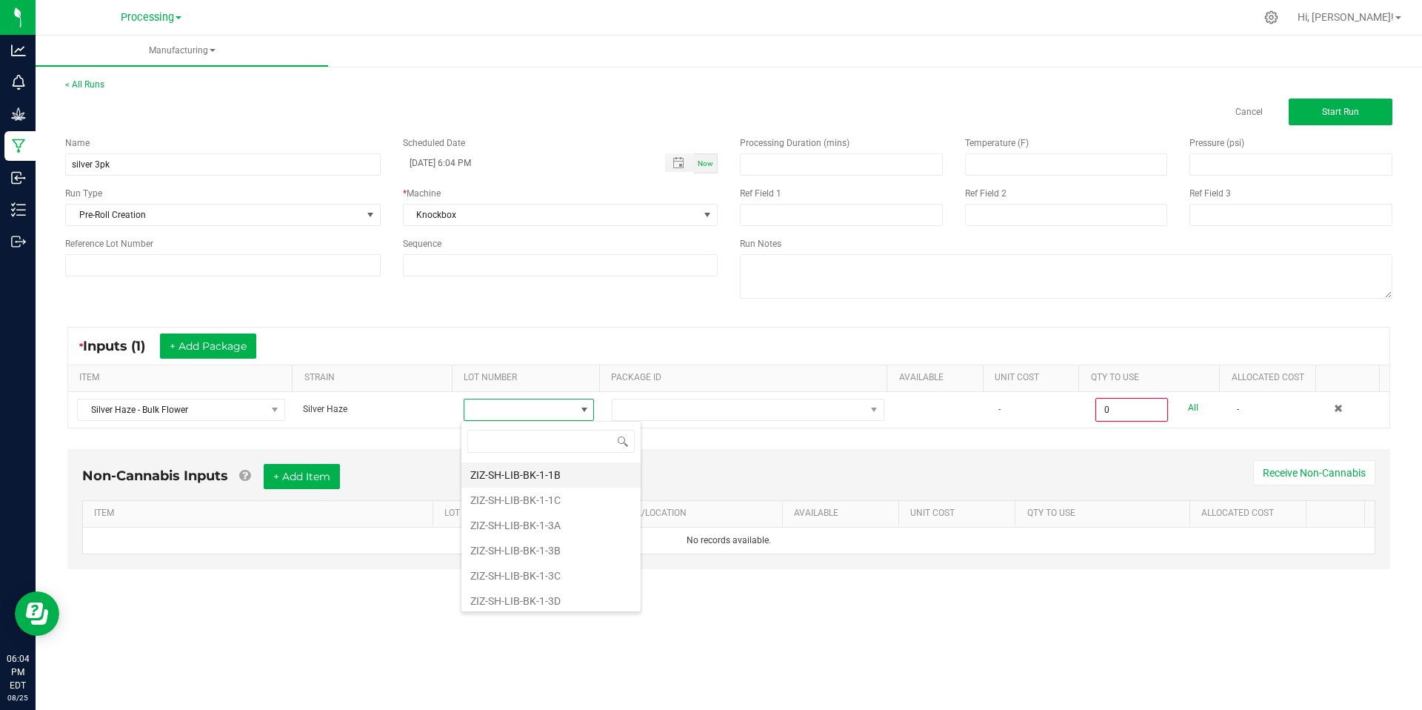
scroll to position [196, 0]
click at [528, 476] on li "ZIZ-SH-LIB-BK-1-1B" at bounding box center [551, 477] width 179 height 25
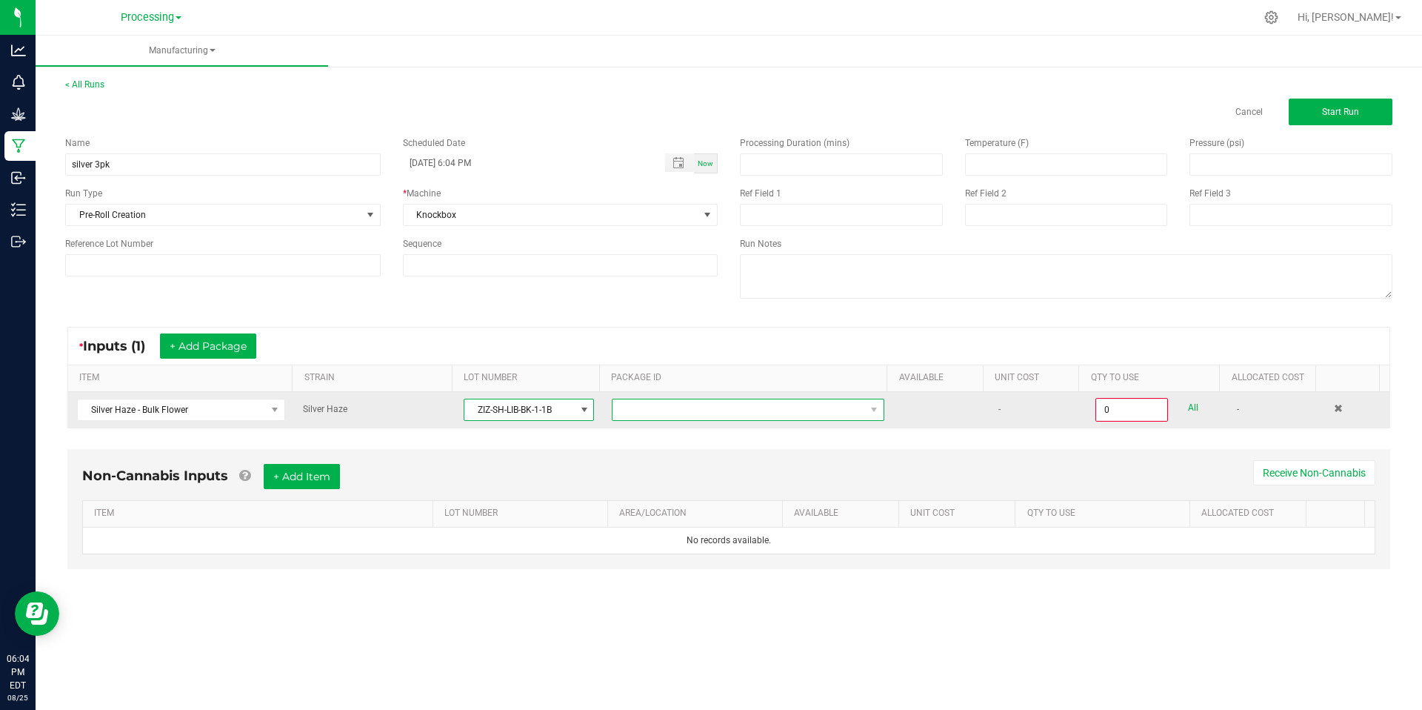
click at [734, 408] on span at bounding box center [739, 409] width 253 height 21
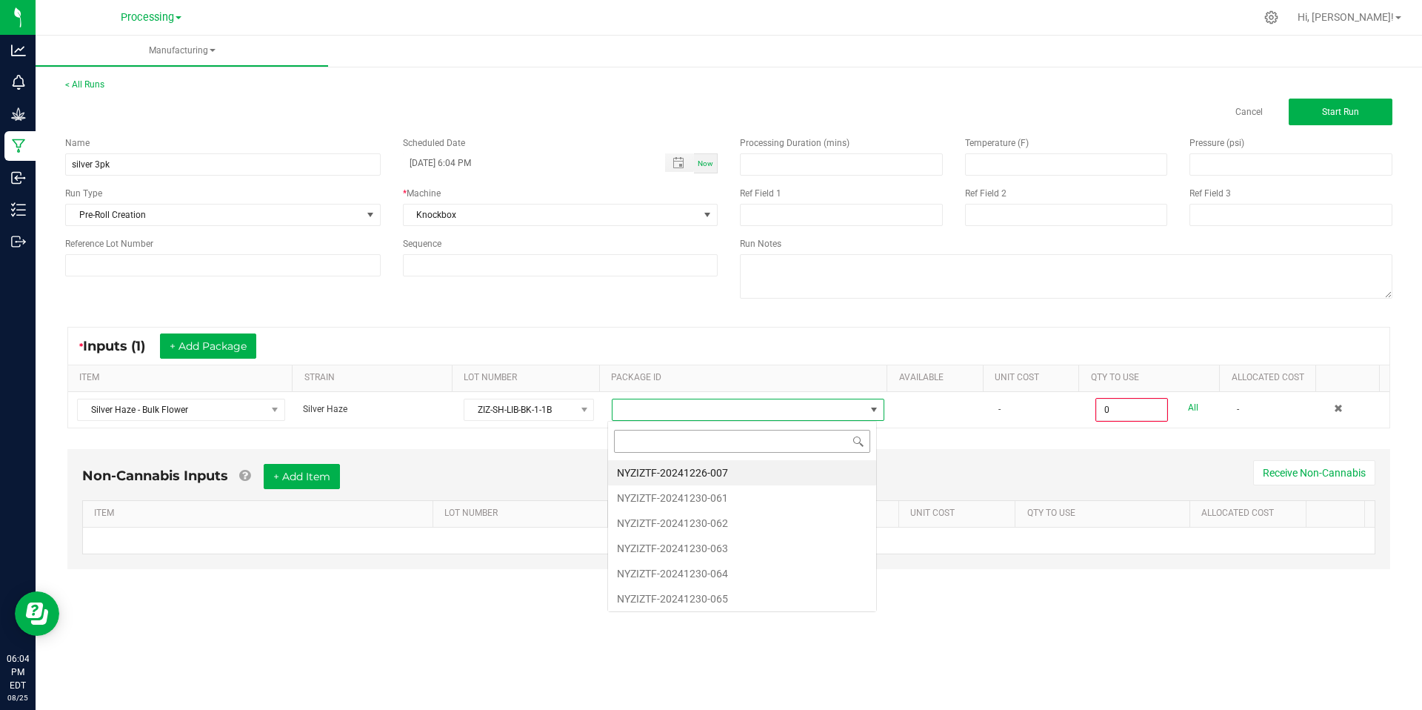
scroll to position [22, 270]
click at [711, 479] on li "NYZIZTF-20241226-007" at bounding box center [742, 472] width 268 height 25
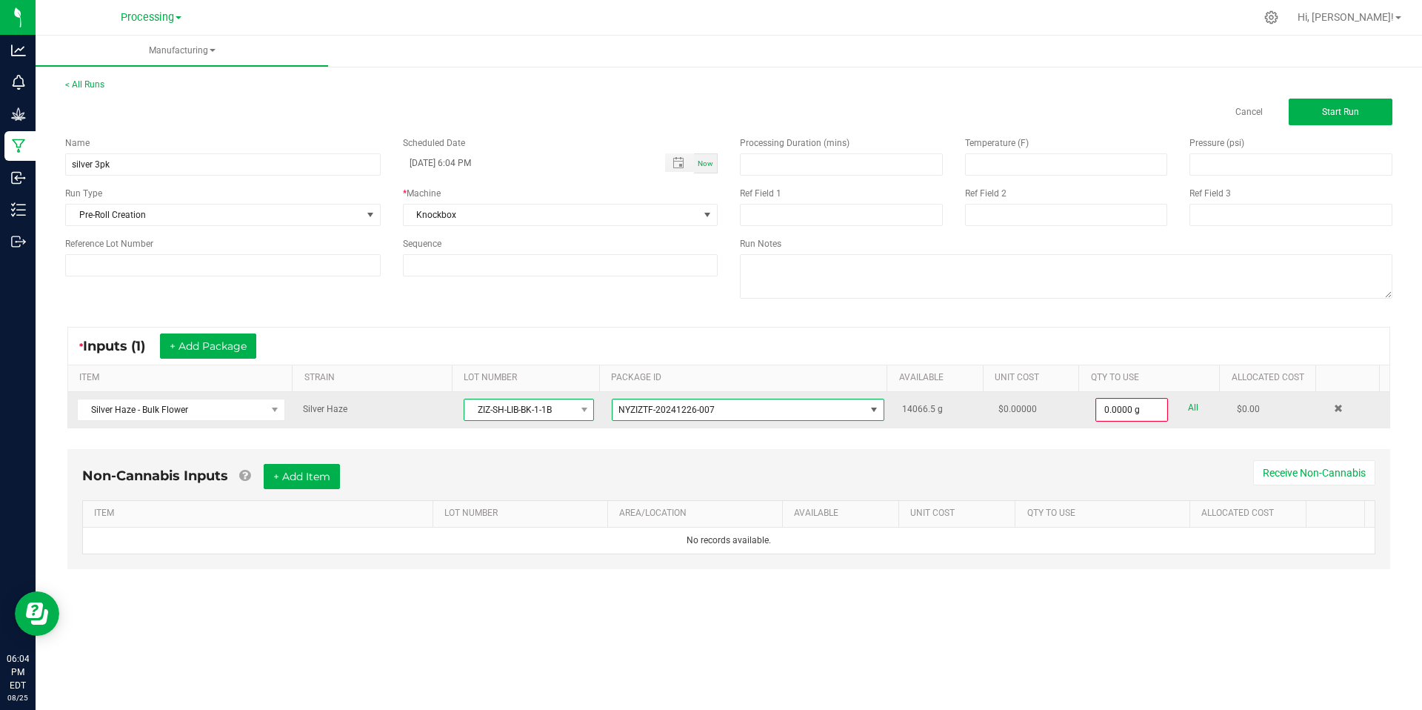
click at [522, 404] on span "ZIZ-SH-LIB-BK-1-1B" at bounding box center [520, 409] width 110 height 21
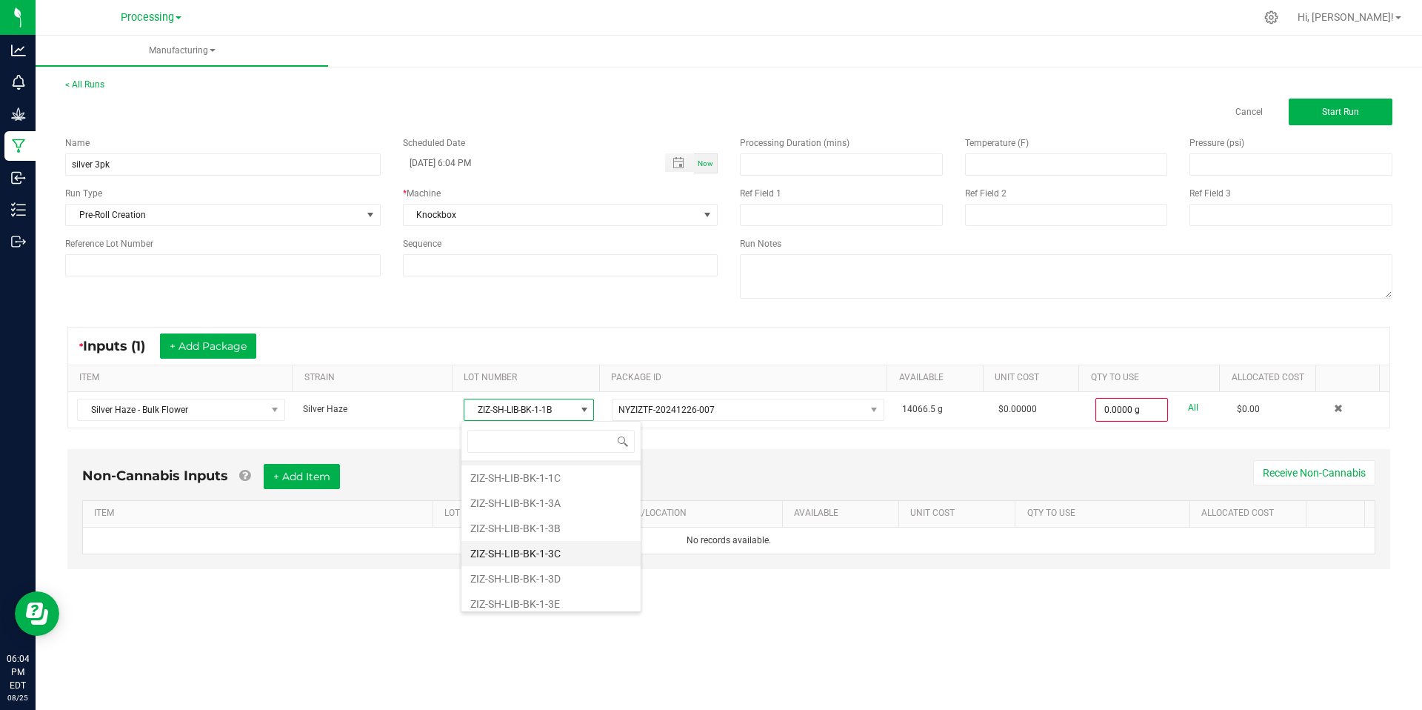
scroll to position [226, 0]
click at [561, 525] on li "ZIZ-SH-LIB-BK-1-3B" at bounding box center [551, 523] width 179 height 25
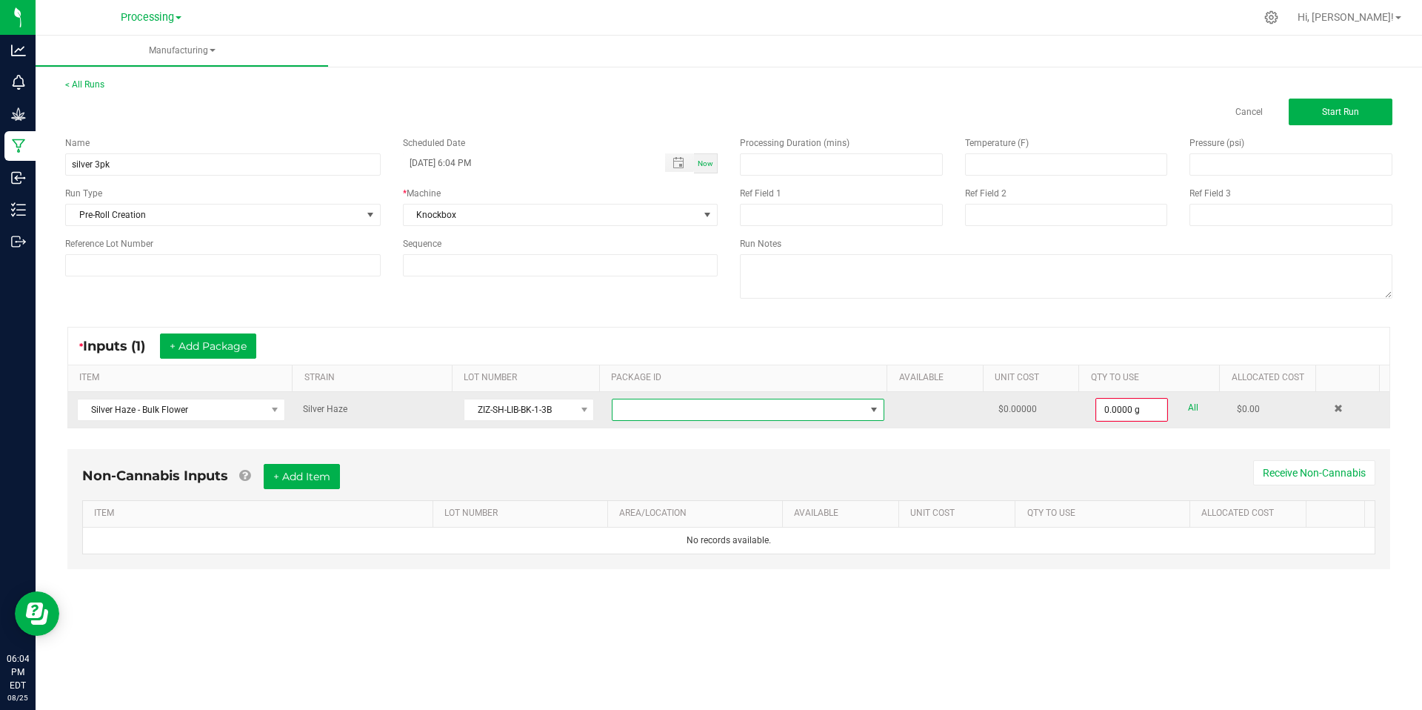
click at [785, 413] on span at bounding box center [739, 409] width 253 height 21
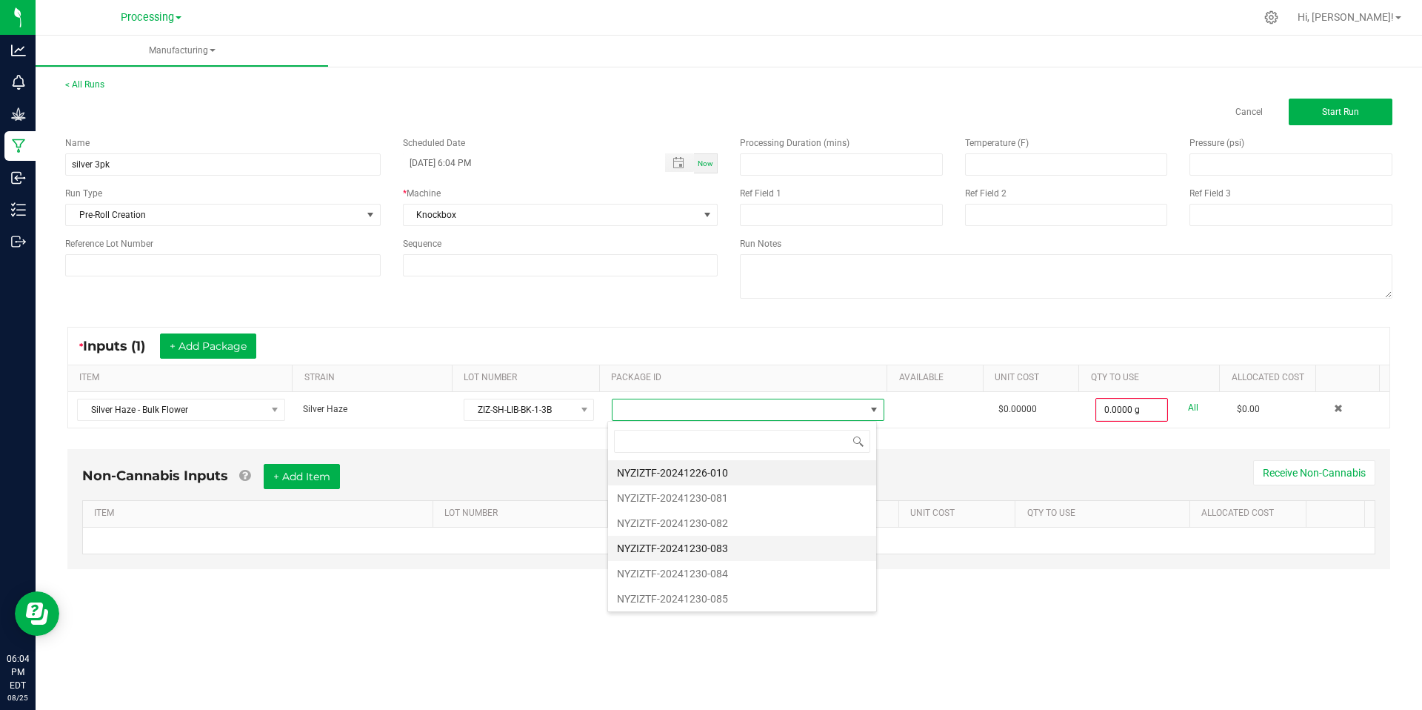
scroll to position [22, 270]
click at [727, 471] on li "NYZIZTF-20241226-010" at bounding box center [742, 472] width 268 height 25
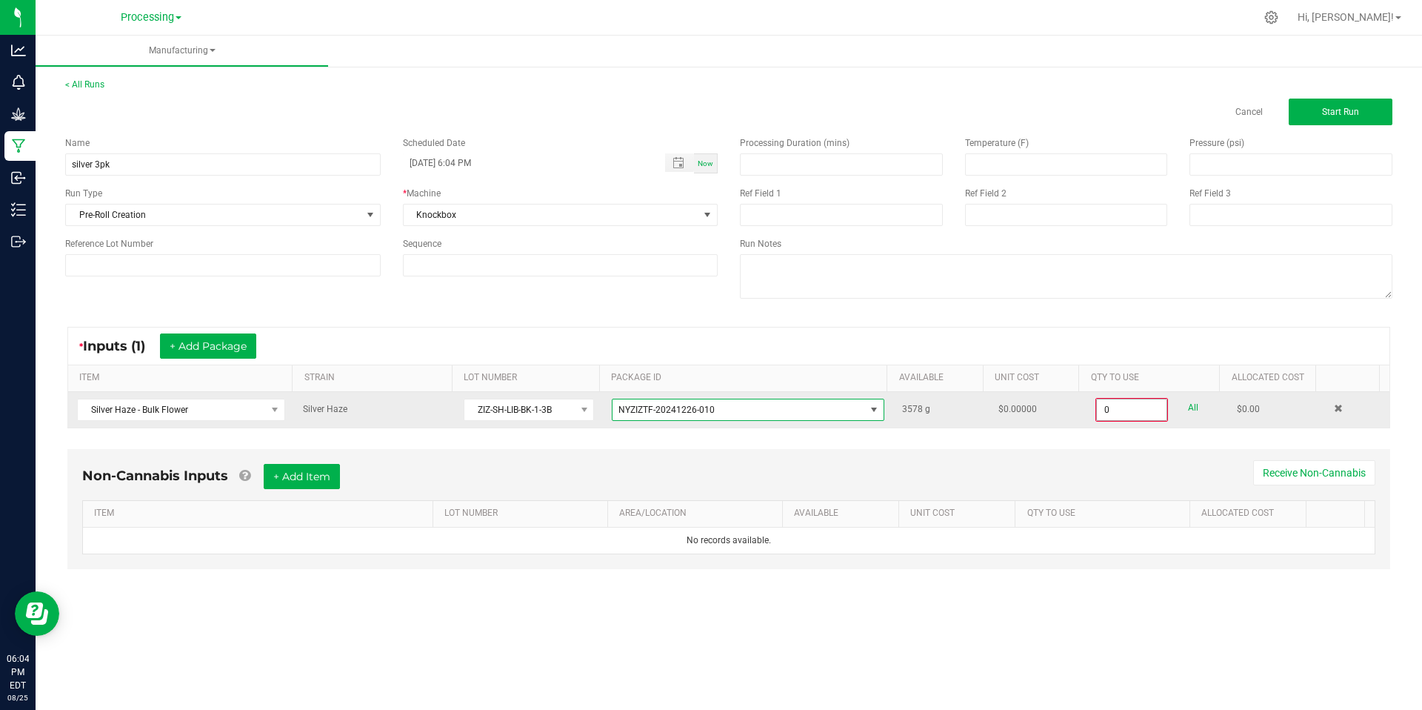
click at [1112, 419] on input "0" at bounding box center [1132, 409] width 70 height 21
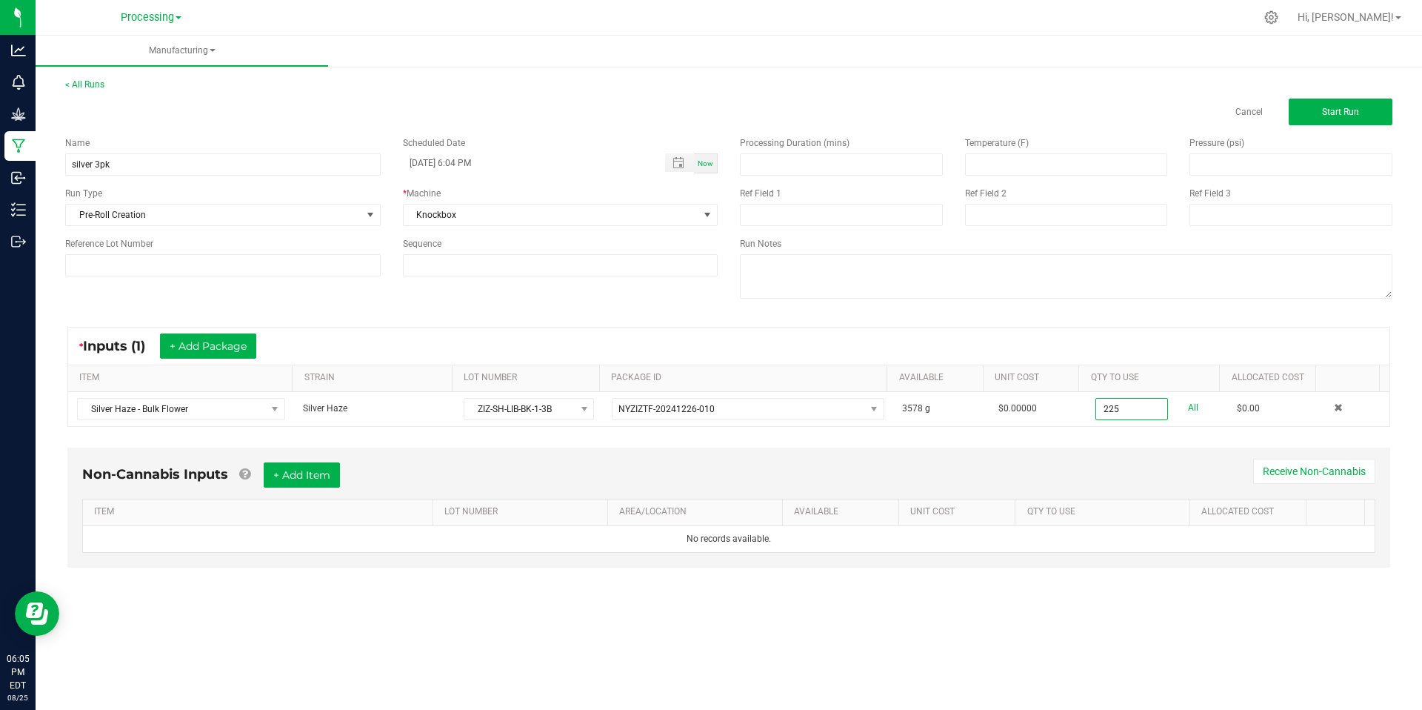
type input "225.0000 g"
click at [1071, 483] on div "Non-Cannabis Inputs + Add Item Receive Non-Cannabis" at bounding box center [729, 480] width 1294 height 36
click at [1360, 108] on button "Start Run" at bounding box center [1341, 112] width 104 height 27
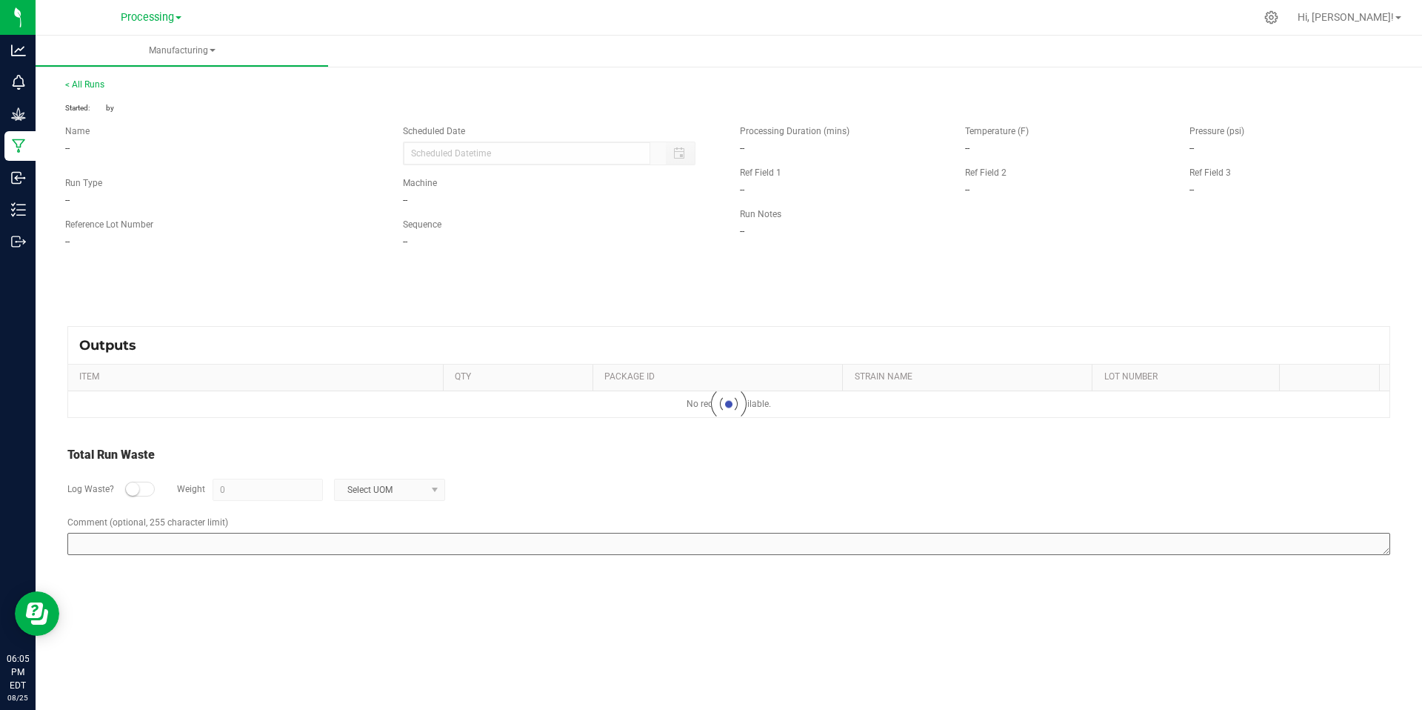
type input "08/25/2025 6:04 PM"
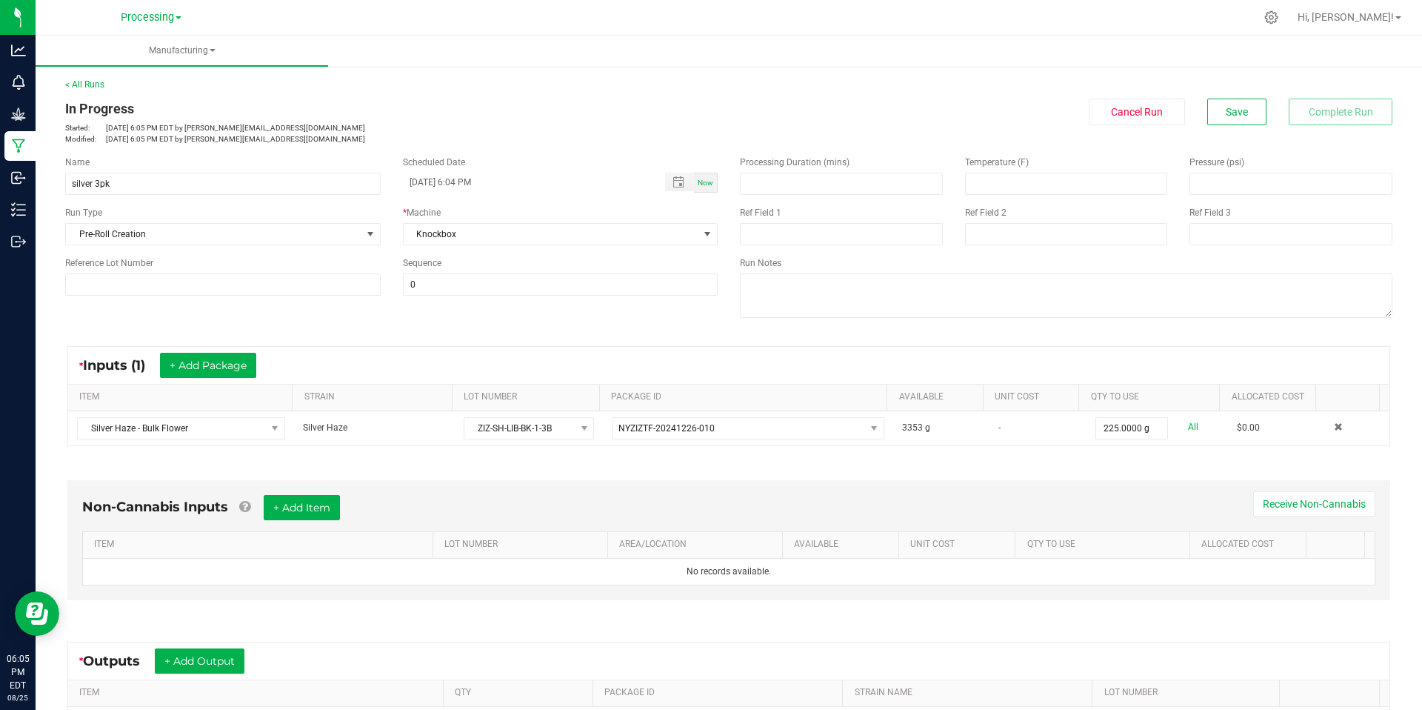
scroll to position [193, 0]
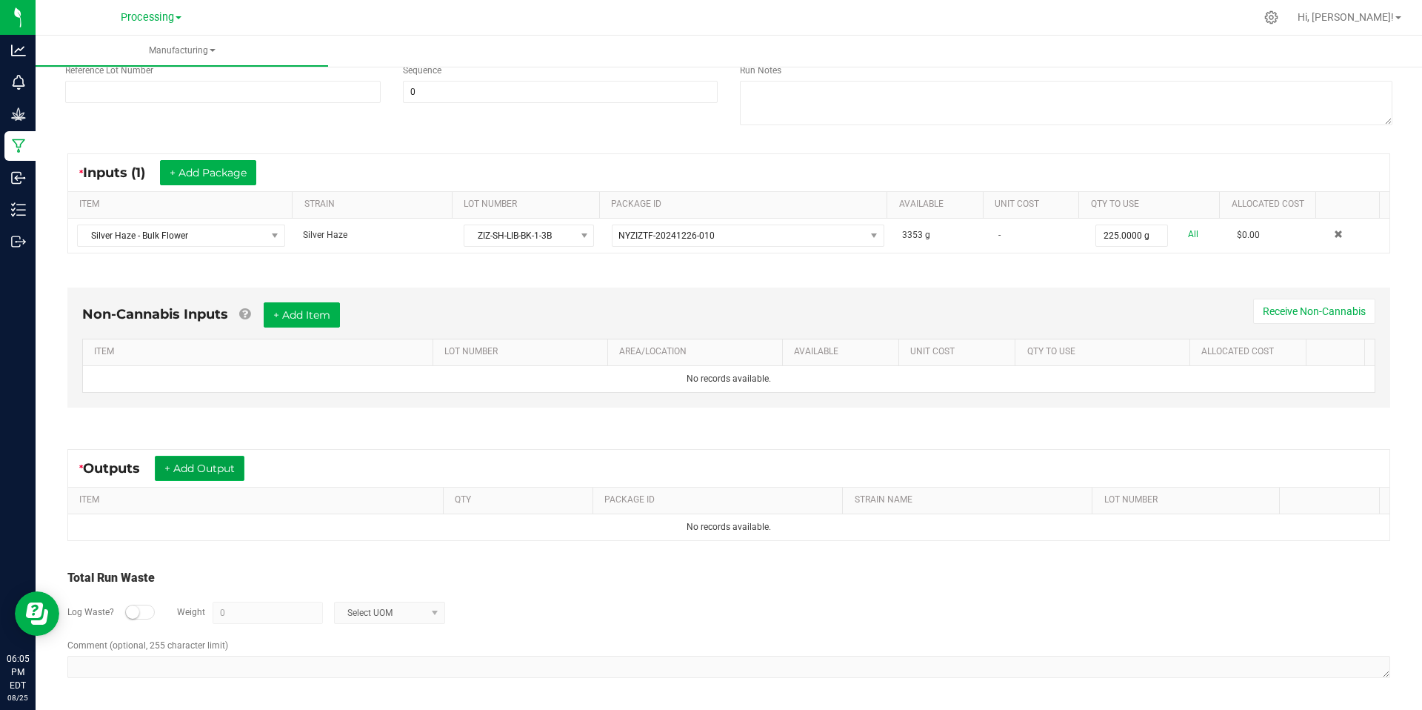
click at [240, 470] on button "+ Add Output" at bounding box center [200, 468] width 90 height 25
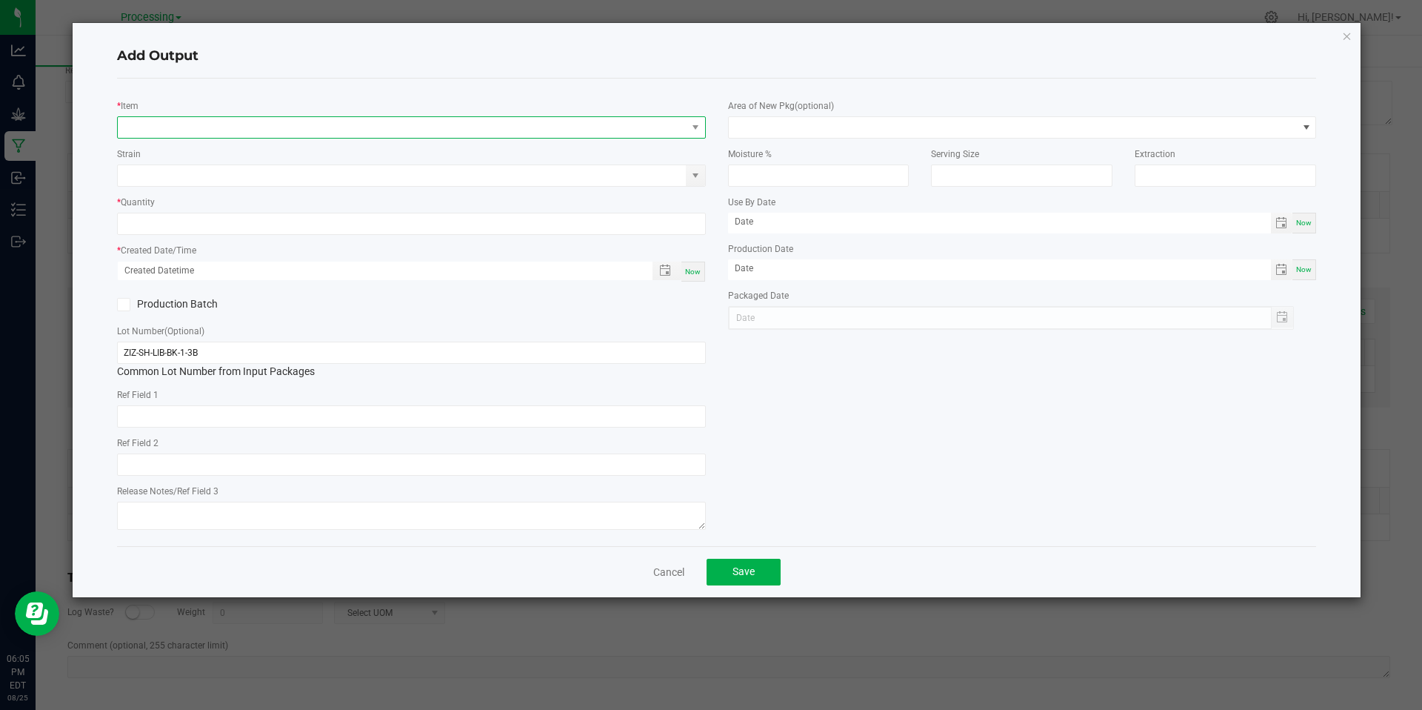
click at [372, 127] on span "NO DATA FOUND" at bounding box center [402, 127] width 569 height 21
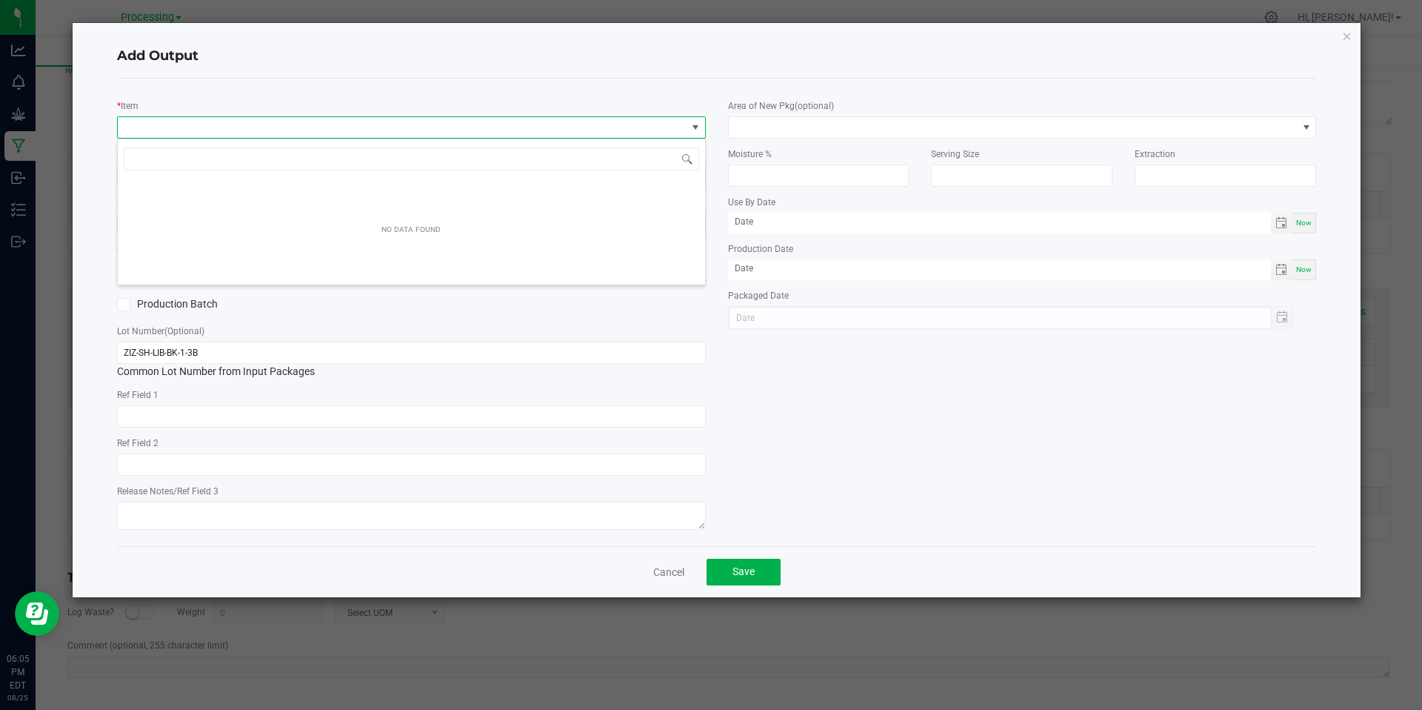
scroll to position [22, 589]
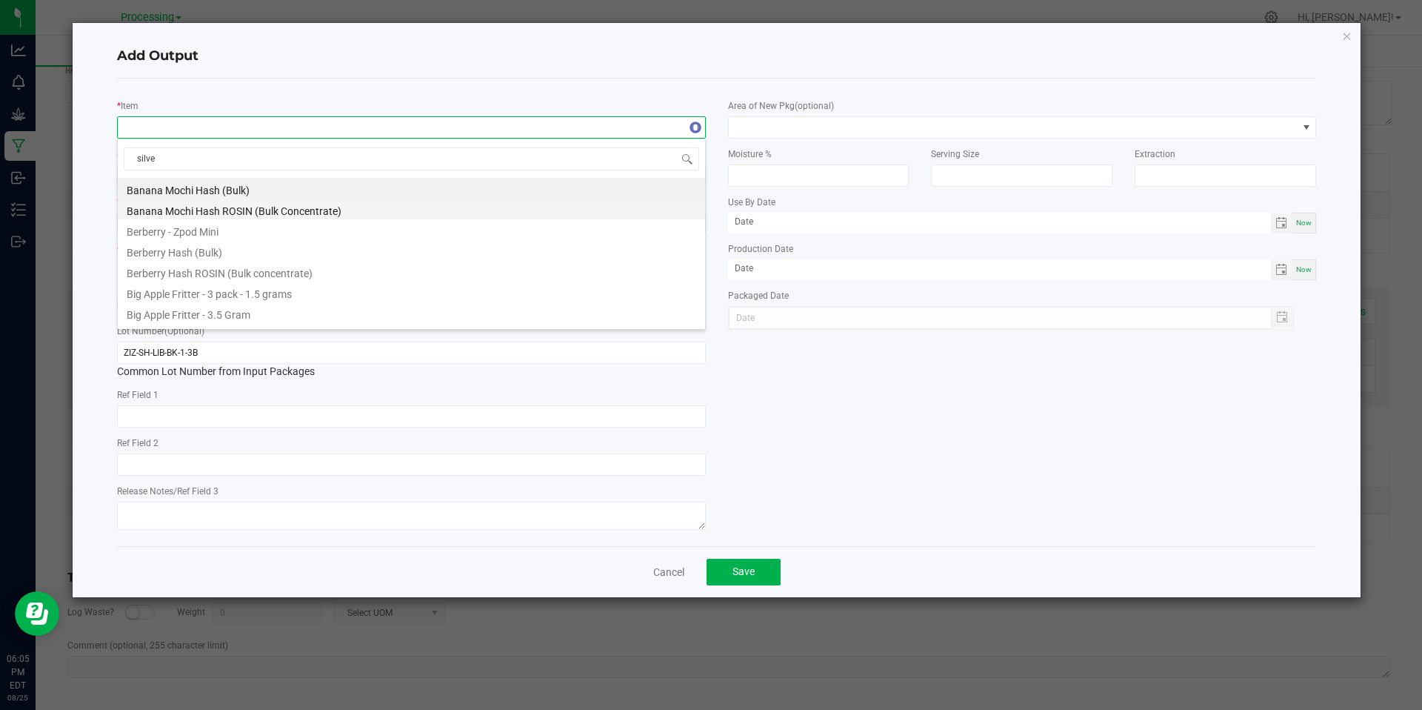
type input "silver"
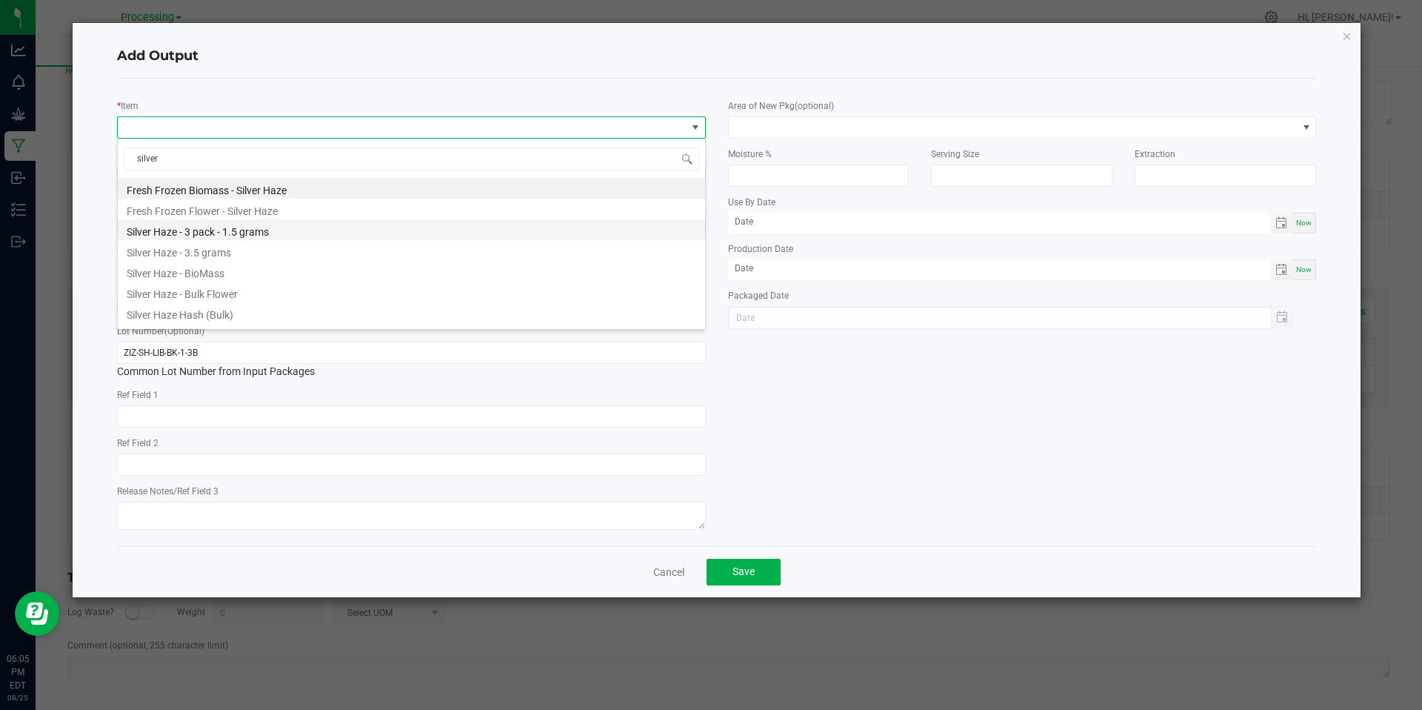
click at [267, 233] on li "Silver Haze - 3 pack - 1.5 grams" at bounding box center [412, 229] width 588 height 21
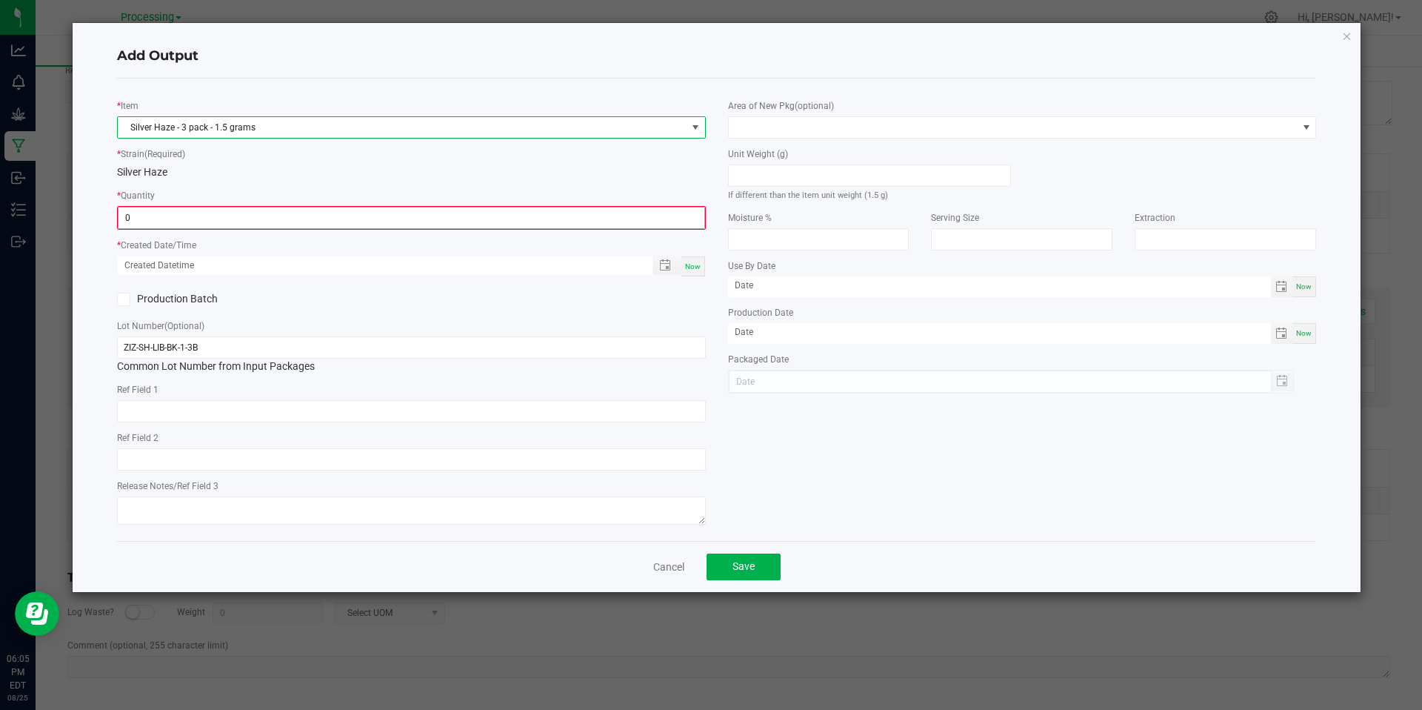
click at [608, 222] on input "0" at bounding box center [412, 217] width 586 height 21
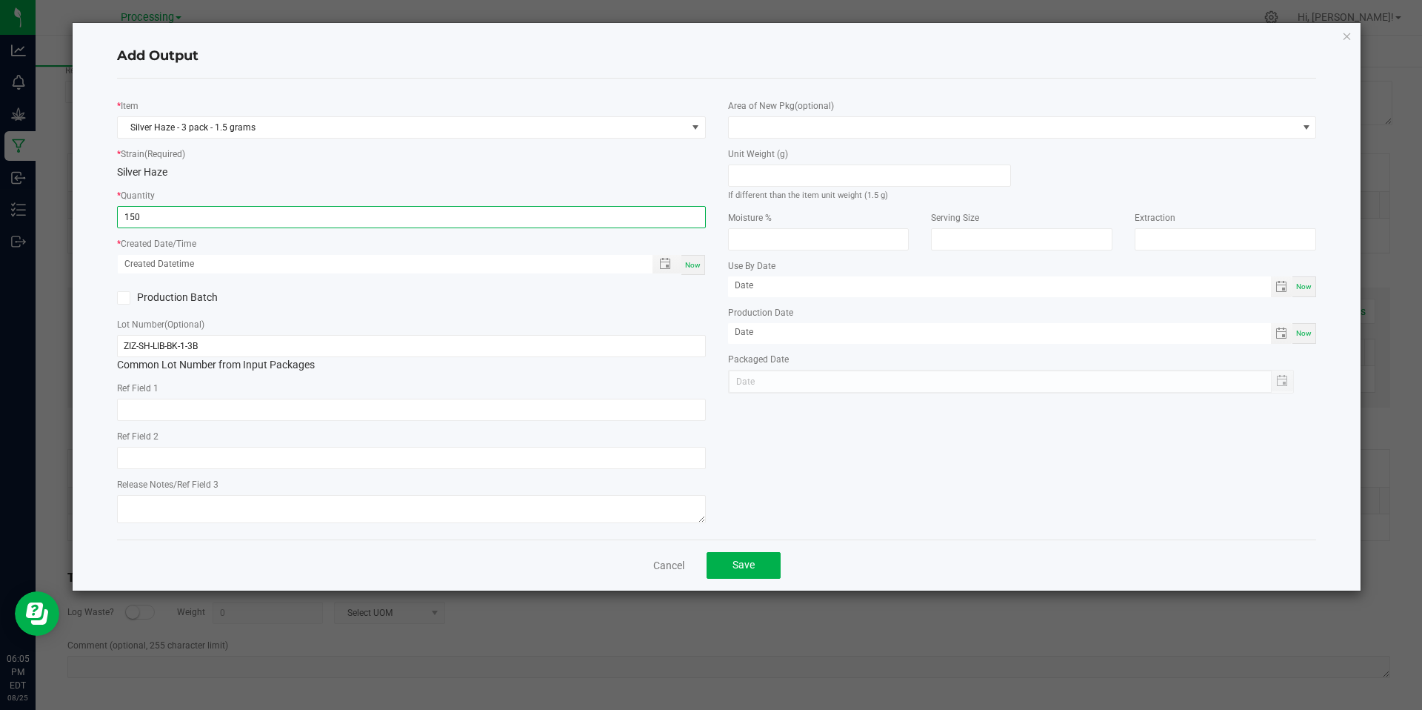
type input "150 ea"
click at [693, 259] on div "Now" at bounding box center [694, 265] width 24 height 20
type input "08/25/2025 6:05 PM"
type input "[DATE]"
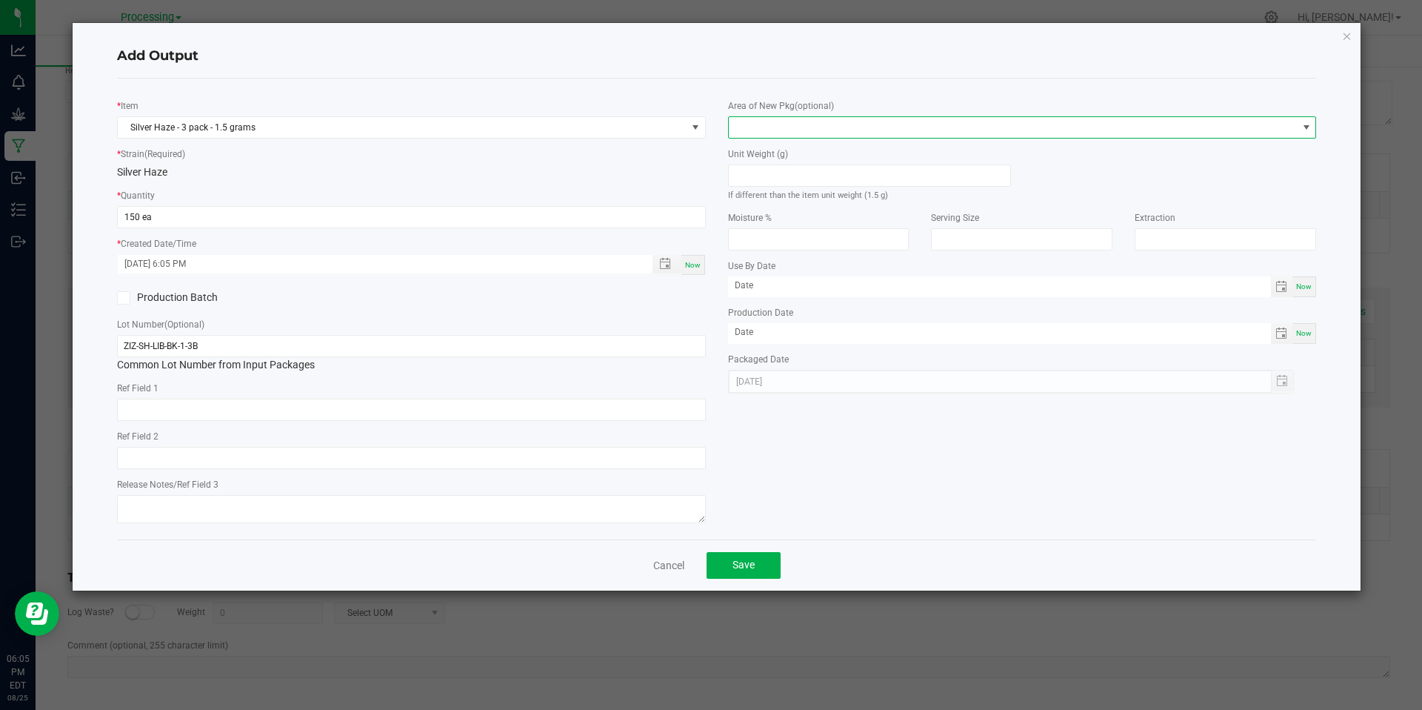
click at [924, 123] on span at bounding box center [1013, 127] width 569 height 21
click at [762, 221] on li "Freezer - Warehouse" at bounding box center [1023, 215] width 588 height 25
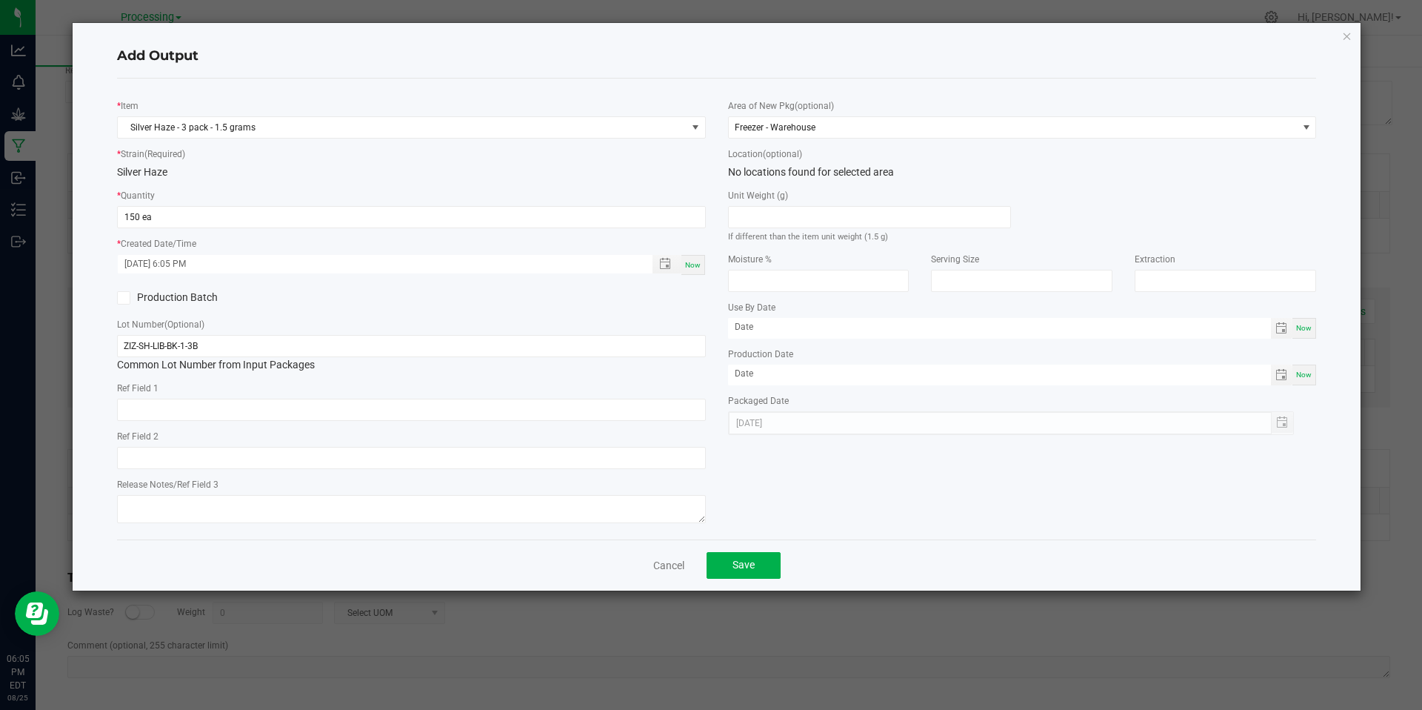
drag, startPoint x: 837, startPoint y: 110, endPoint x: 833, endPoint y: 136, distance: 26.3
click at [837, 112] on div "Area of New Pkg (optional) Freezer - Warehouse" at bounding box center [1022, 118] width 589 height 41
click at [833, 136] on span "Freezer - Warehouse" at bounding box center [1013, 127] width 569 height 21
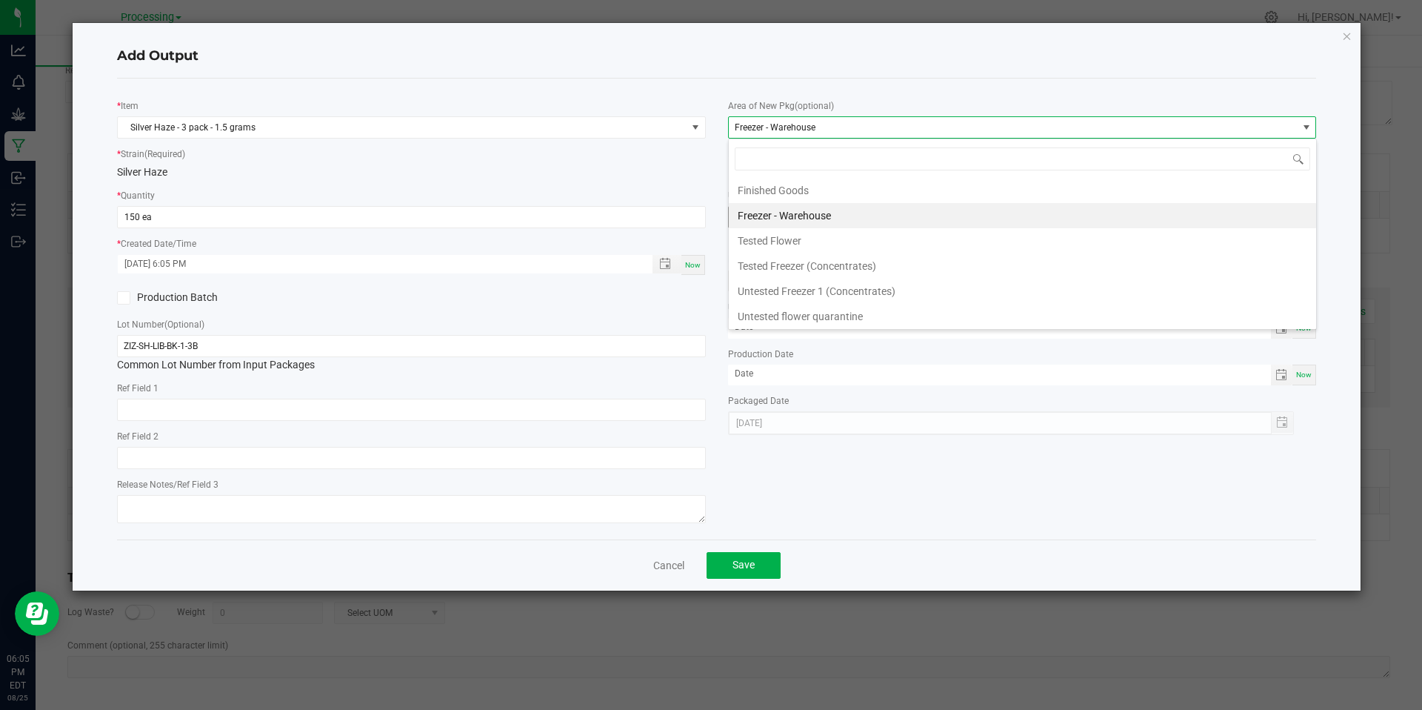
click at [799, 194] on li "Finished Goods" at bounding box center [1023, 190] width 588 height 25
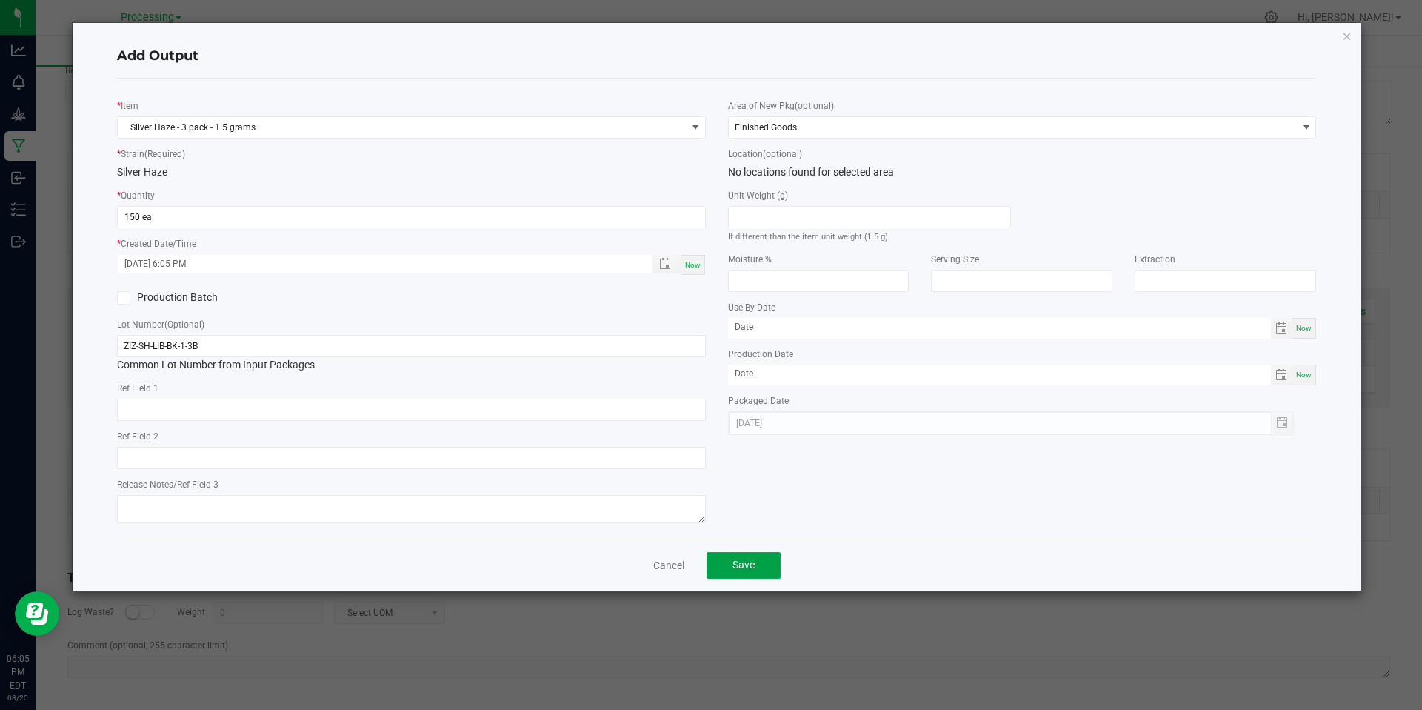
click at [743, 561] on span "Save" at bounding box center [744, 565] width 22 height 12
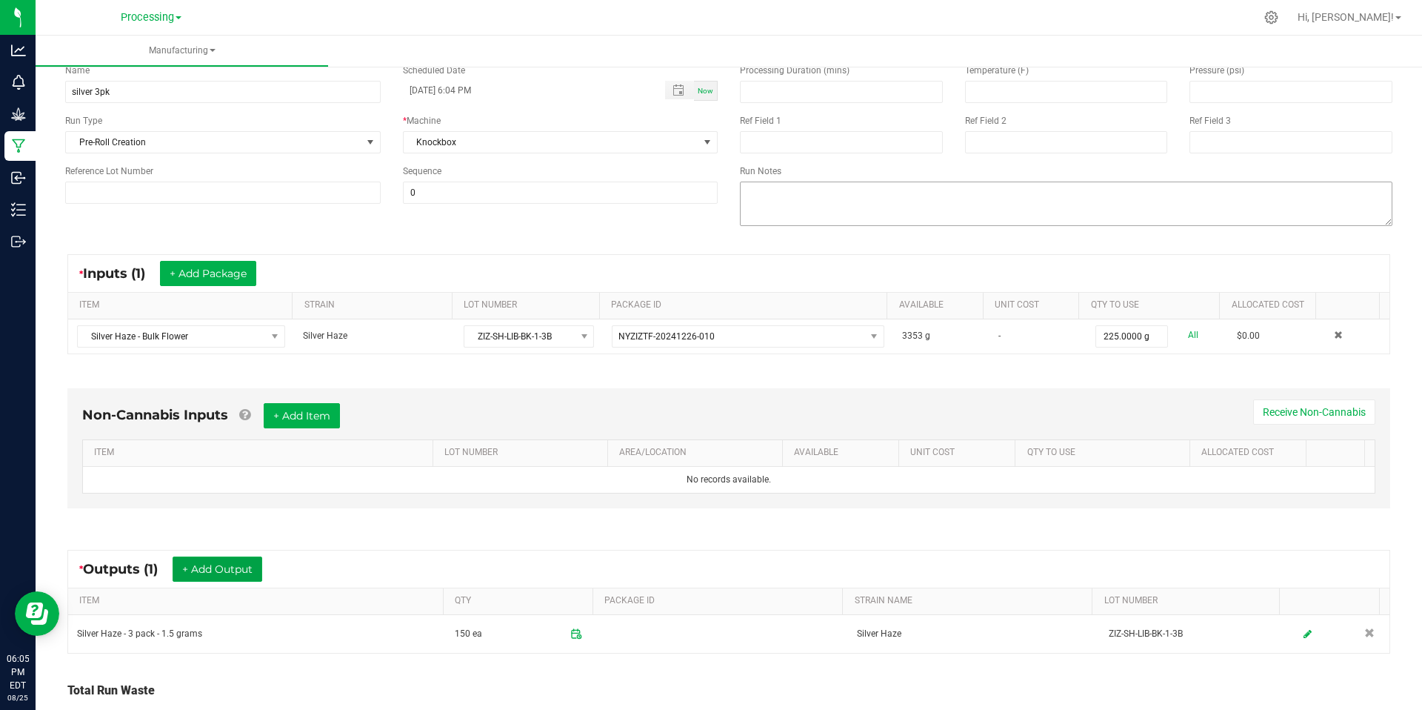
scroll to position [0, 0]
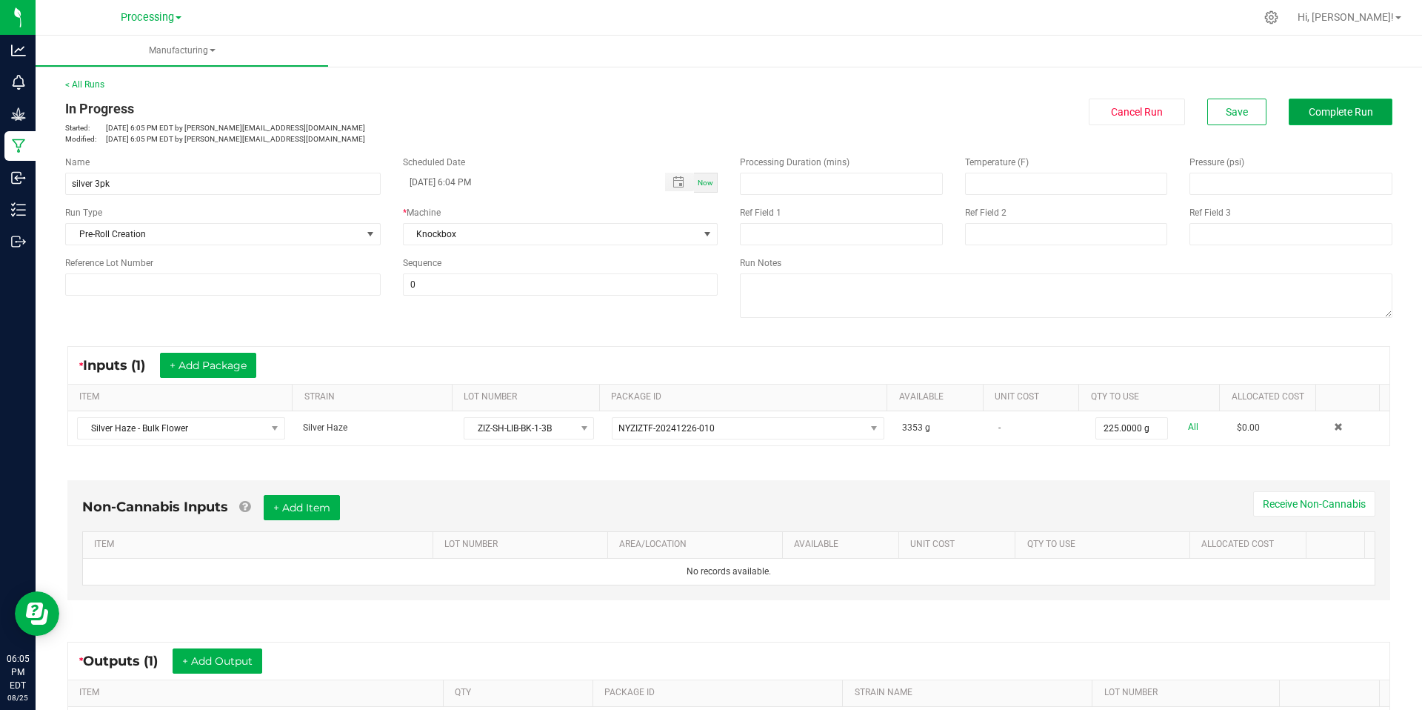
click at [1338, 119] on button "Complete Run" at bounding box center [1341, 112] width 104 height 27
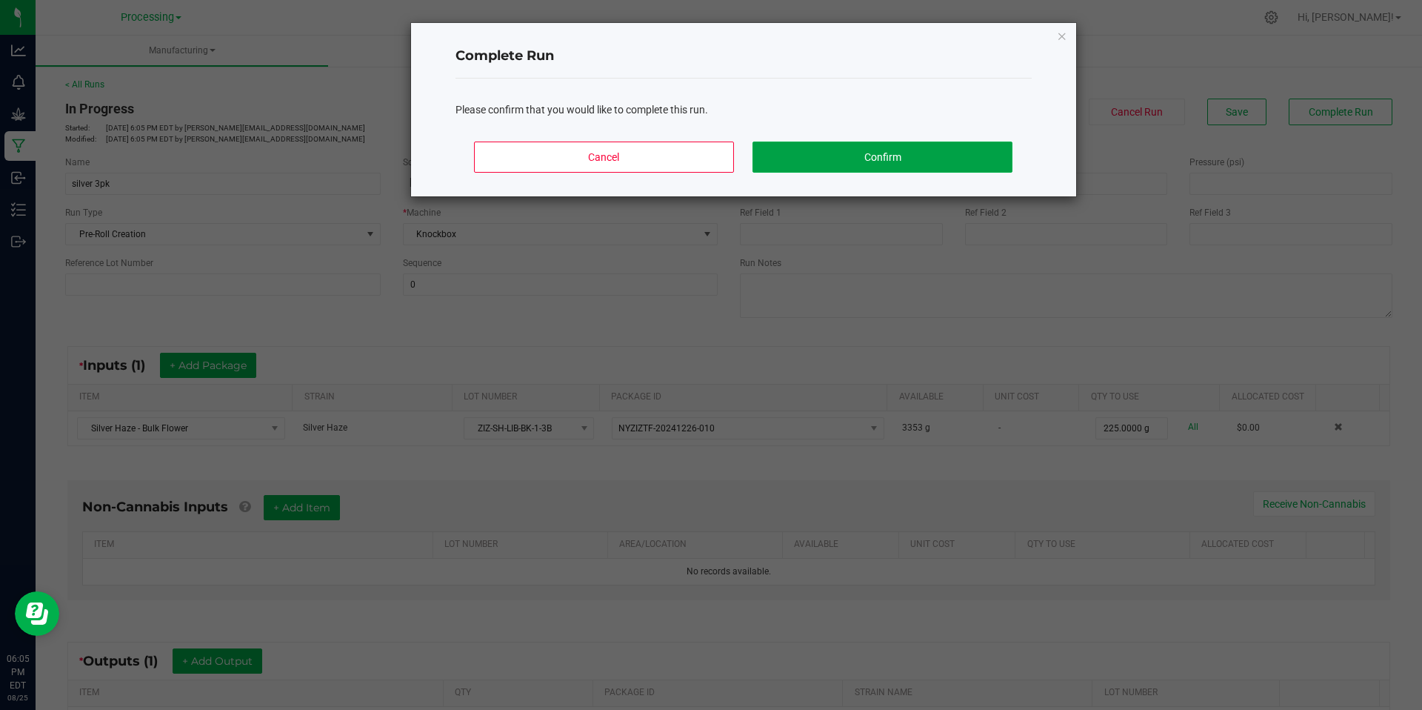
click at [852, 160] on button "Confirm" at bounding box center [882, 157] width 259 height 31
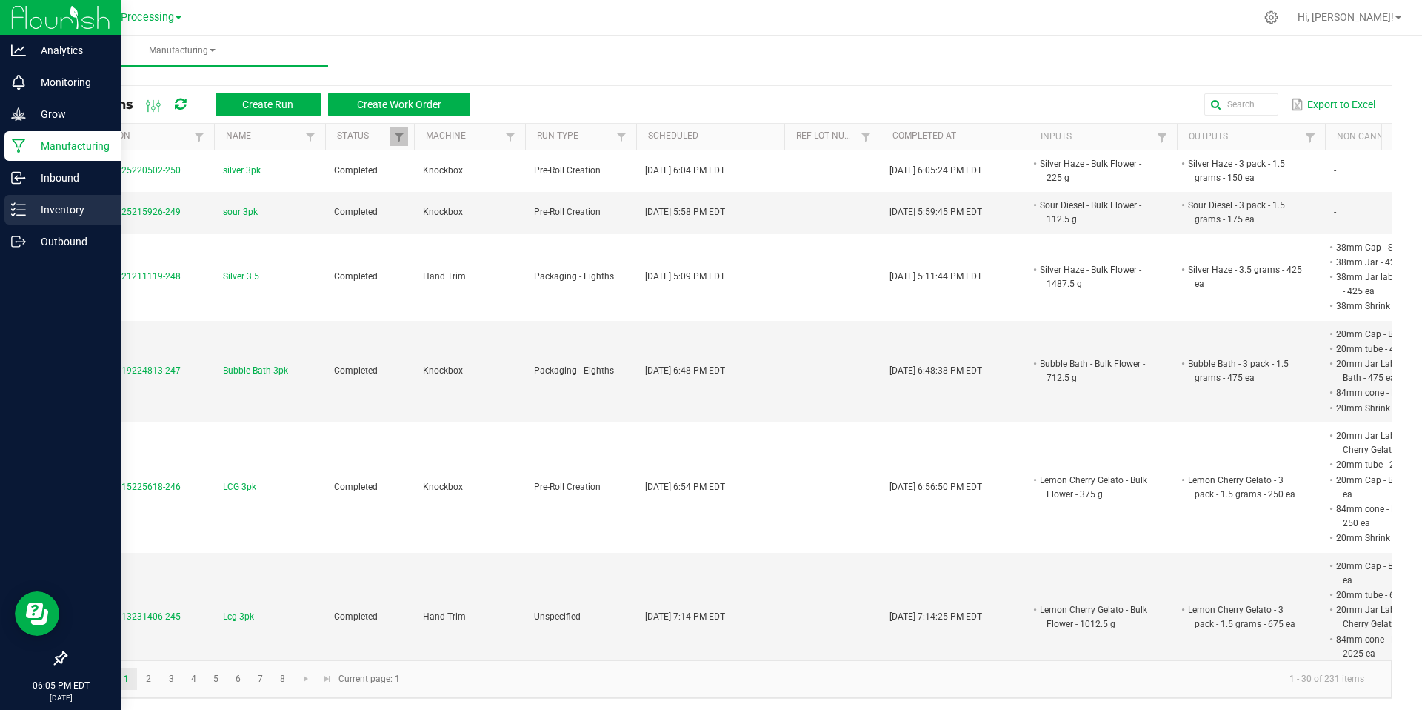
click at [70, 219] on div "Inventory" at bounding box center [62, 210] width 117 height 30
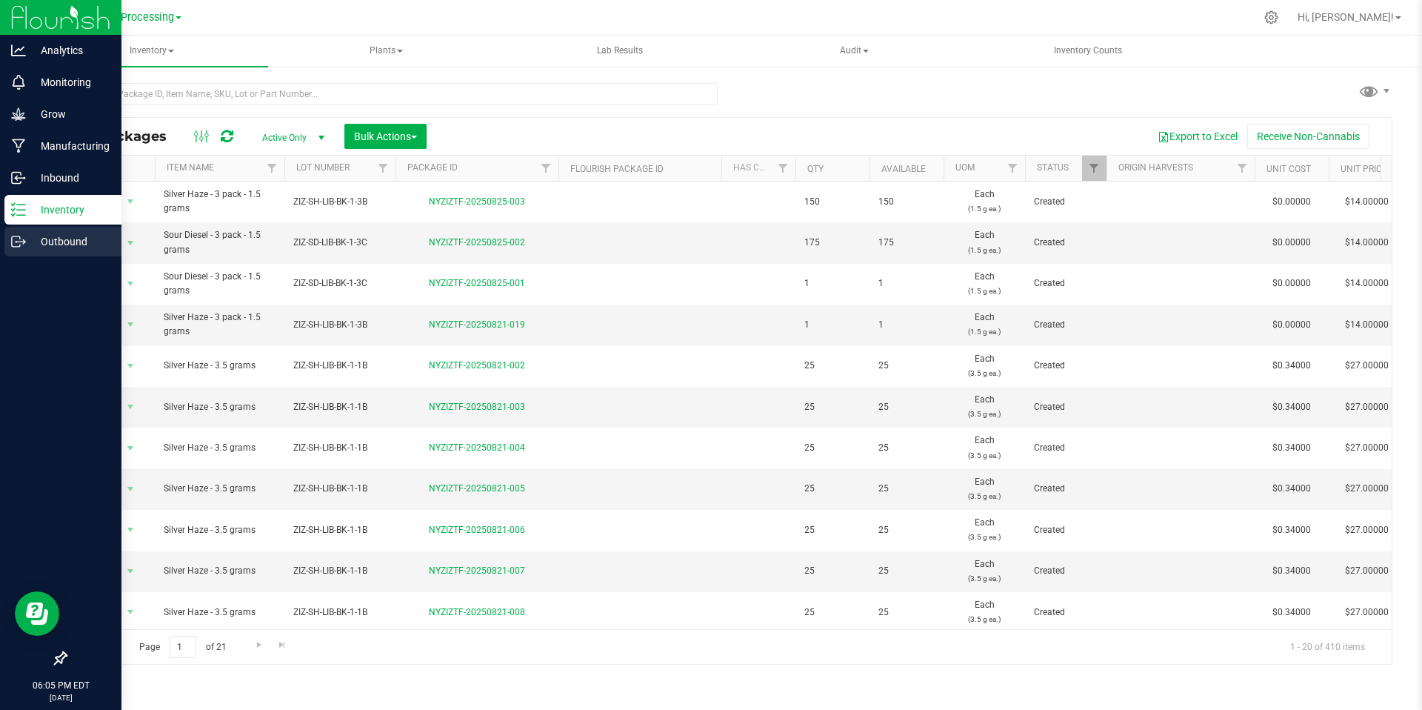
click at [30, 247] on p "Outbound" at bounding box center [70, 242] width 89 height 18
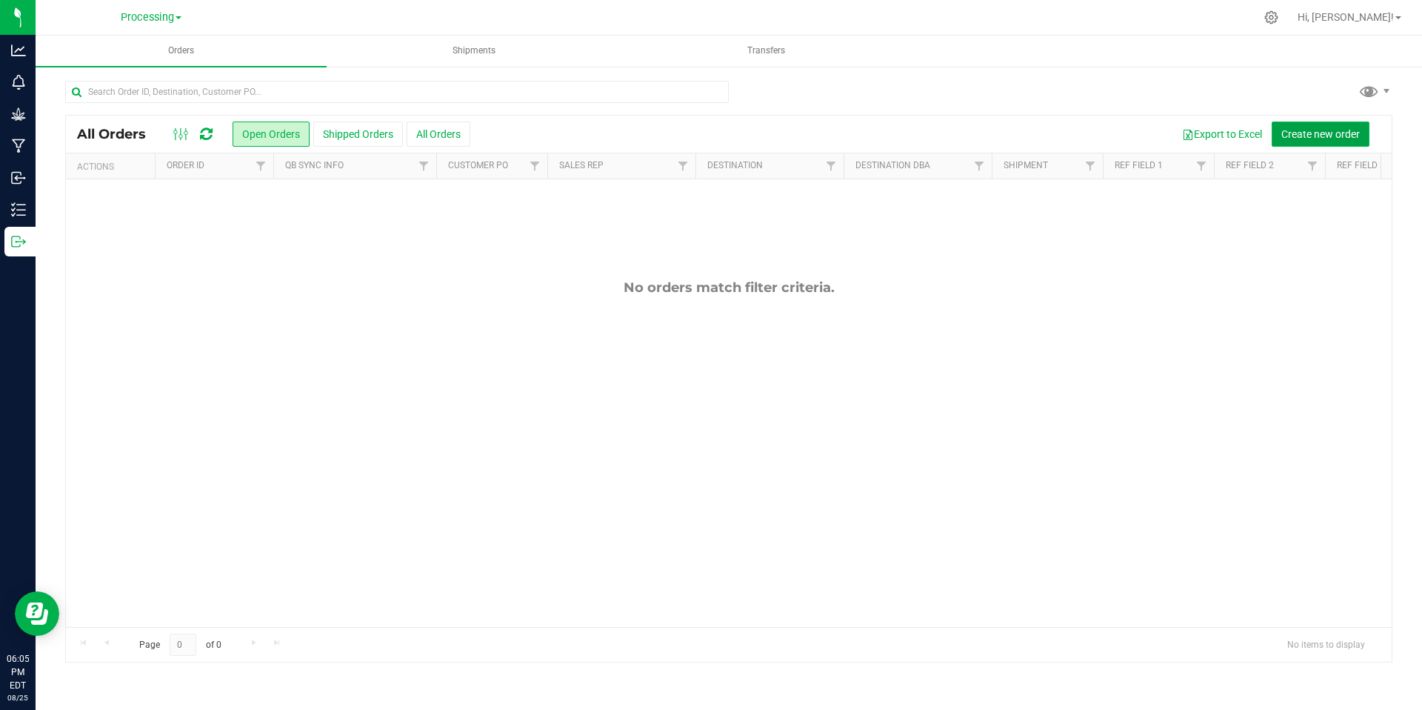
click at [1351, 127] on button "Create new order" at bounding box center [1321, 134] width 98 height 25
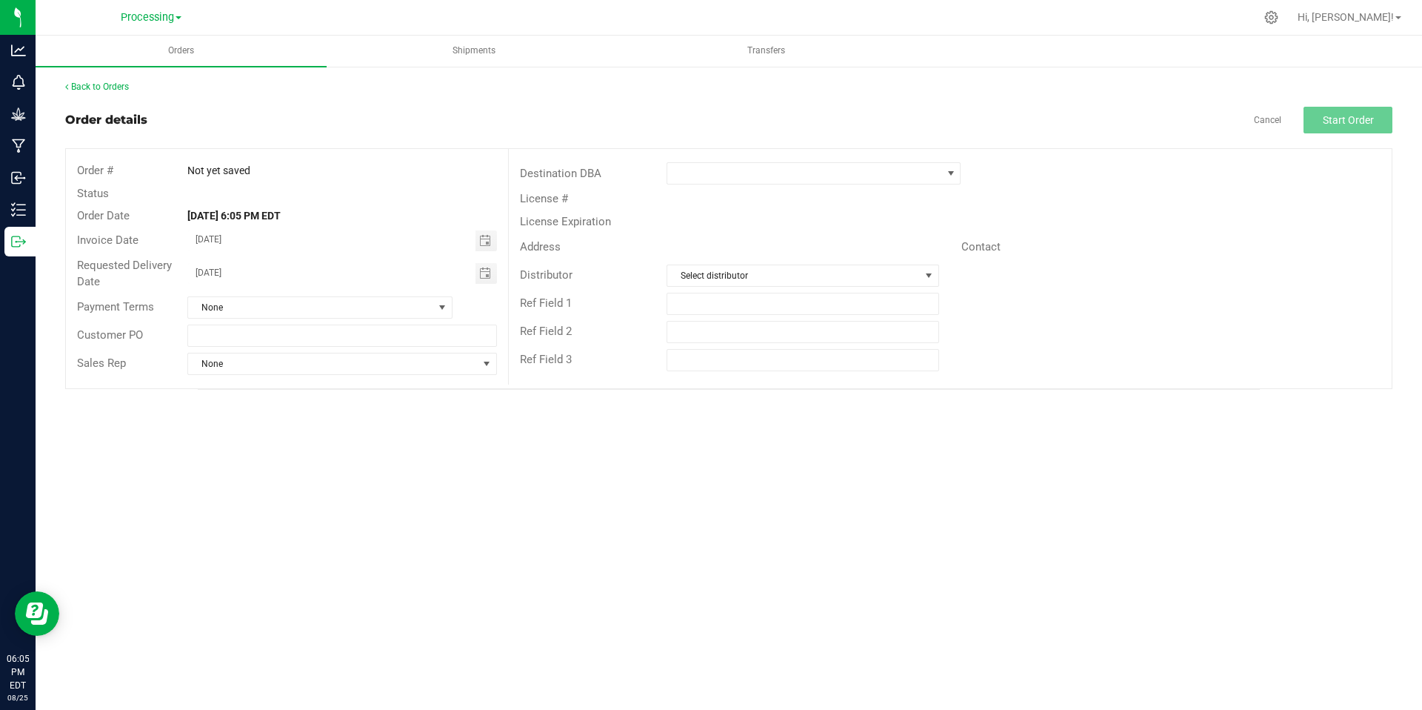
click at [765, 188] on div "License #" at bounding box center [950, 198] width 883 height 23
click at [774, 174] on span at bounding box center [805, 173] width 274 height 21
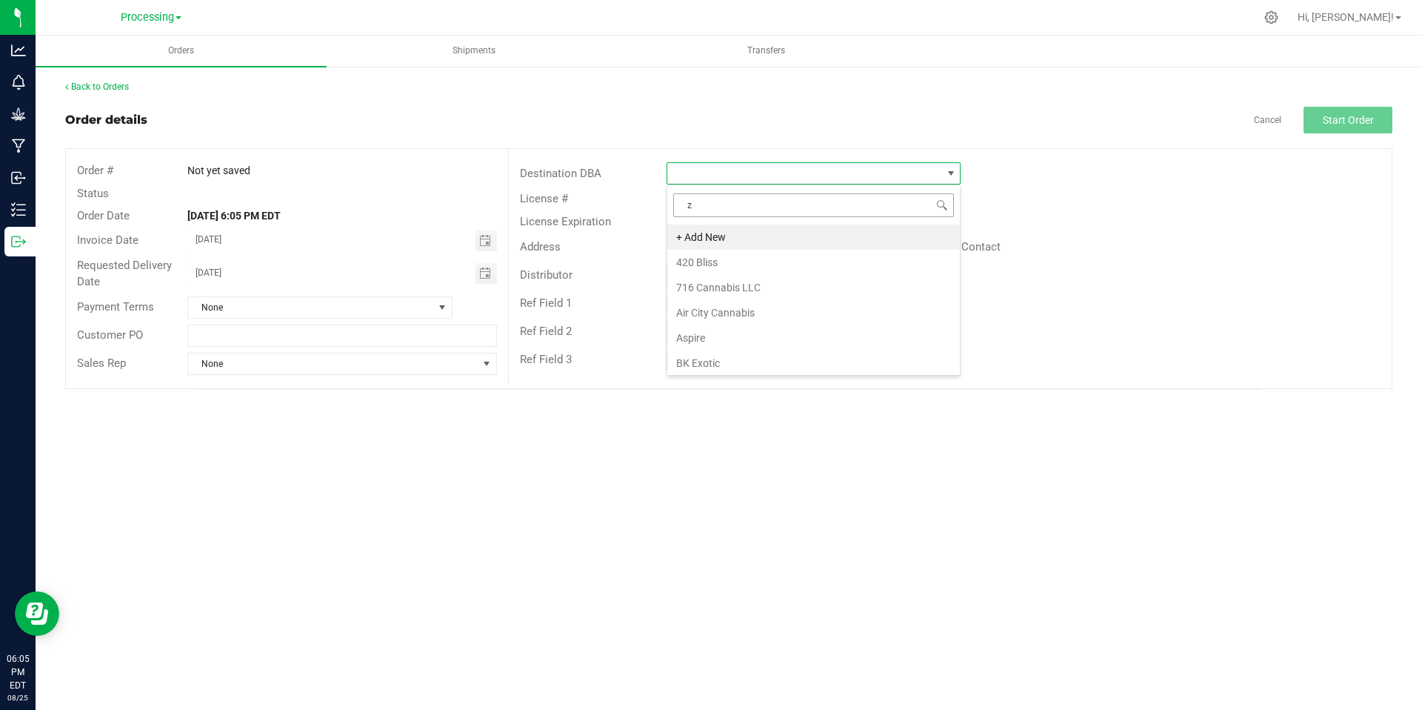
type input "zi"
click at [757, 244] on li "ZIZ NY GRW LLC" at bounding box center [814, 236] width 293 height 25
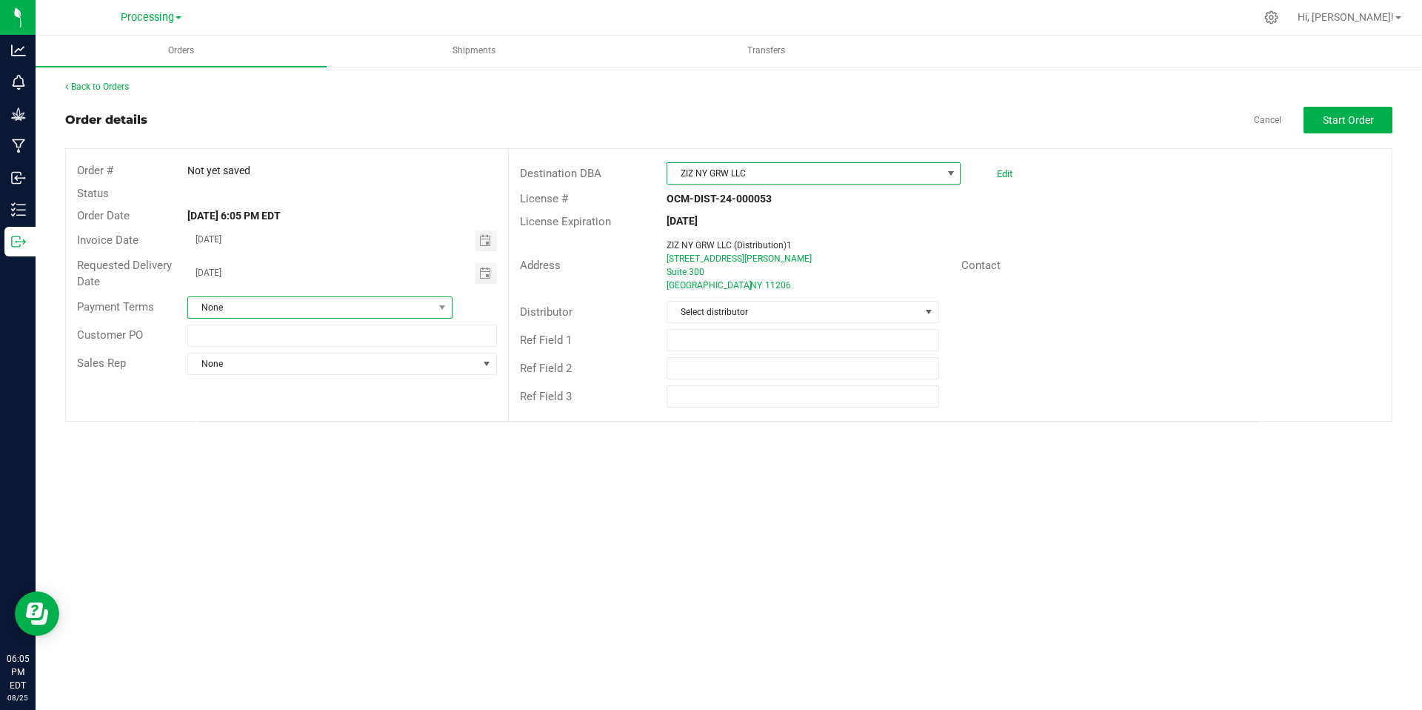
click at [407, 304] on span "None" at bounding box center [310, 307] width 245 height 21
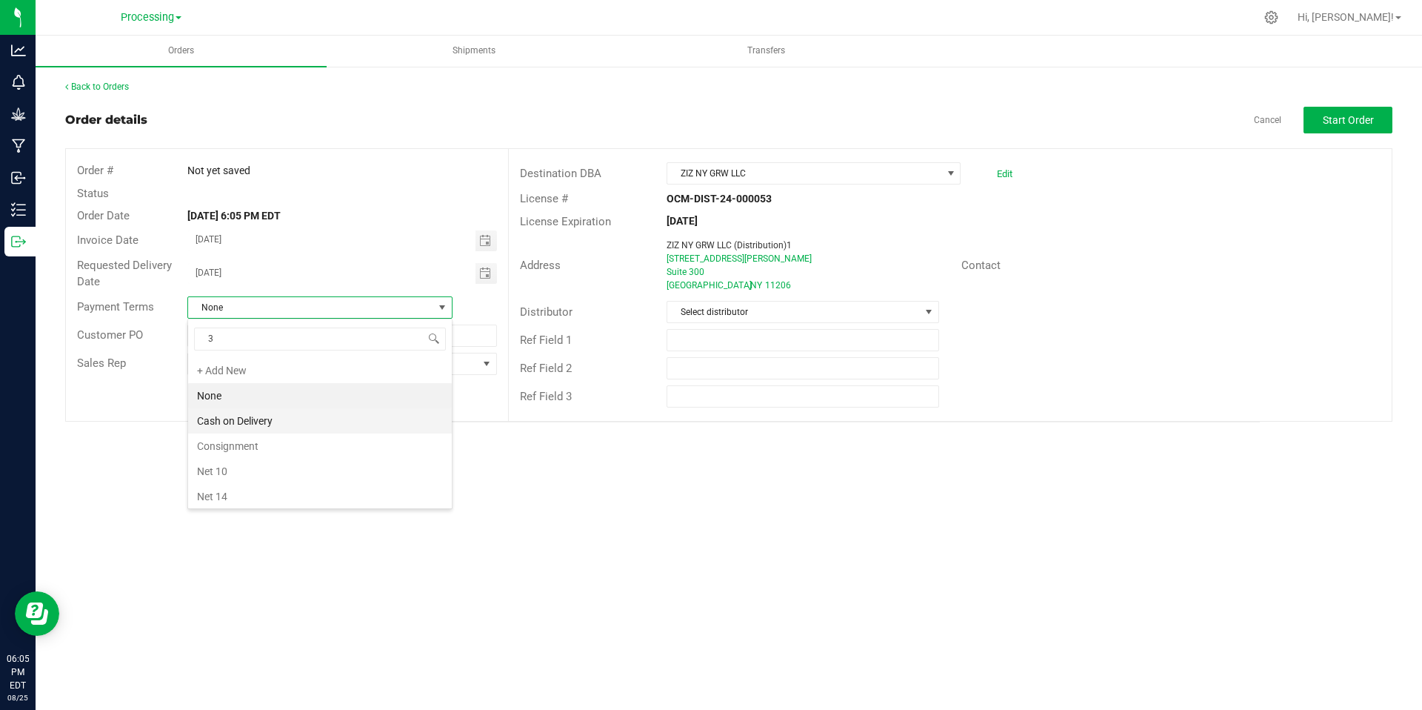
type input "30"
click at [333, 373] on li "Net 30" at bounding box center [320, 370] width 264 height 25
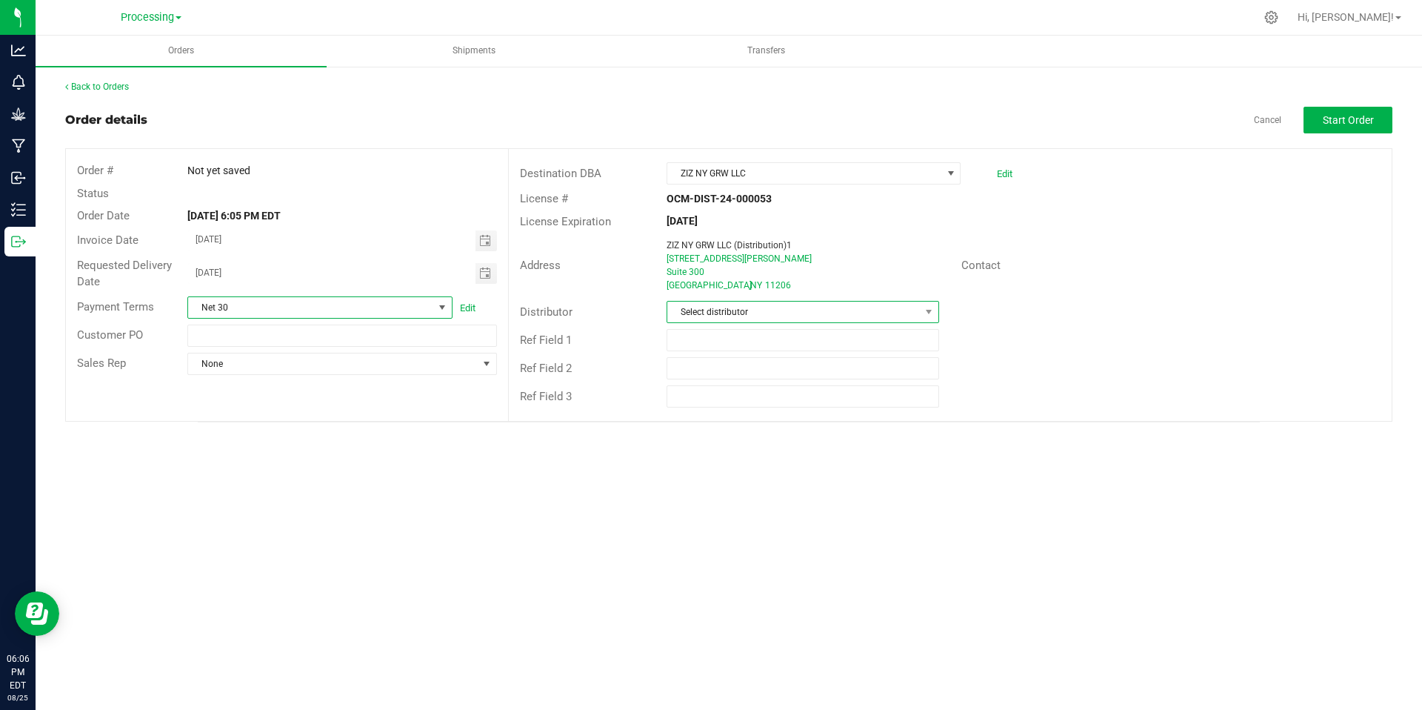
click at [862, 312] on span "Select distributor" at bounding box center [794, 312] width 252 height 21
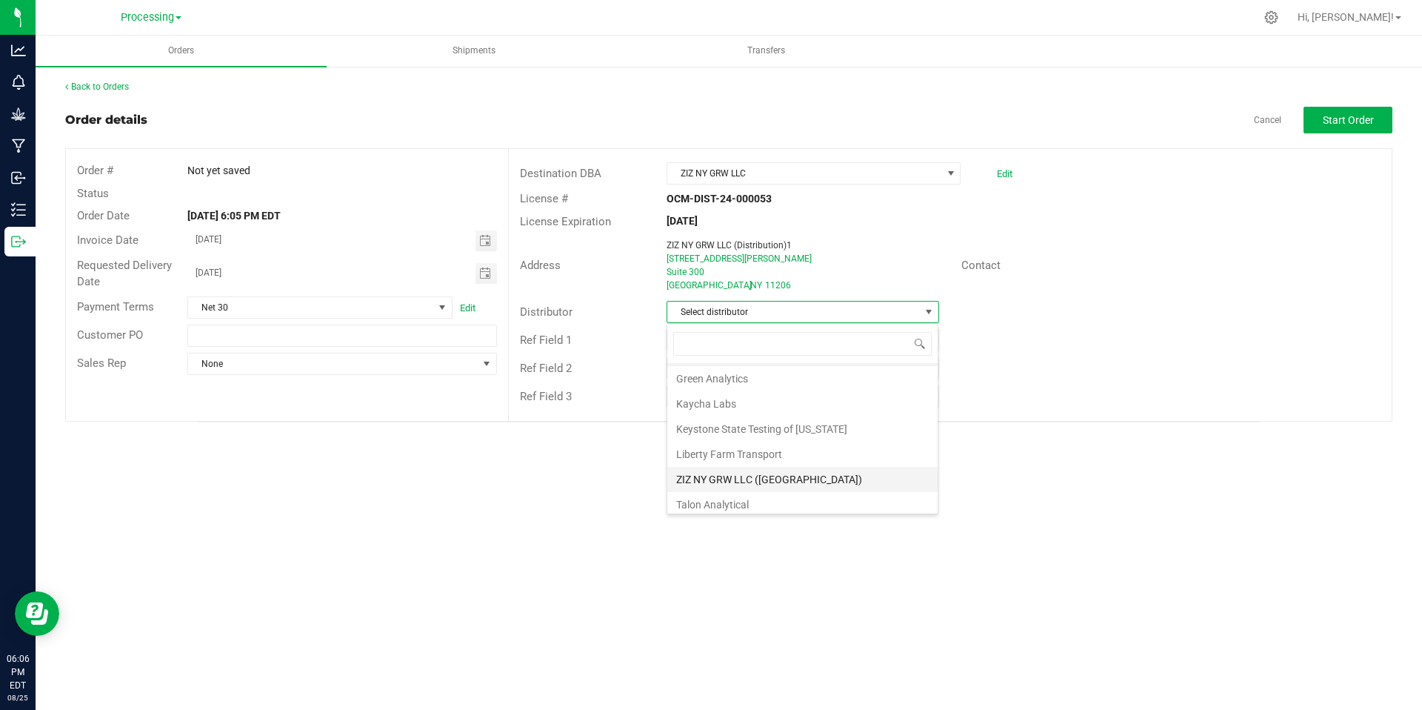
scroll to position [53, 0]
click at [812, 454] on li "ZIZ NY GRW LLC (Brooklyn)" at bounding box center [803, 448] width 270 height 25
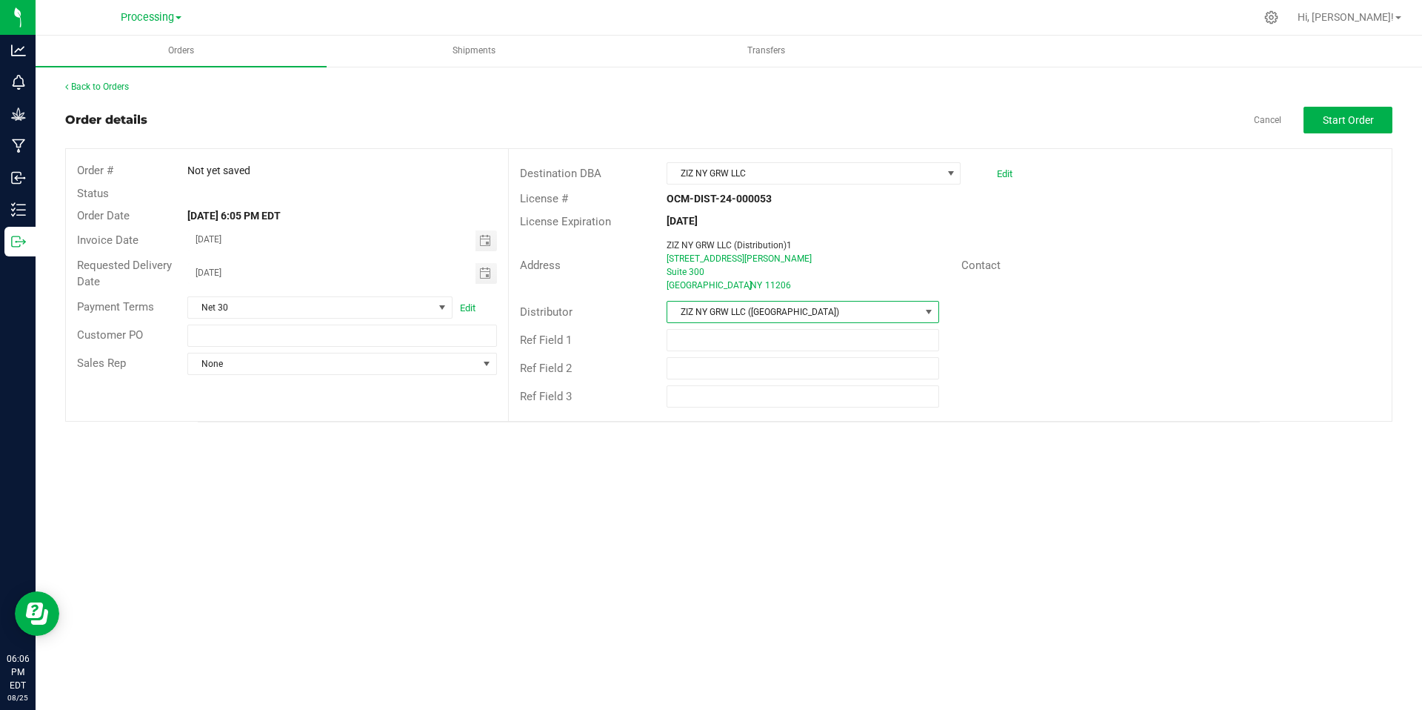
drag, startPoint x: 765, startPoint y: 312, endPoint x: 771, endPoint y: 307, distance: 7.9
click at [765, 312] on span "ZIZ NY GRW LLC (Brooklyn)" at bounding box center [794, 312] width 252 height 21
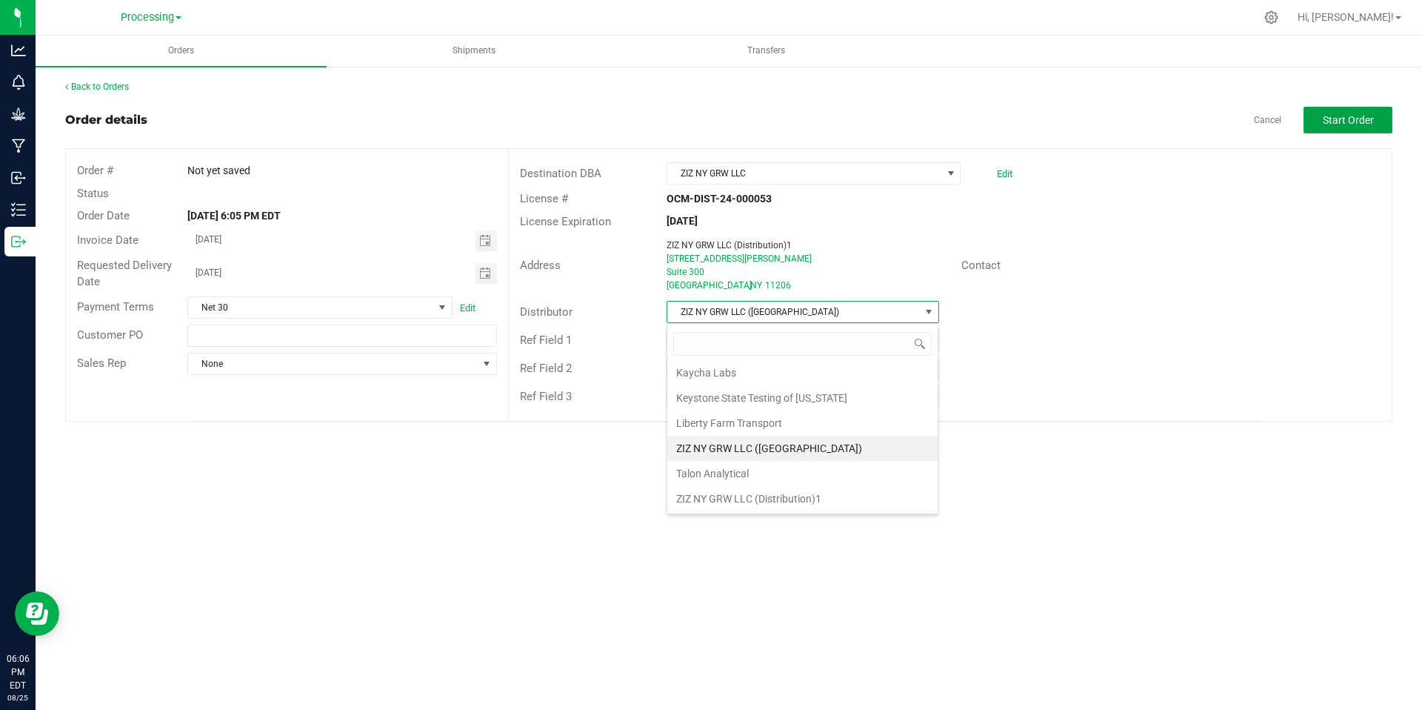
click at [1362, 124] on span "Start Order" at bounding box center [1348, 120] width 51 height 12
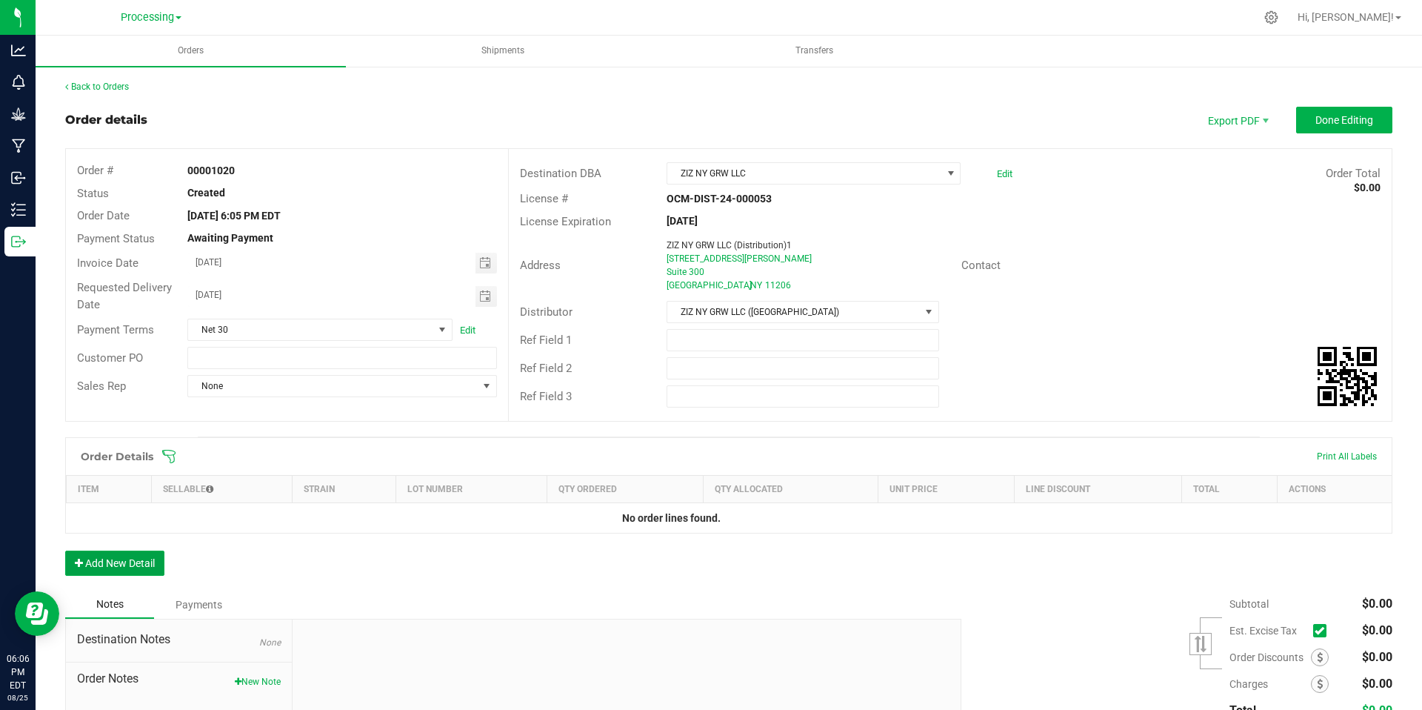
click at [142, 562] on button "Add New Detail" at bounding box center [114, 562] width 99 height 25
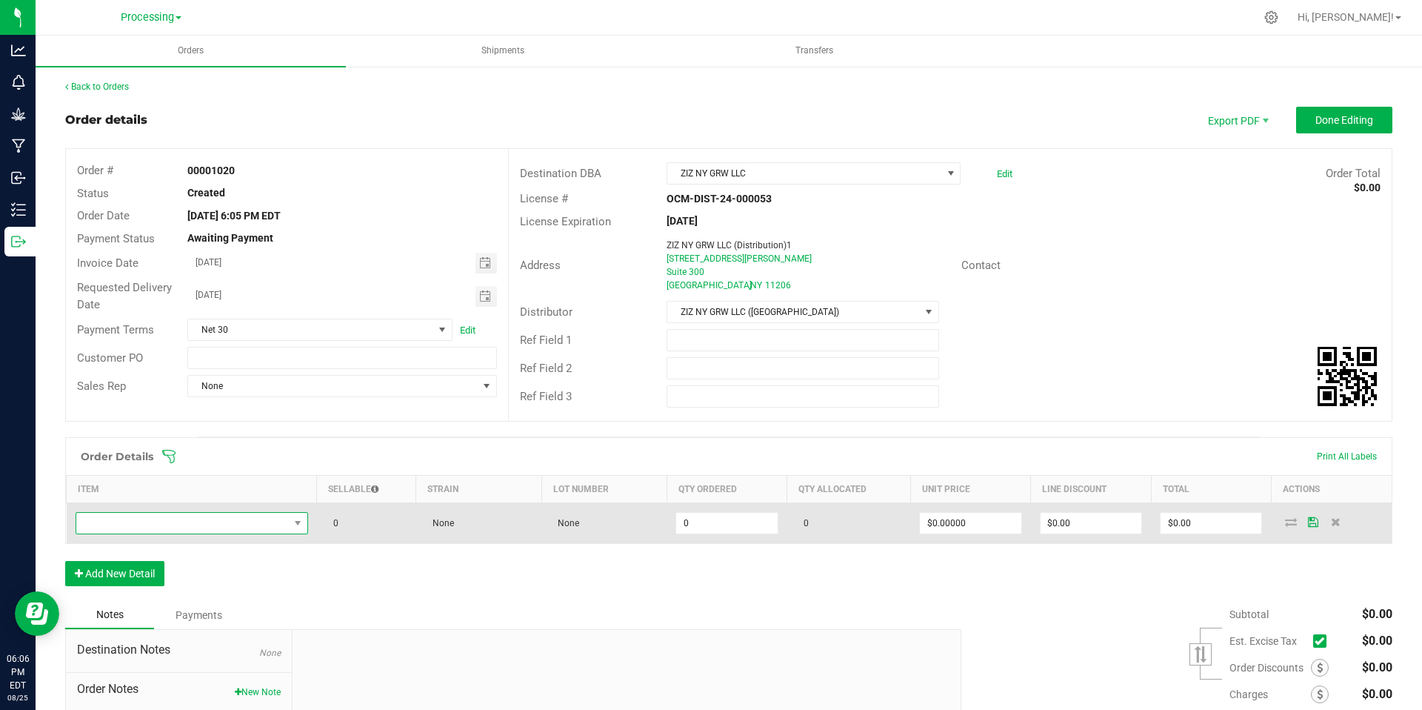
click at [244, 517] on span "NO DATA FOUND" at bounding box center [182, 523] width 213 height 21
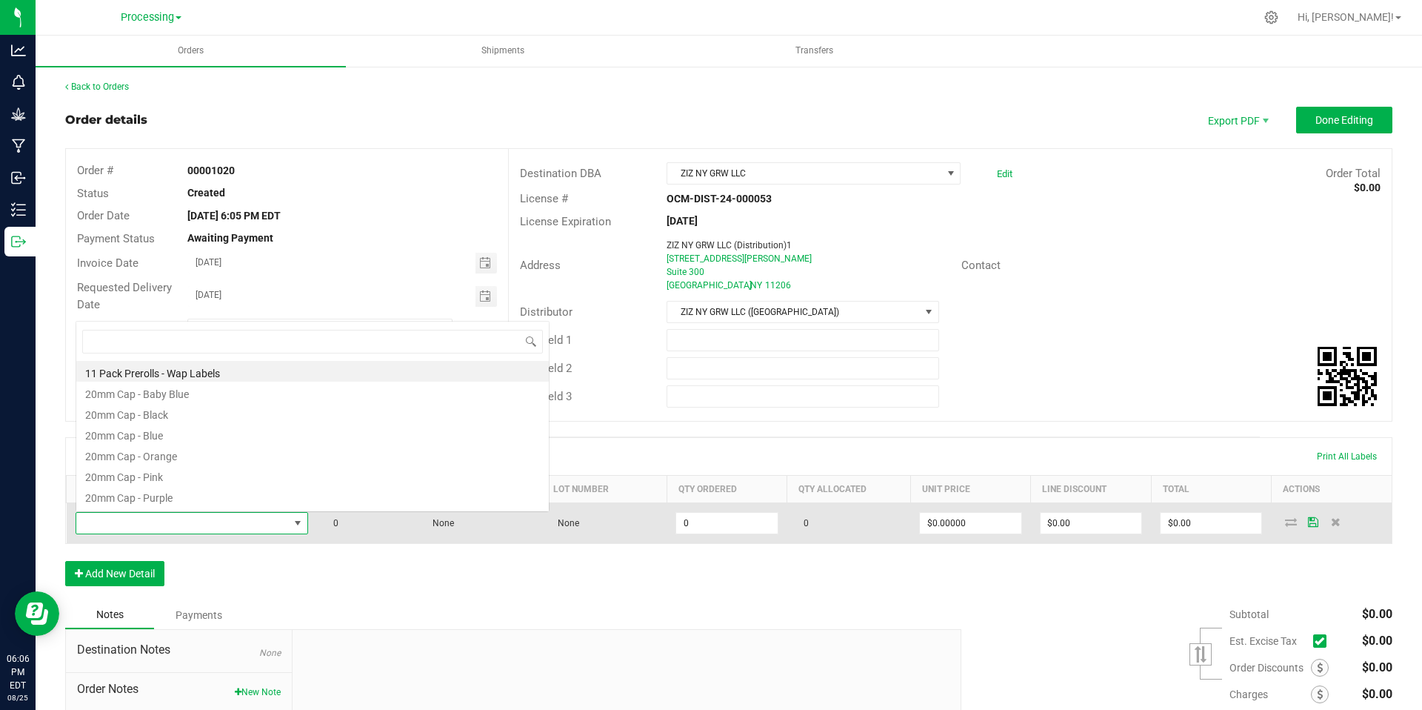
scroll to position [22, 229]
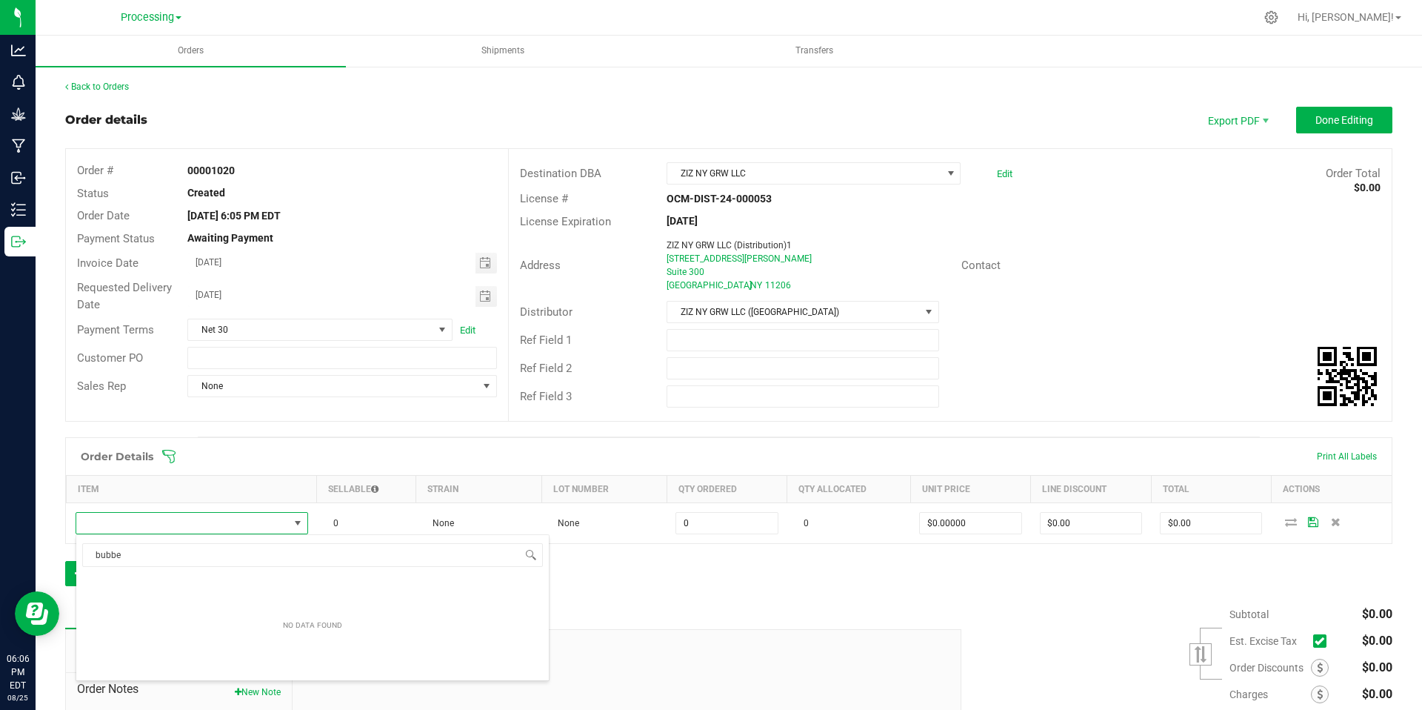
type input "bubb"
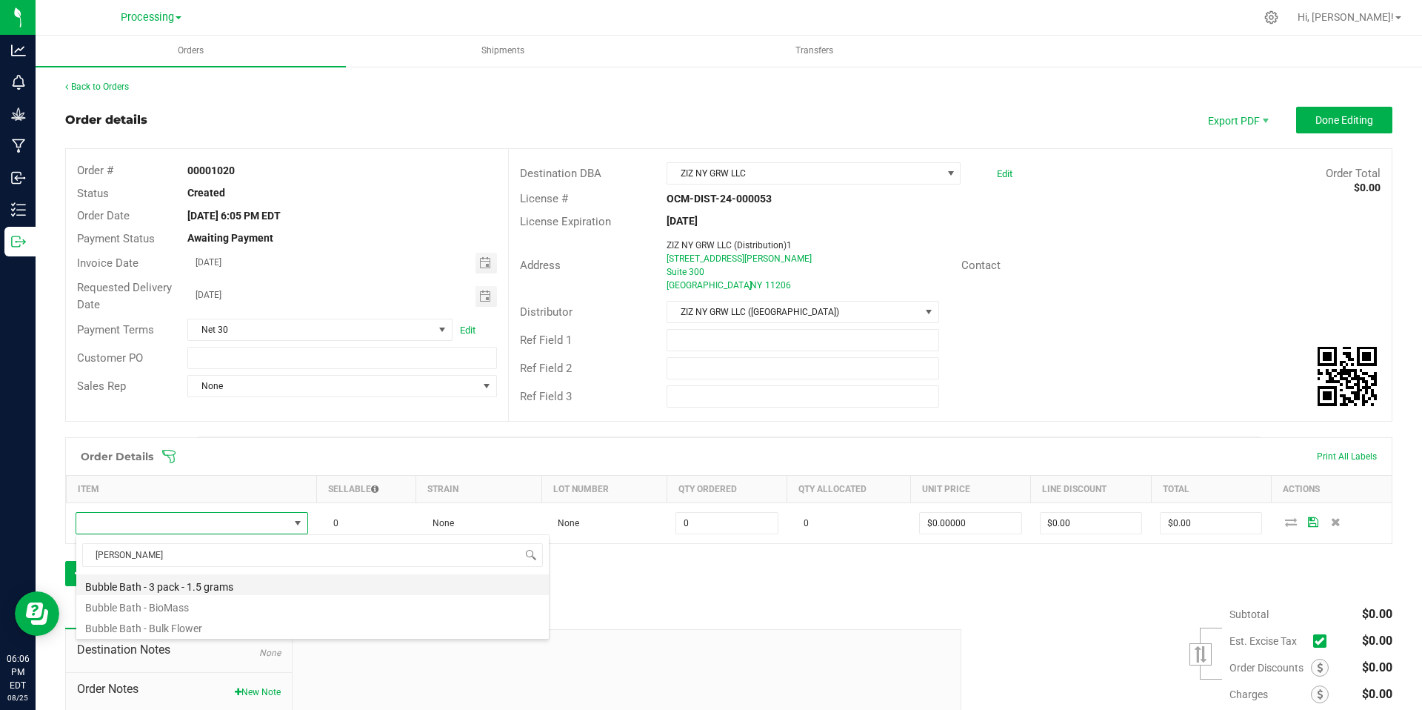
click at [235, 582] on li "Bubble Bath - 3 pack - 1.5 grams" at bounding box center [312, 584] width 473 height 21
type input "0 ea"
type input "$14.00000"
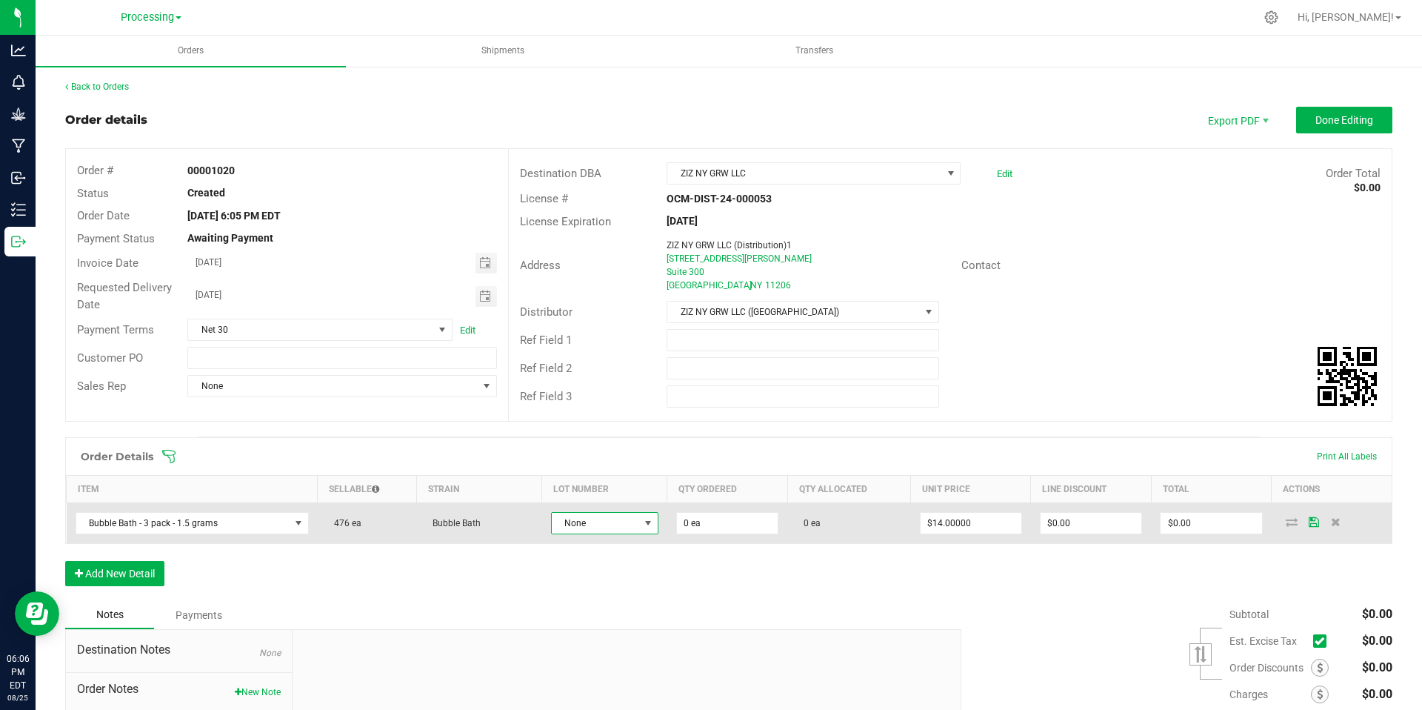
click at [613, 522] on span "None" at bounding box center [595, 523] width 87 height 21
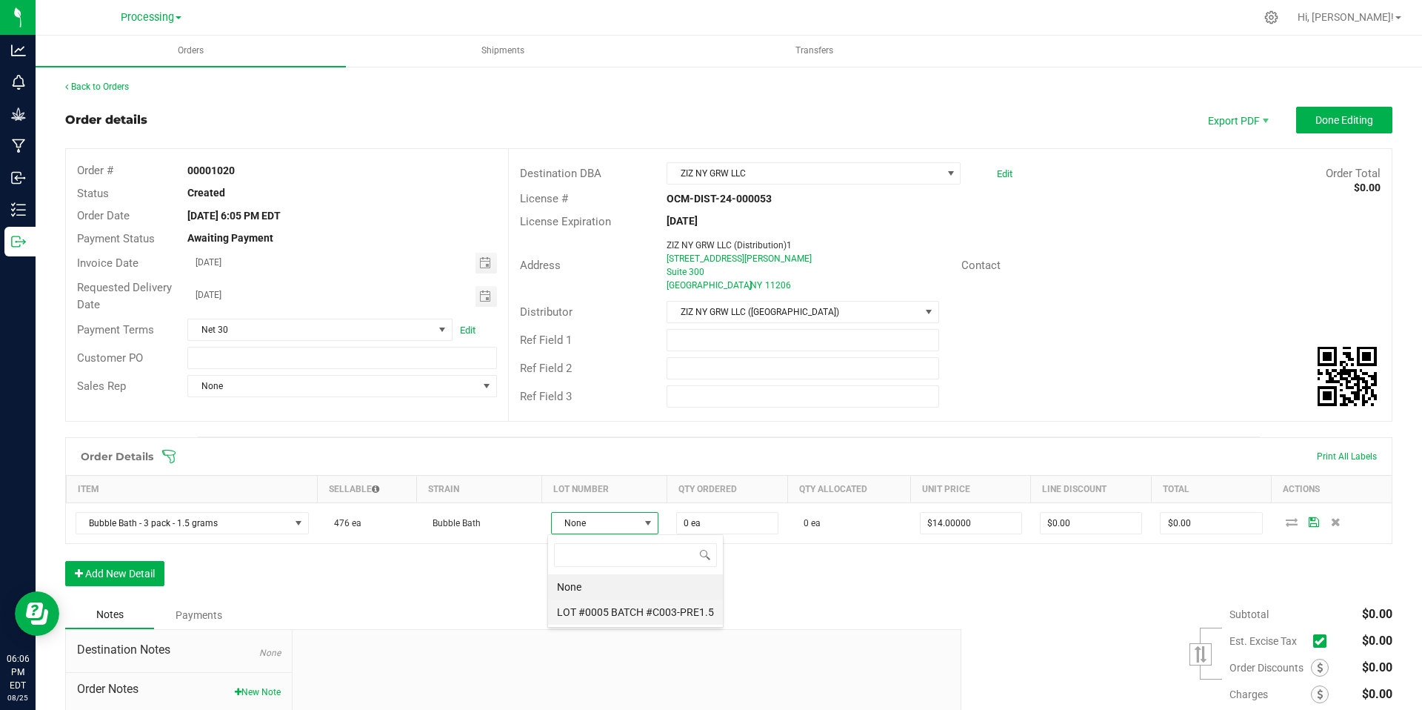
scroll to position [22, 106]
click at [614, 612] on \ "LOT #0005 BATCH #C003-PRE1.5" at bounding box center [635, 611] width 175 height 25
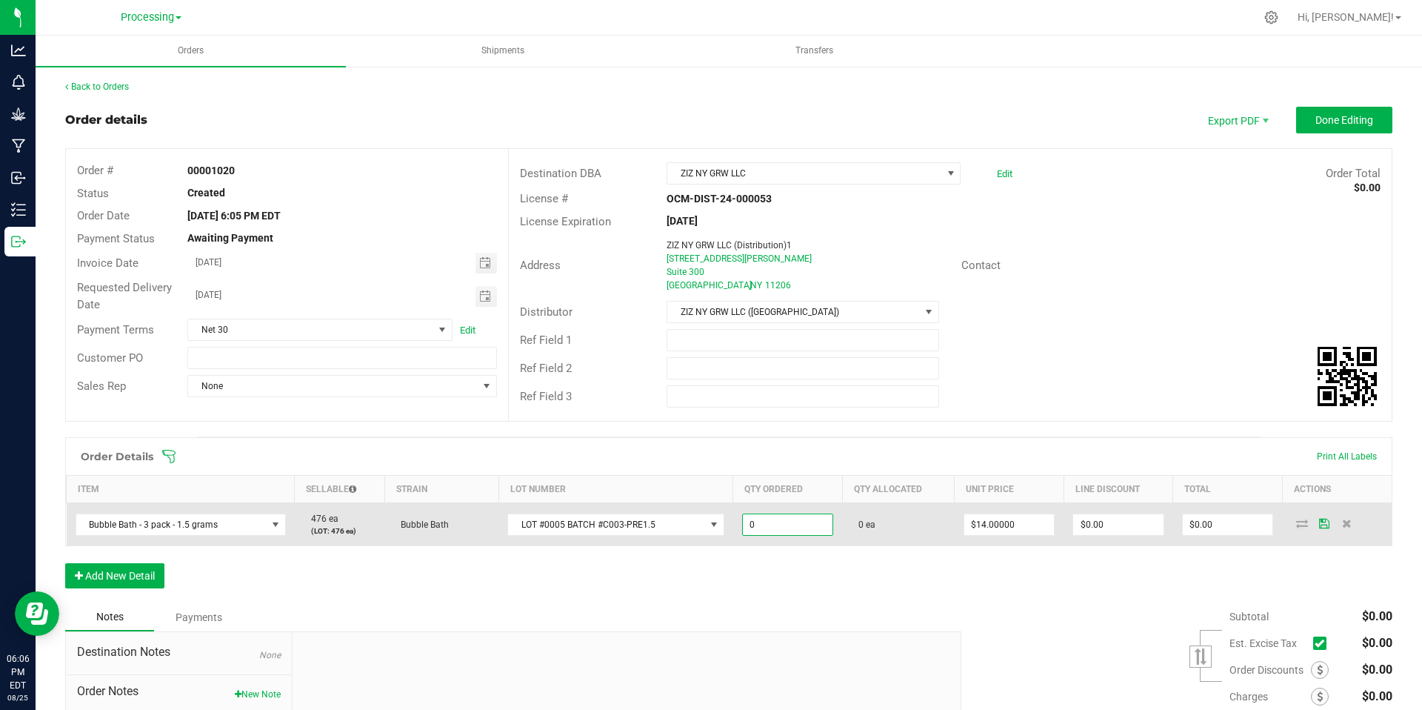
click at [778, 530] on input "0" at bounding box center [788, 524] width 90 height 21
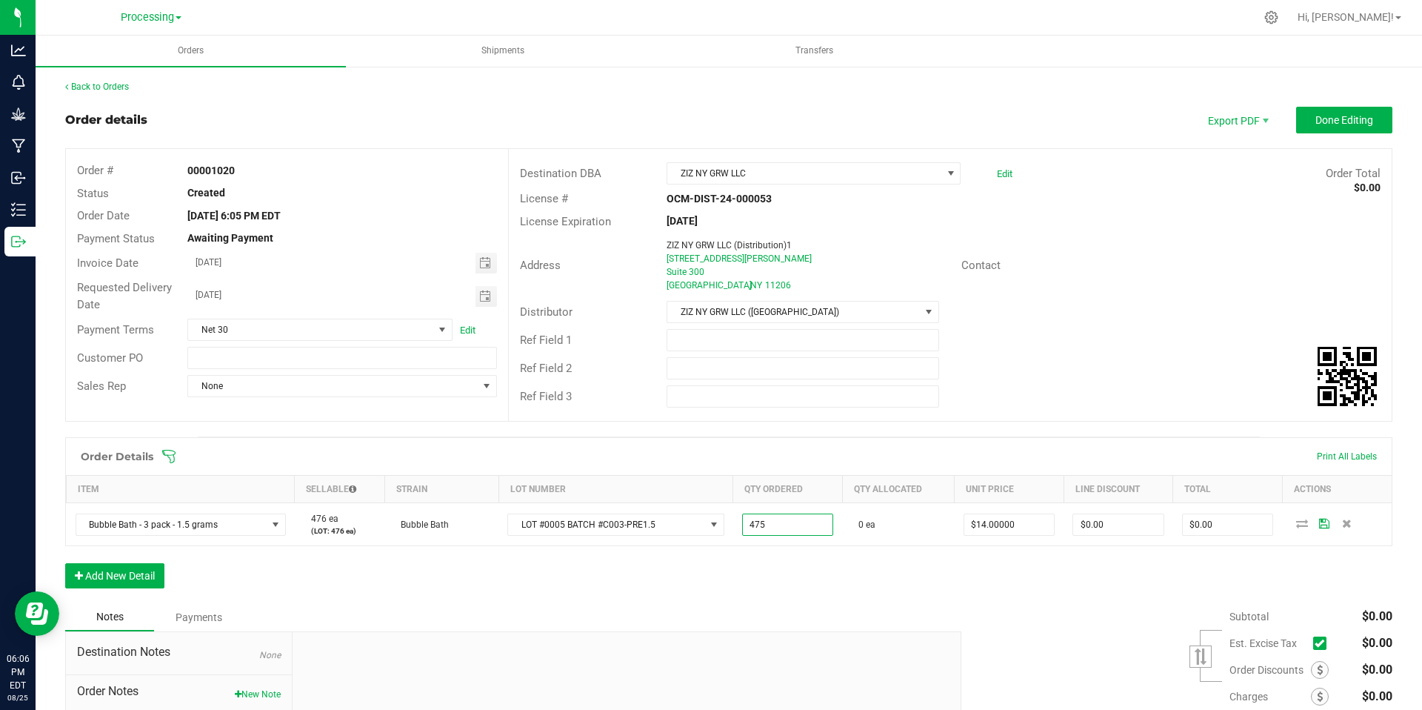
type input "475 ea"
type input "$6,650.00"
click at [784, 607] on div "Notes Payments" at bounding box center [507, 617] width 885 height 28
click at [121, 579] on button "Add New Detail" at bounding box center [114, 575] width 99 height 25
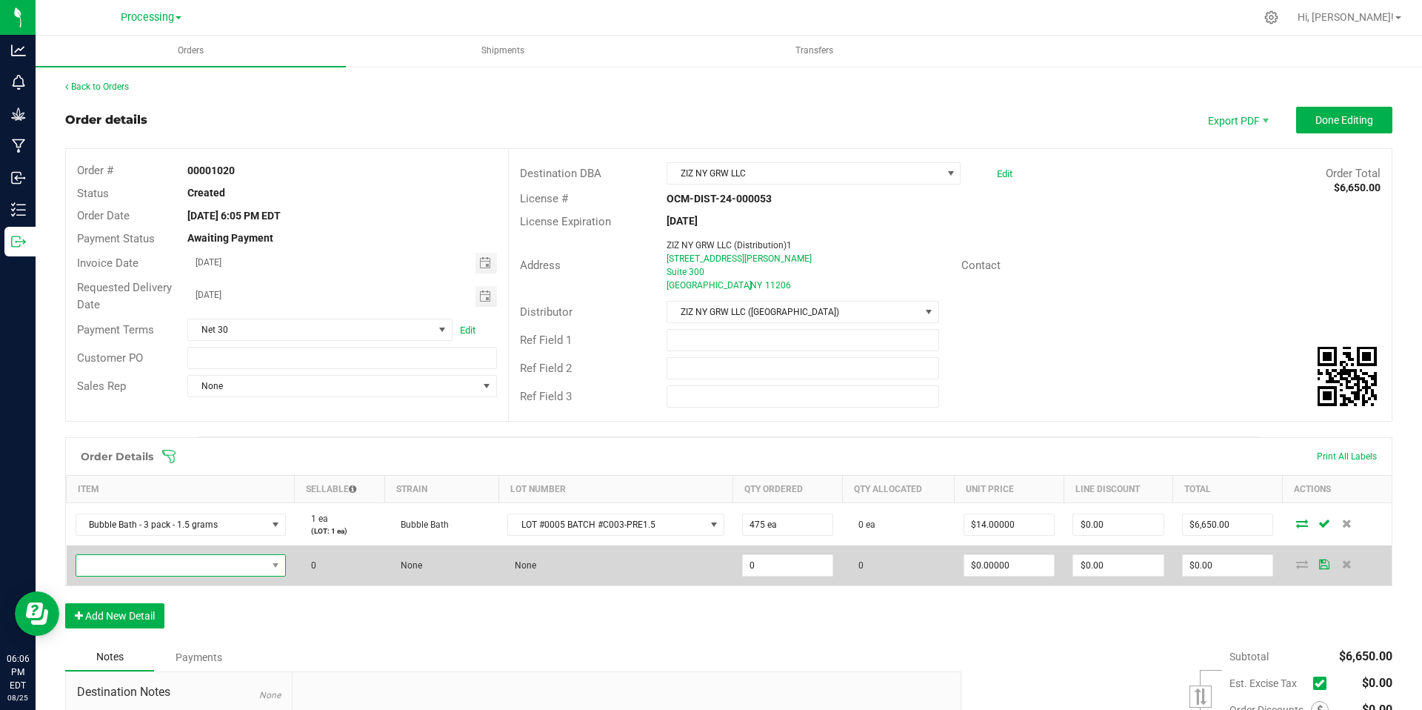
click at [213, 563] on span "NO DATA FOUND" at bounding box center [171, 565] width 190 height 21
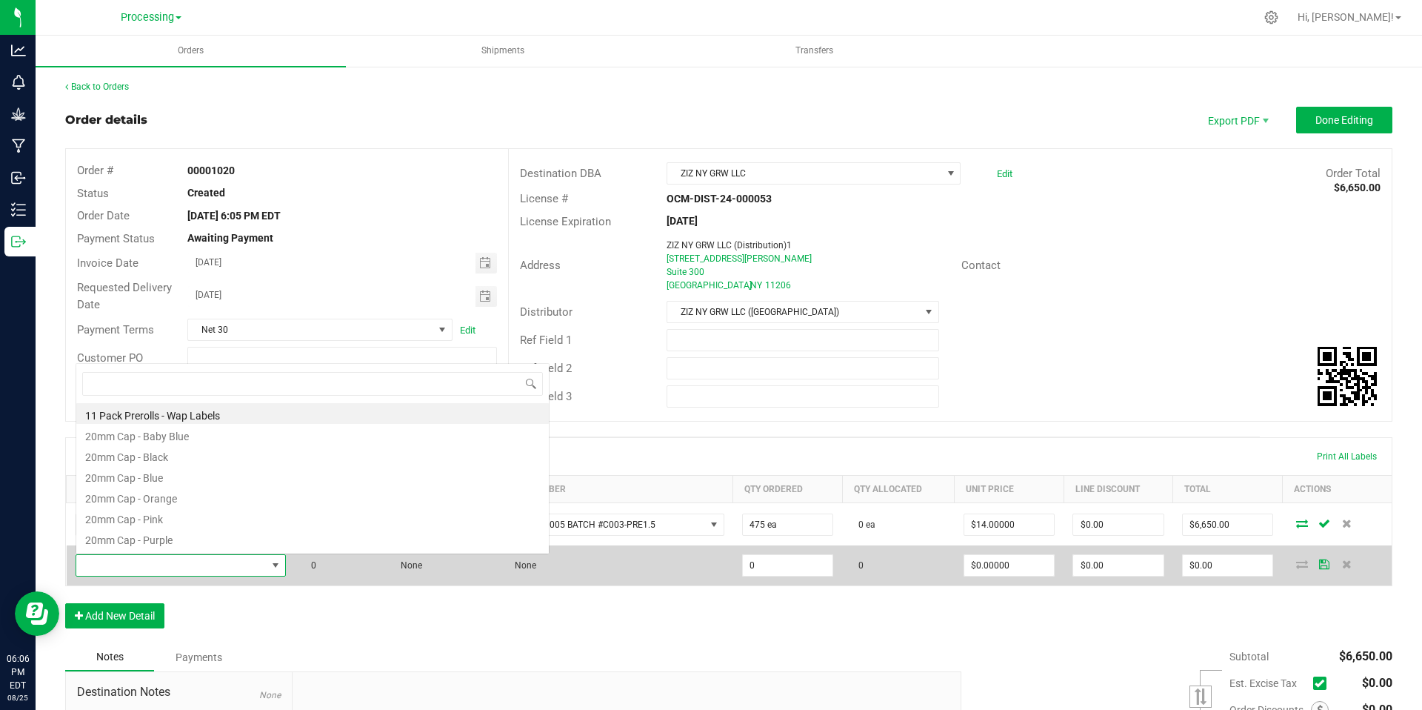
scroll to position [0, 0]
type input "sour"
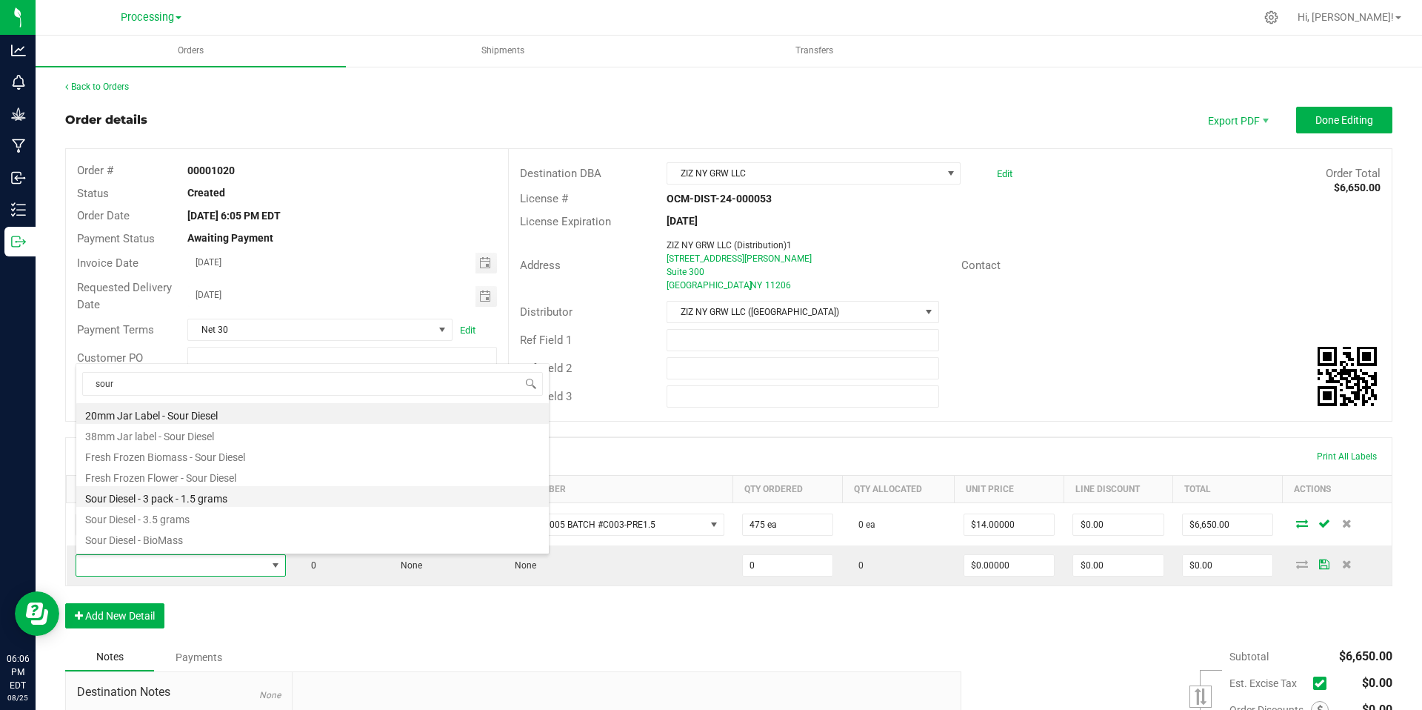
click at [196, 498] on li "Sour Diesel - 3 pack - 1.5 grams" at bounding box center [312, 496] width 473 height 21
type input "0 ea"
type input "$14.00000"
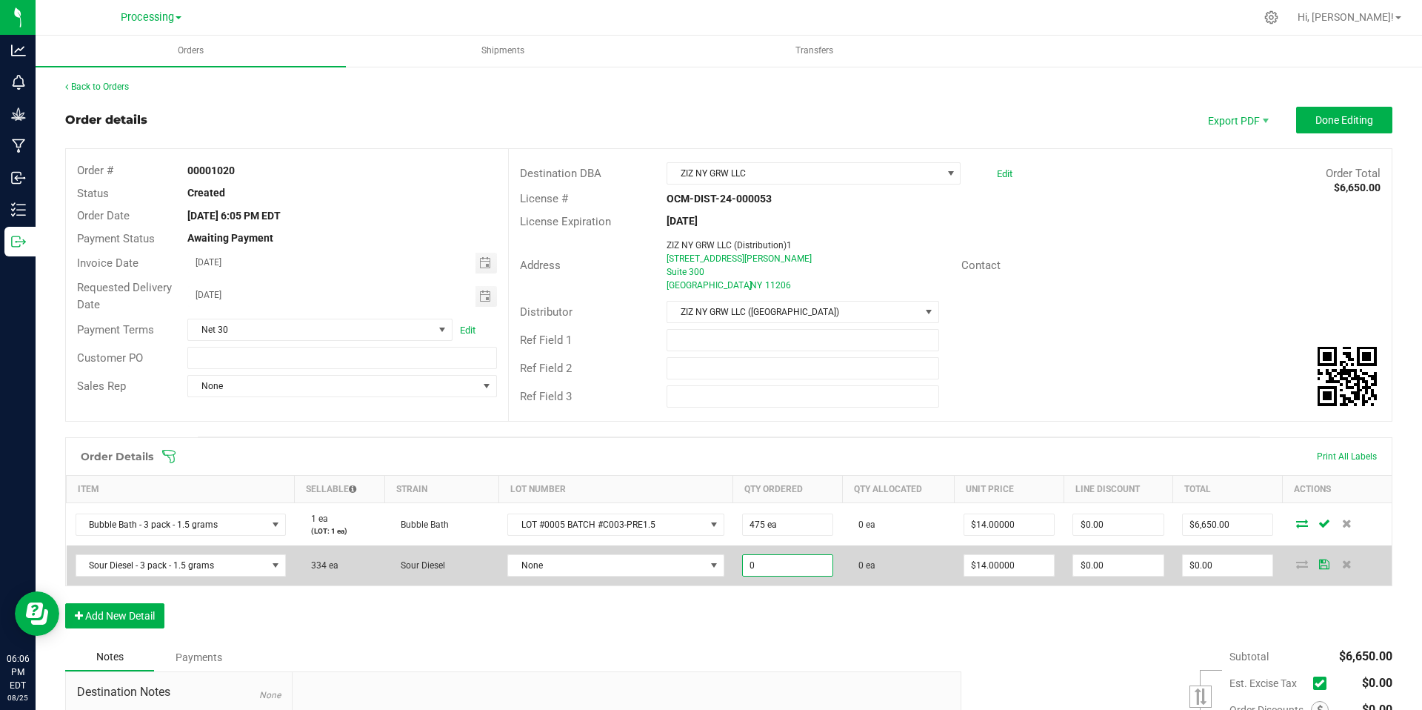
click at [770, 568] on input "0" at bounding box center [788, 565] width 90 height 21
click at [665, 584] on td "None" at bounding box center [616, 565] width 235 height 40
click at [682, 564] on span "None" at bounding box center [606, 565] width 197 height 21
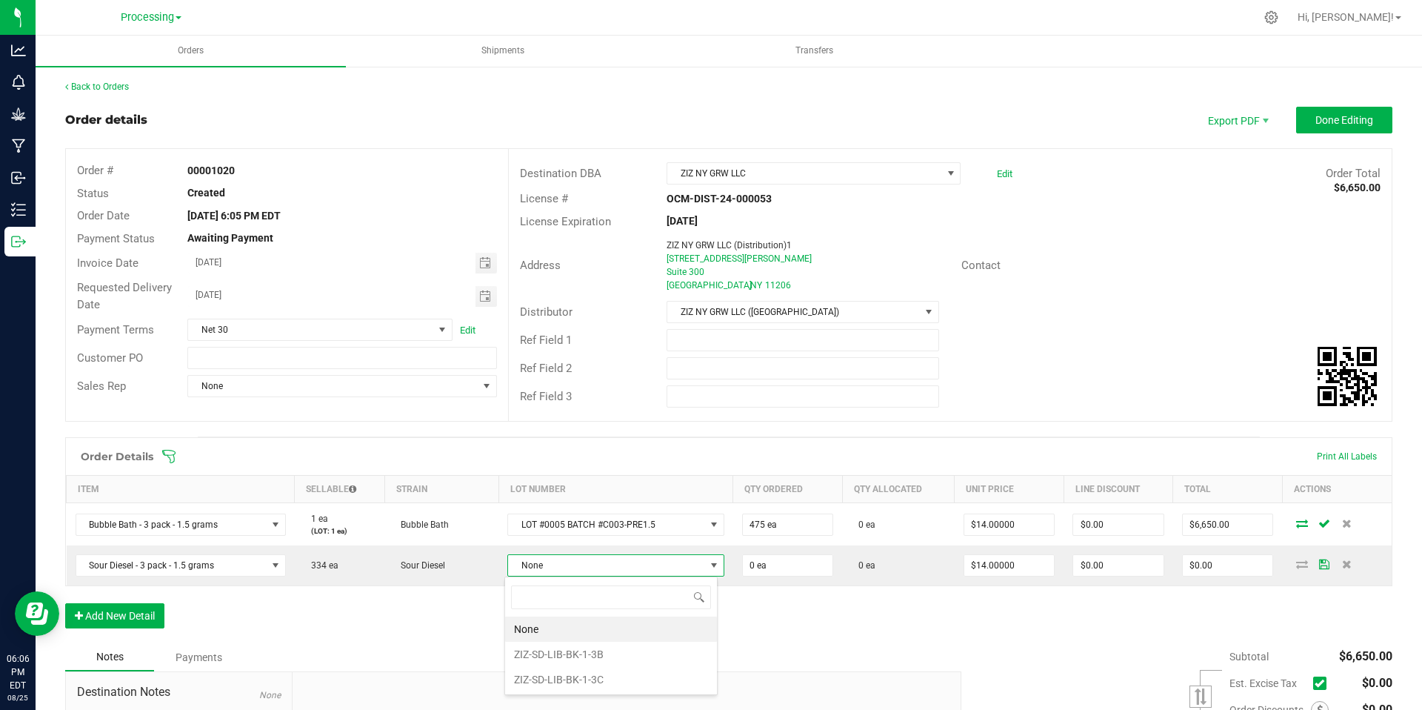
scroll to position [22, 214]
click at [603, 679] on li "ZIZ-SD-LIB-BK-1-3C" at bounding box center [611, 679] width 212 height 25
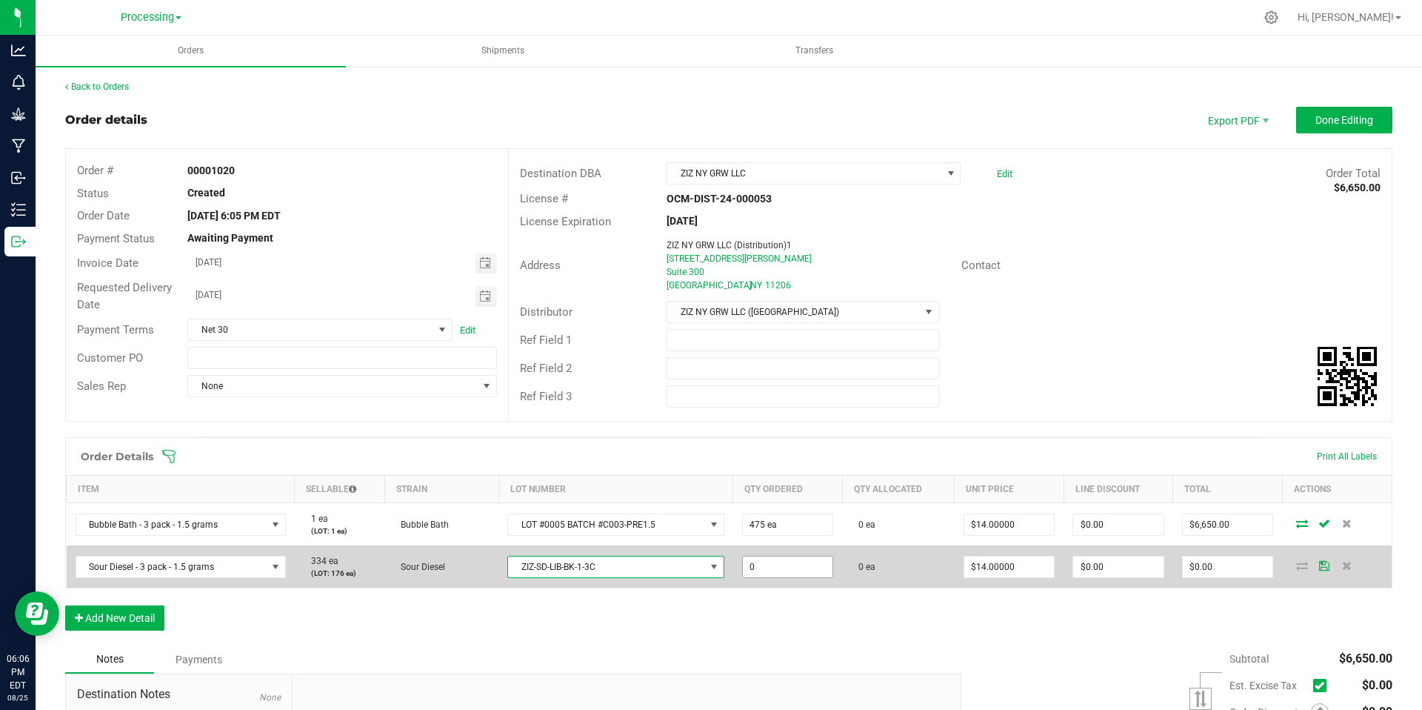
click at [786, 567] on input "0" at bounding box center [788, 566] width 90 height 21
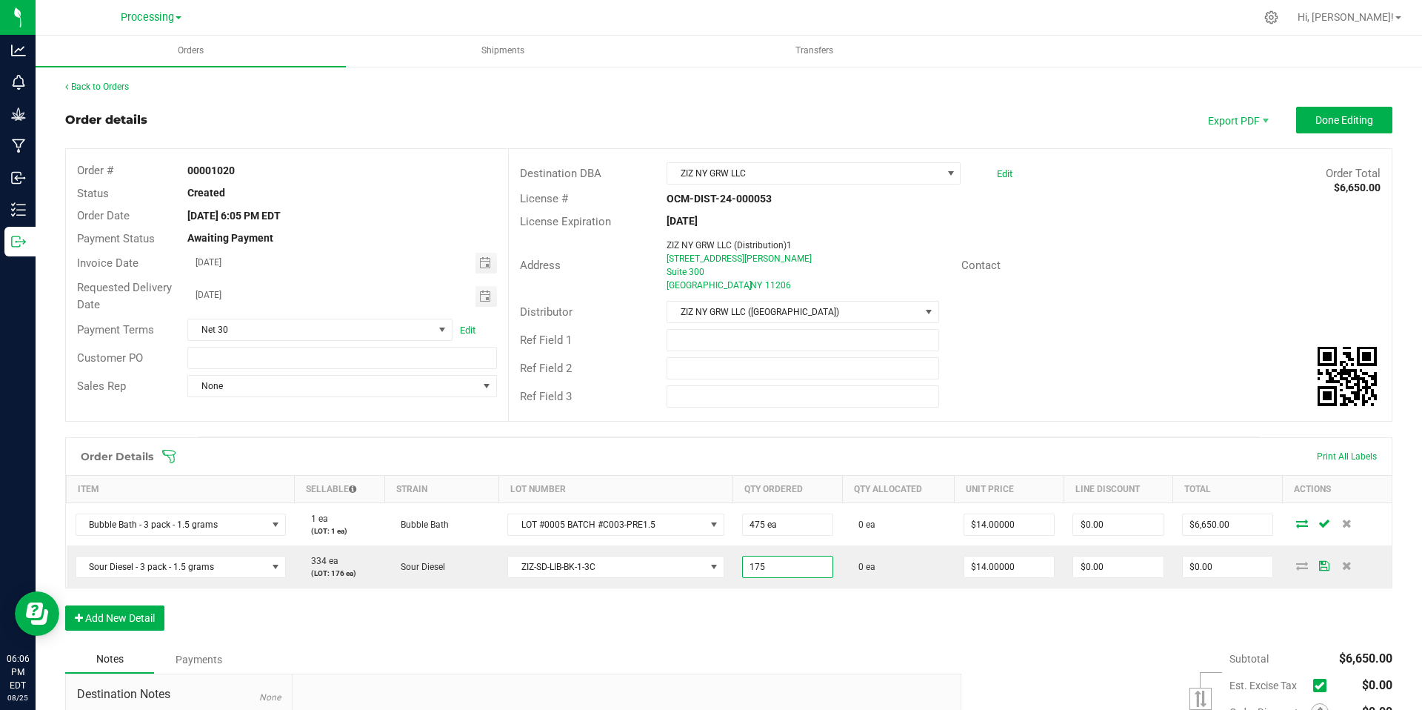
type input "175 ea"
type input "$2,450.00"
click at [762, 605] on div "Order Details Print All Labels Item Sellable Strain Lot Number Qty Ordered Qty …" at bounding box center [729, 541] width 1328 height 208
click at [115, 620] on button "Add New Detail" at bounding box center [114, 617] width 99 height 25
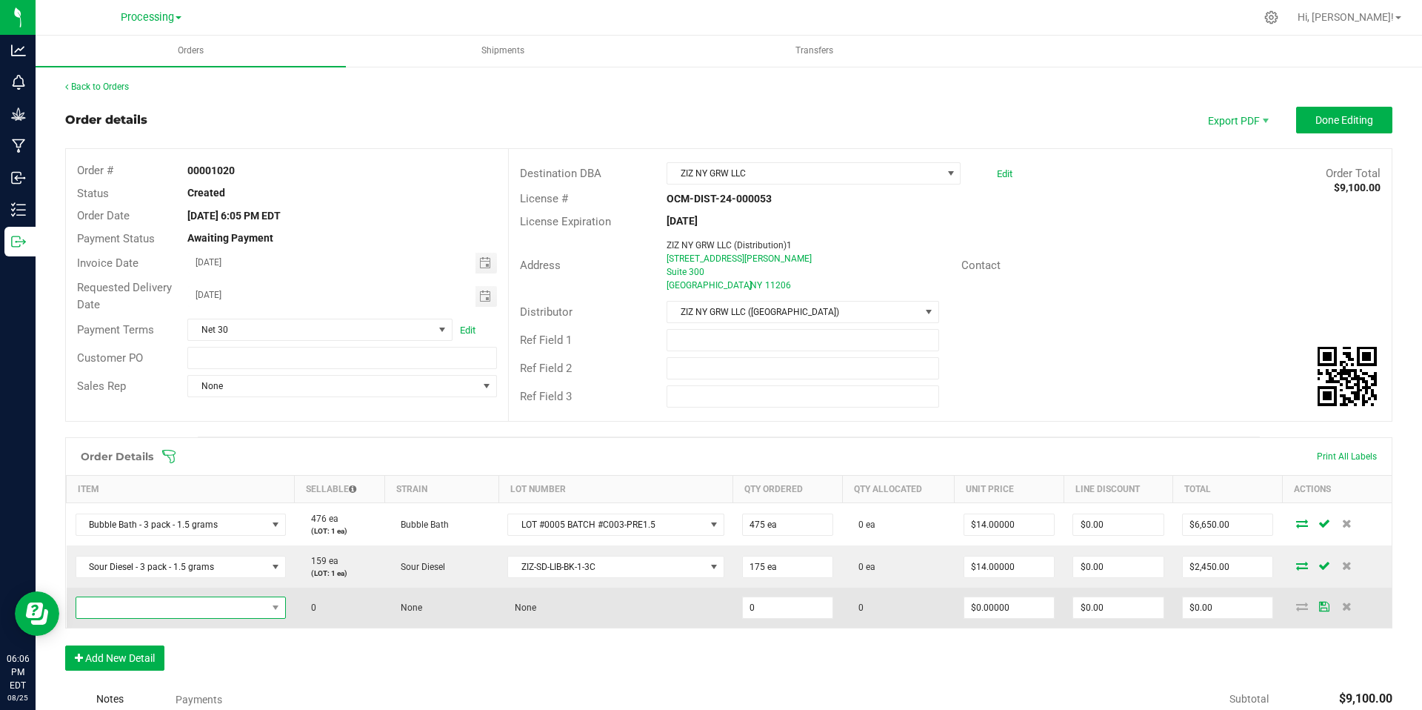
click at [211, 610] on span "NO DATA FOUND" at bounding box center [171, 607] width 190 height 21
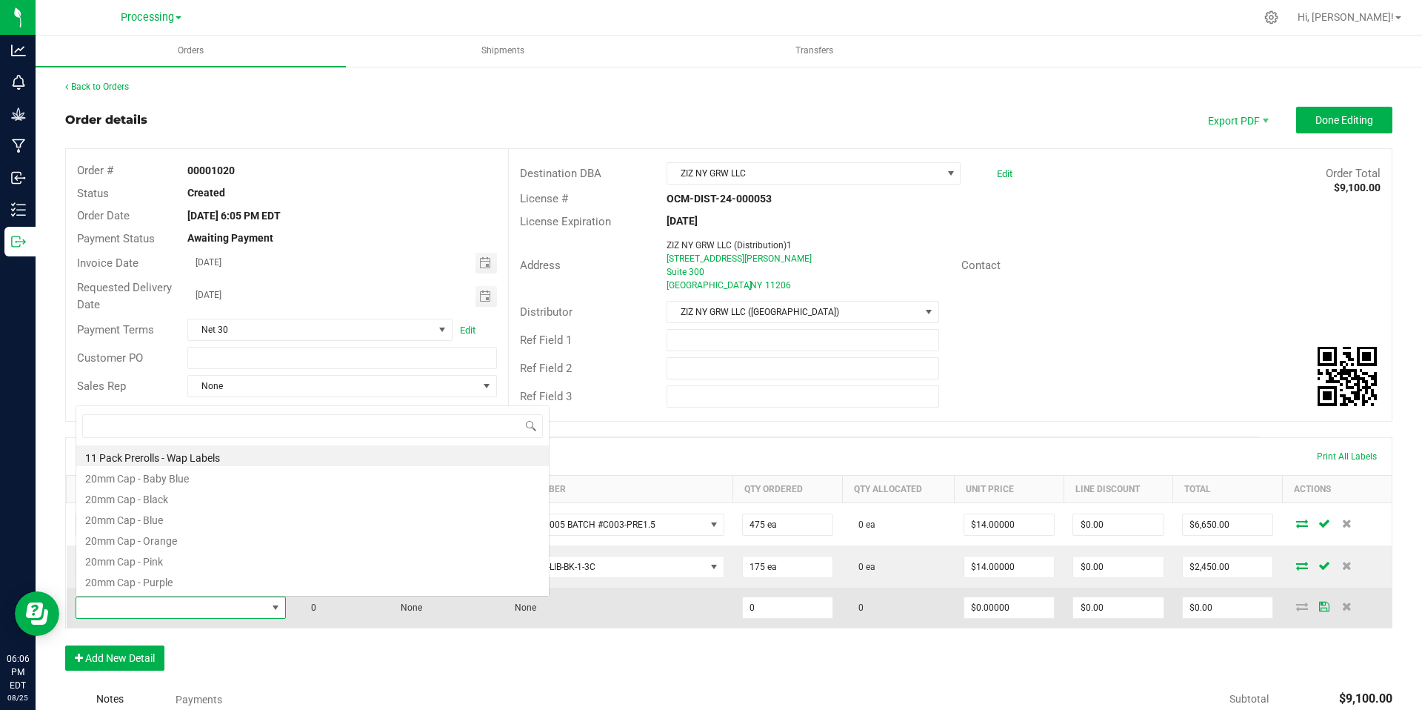
scroll to position [0, 0]
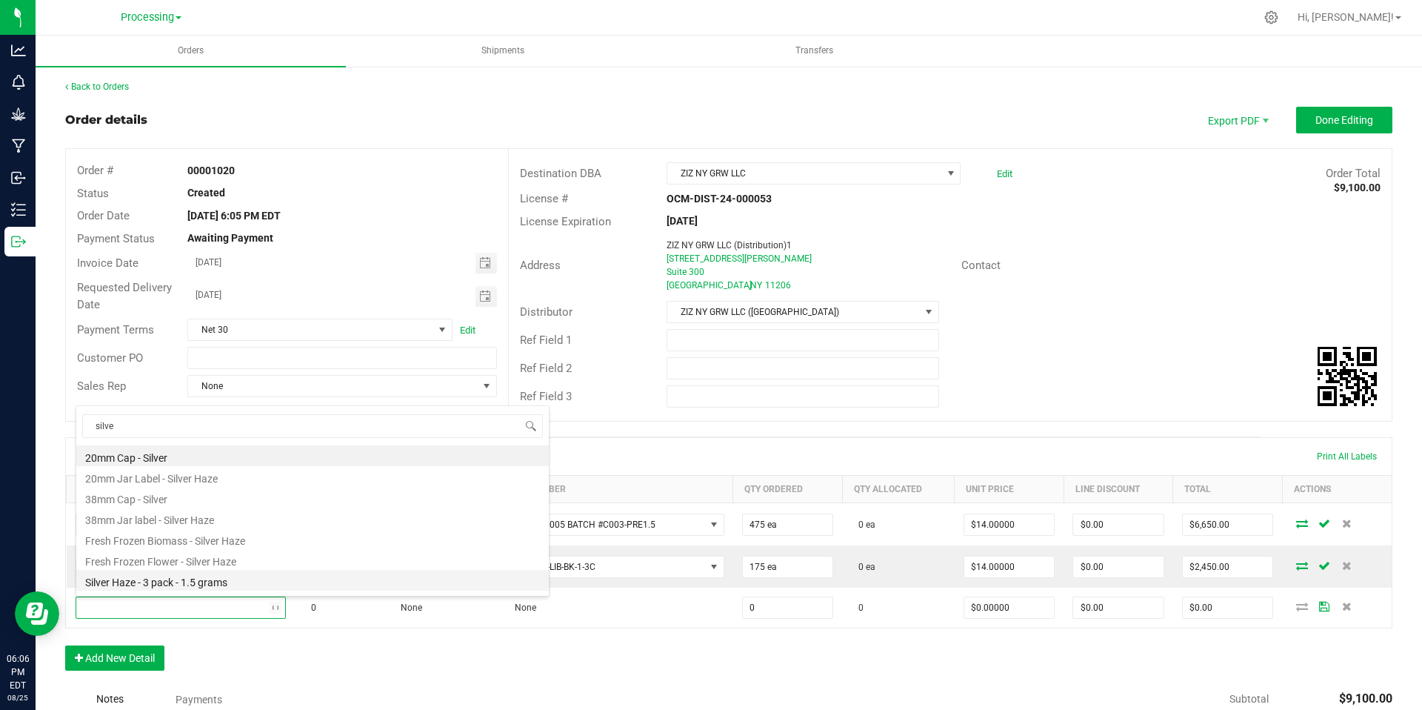
type input "silver"
click at [225, 585] on li "Silver Haze - 3 pack - 1.5 grams" at bounding box center [312, 580] width 473 height 21
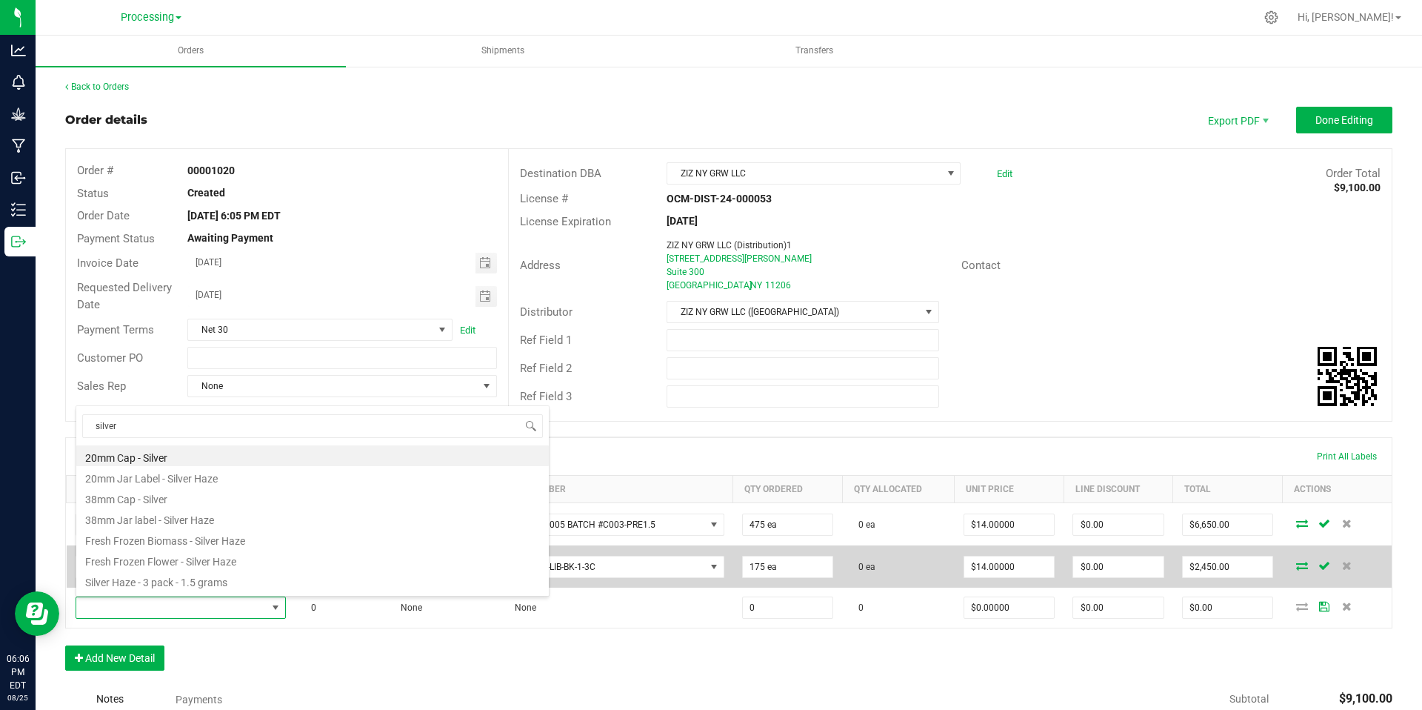
type input "0 ea"
type input "$14.00000"
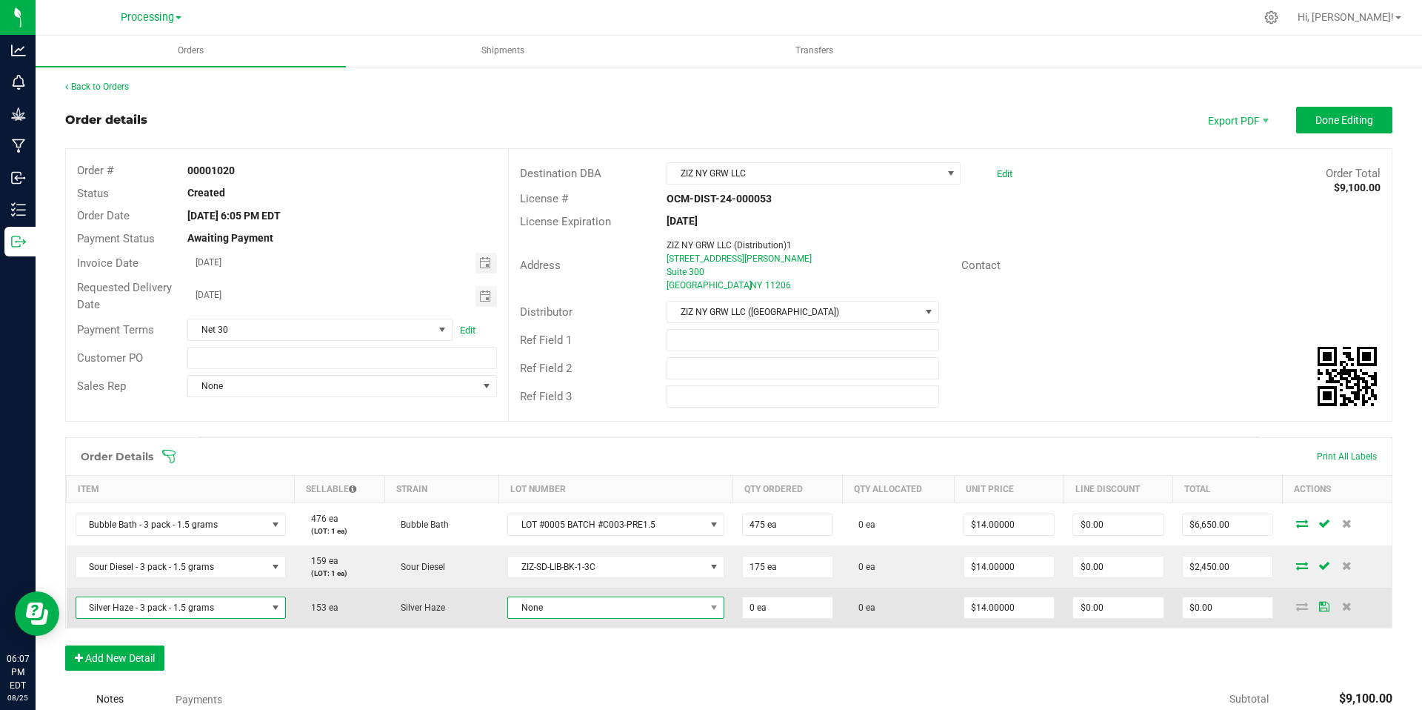
click at [613, 599] on span "None" at bounding box center [606, 607] width 197 height 21
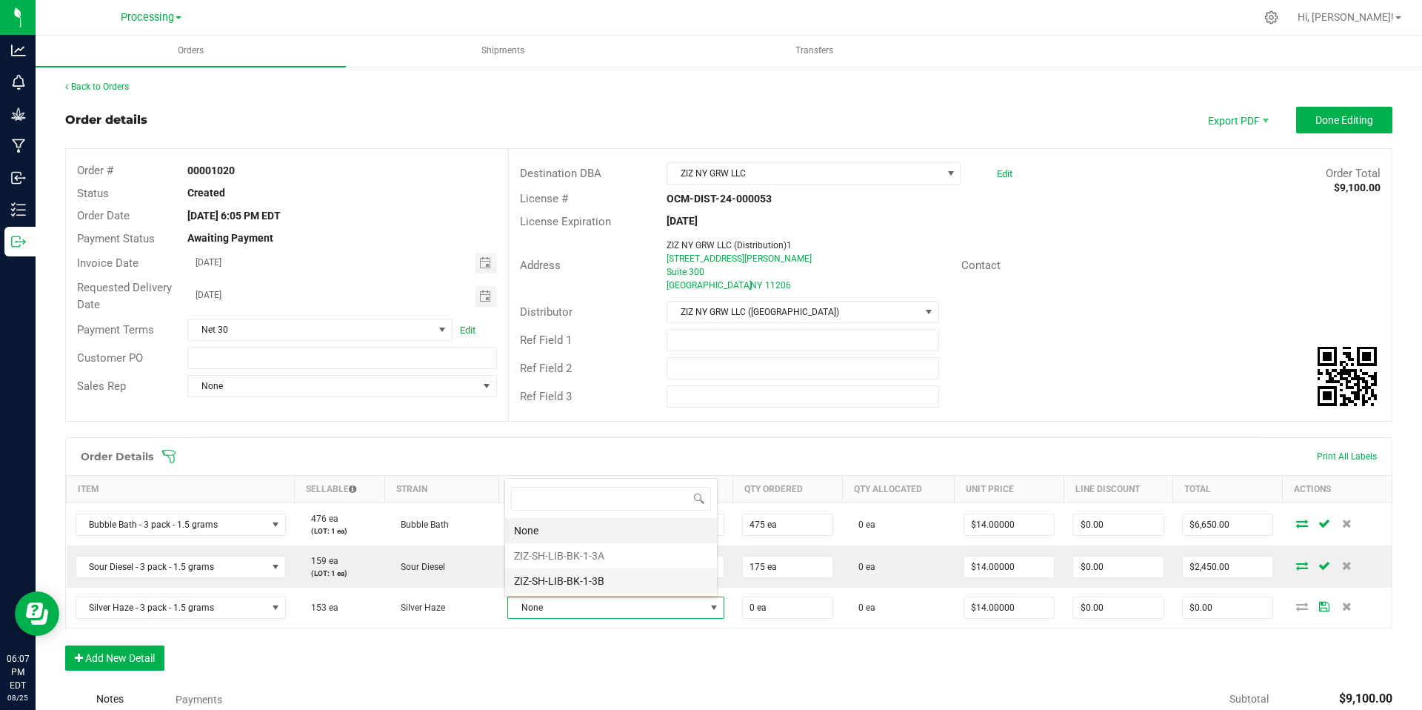
click at [628, 585] on li "ZIZ-SH-LIB-BK-1-3B" at bounding box center [611, 580] width 212 height 25
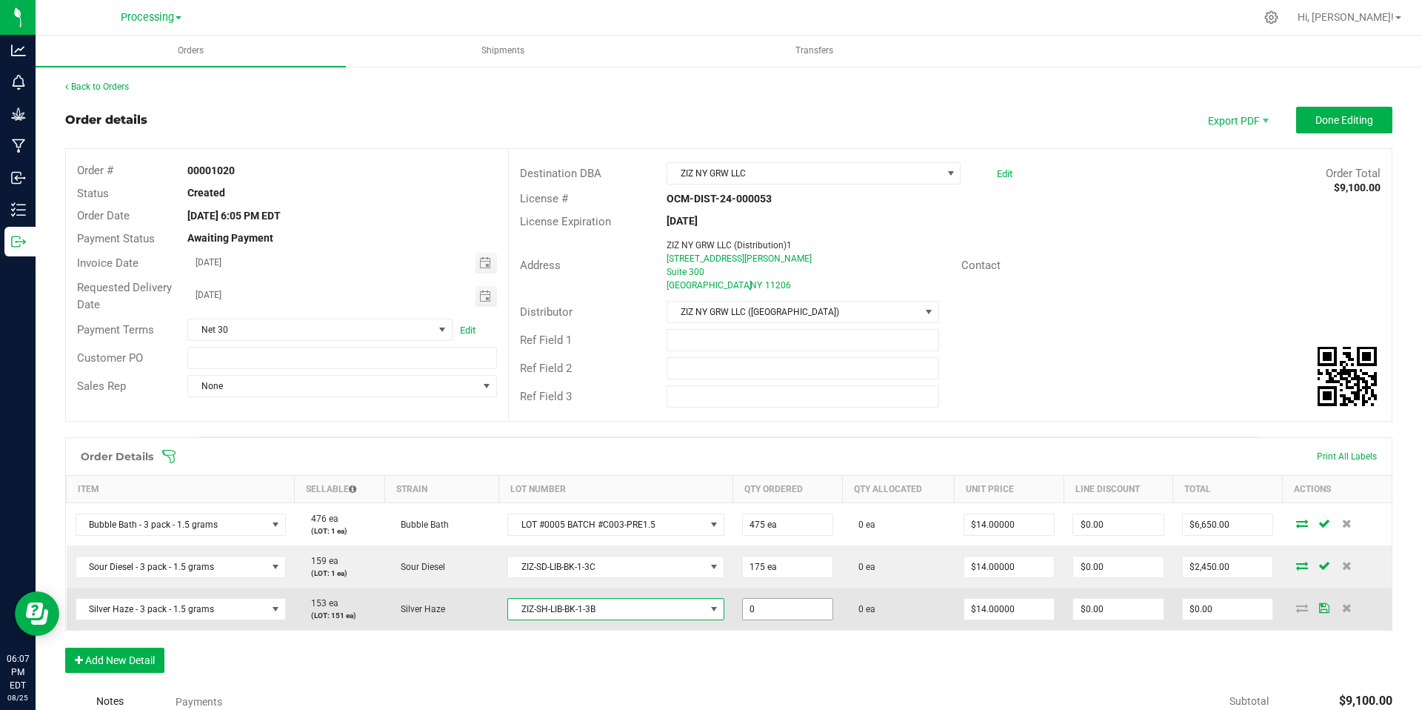
click at [771, 616] on input "0" at bounding box center [788, 609] width 90 height 21
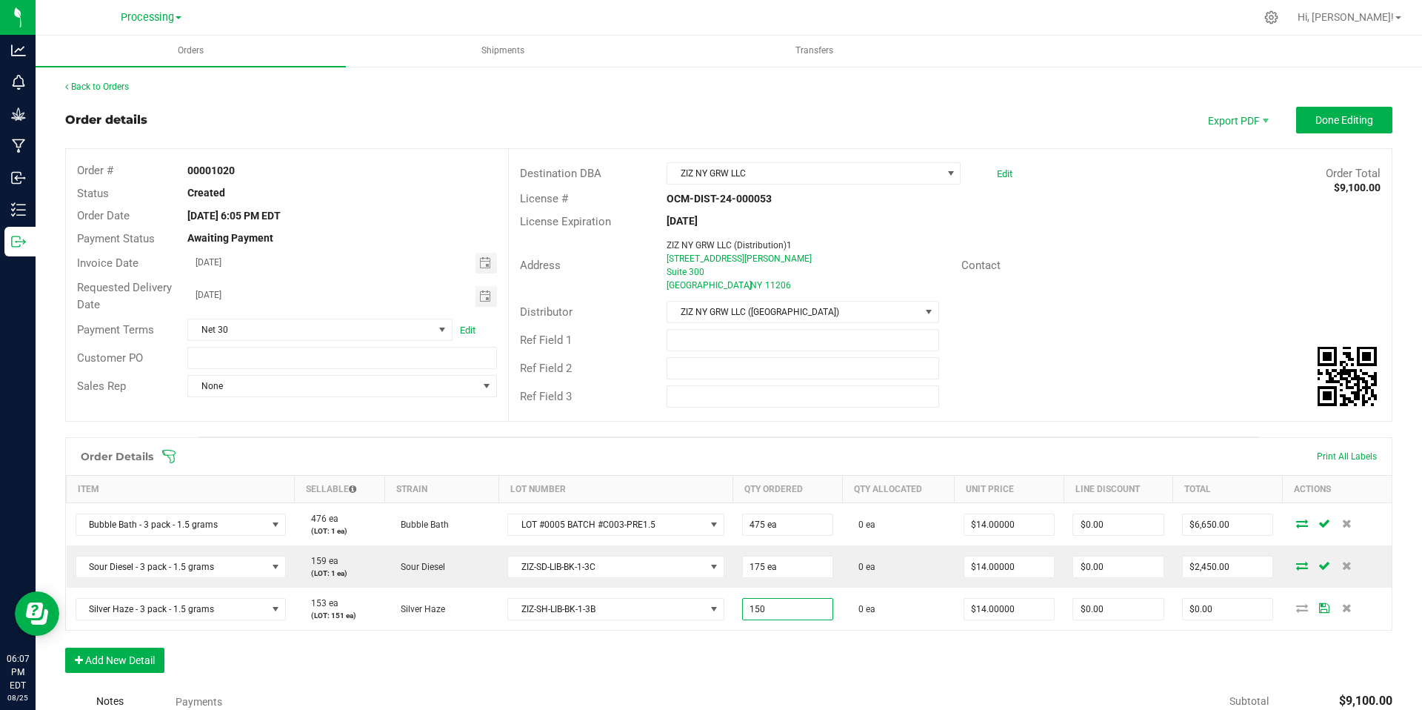
type input "150 ea"
type input "$2,100.00"
click at [895, 433] on div "Order details Export PDF Done Editing Order # 00001020 Status Created Order Dat…" at bounding box center [729, 511] width 1328 height 809
click at [1339, 128] on button "Done Editing" at bounding box center [1345, 120] width 96 height 27
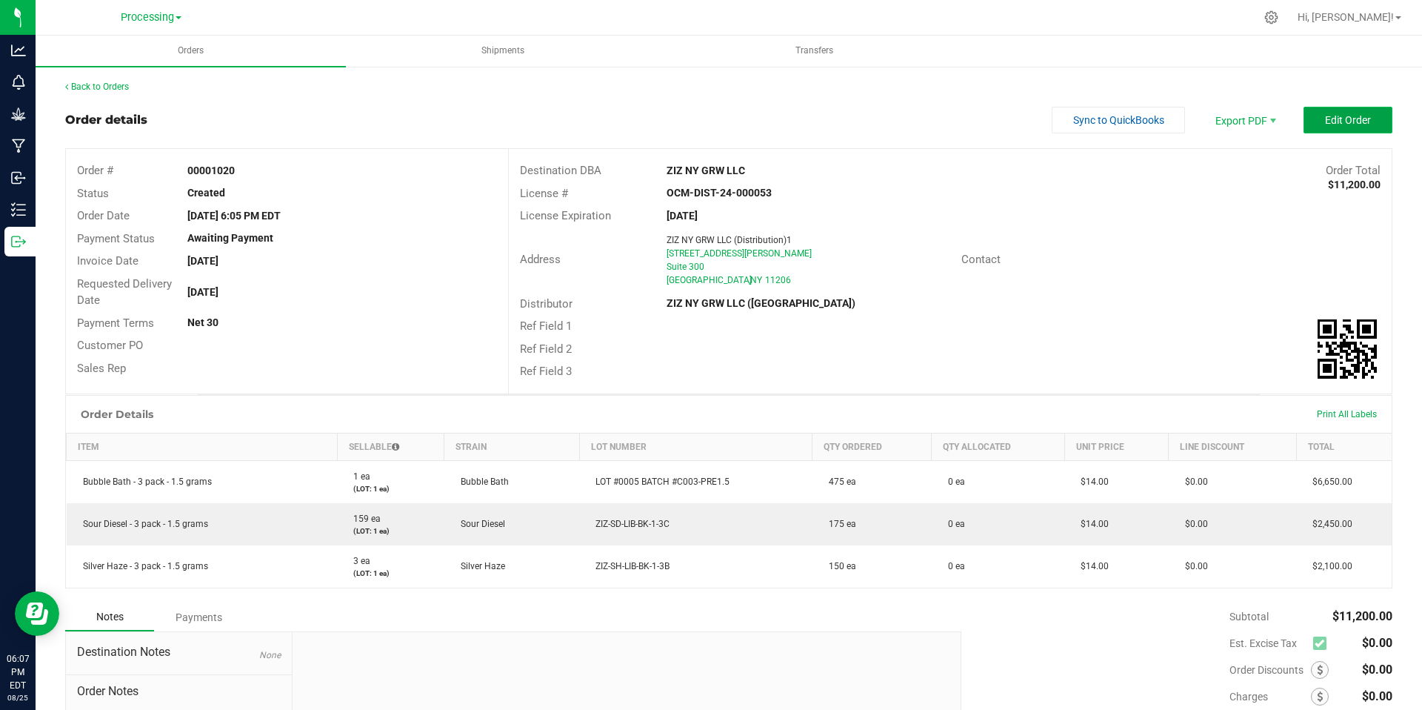
click at [1333, 124] on span "Edit Order" at bounding box center [1348, 120] width 46 height 12
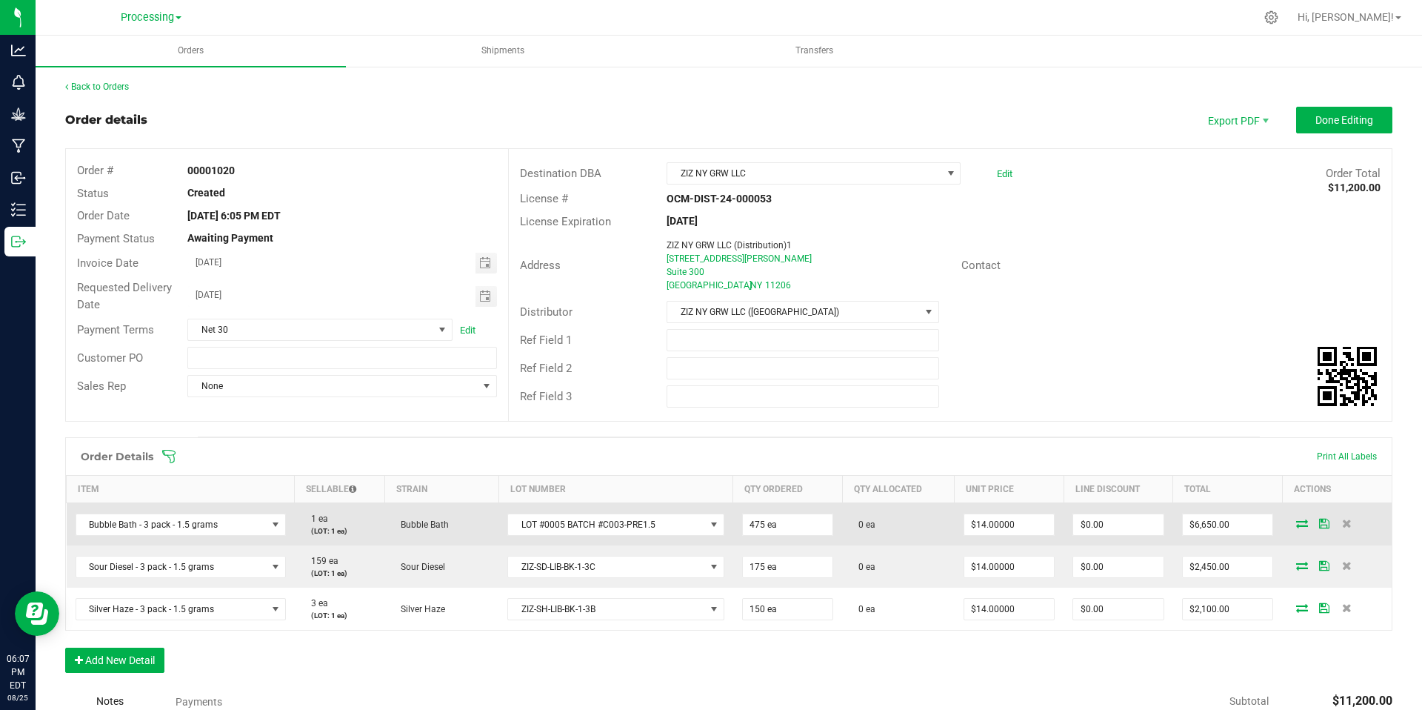
click at [1297, 524] on icon at bounding box center [1303, 523] width 12 height 9
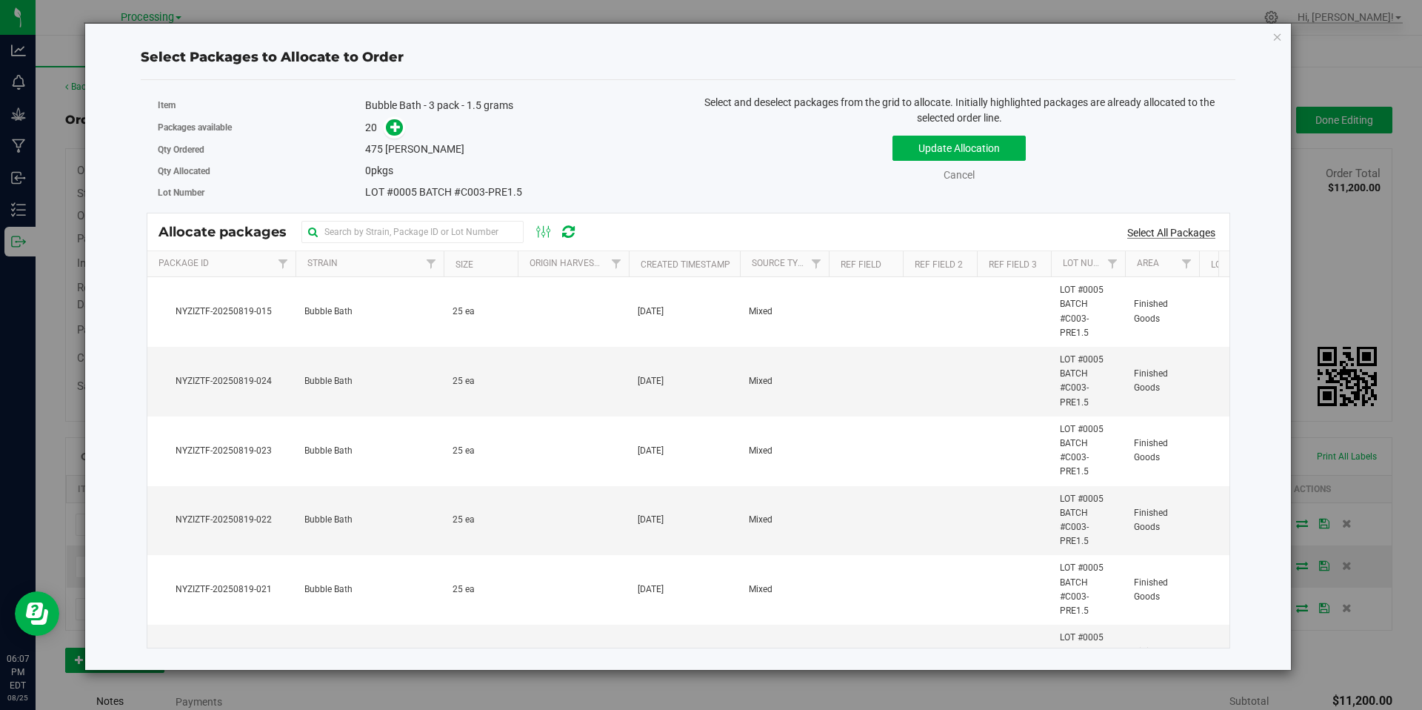
click at [1164, 235] on link "Select All Packages" at bounding box center [1172, 233] width 88 height 12
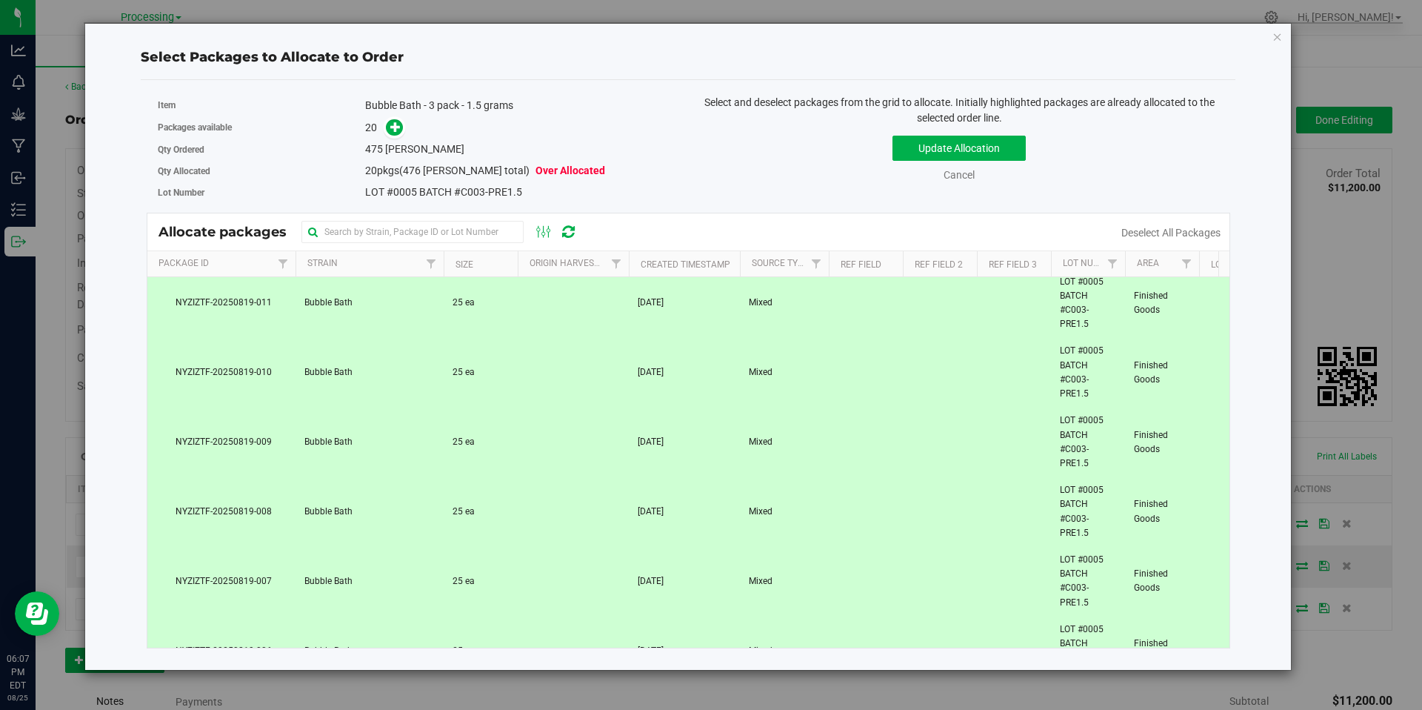
scroll to position [1030, 0]
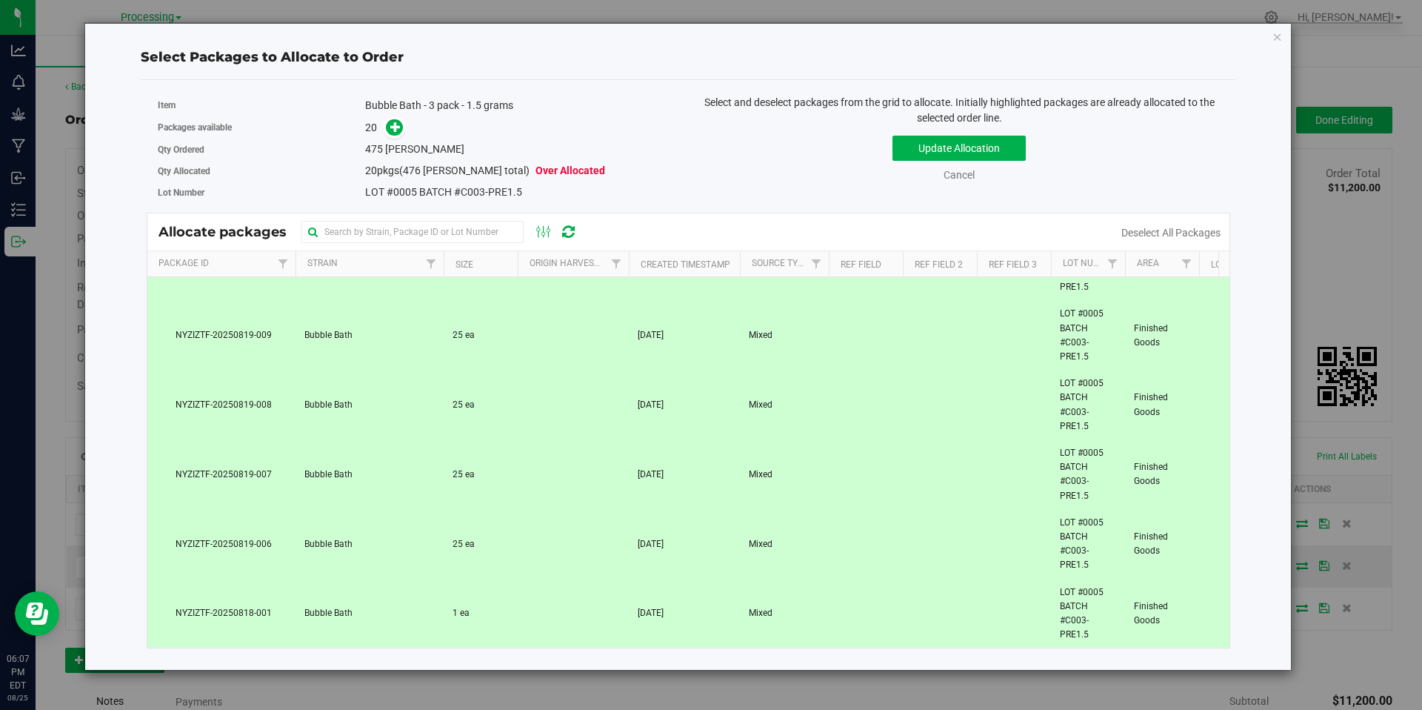
drag, startPoint x: 425, startPoint y: 618, endPoint x: 440, endPoint y: 613, distance: 15.7
click at [425, 617] on td "Bubble Bath" at bounding box center [370, 613] width 148 height 69
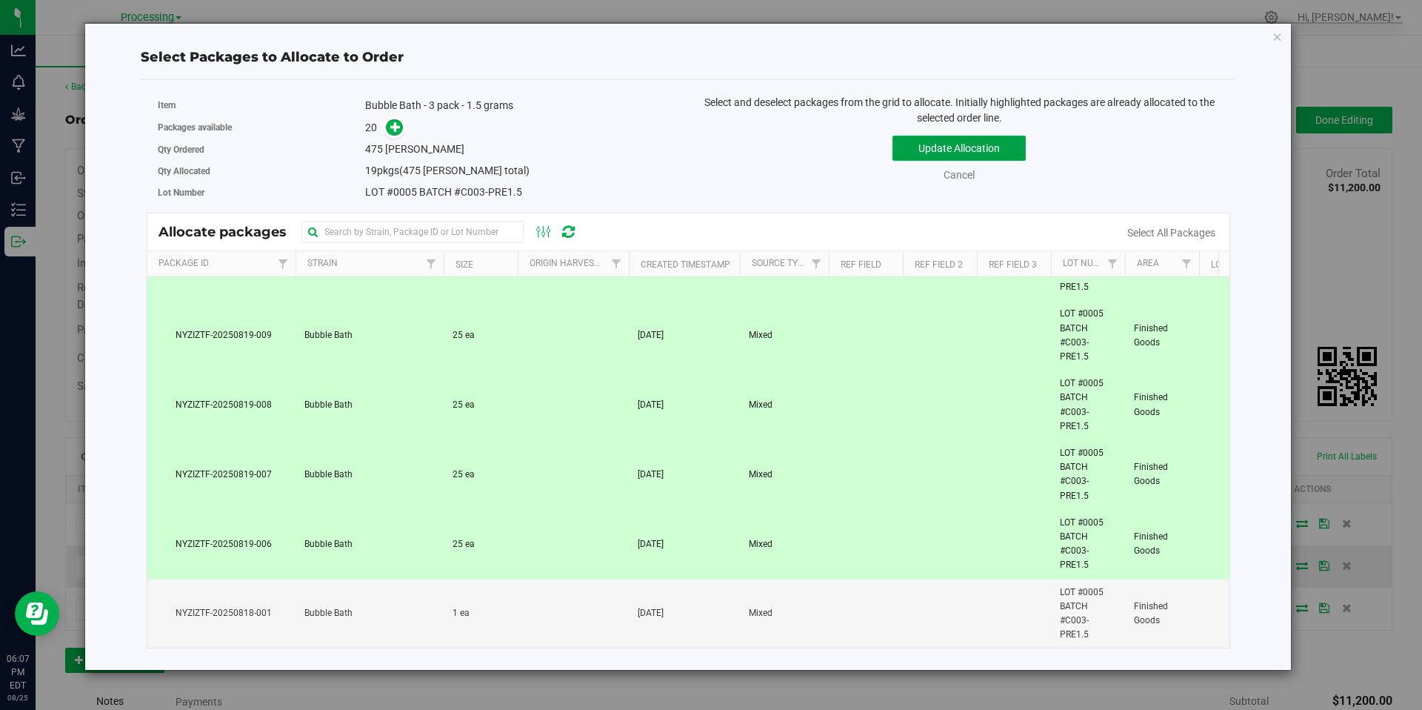
click at [976, 137] on button "Update Allocation" at bounding box center [959, 148] width 133 height 25
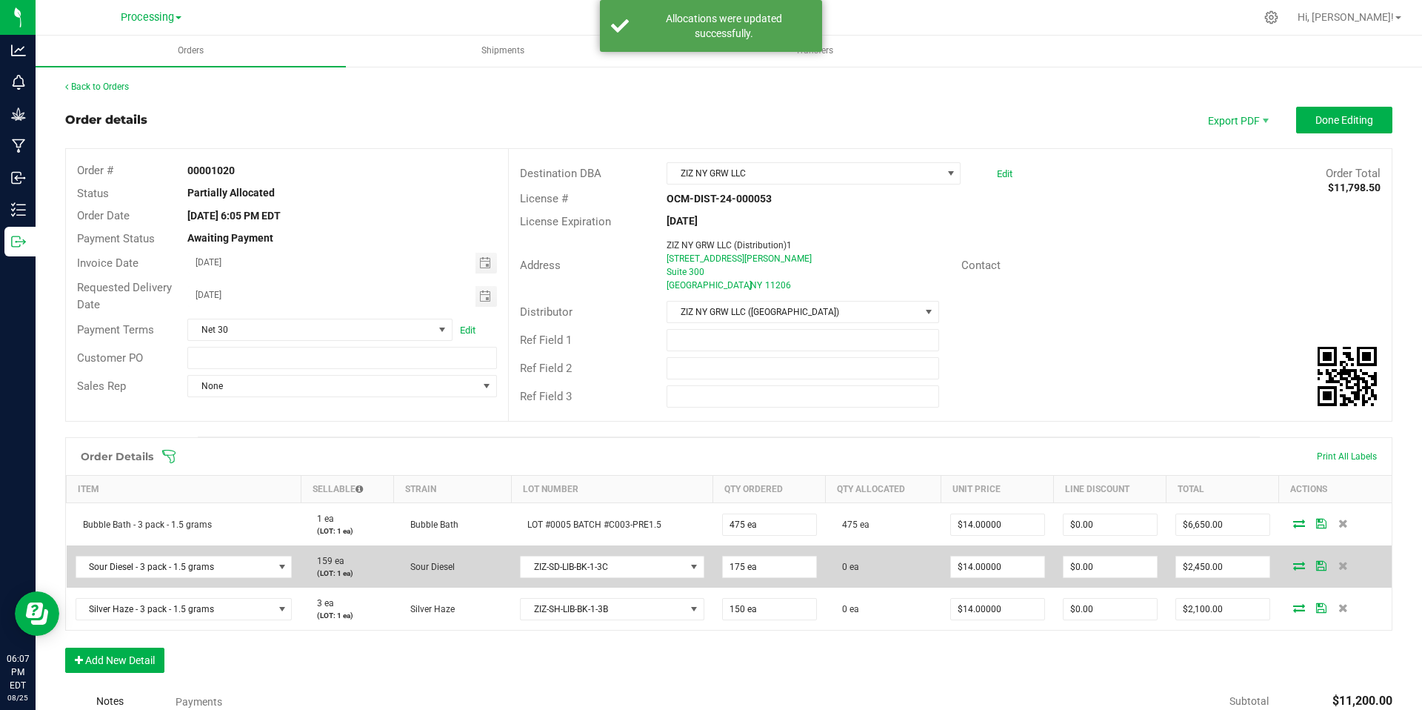
click at [1291, 571] on td at bounding box center [1336, 566] width 113 height 42
click at [1294, 565] on icon at bounding box center [1300, 565] width 12 height 9
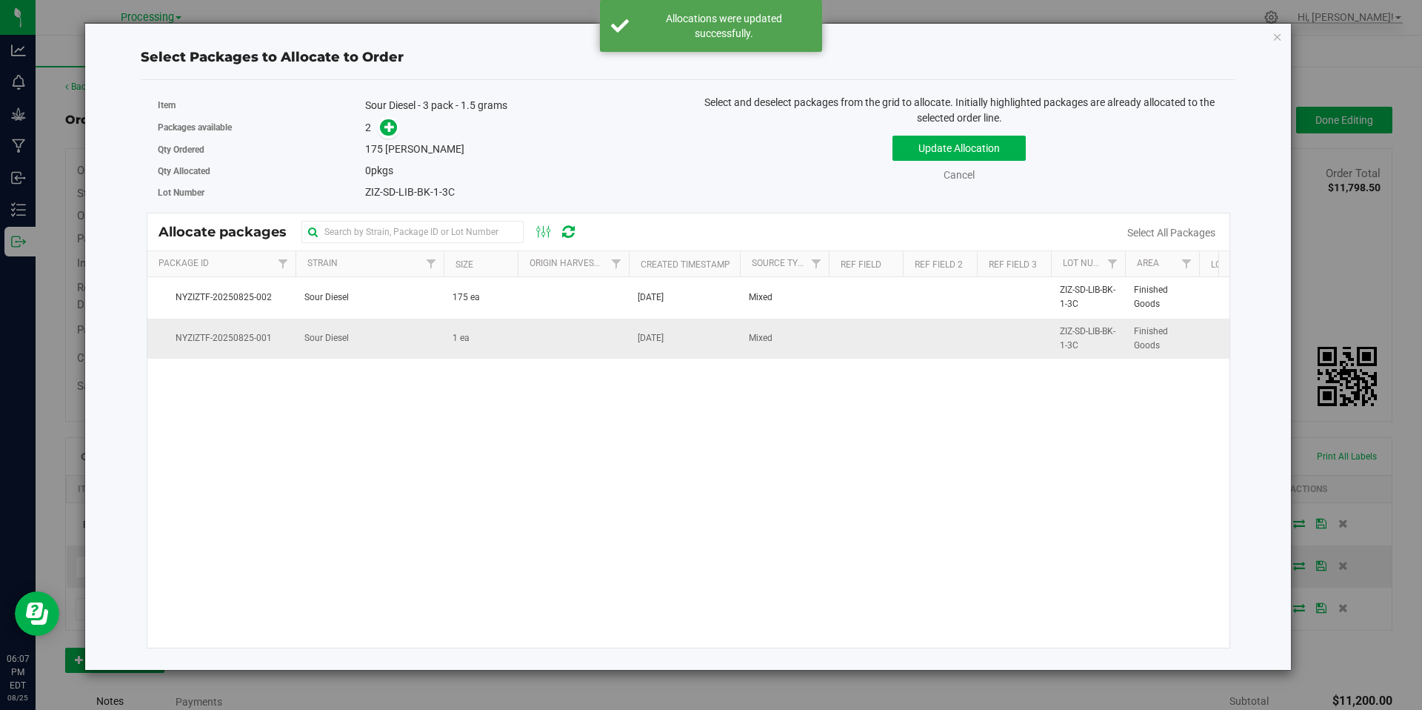
click at [501, 322] on td "1 ea" at bounding box center [481, 339] width 74 height 40
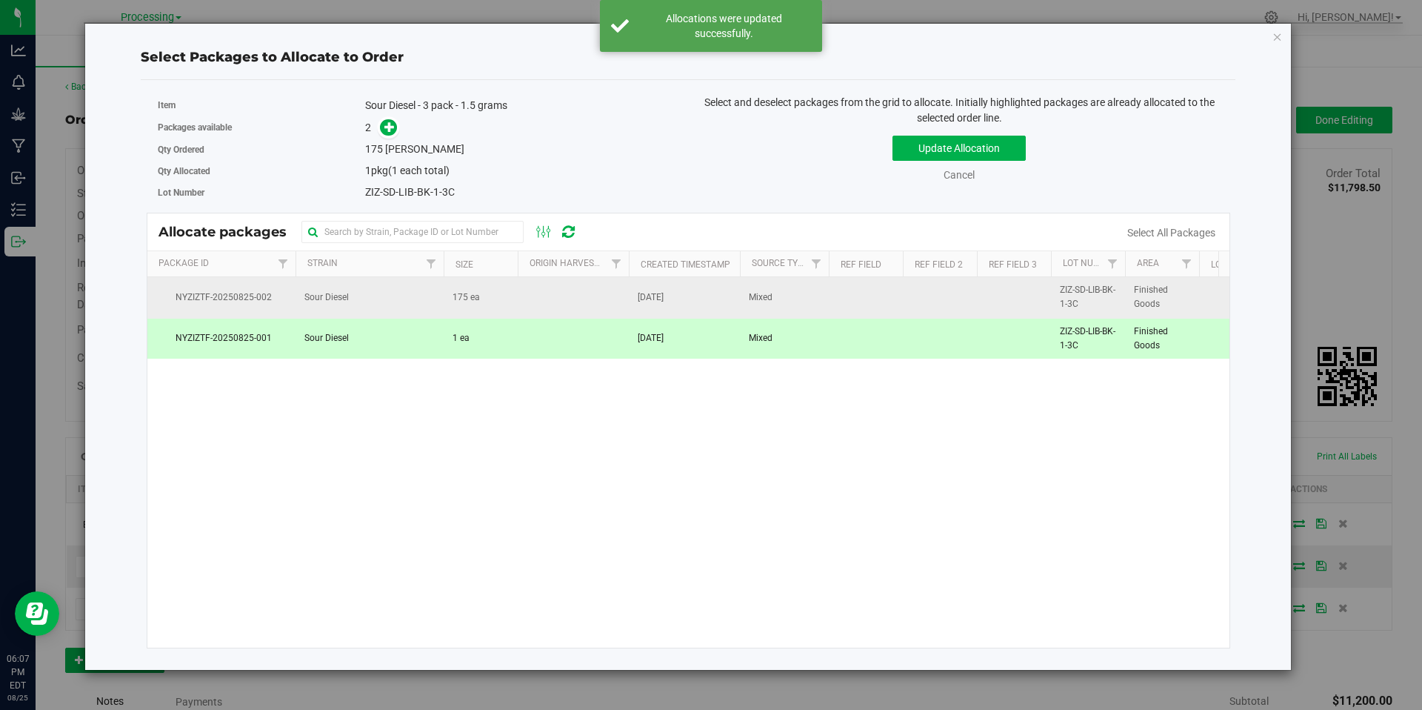
click at [509, 309] on td "175 ea" at bounding box center [481, 297] width 74 height 41
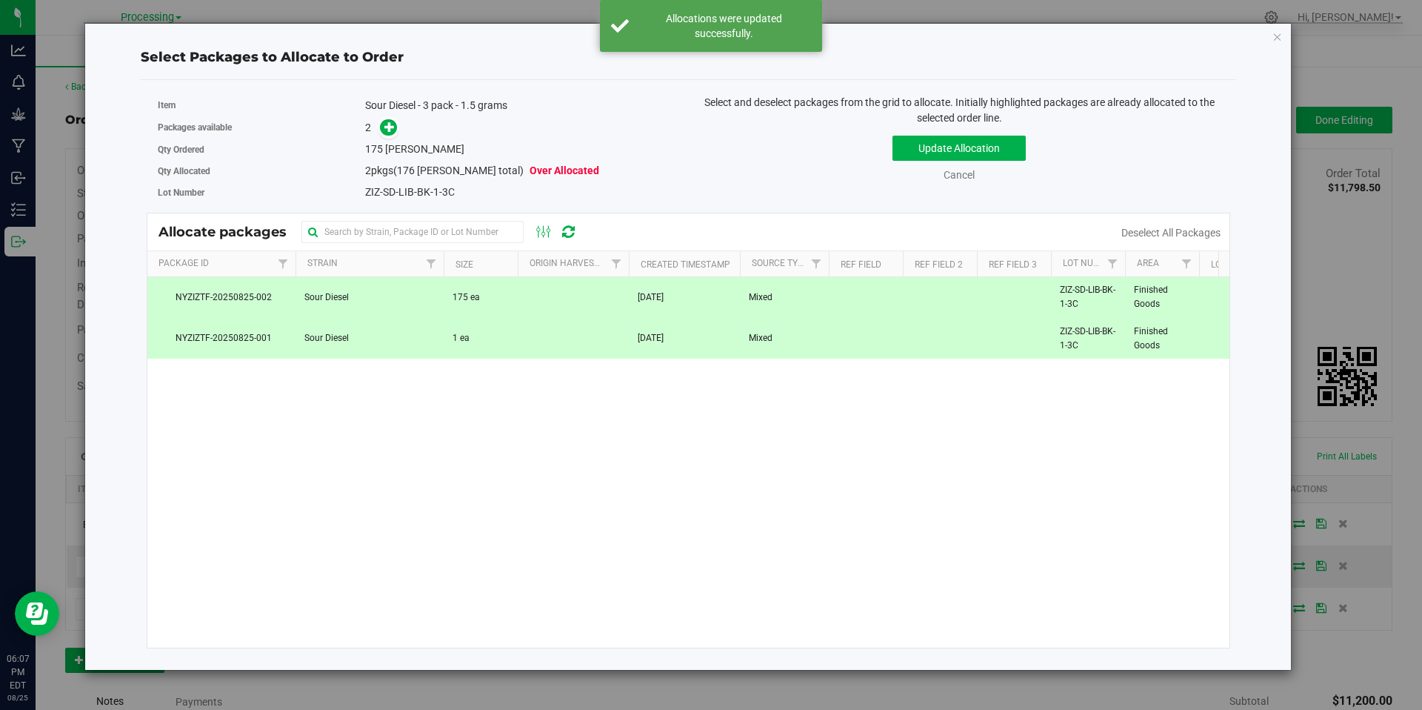
drag, startPoint x: 519, startPoint y: 339, endPoint x: 693, endPoint y: 269, distance: 187.8
click at [520, 339] on td at bounding box center [573, 339] width 111 height 40
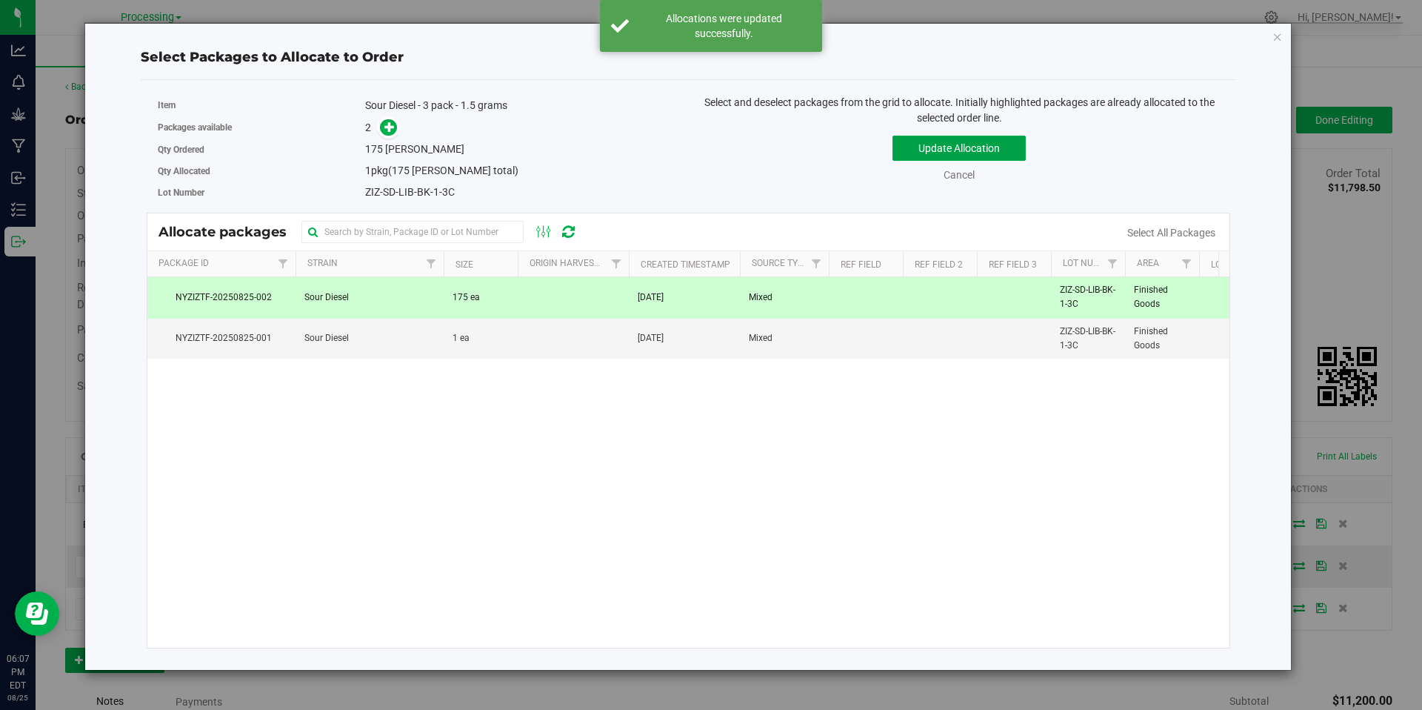
click at [986, 145] on button "Update Allocation" at bounding box center [959, 148] width 133 height 25
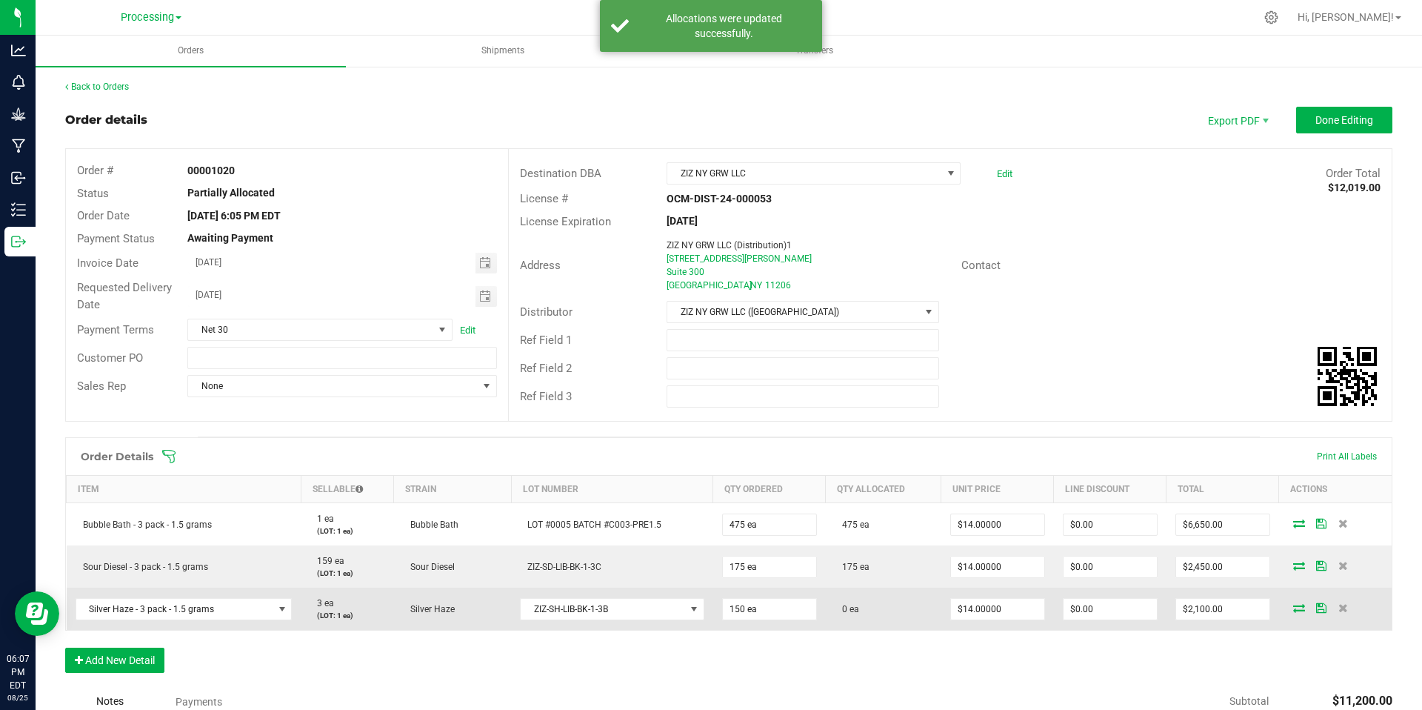
click at [1294, 605] on icon at bounding box center [1300, 607] width 12 height 9
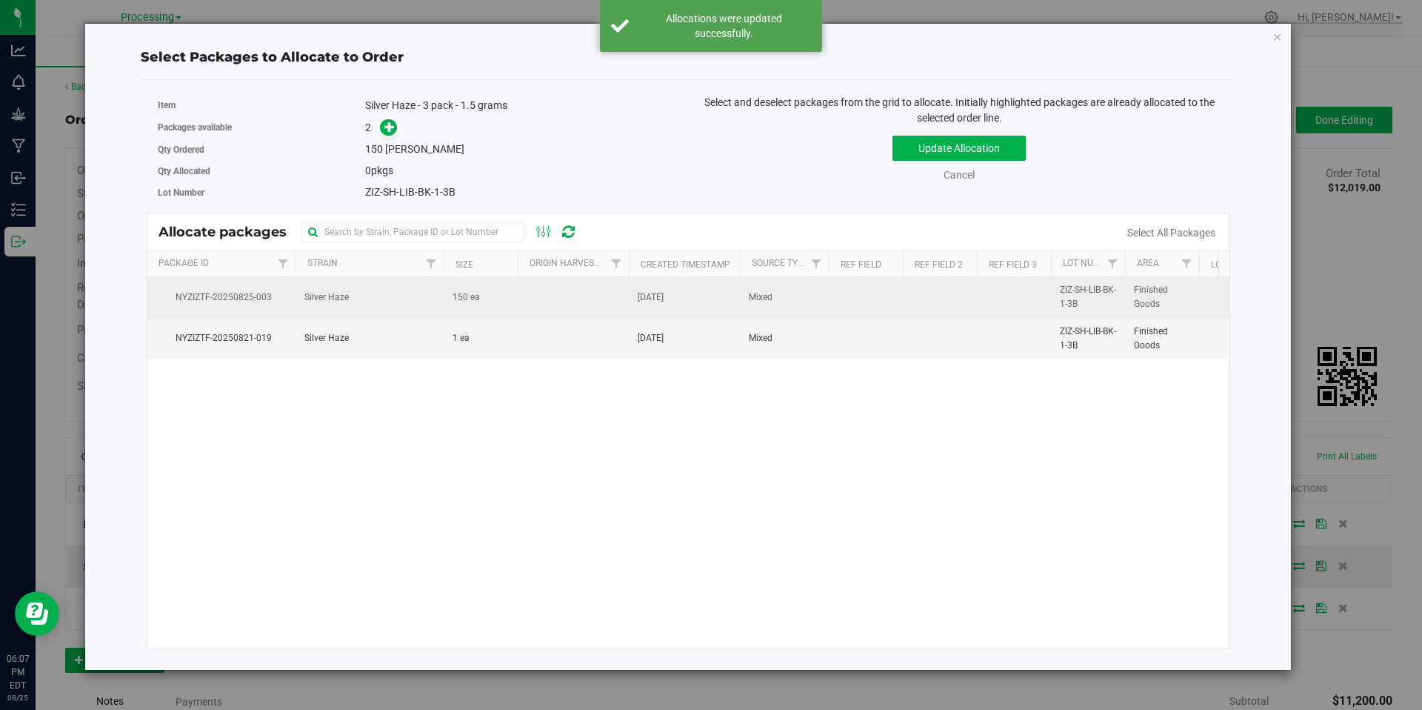
click at [478, 293] on span "150 ea" at bounding box center [466, 297] width 27 height 14
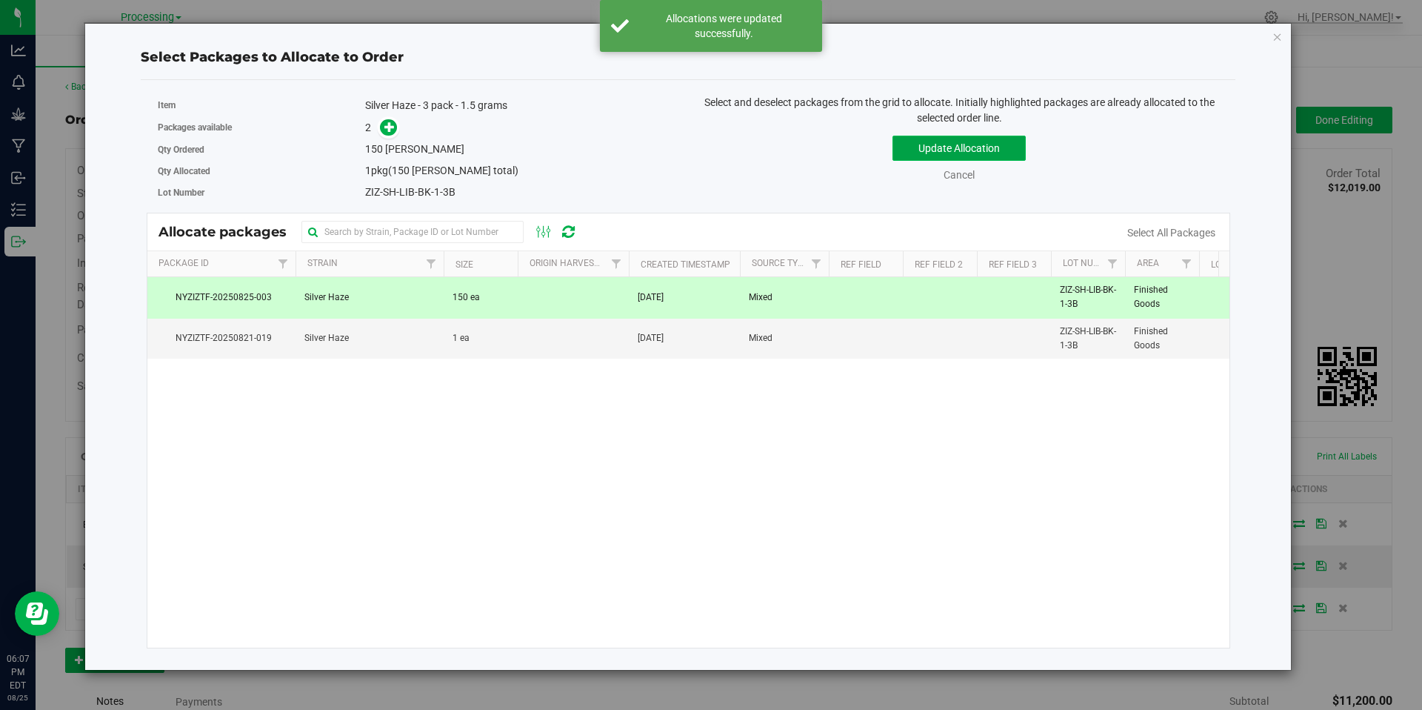
click at [906, 156] on button "Update Allocation" at bounding box center [959, 148] width 133 height 25
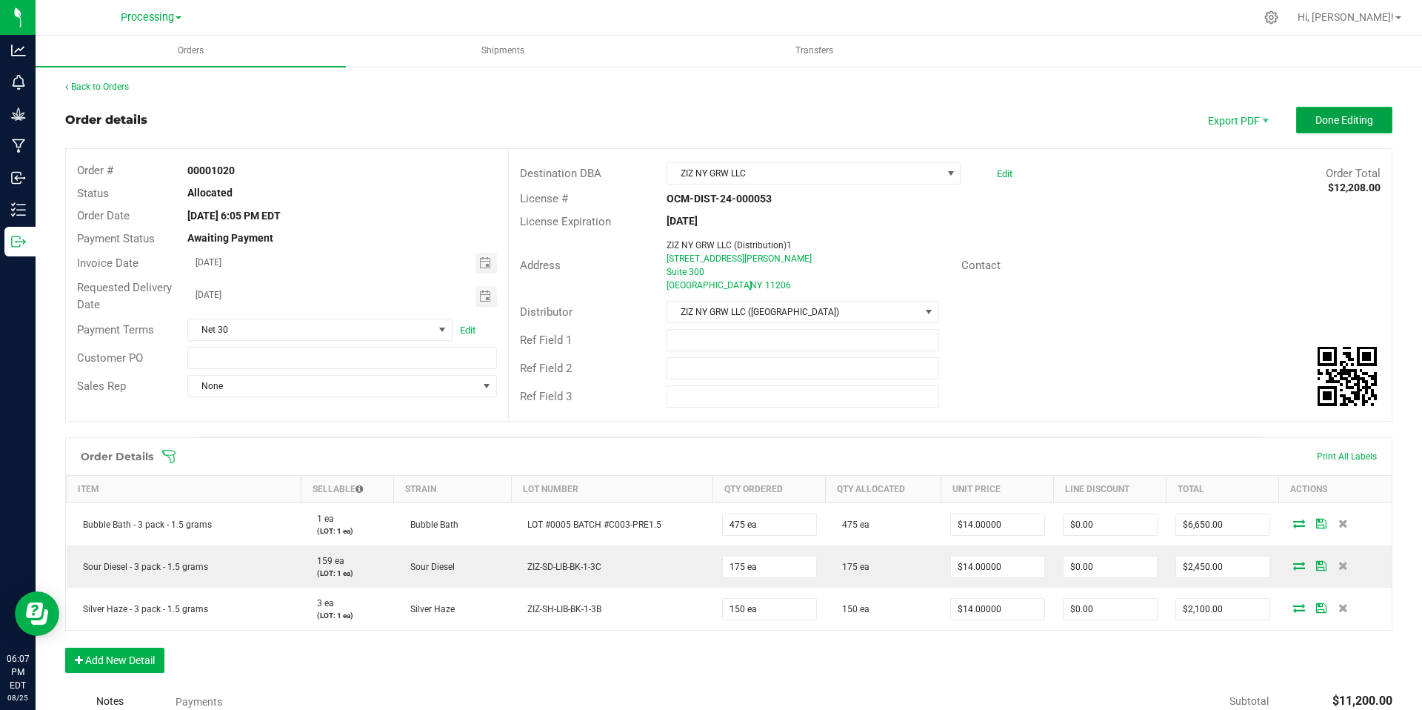
click at [1316, 116] on span "Done Editing" at bounding box center [1345, 120] width 58 height 12
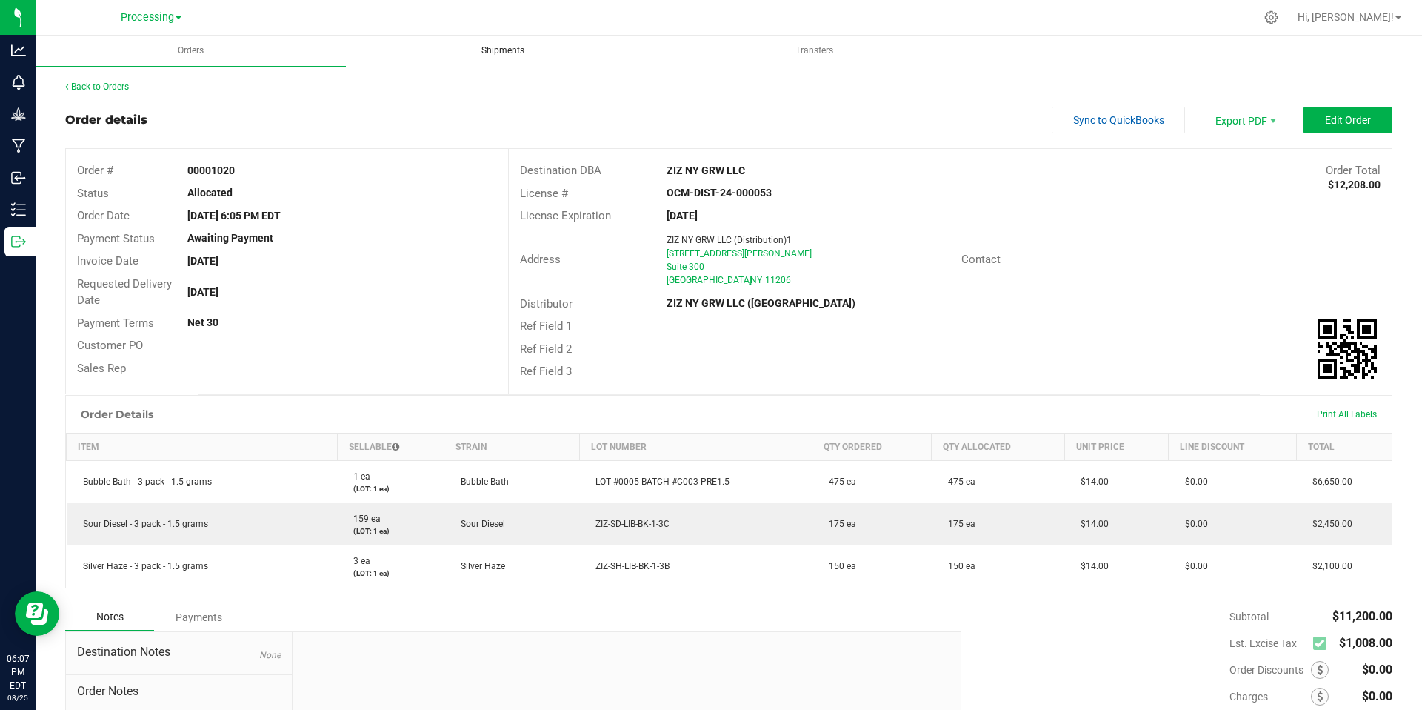
click at [504, 50] on span "Shipments" at bounding box center [503, 50] width 83 height 13
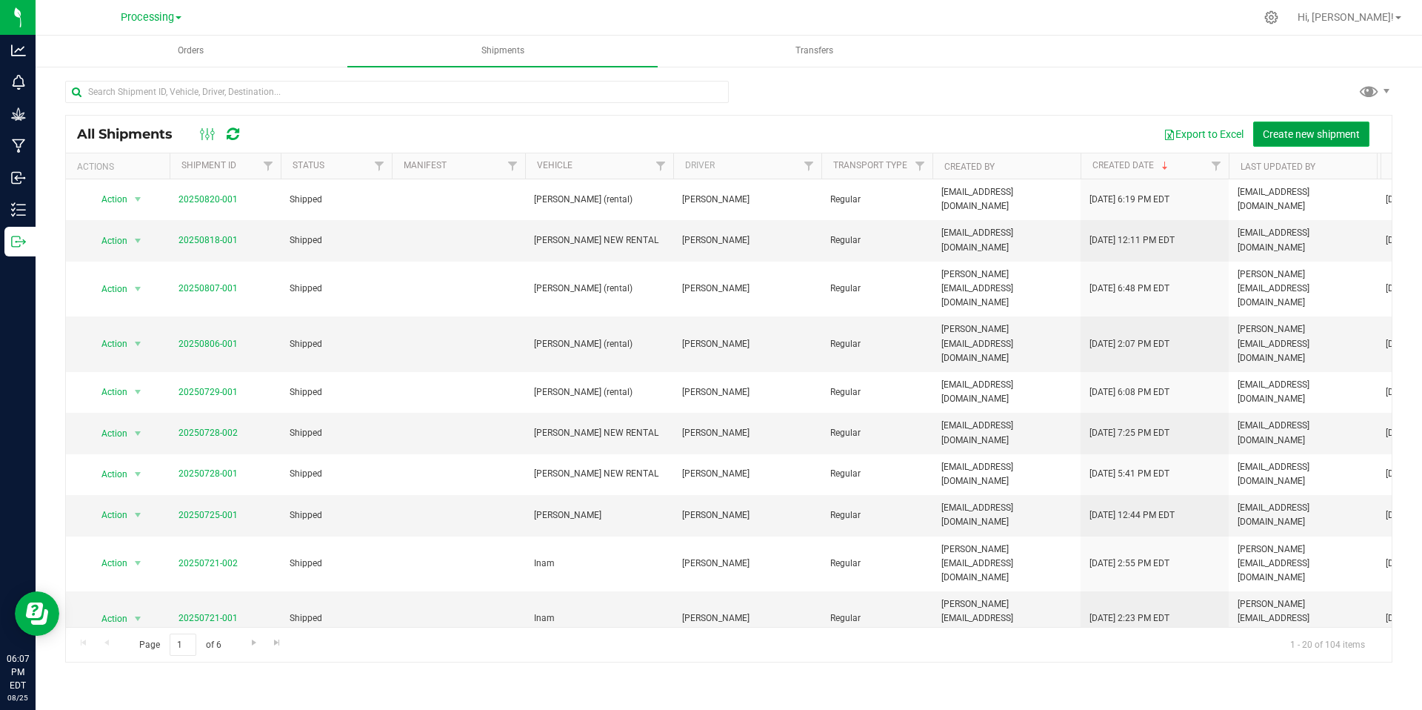
click at [1365, 136] on button "Create new shipment" at bounding box center [1312, 134] width 116 height 25
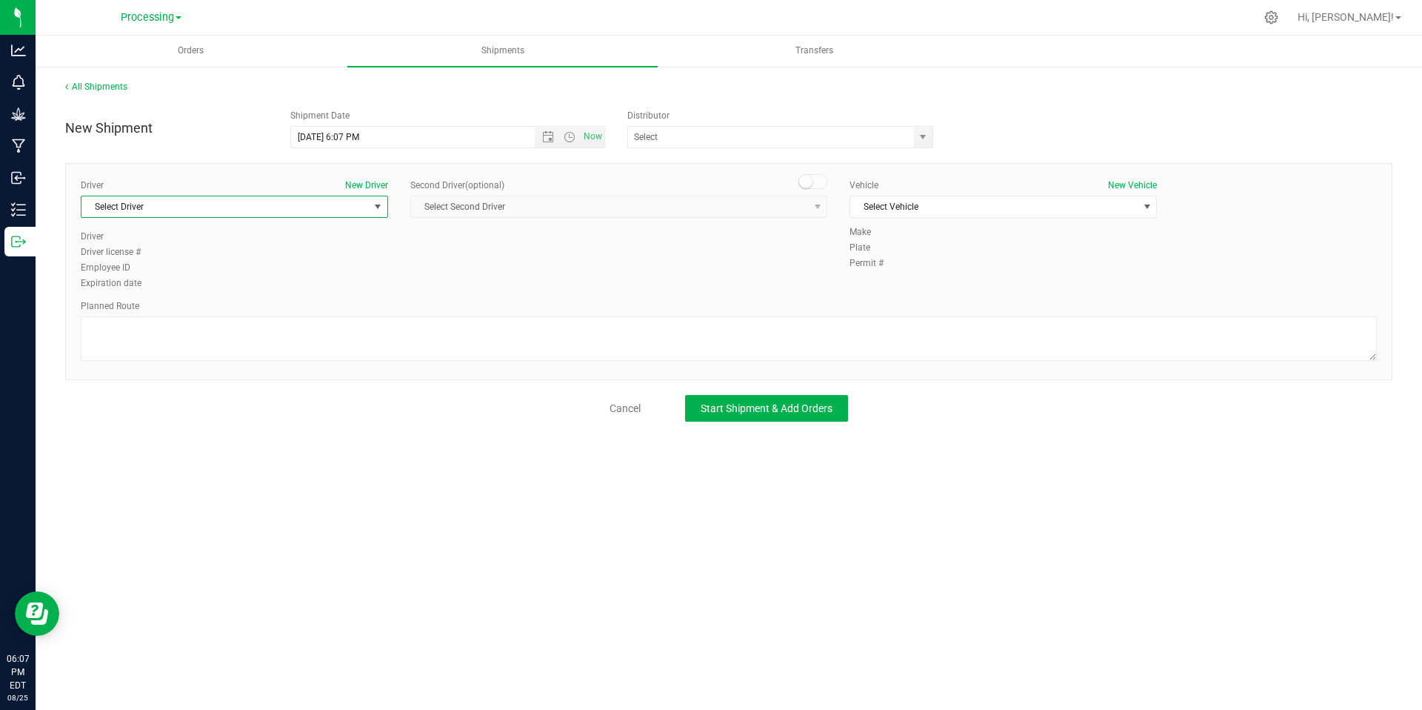
click at [341, 203] on span "Select Driver" at bounding box center [224, 206] width 287 height 21
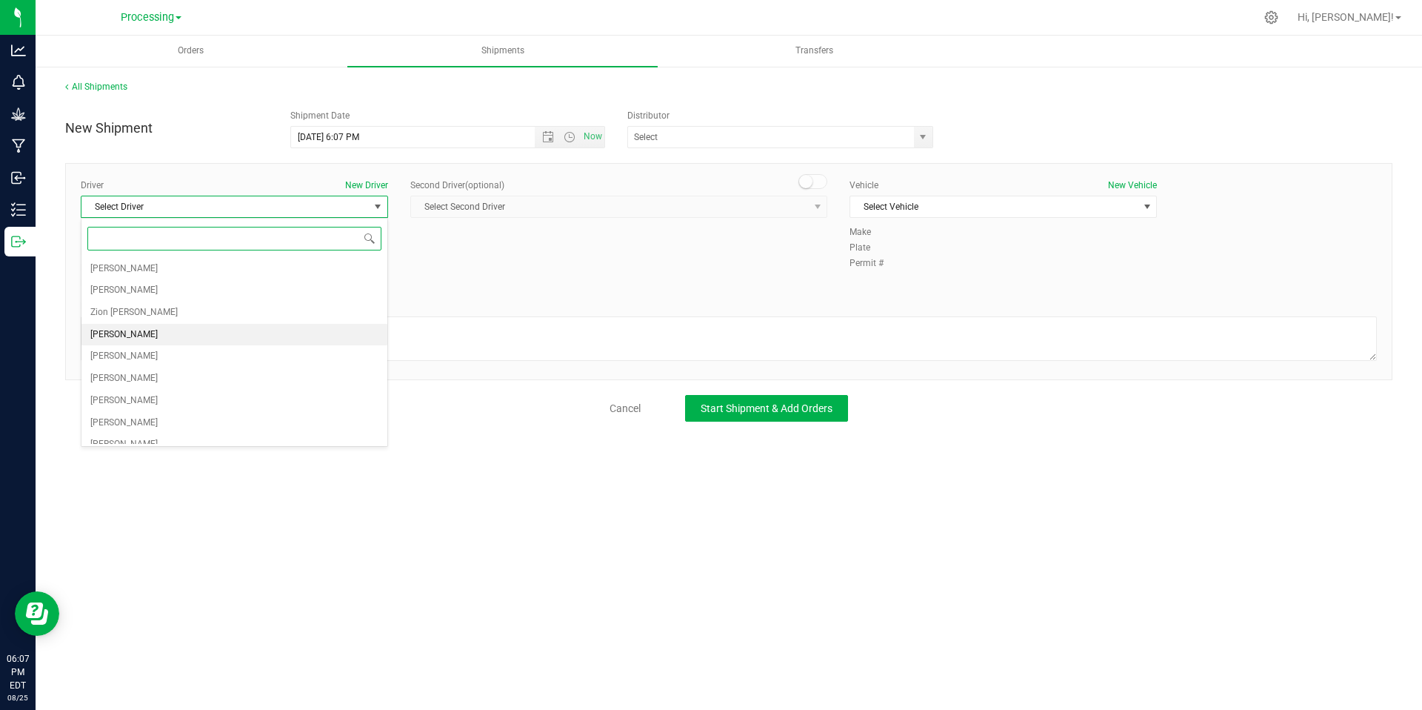
click at [244, 327] on li "Ivan Jines" at bounding box center [234, 335] width 306 height 22
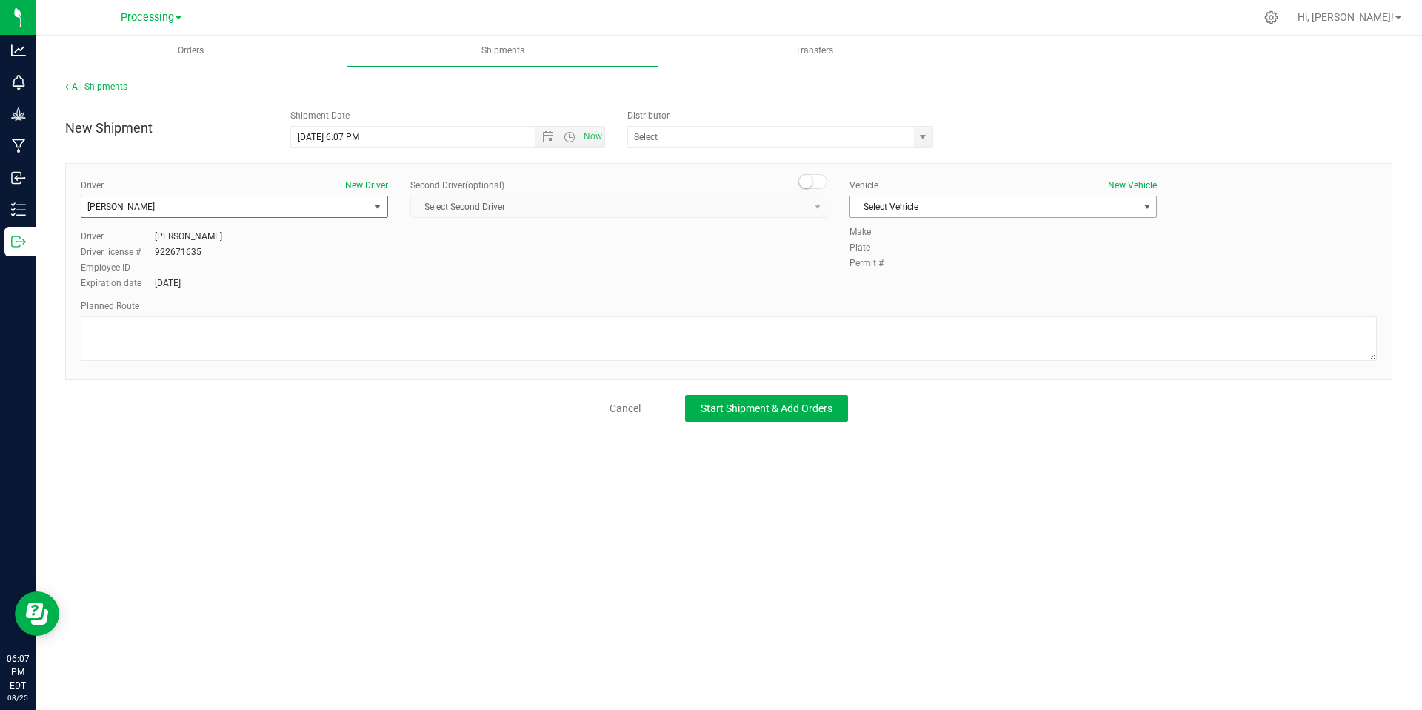
click at [1051, 209] on span "Select Vehicle" at bounding box center [994, 206] width 287 height 21
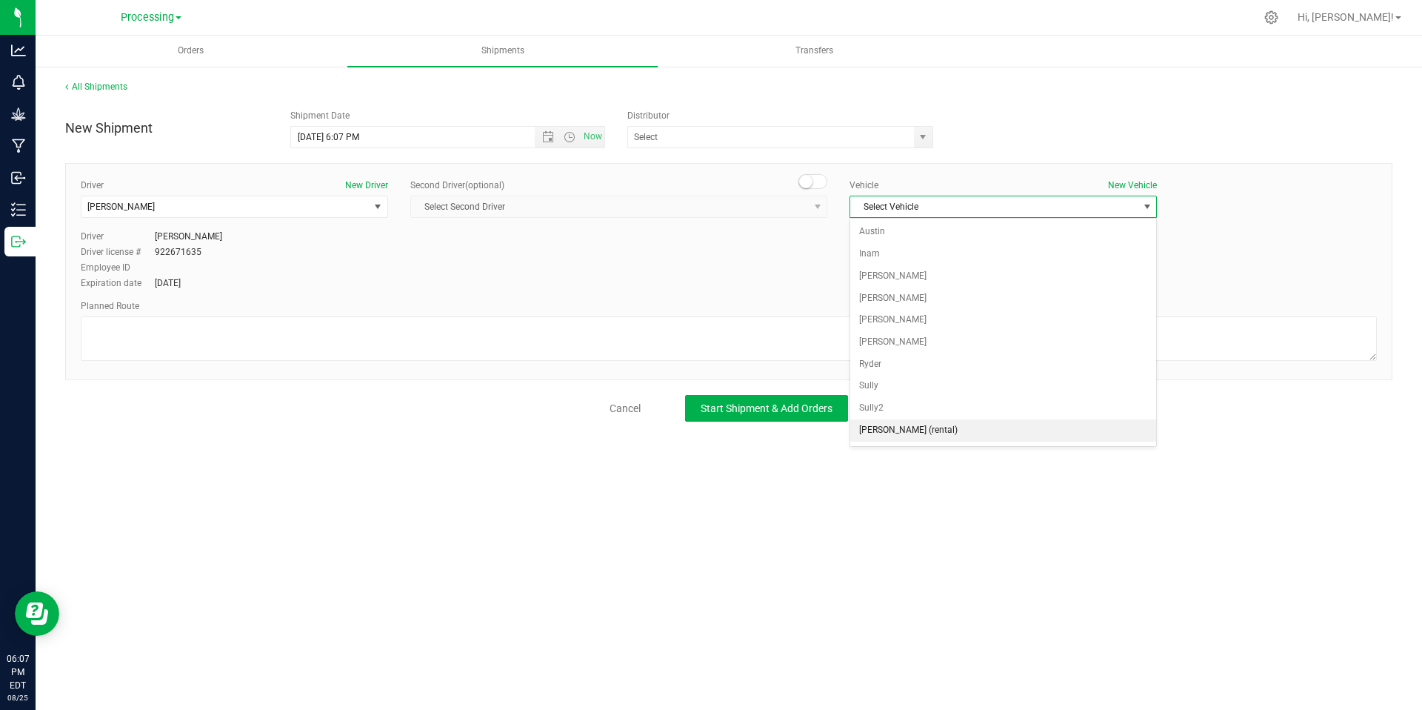
click at [908, 427] on li "Zane (rental)" at bounding box center [1004, 430] width 306 height 22
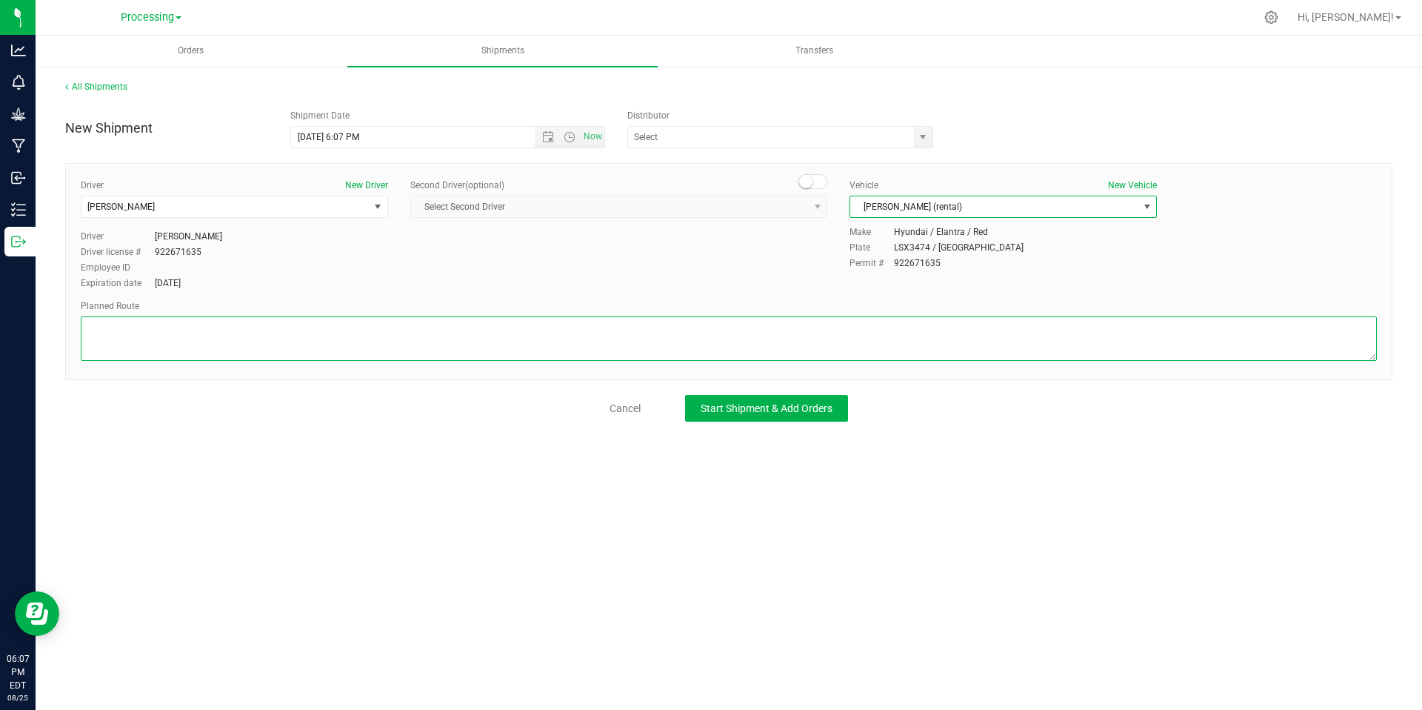
click at [318, 327] on textarea at bounding box center [729, 338] width 1297 height 44
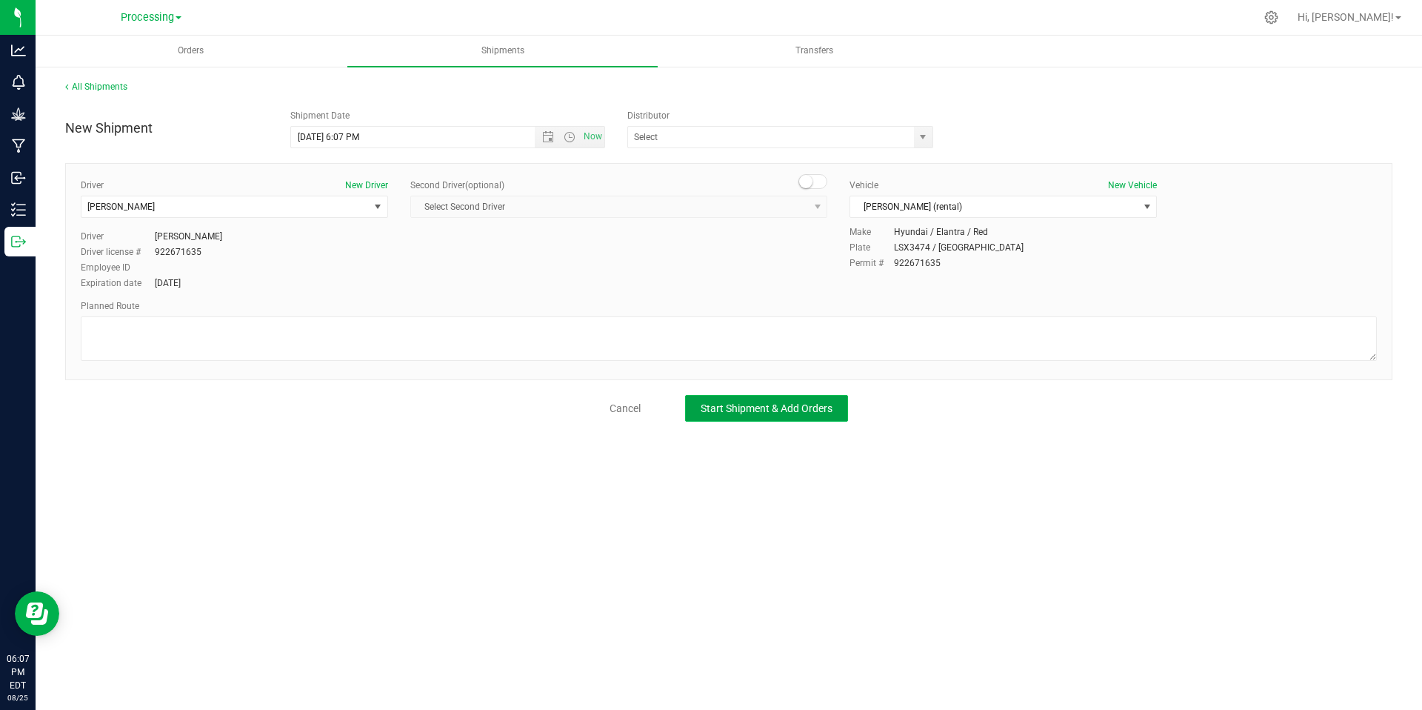
click at [720, 415] on button "Start Shipment & Add Orders" at bounding box center [766, 408] width 163 height 27
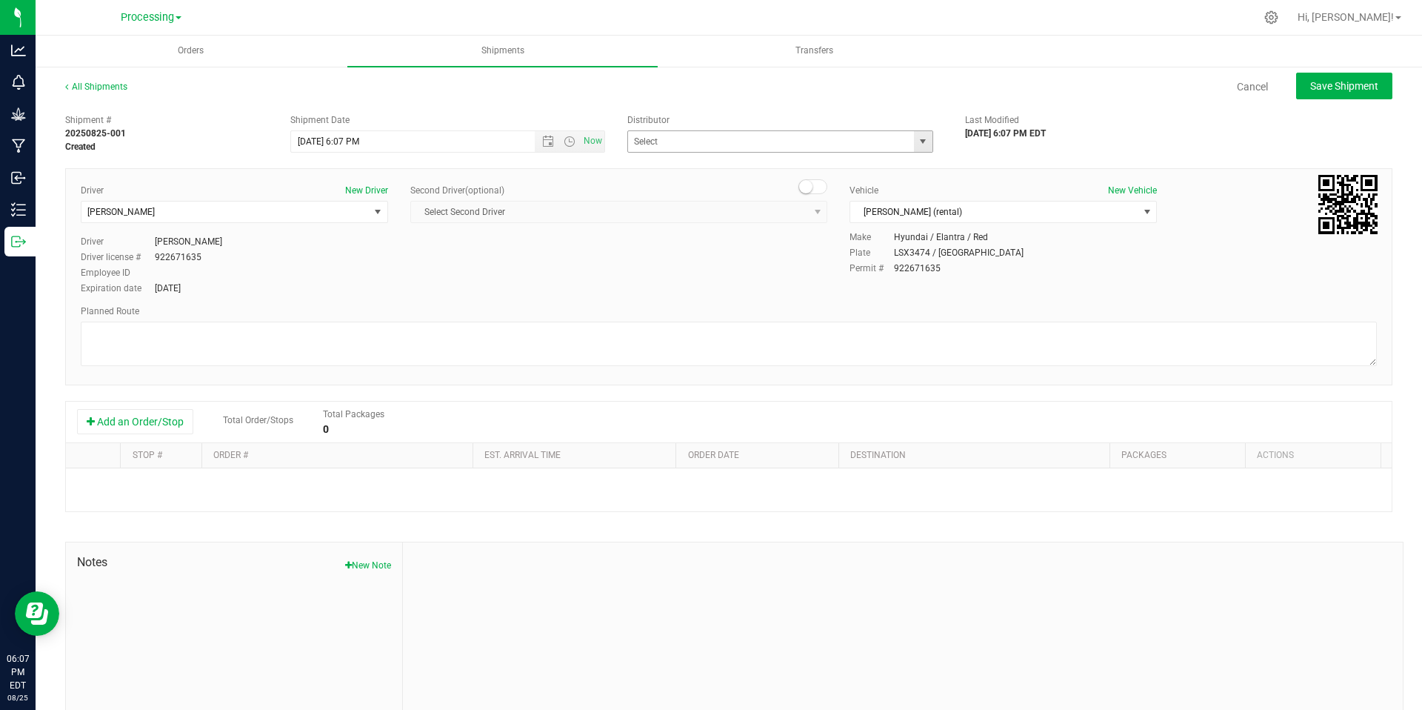
click at [920, 138] on span "select" at bounding box center [923, 142] width 12 height 12
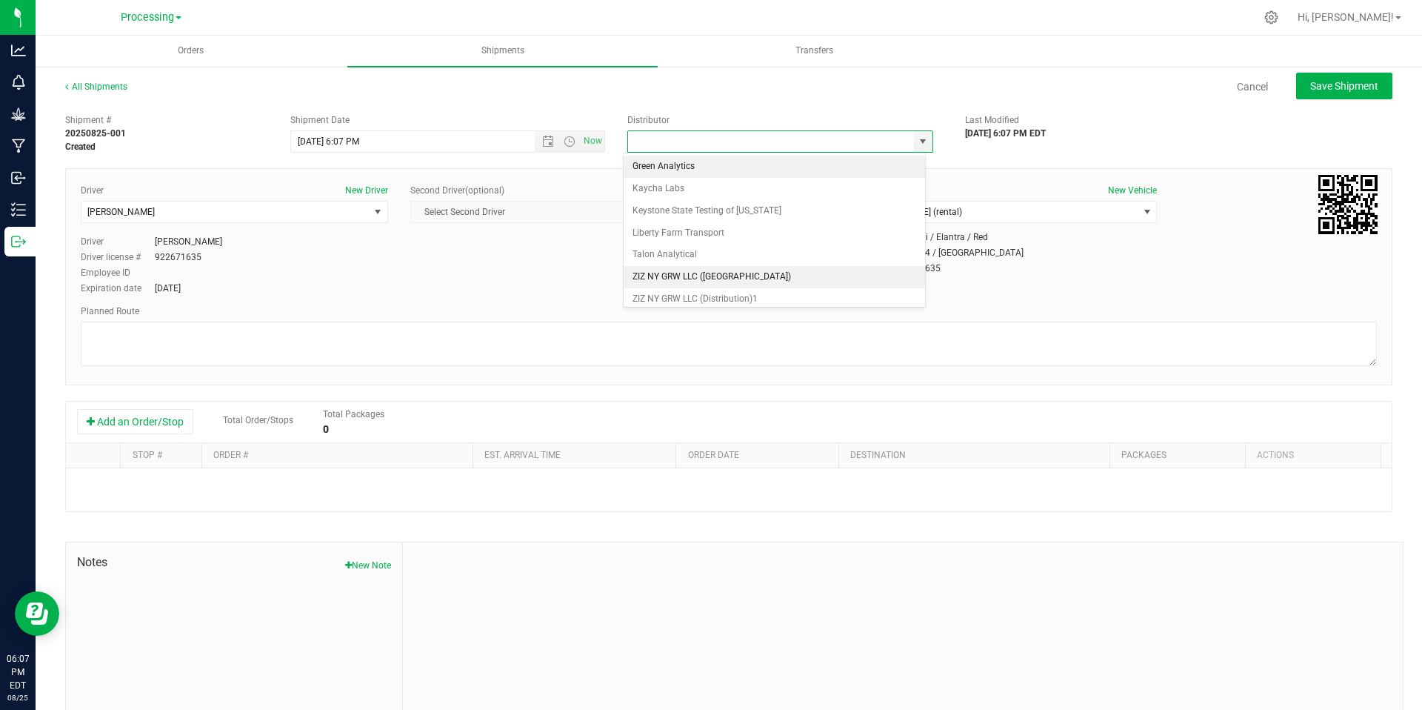
click at [691, 282] on li "ZIZ NY GRW LLC (Brooklyn)" at bounding box center [775, 277] width 302 height 22
type input "ZIZ NY GRW LLC (Brooklyn)"
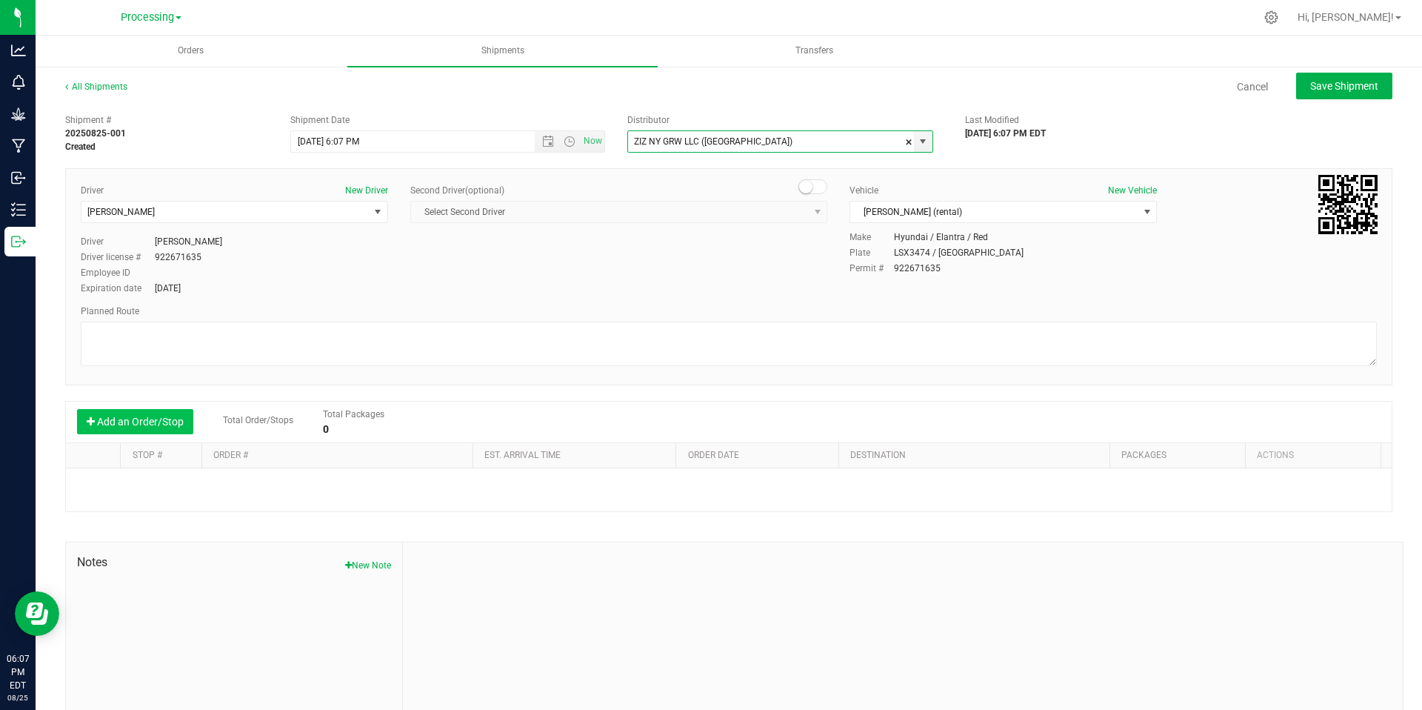
click at [190, 430] on button "Add an Order/Stop" at bounding box center [135, 421] width 116 height 25
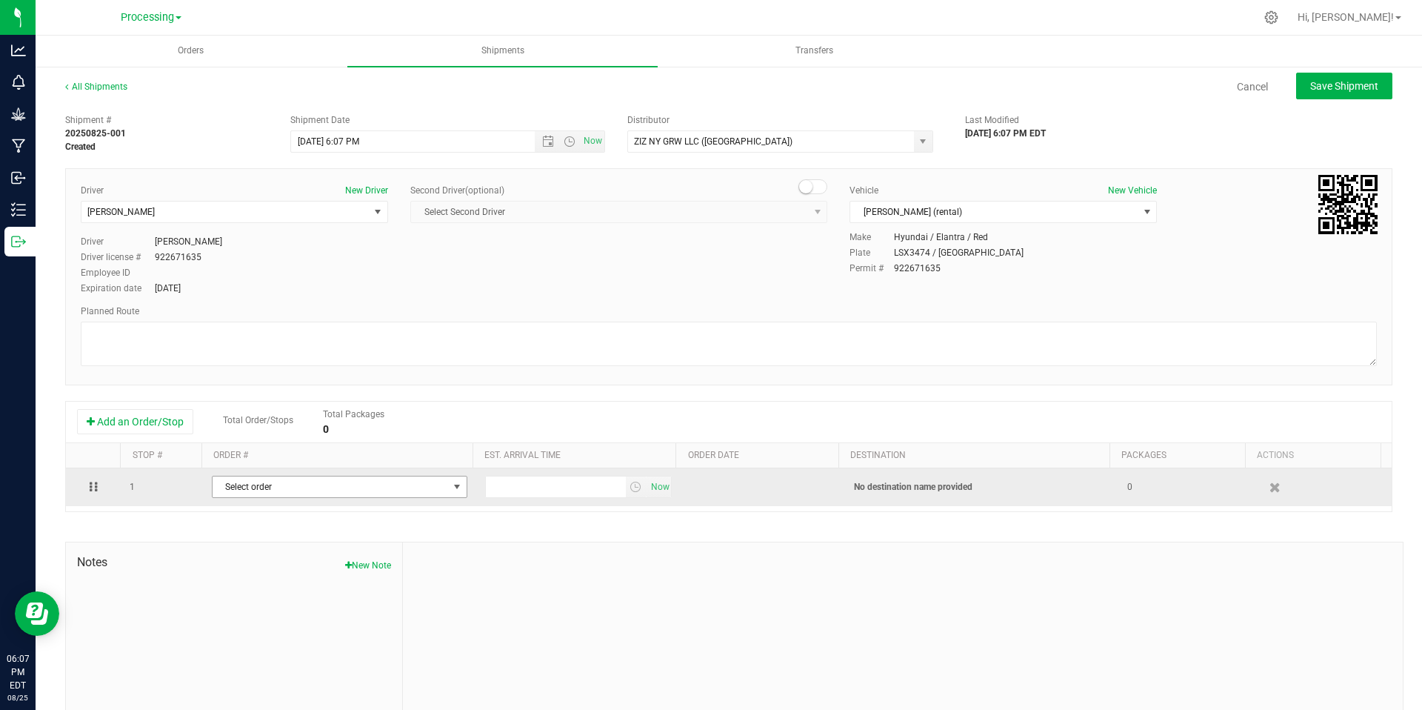
drag, startPoint x: 255, startPoint y: 485, endPoint x: 283, endPoint y: 485, distance: 28.2
click at [256, 485] on span "Select order" at bounding box center [331, 486] width 236 height 21
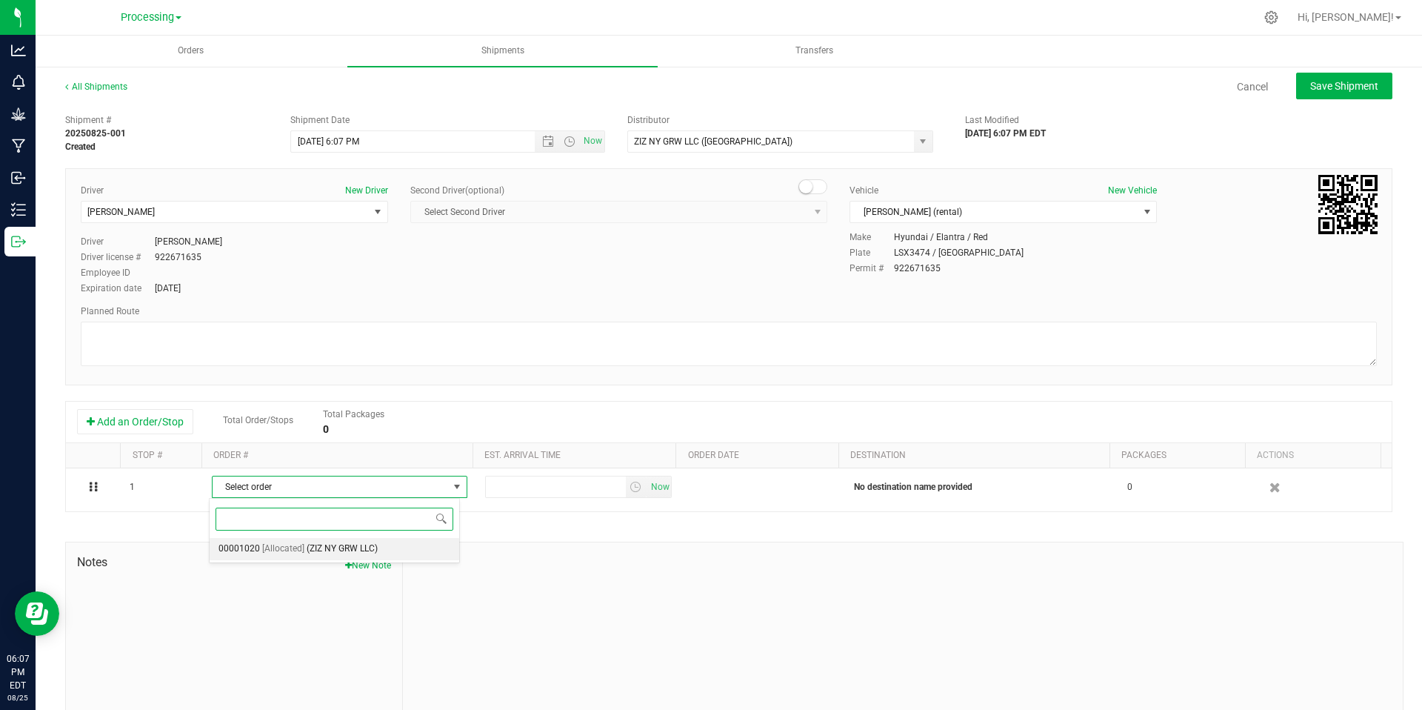
click at [379, 549] on li "00001020 [Allocated] (ZIZ NY GRW LLC)" at bounding box center [335, 549] width 250 height 22
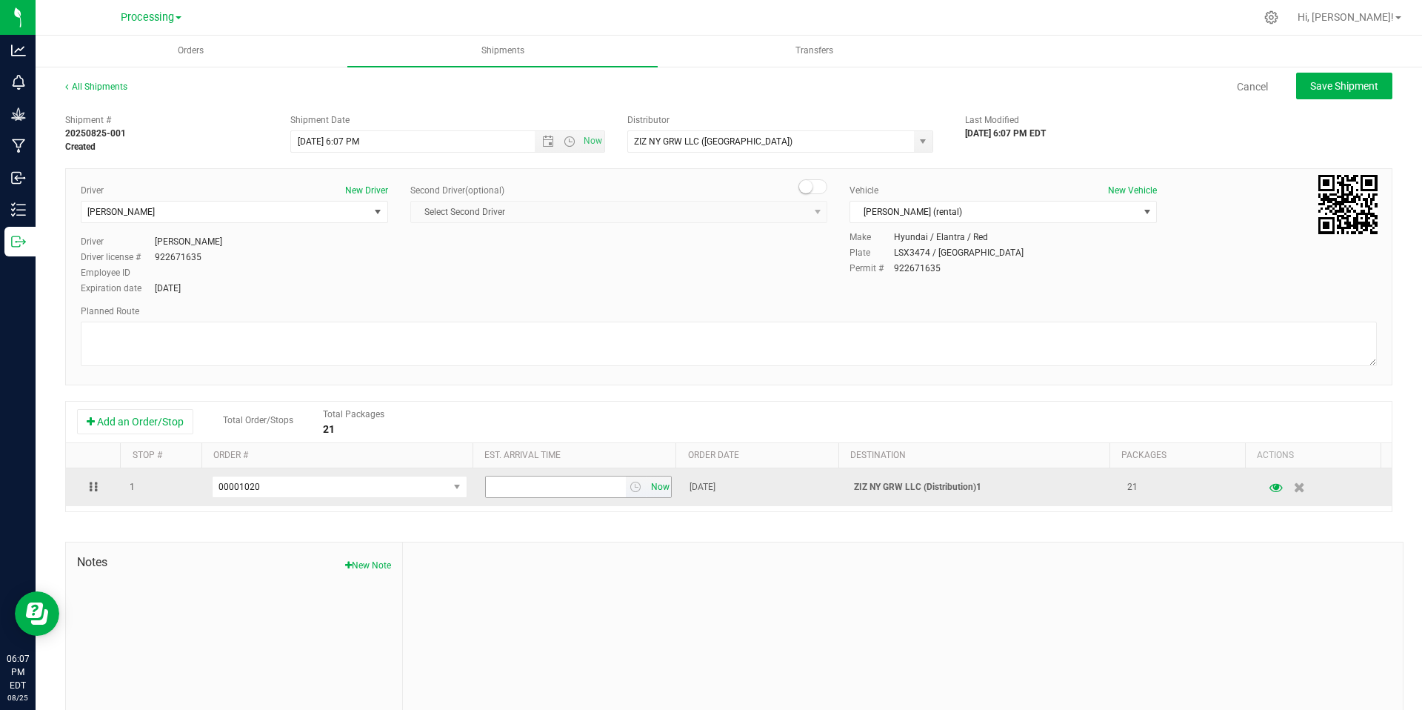
click at [658, 485] on span "Now" at bounding box center [660, 486] width 25 height 21
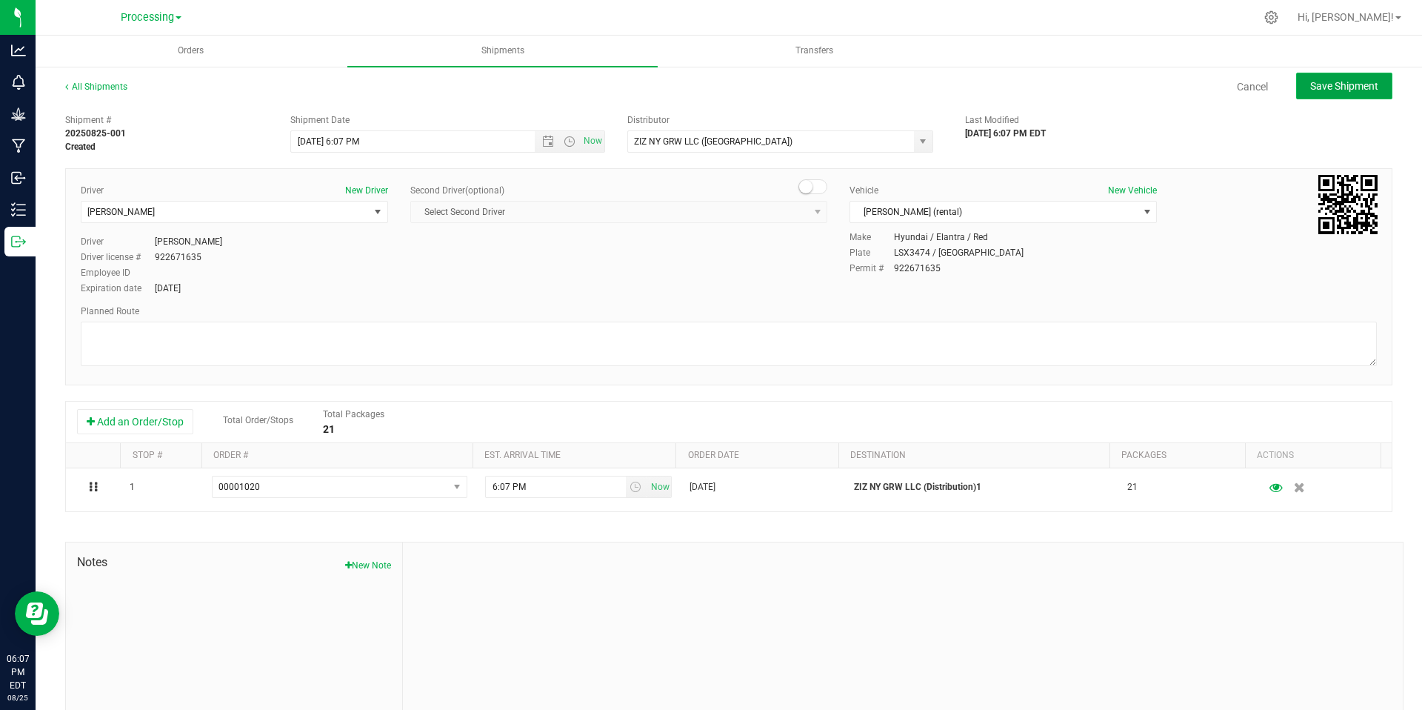
click at [1348, 87] on span "Save Shipment" at bounding box center [1345, 86] width 68 height 12
type input "8/25/2025 10:07 PM"
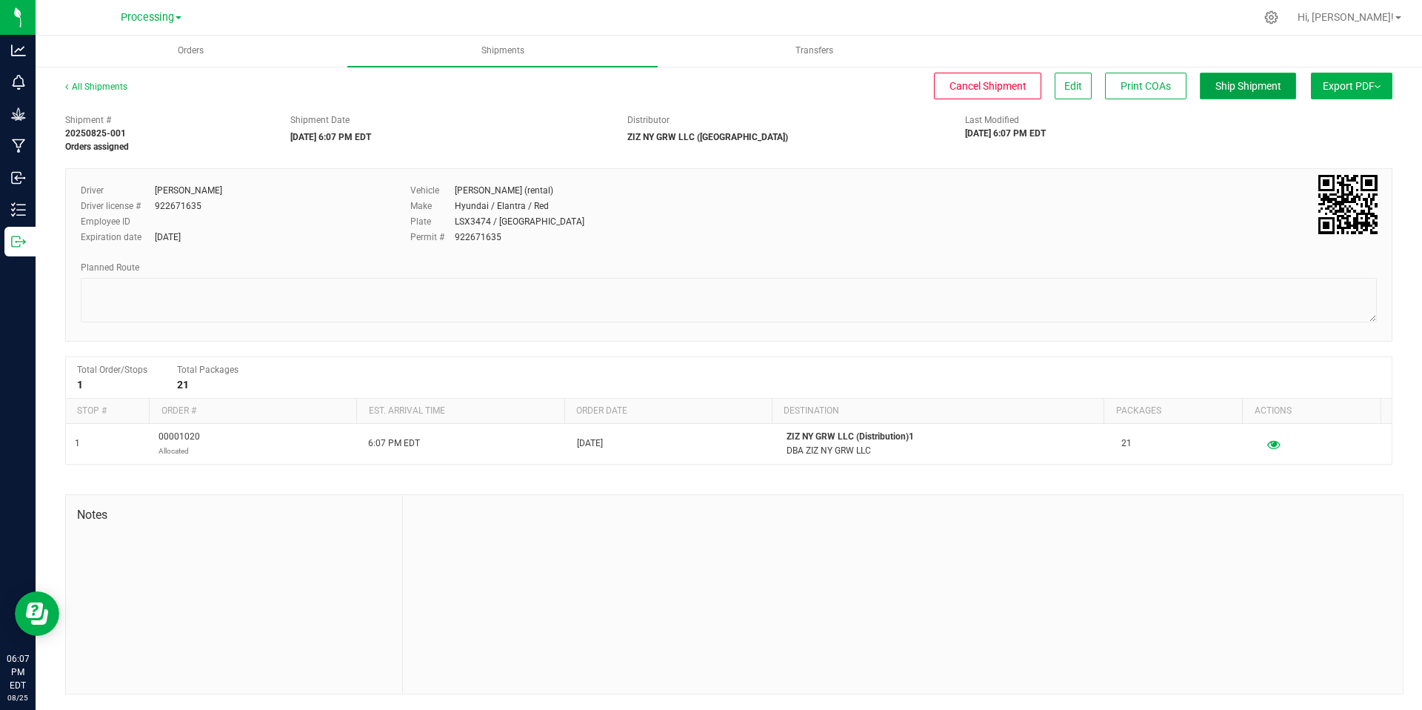
click at [1261, 85] on span "Ship Shipment" at bounding box center [1249, 86] width 66 height 12
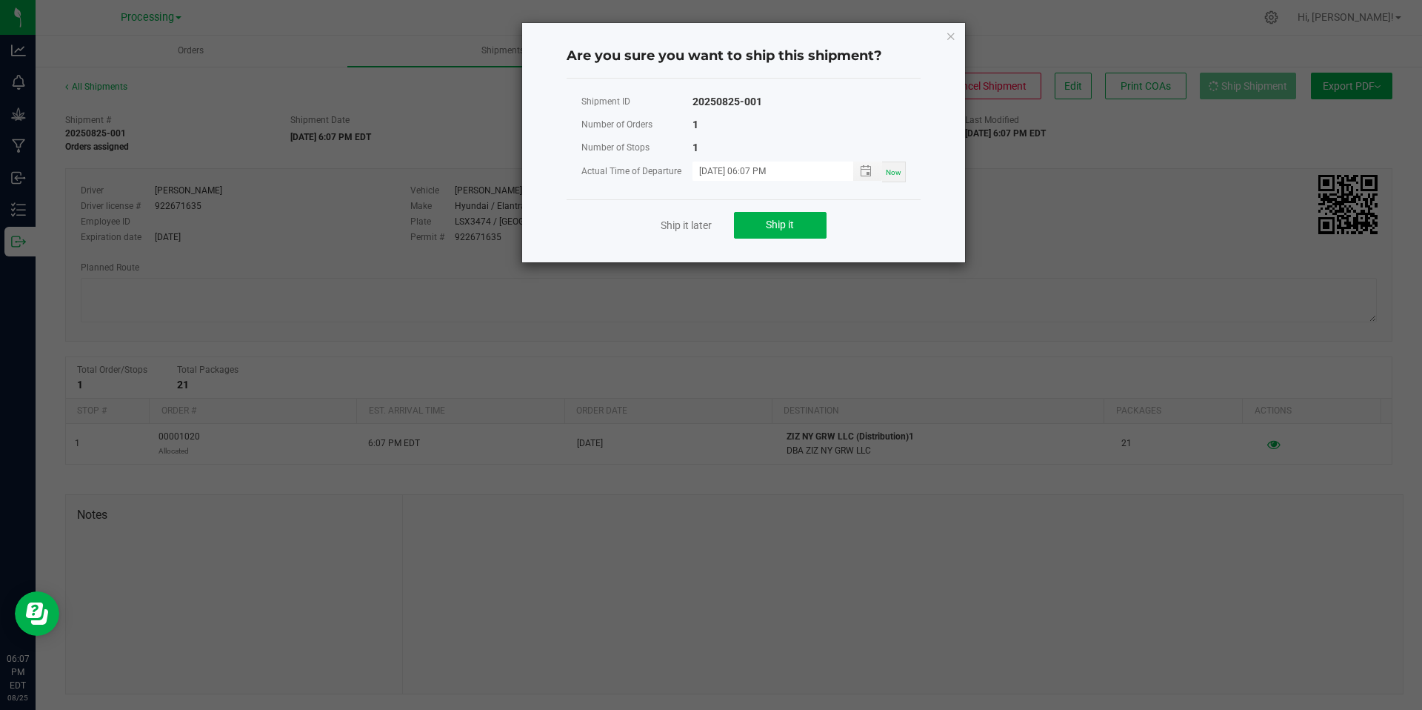
click at [782, 206] on div "Ship it later Ship it" at bounding box center [744, 224] width 354 height 51
click at [784, 229] on span "Ship it" at bounding box center [780, 225] width 28 height 12
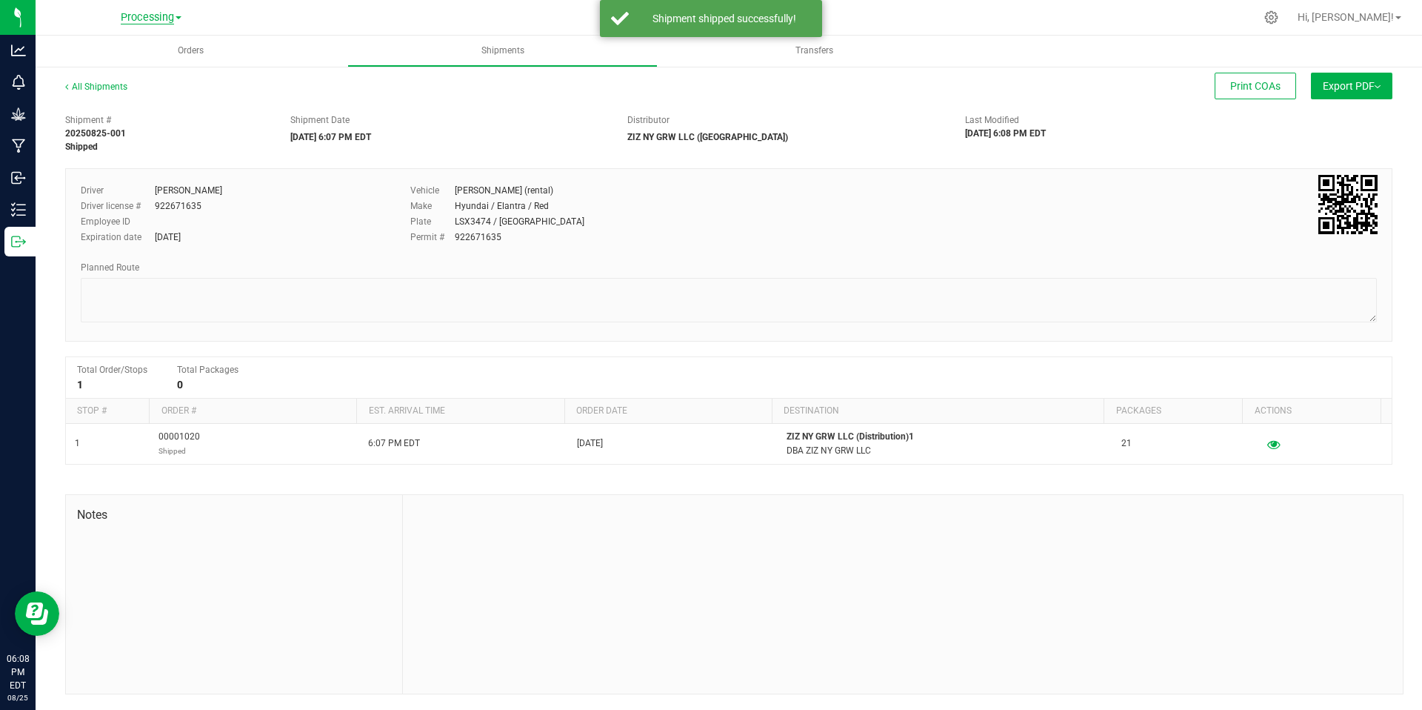
click at [173, 11] on link "Processing" at bounding box center [151, 17] width 61 height 14
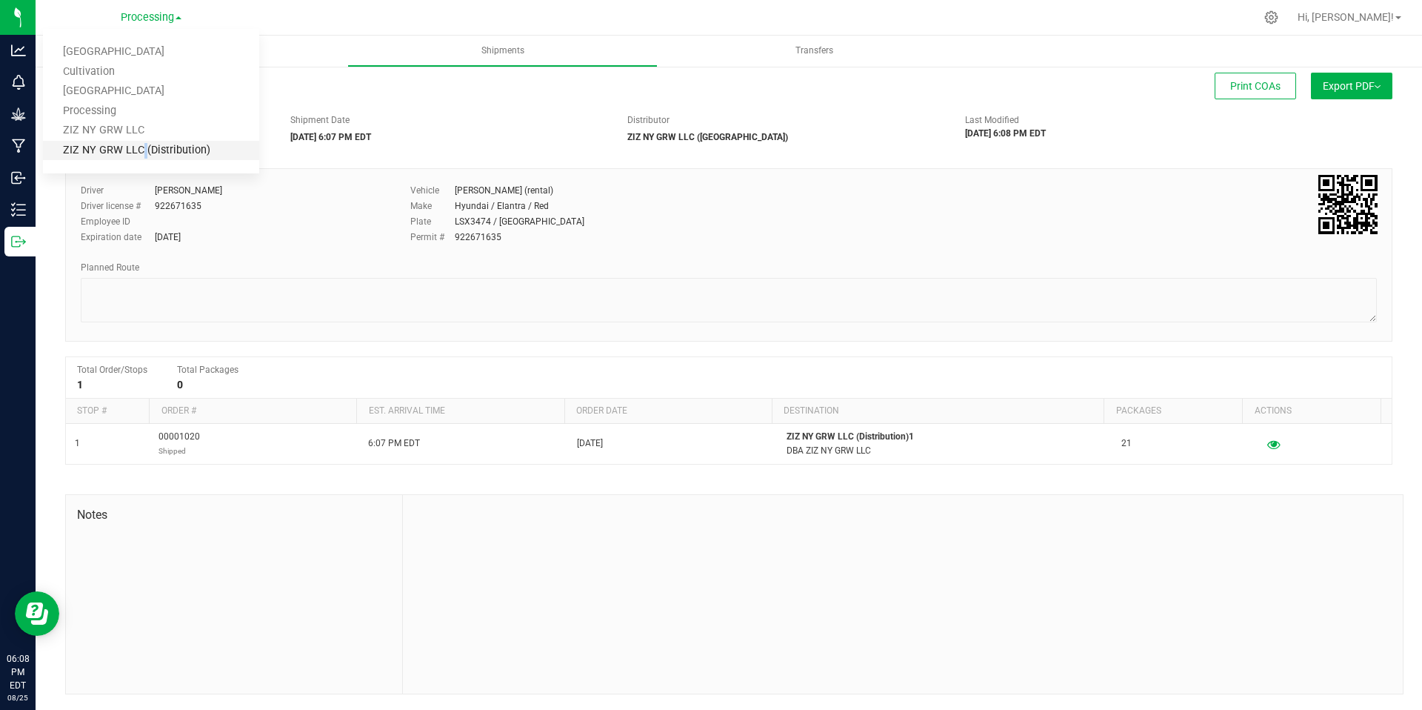
click at [139, 155] on link "ZIZ NY GRW LLC (Distribution)" at bounding box center [151, 151] width 216 height 20
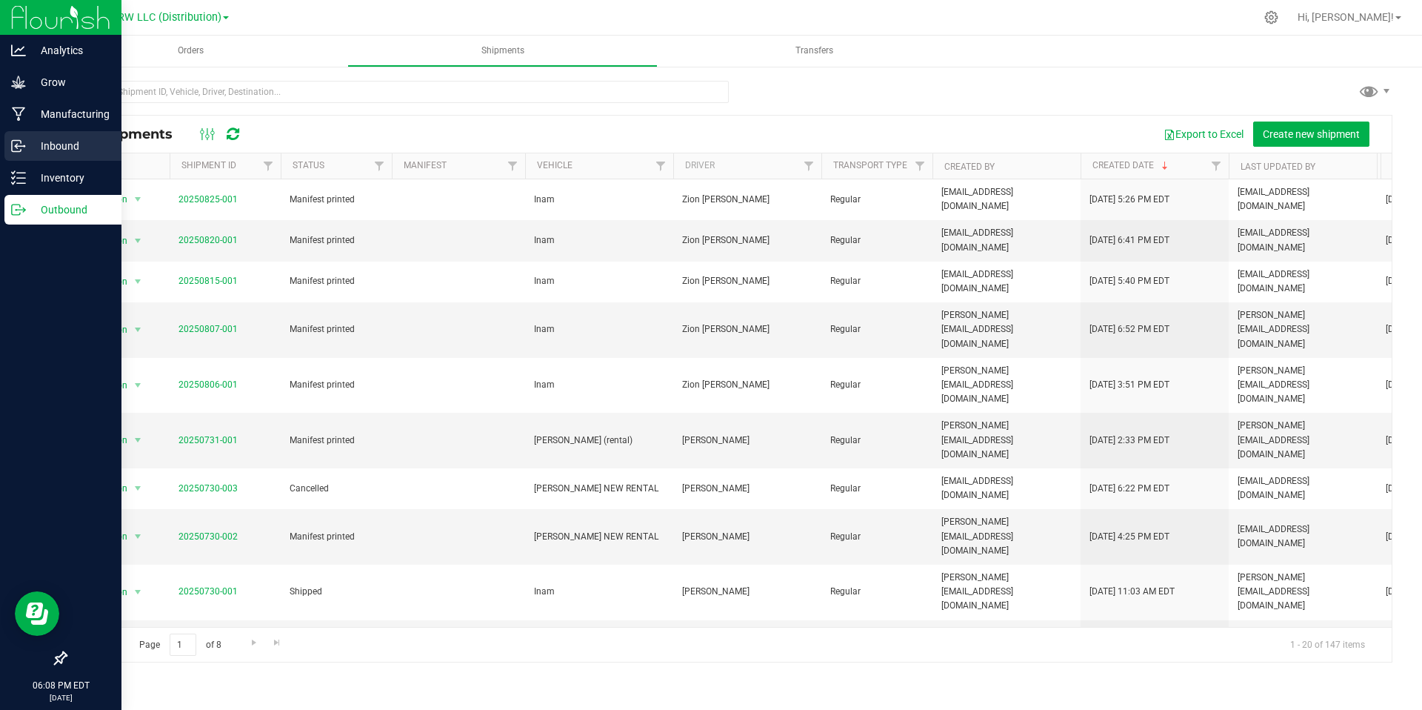
click at [43, 149] on p "Inbound" at bounding box center [70, 146] width 89 height 18
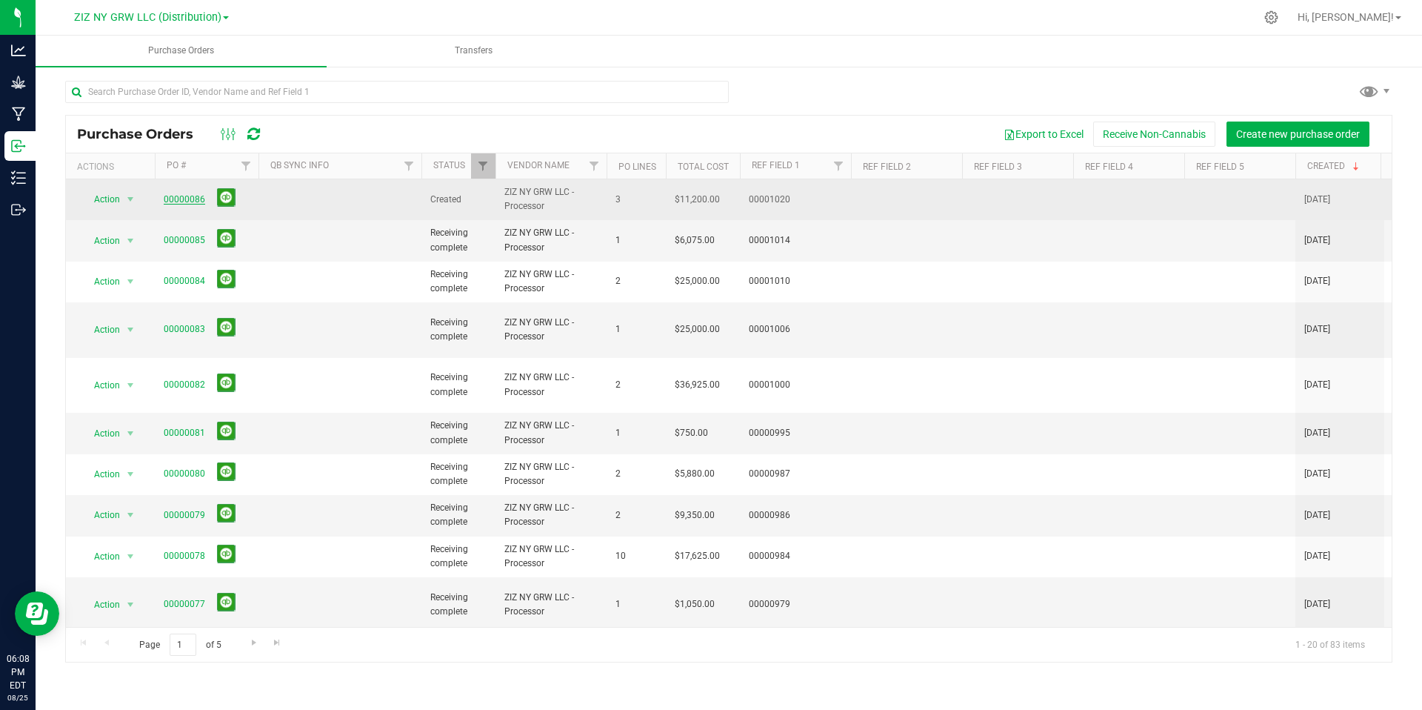
click at [179, 201] on link "00000086" at bounding box center [184, 199] width 41 height 10
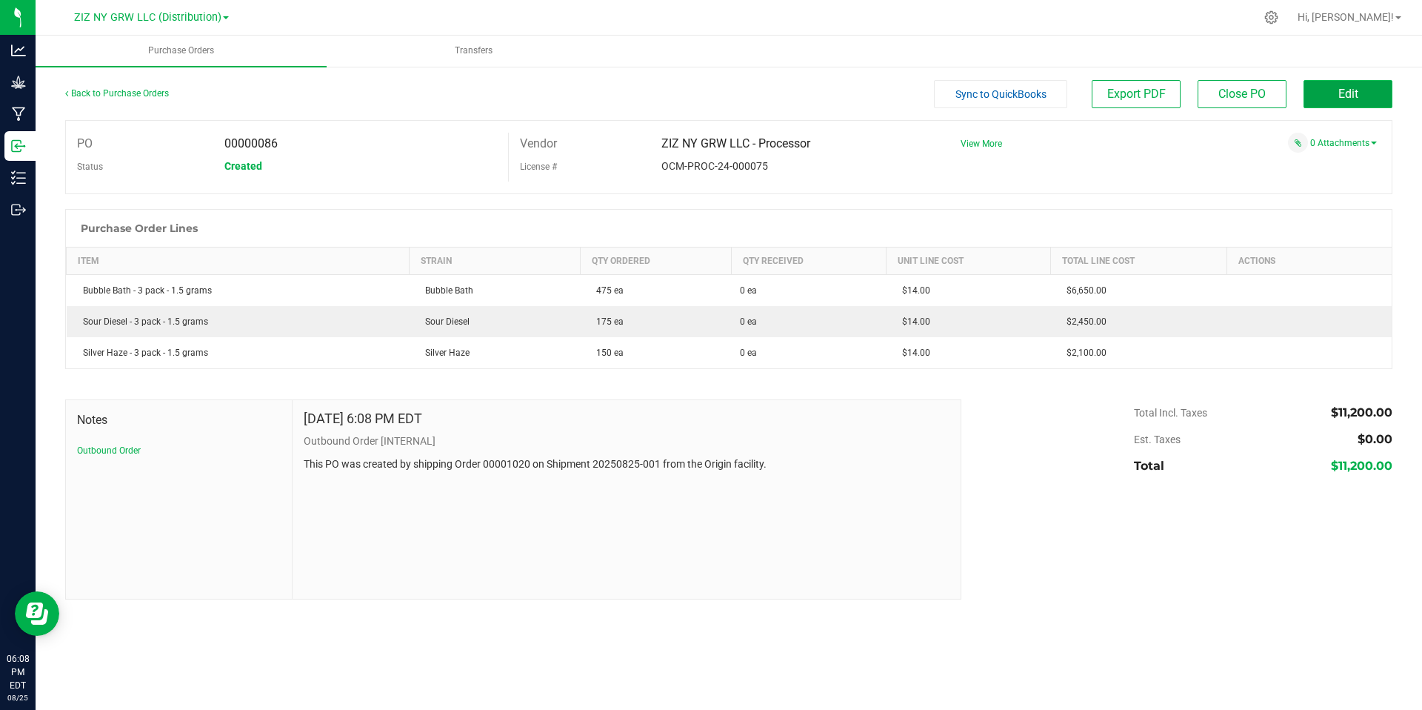
click at [1345, 91] on span "Edit" at bounding box center [1349, 94] width 20 height 14
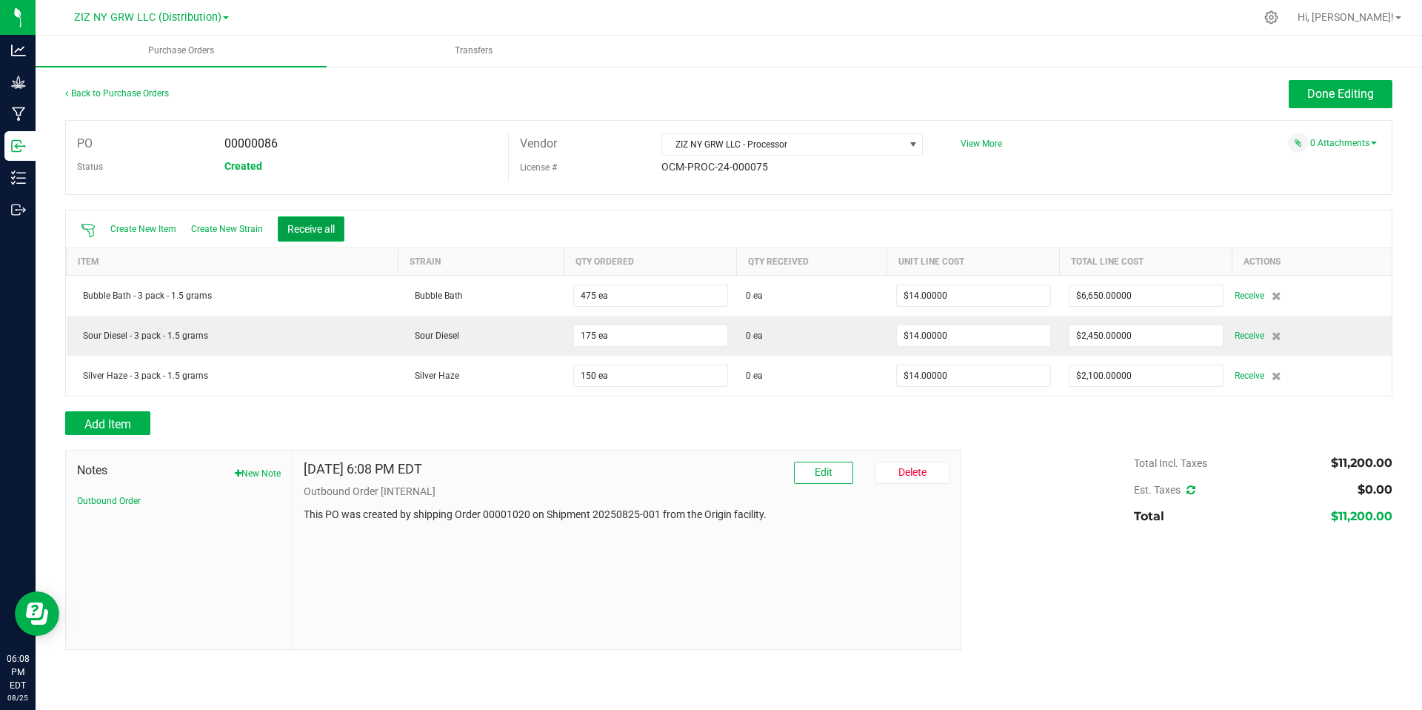
click at [301, 230] on button "Receive all" at bounding box center [311, 228] width 67 height 25
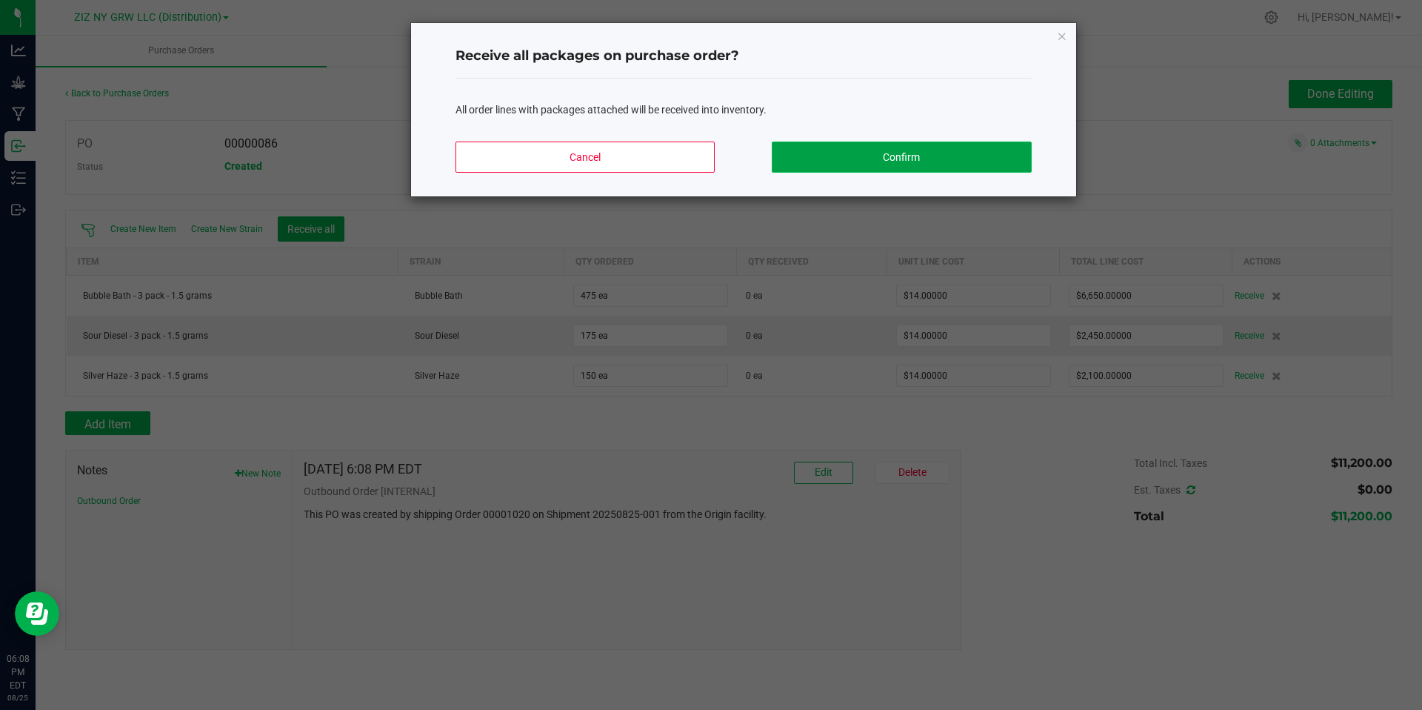
click at [987, 170] on button "Confirm" at bounding box center [901, 157] width 259 height 31
